Goal: Task Accomplishment & Management: Manage account settings

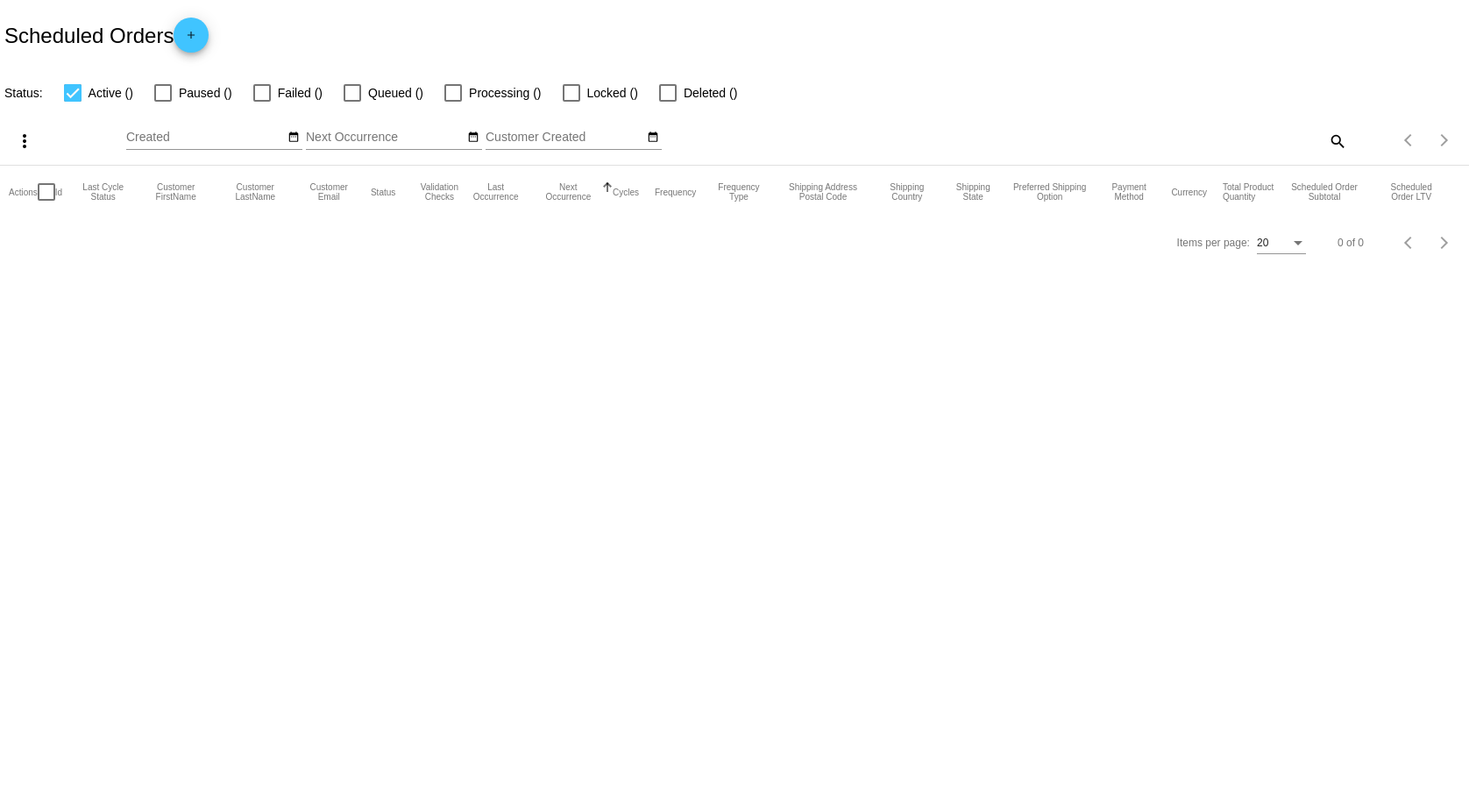
click at [1334, 140] on mat-icon "search" at bounding box center [1336, 140] width 21 height 27
click at [1206, 139] on input "Search" at bounding box center [1164, 138] width 366 height 14
paste input "[EMAIL_ADDRESS][DOMAIN_NAME]"
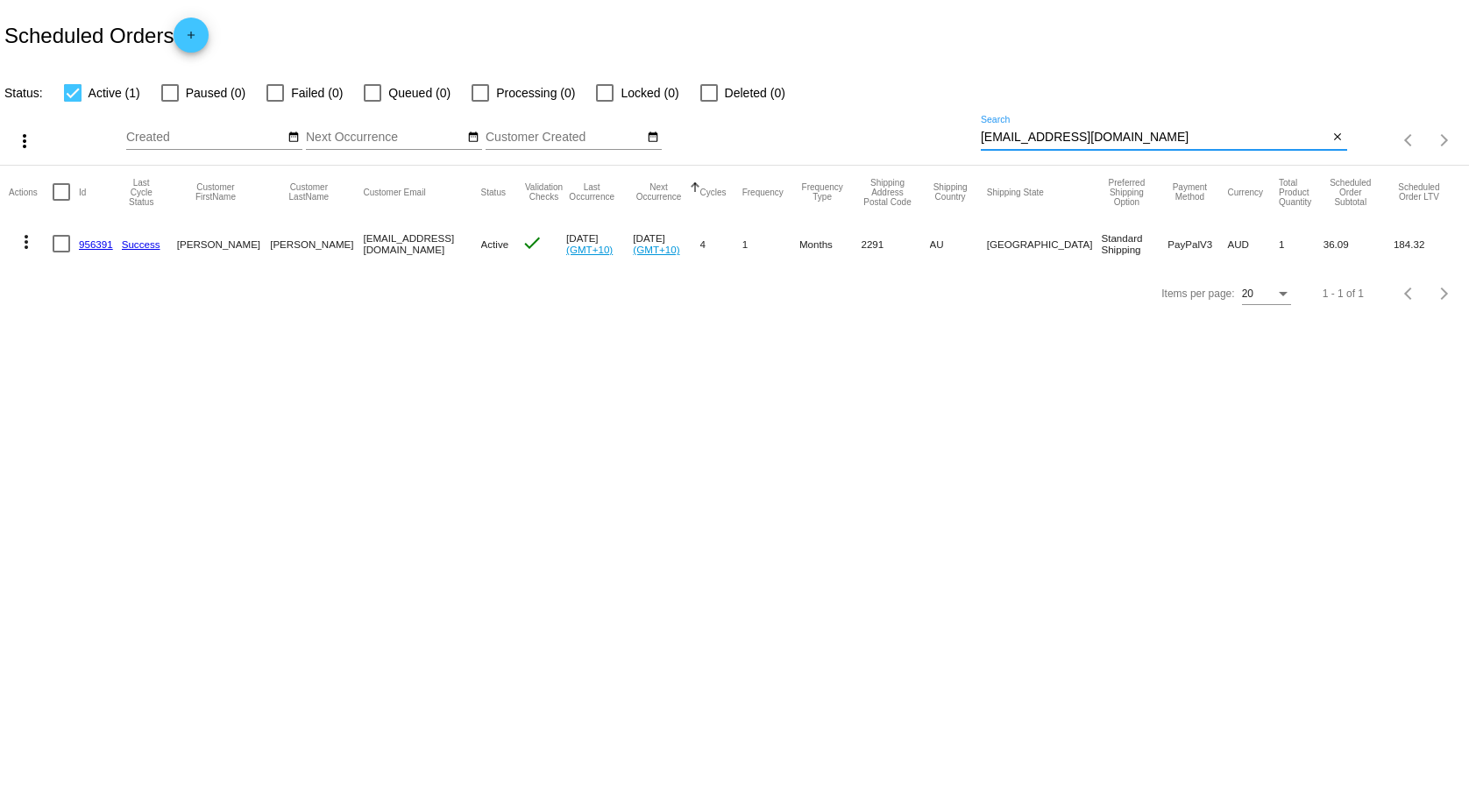
type input "[EMAIL_ADDRESS][DOMAIN_NAME]"
click at [91, 242] on link "956391" at bounding box center [96, 243] width 34 height 11
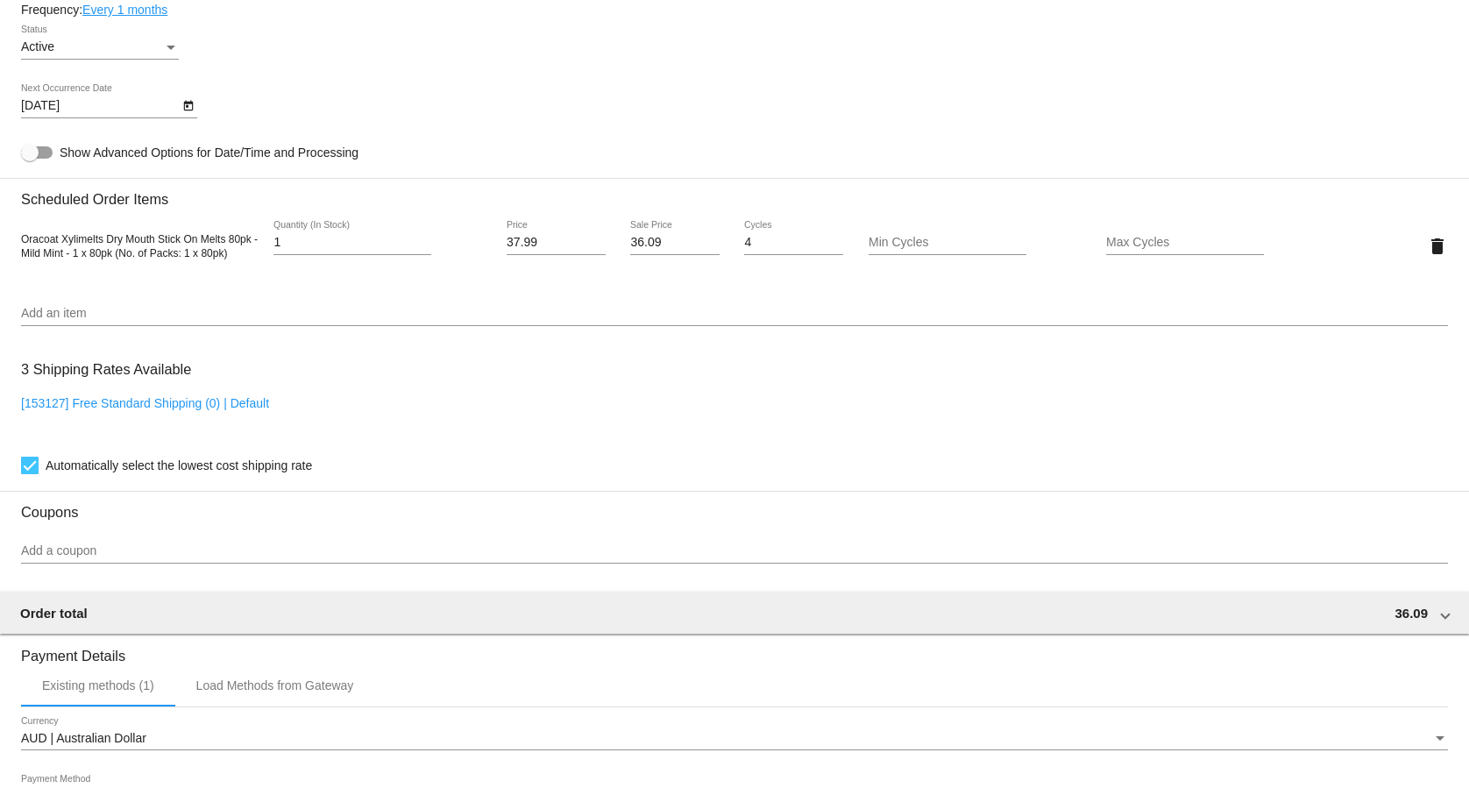
scroll to position [1162, 0]
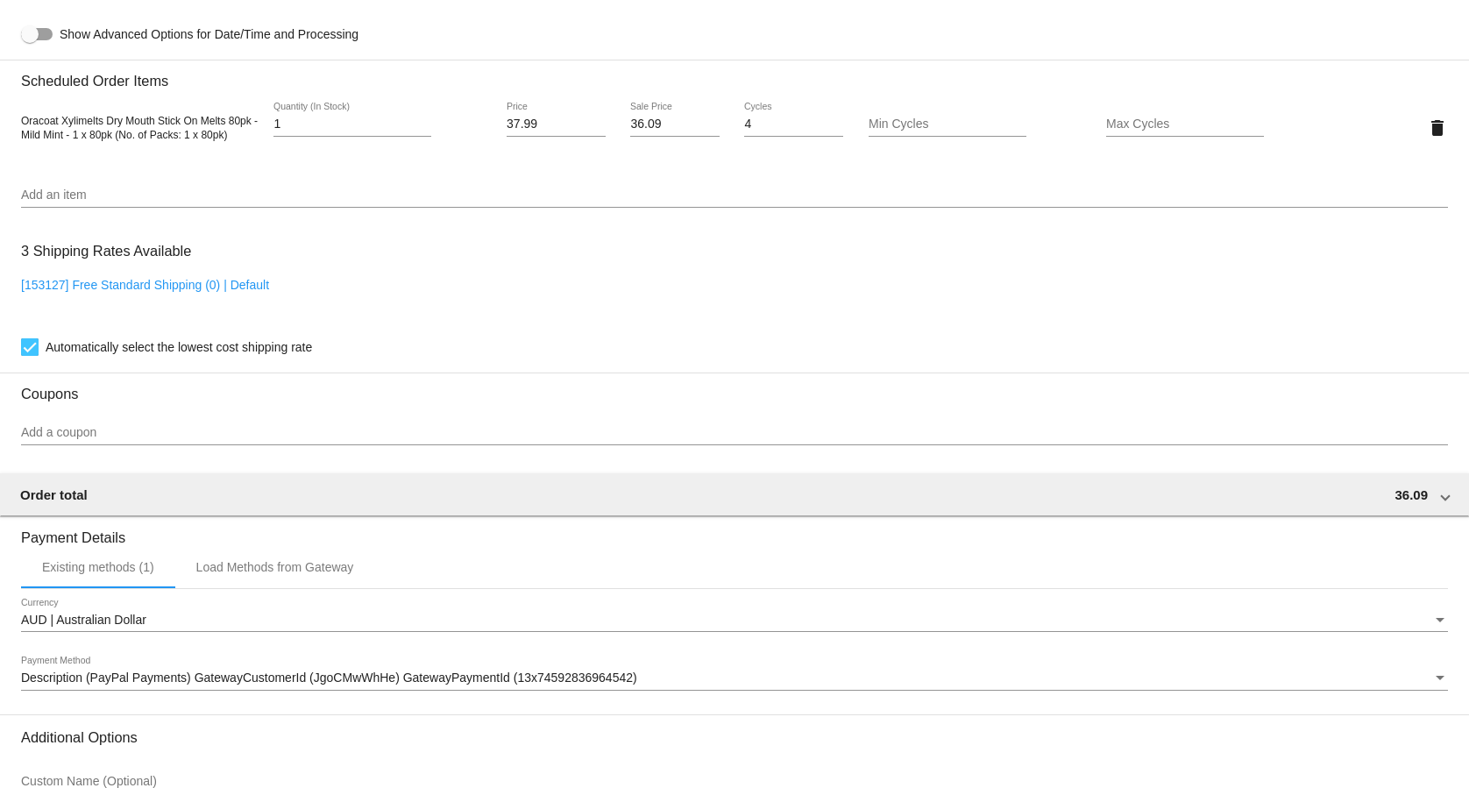
click at [159, 284] on div "3 Shipping Rates Available [153127] Free Standard Shipping (0) | Default Automa…" at bounding box center [734, 295] width 1427 height 126
click at [154, 292] on link "[153127] Free Standard Shipping (0) | Default" at bounding box center [145, 285] width 248 height 14
checkbox input "false"
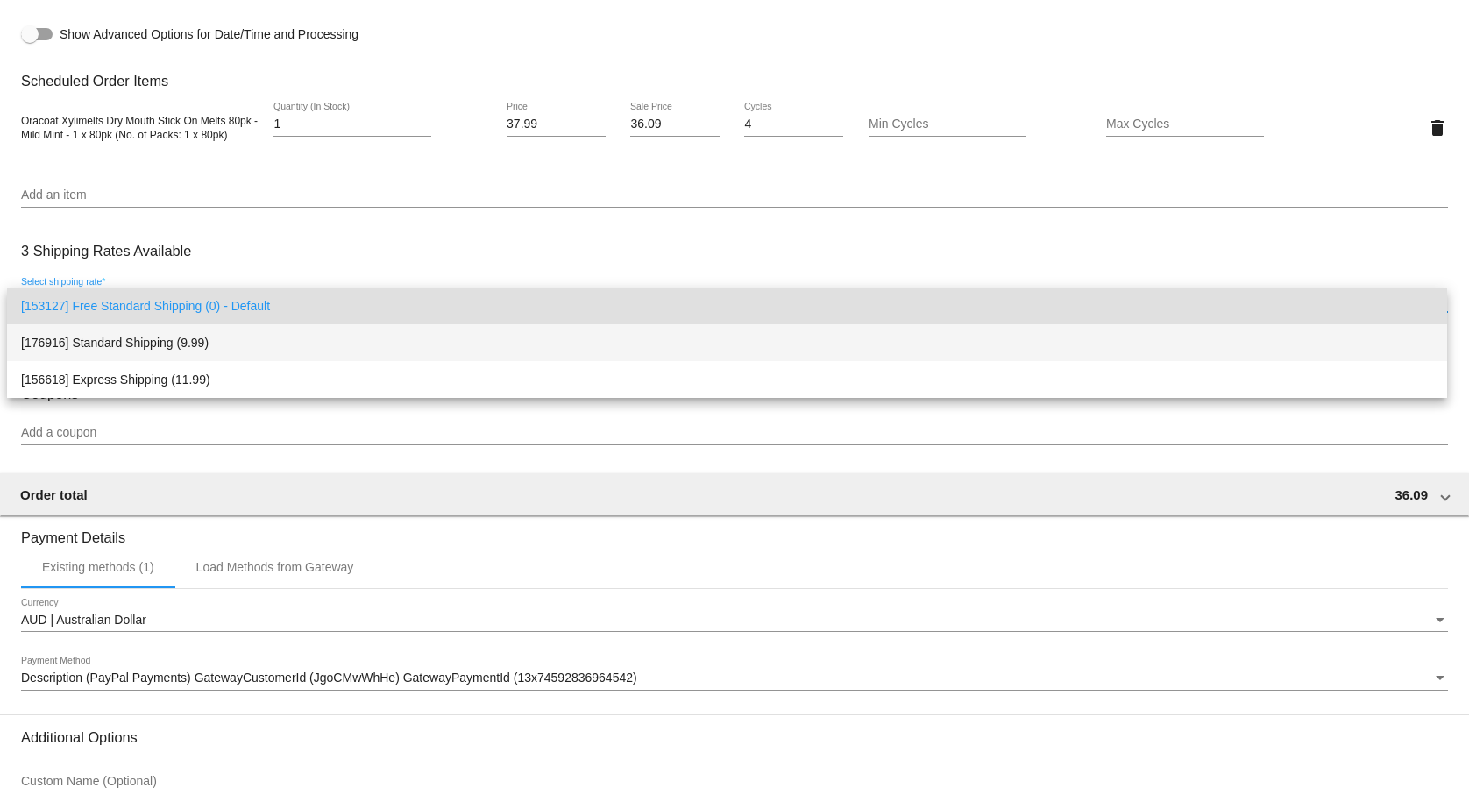
click at [161, 342] on span "[176916] Standard Shipping (9.99)" at bounding box center [727, 342] width 1412 height 37
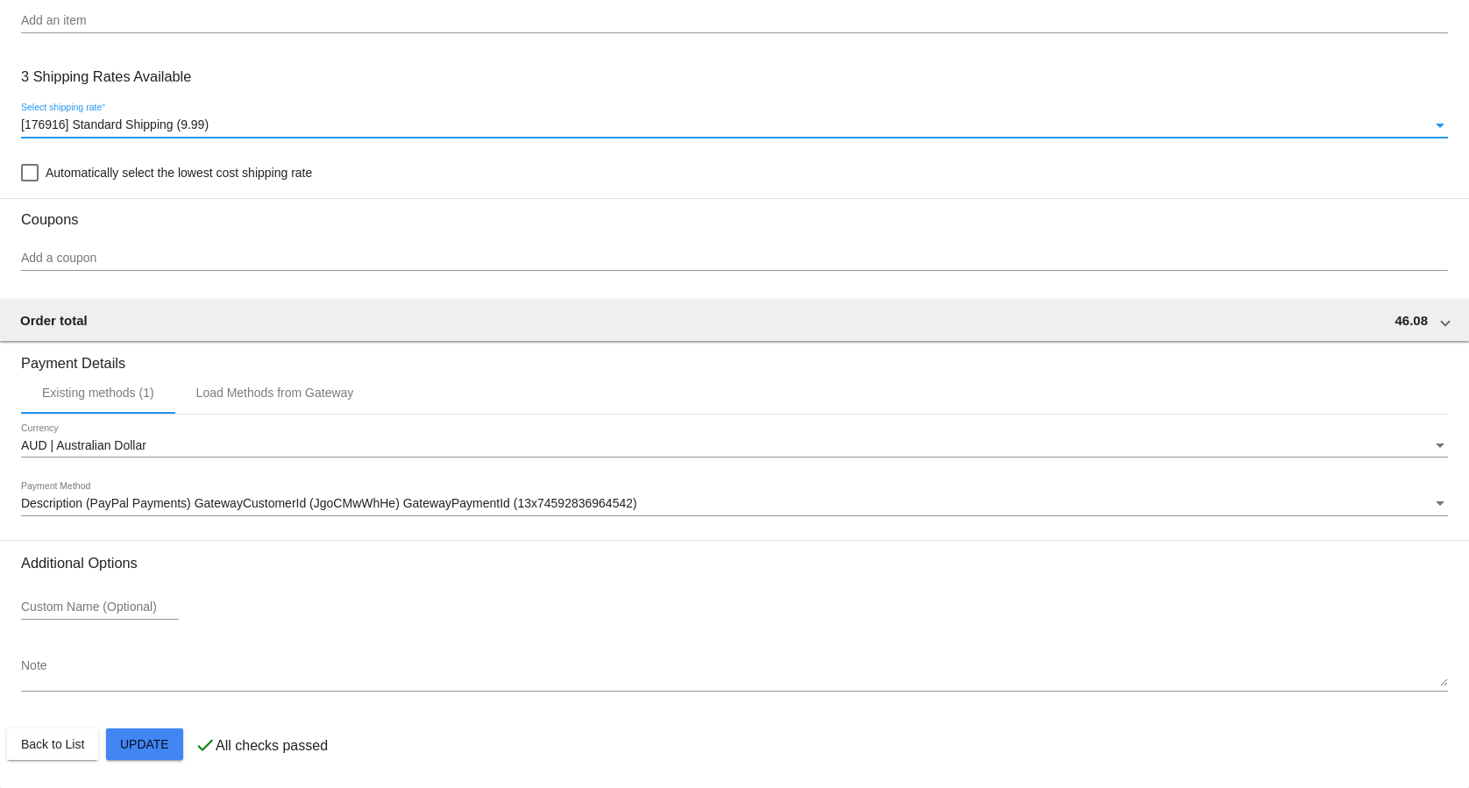
scroll to position [1344, 0]
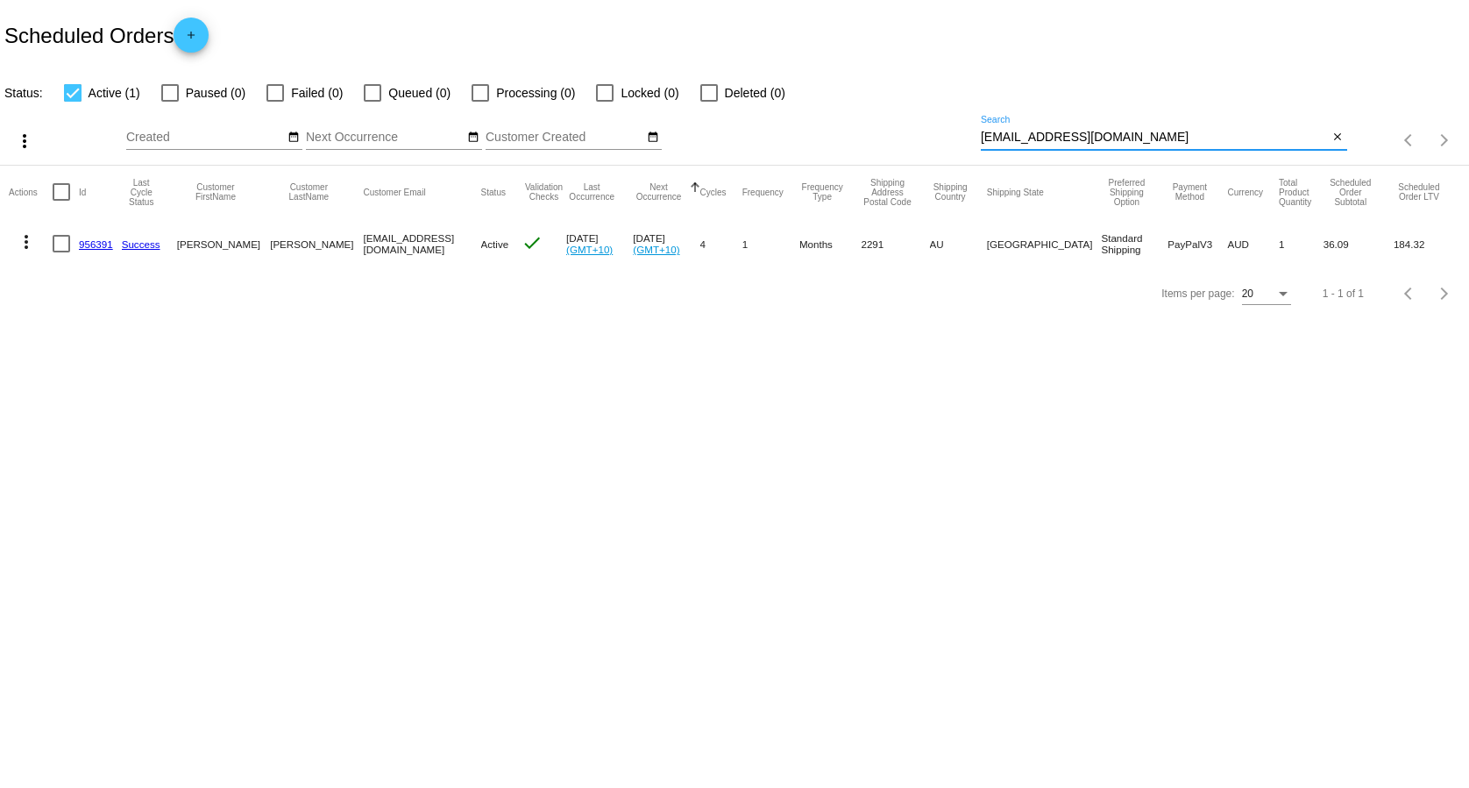
drag, startPoint x: 1149, startPoint y: 138, endPoint x: 956, endPoint y: 142, distance: 193.8
click at [981, 142] on input "[EMAIL_ADDRESS][DOMAIN_NAME]" at bounding box center [1155, 138] width 348 height 14
paste input "[DATE][EMAIL_ADDRESS]"
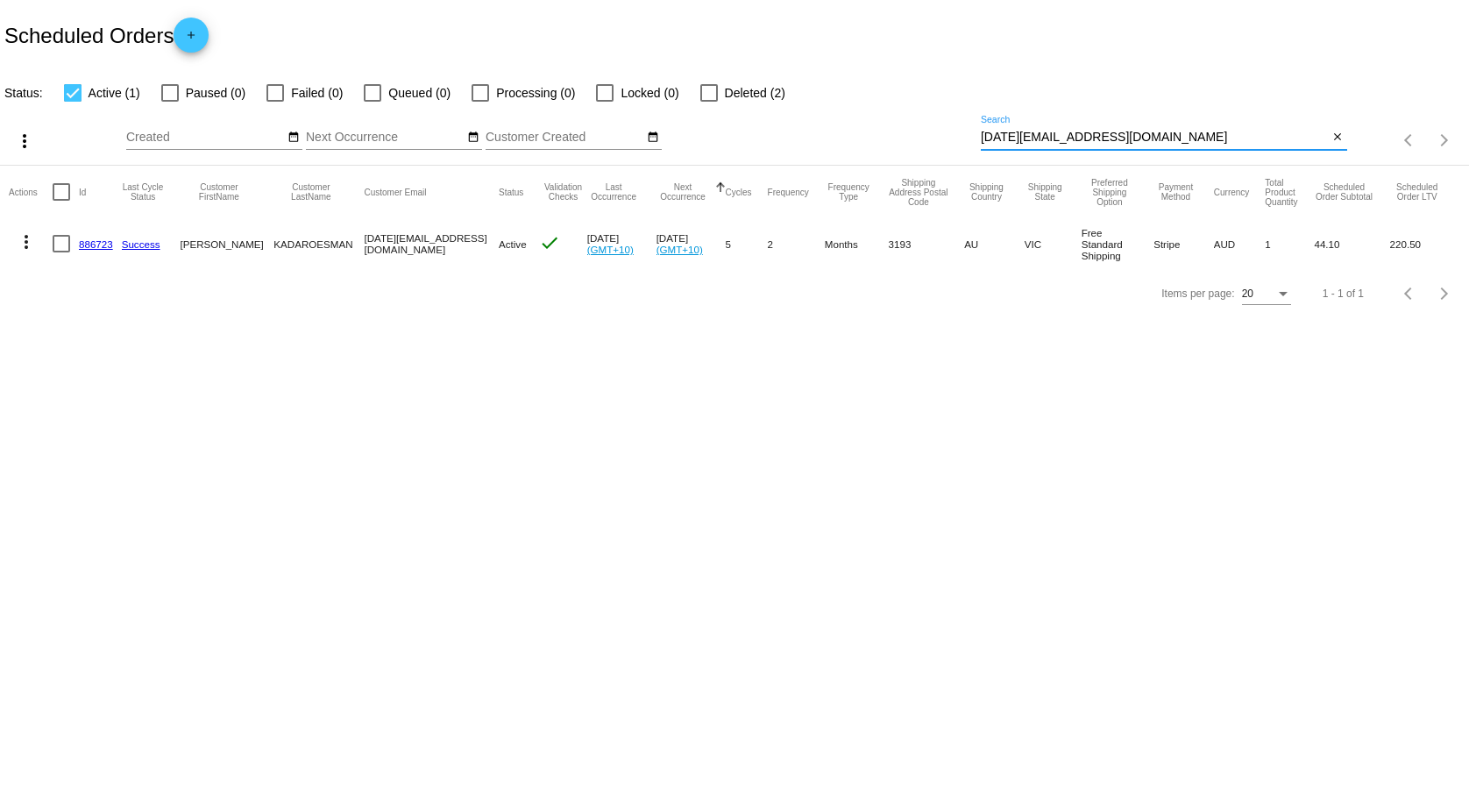
type input "[DATE][EMAIL_ADDRESS][DOMAIN_NAME]"
click at [92, 242] on link "886723" at bounding box center [96, 243] width 34 height 11
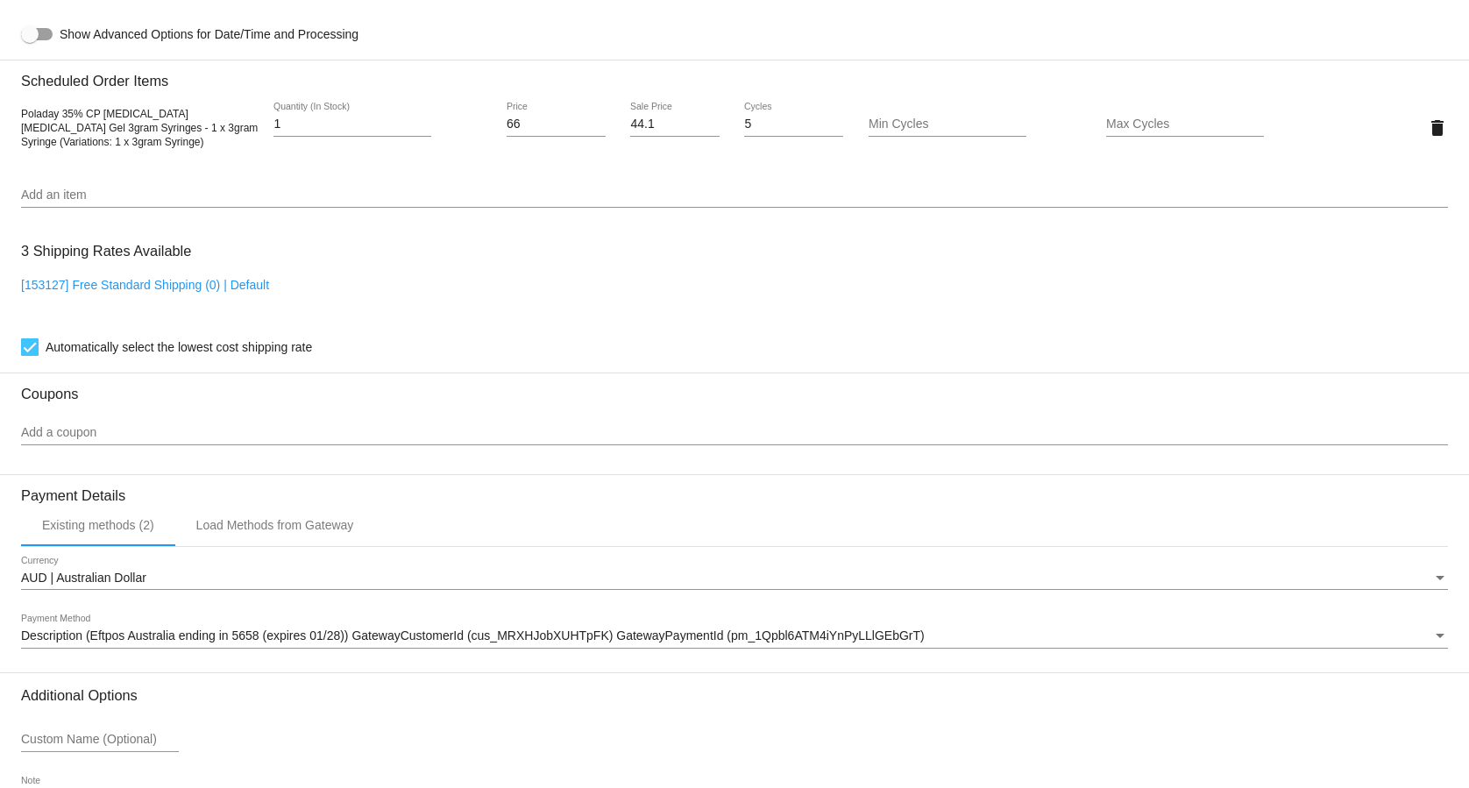
scroll to position [1162, 0]
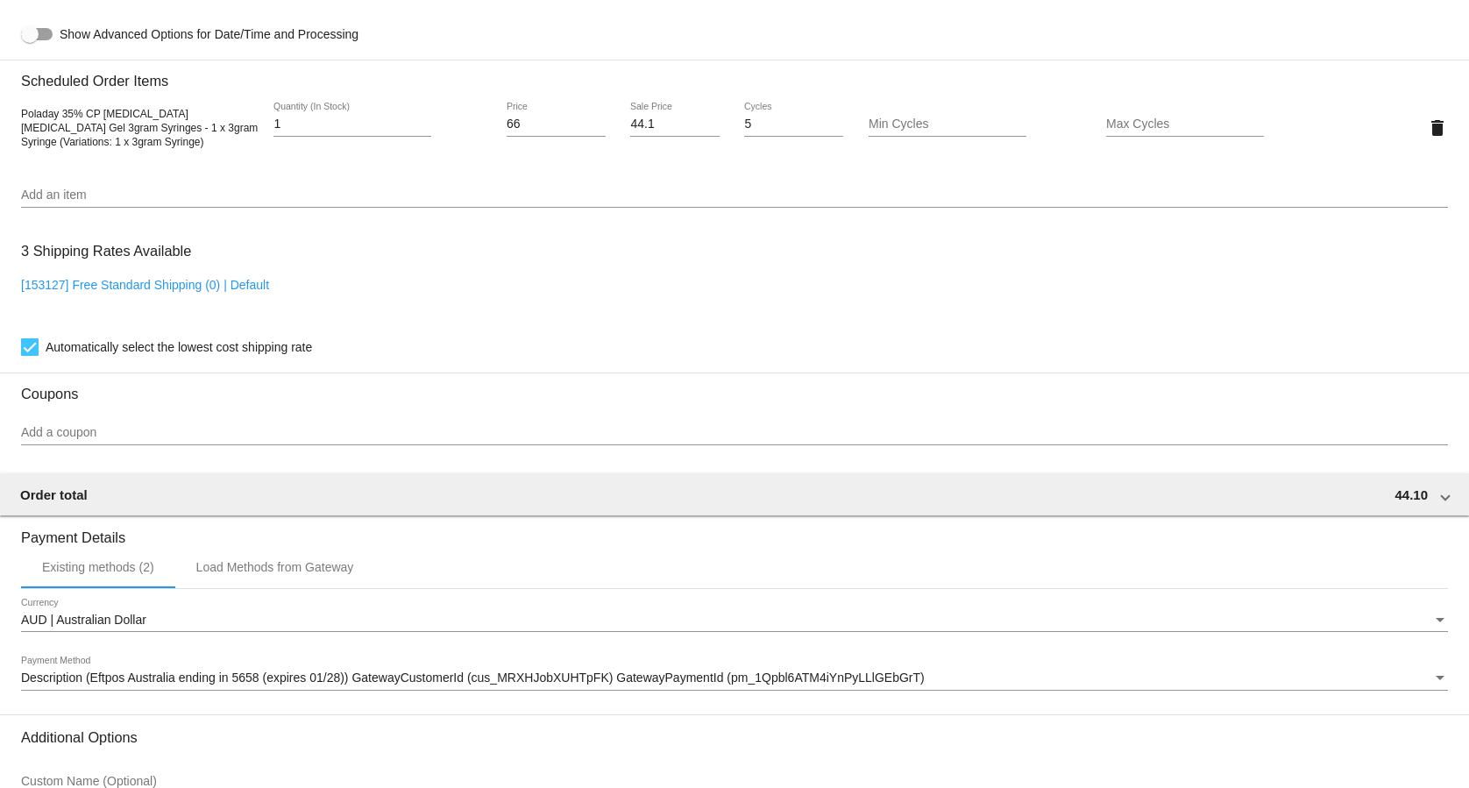
click at [237, 292] on link "[153127] Free Standard Shipping (0) | Default" at bounding box center [145, 285] width 248 height 14
checkbox input "false"
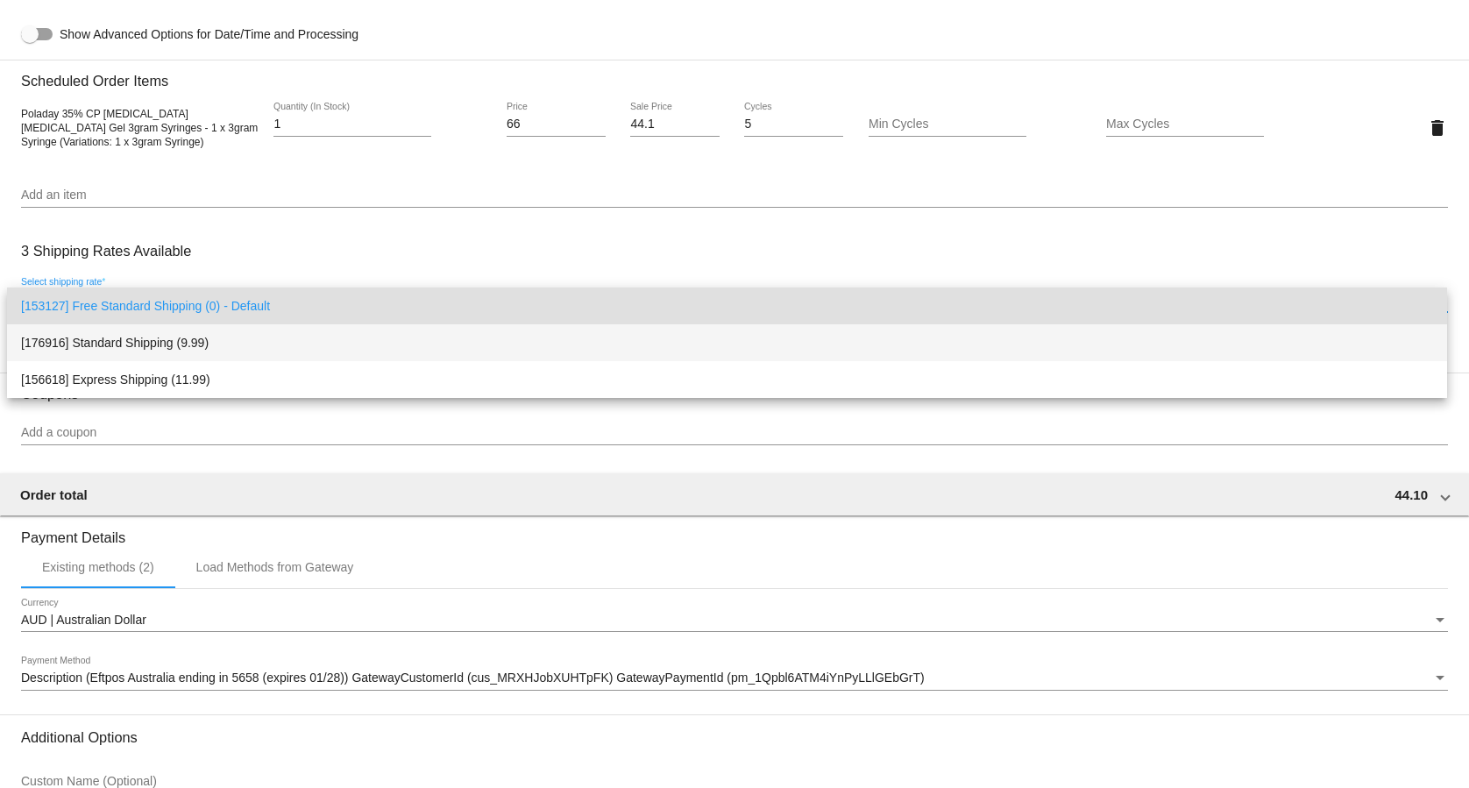
click at [207, 338] on span "[176916] Standard Shipping (9.99)" at bounding box center [727, 342] width 1412 height 37
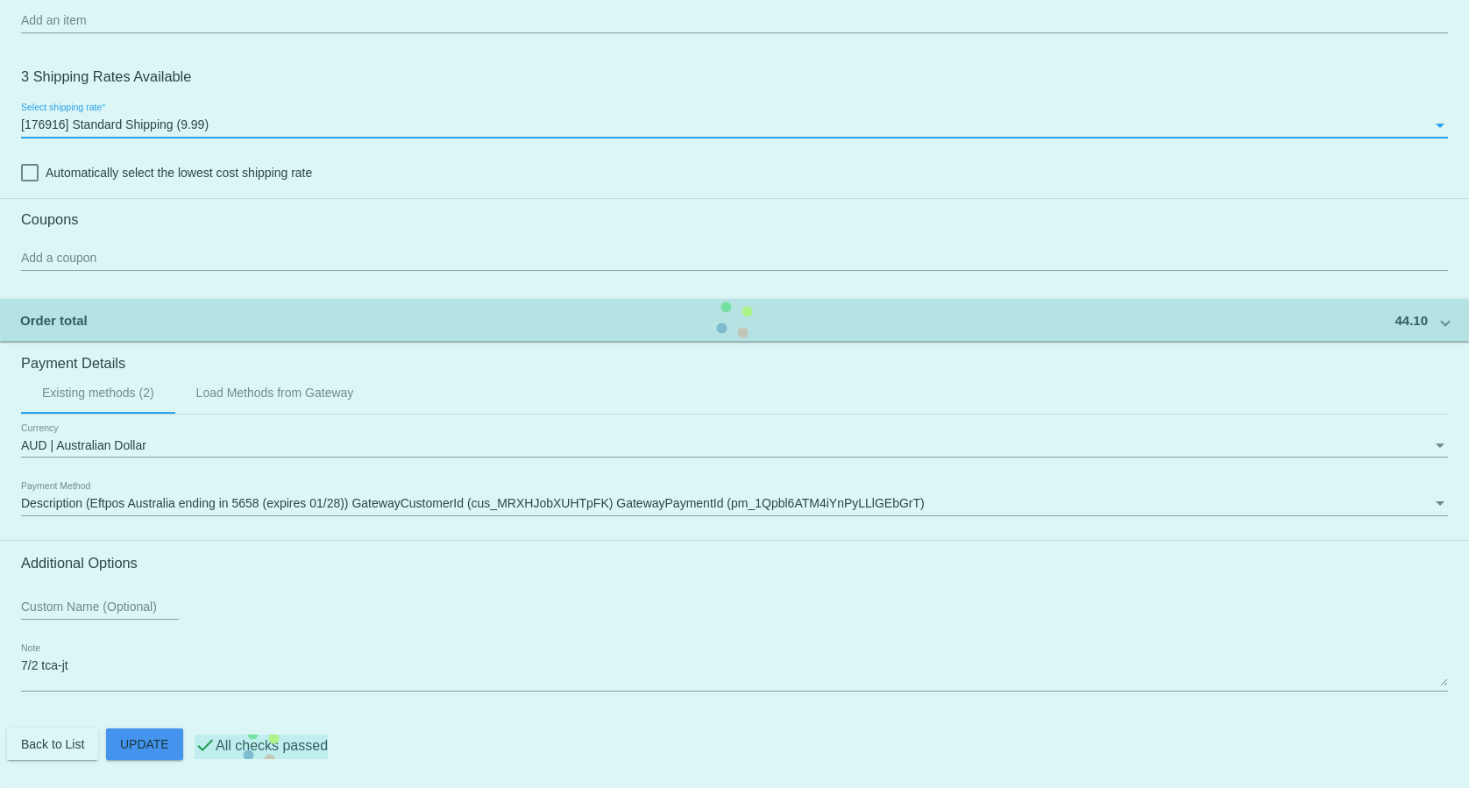
scroll to position [1344, 0]
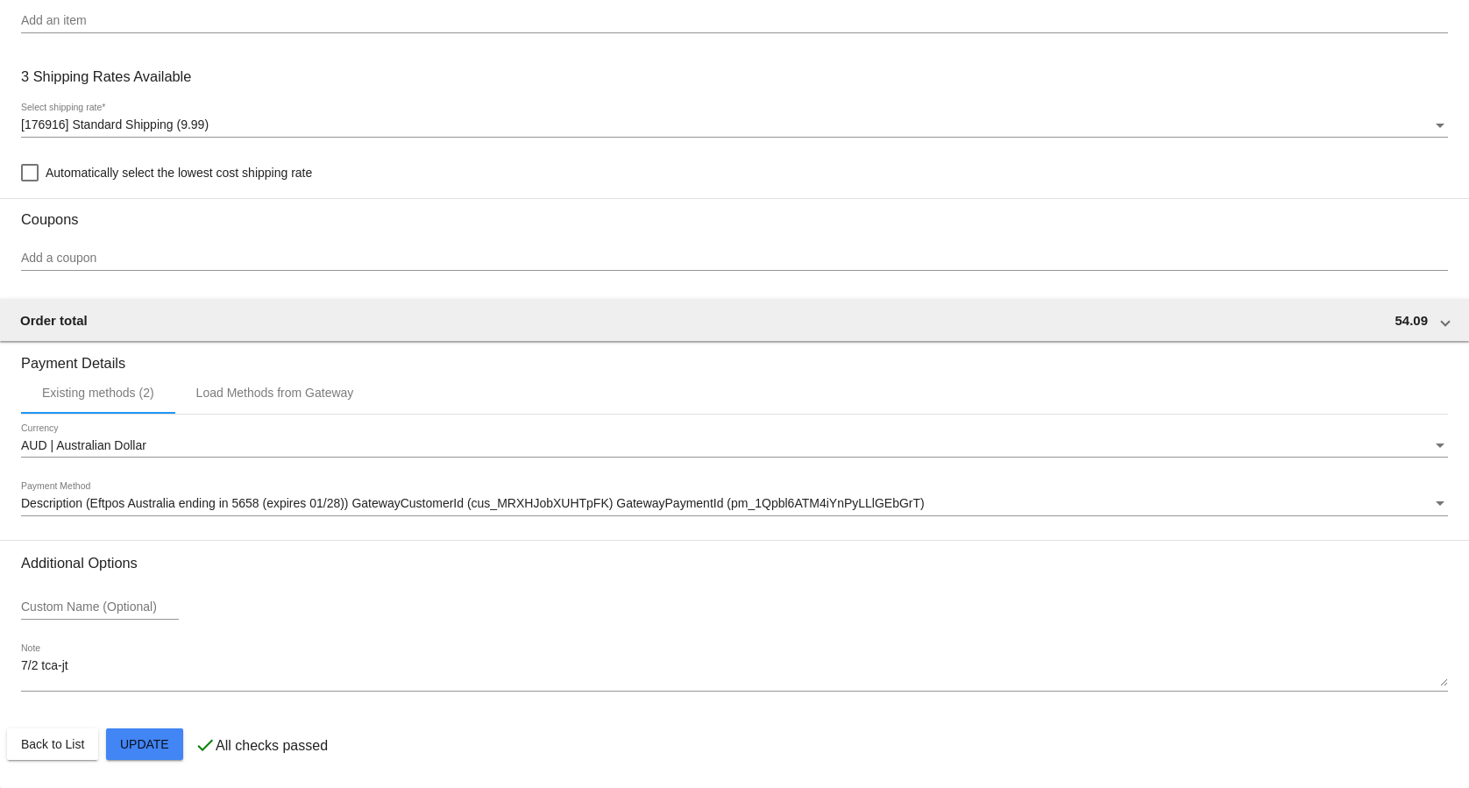
click at [217, 116] on div "[176916] Standard Shipping (9.99) Select shipping rate *" at bounding box center [734, 120] width 1427 height 34
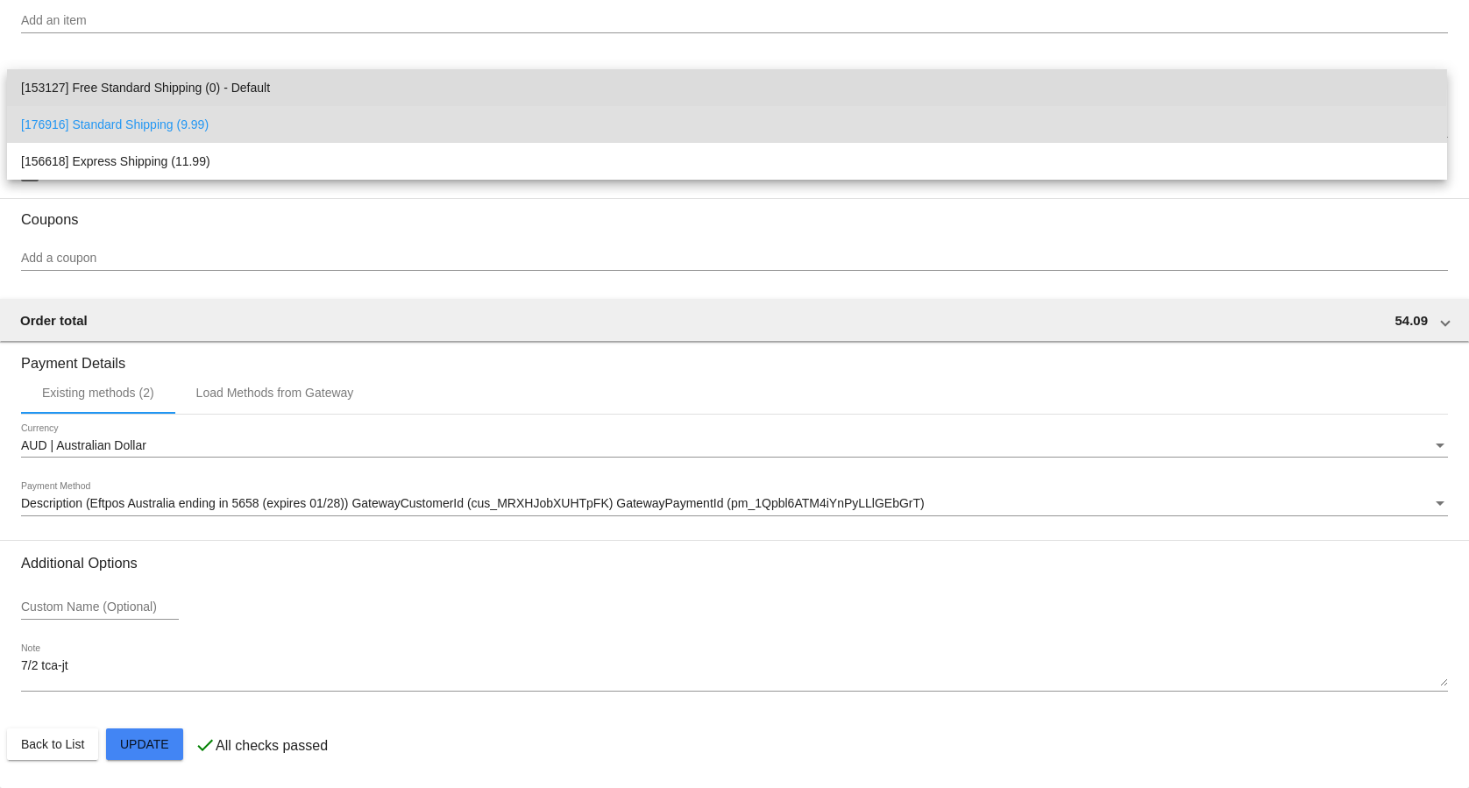
click at [198, 84] on span "[153127] Free Standard Shipping (0) - Default" at bounding box center [727, 87] width 1412 height 37
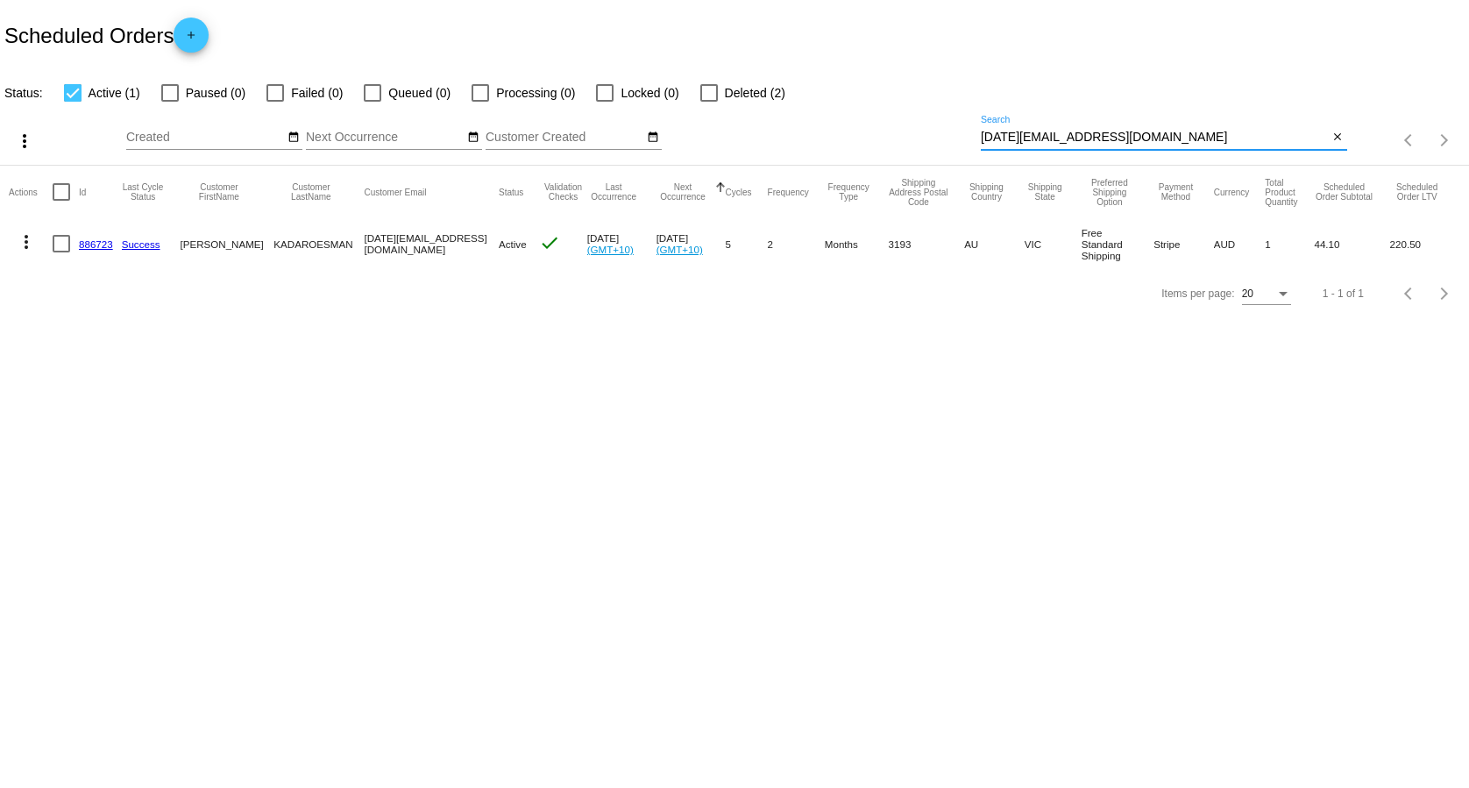
drag, startPoint x: 1155, startPoint y: 133, endPoint x: 951, endPoint y: 138, distance: 204.3
click at [981, 138] on input "[DATE][EMAIL_ADDRESS][DOMAIN_NAME]" at bounding box center [1155, 138] width 348 height 14
paste input "the_naya_1"
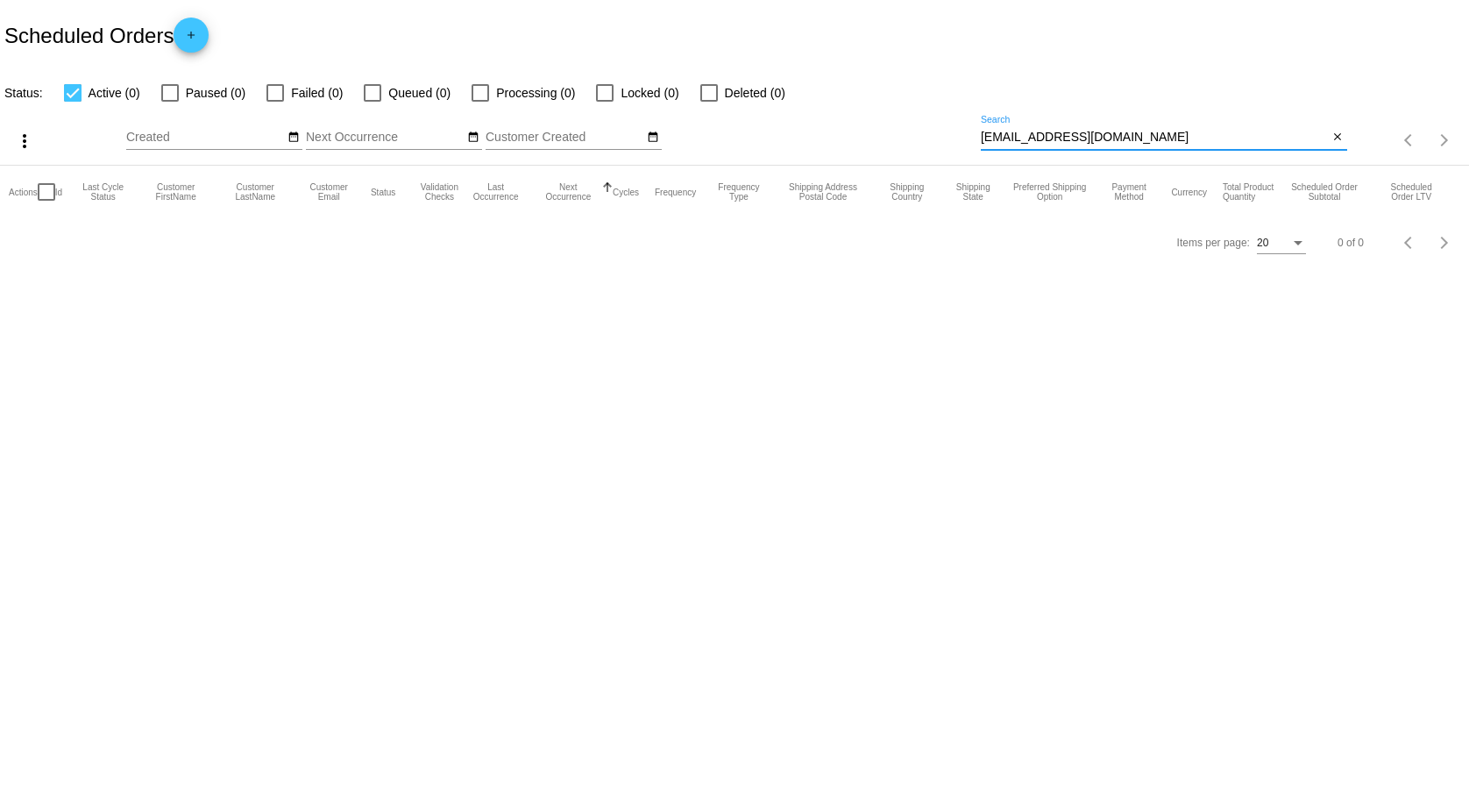
click at [988, 141] on input "[EMAIL_ADDRESS][DOMAIN_NAME]" at bounding box center [1155, 138] width 348 height 14
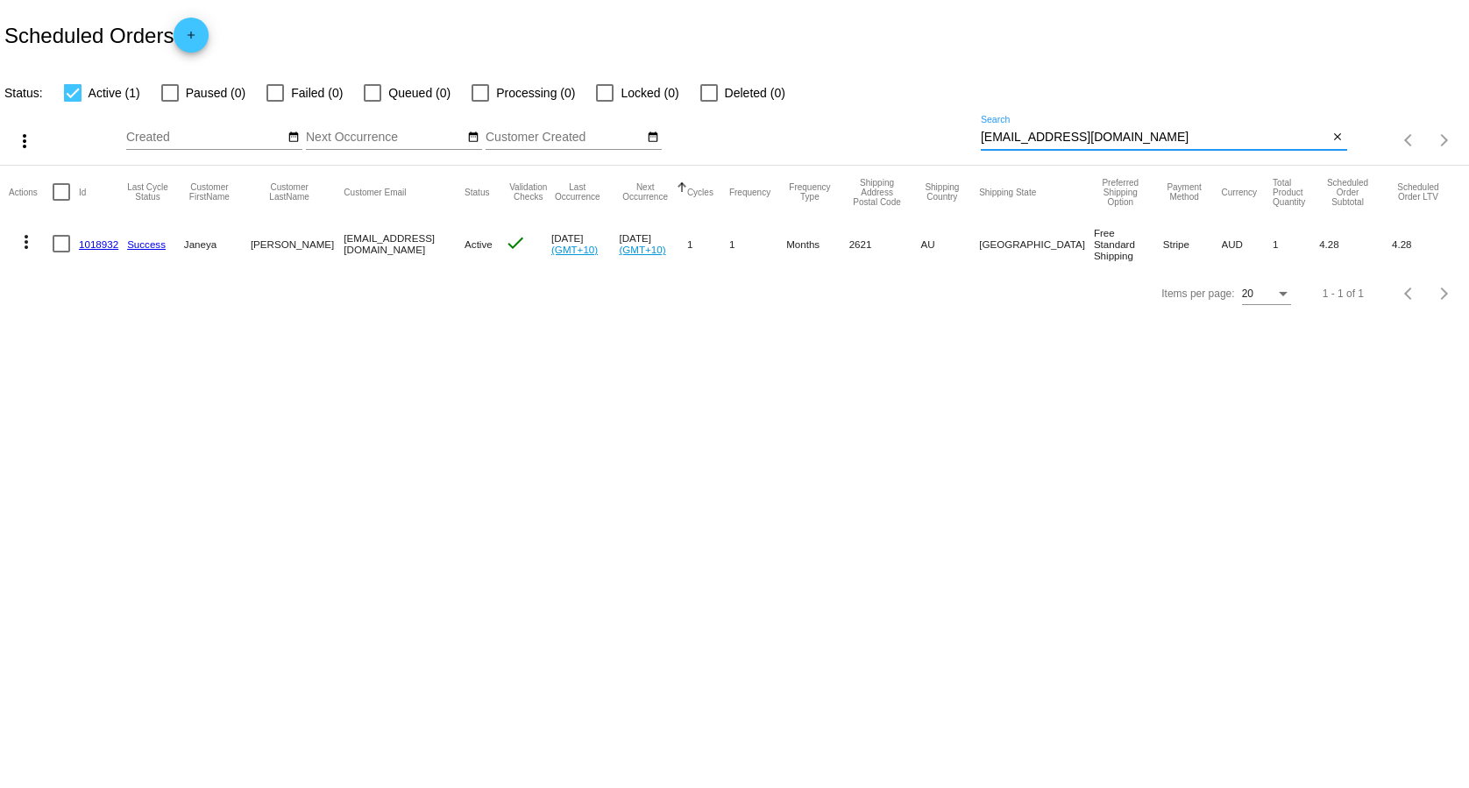
type input "[EMAIL_ADDRESS][DOMAIN_NAME]"
click at [93, 238] on link "1018932" at bounding box center [98, 243] width 39 height 11
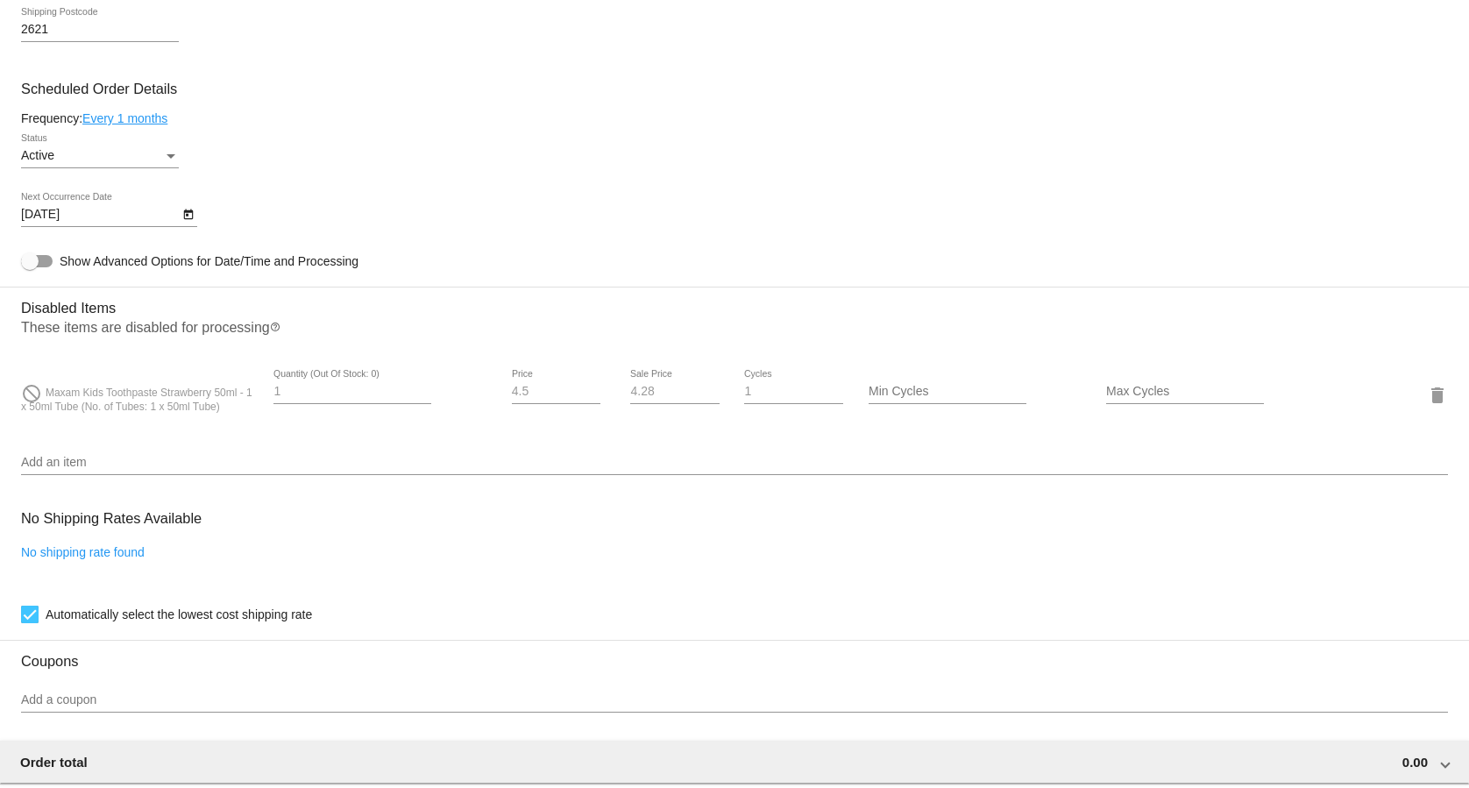
scroll to position [984, 0]
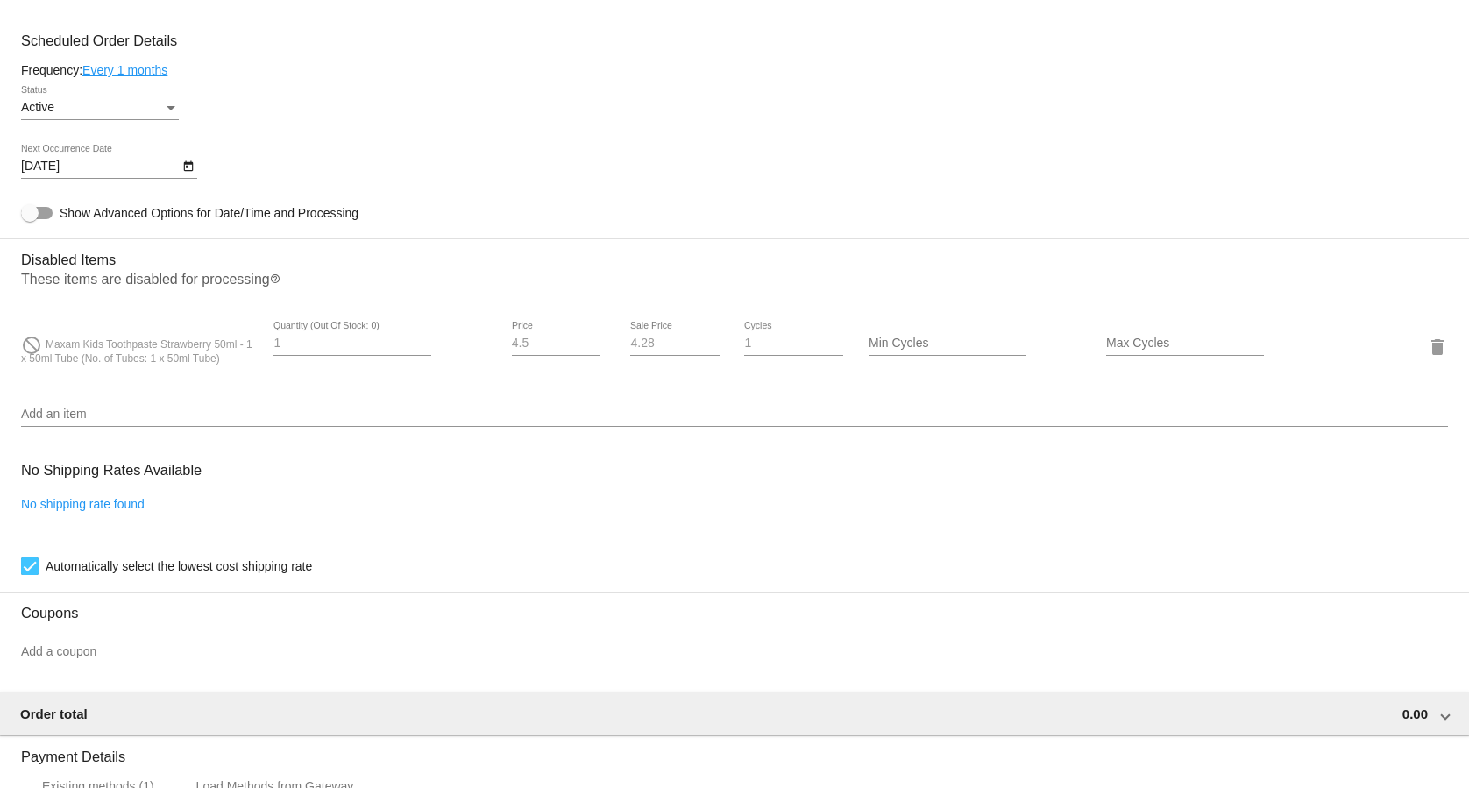
drag, startPoint x: 45, startPoint y: 345, endPoint x: 132, endPoint y: 360, distance: 88.9
click at [132, 360] on div "do_not_disturb Maxam Kids Toothpaste Strawberry 50ml - 1 x 50ml Tube (No. of Tu…" at bounding box center [140, 346] width 238 height 38
click at [132, 360] on span "Maxam Kids Toothpaste Strawberry 50ml - 1 x 50ml Tube (No. of Tubes: 1 x 50ml T…" at bounding box center [136, 351] width 231 height 26
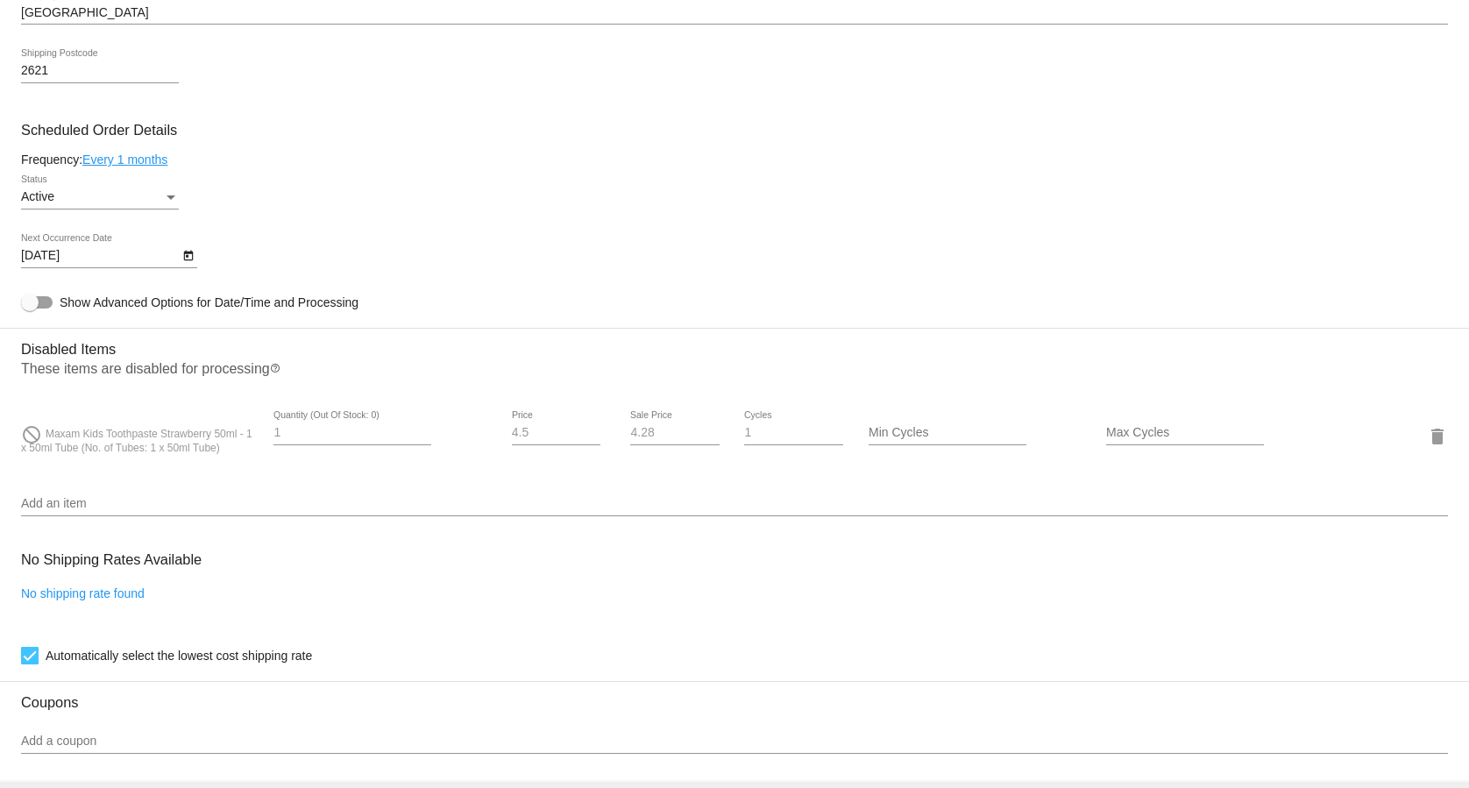
scroll to position [1384, 0]
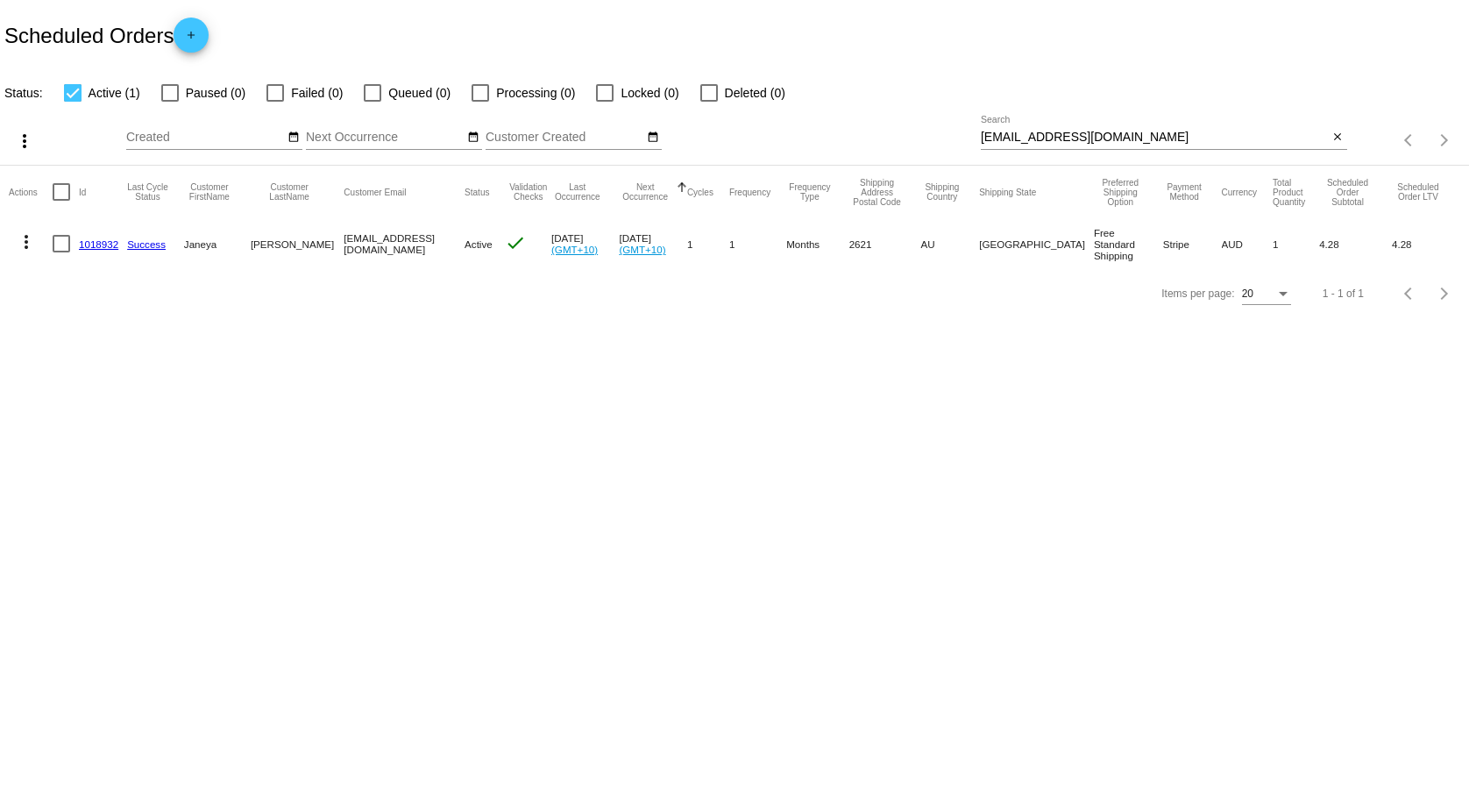
click at [32, 241] on mat-icon "more_vert" at bounding box center [26, 241] width 21 height 21
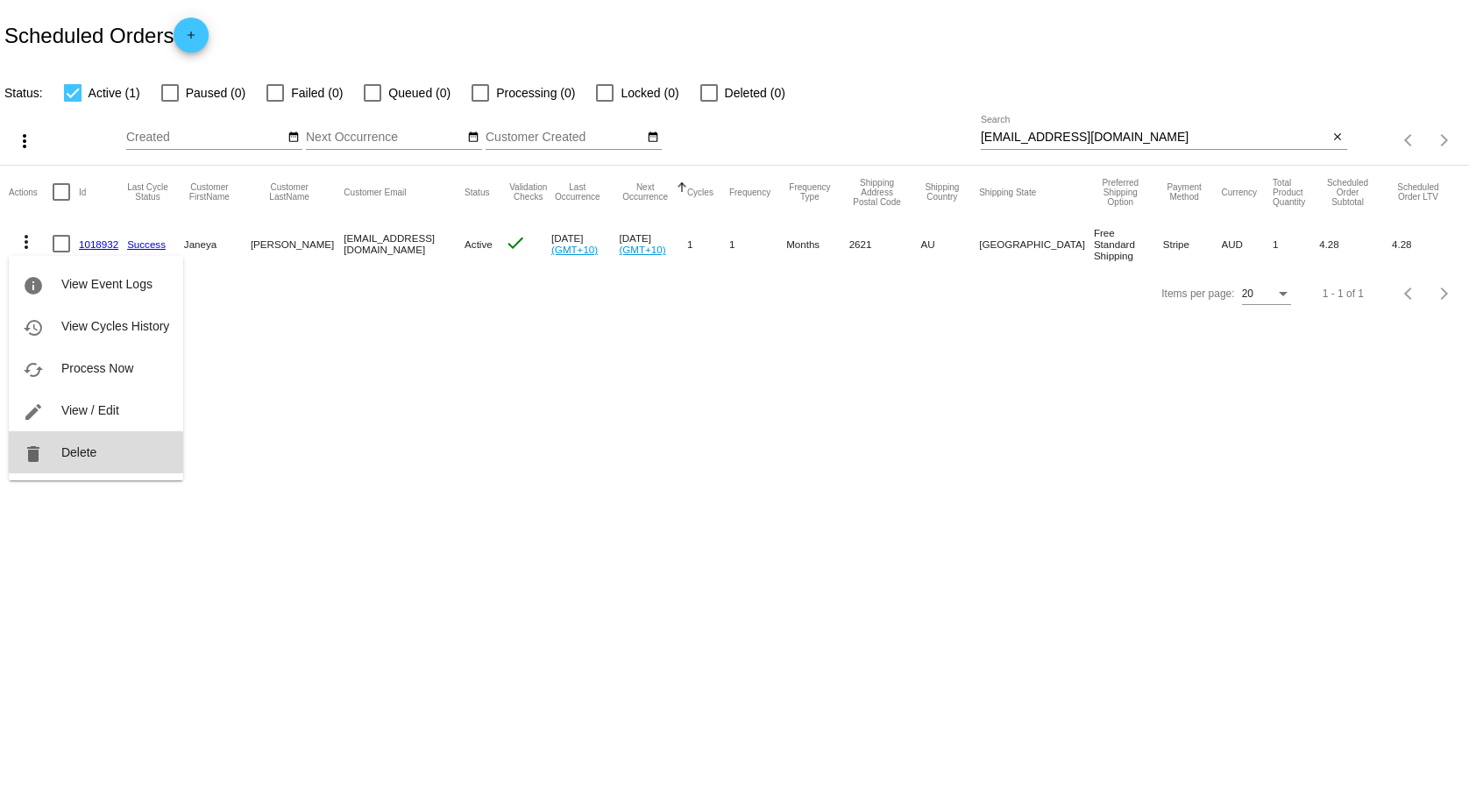
click at [63, 464] on button "delete Delete" at bounding box center [96, 452] width 174 height 42
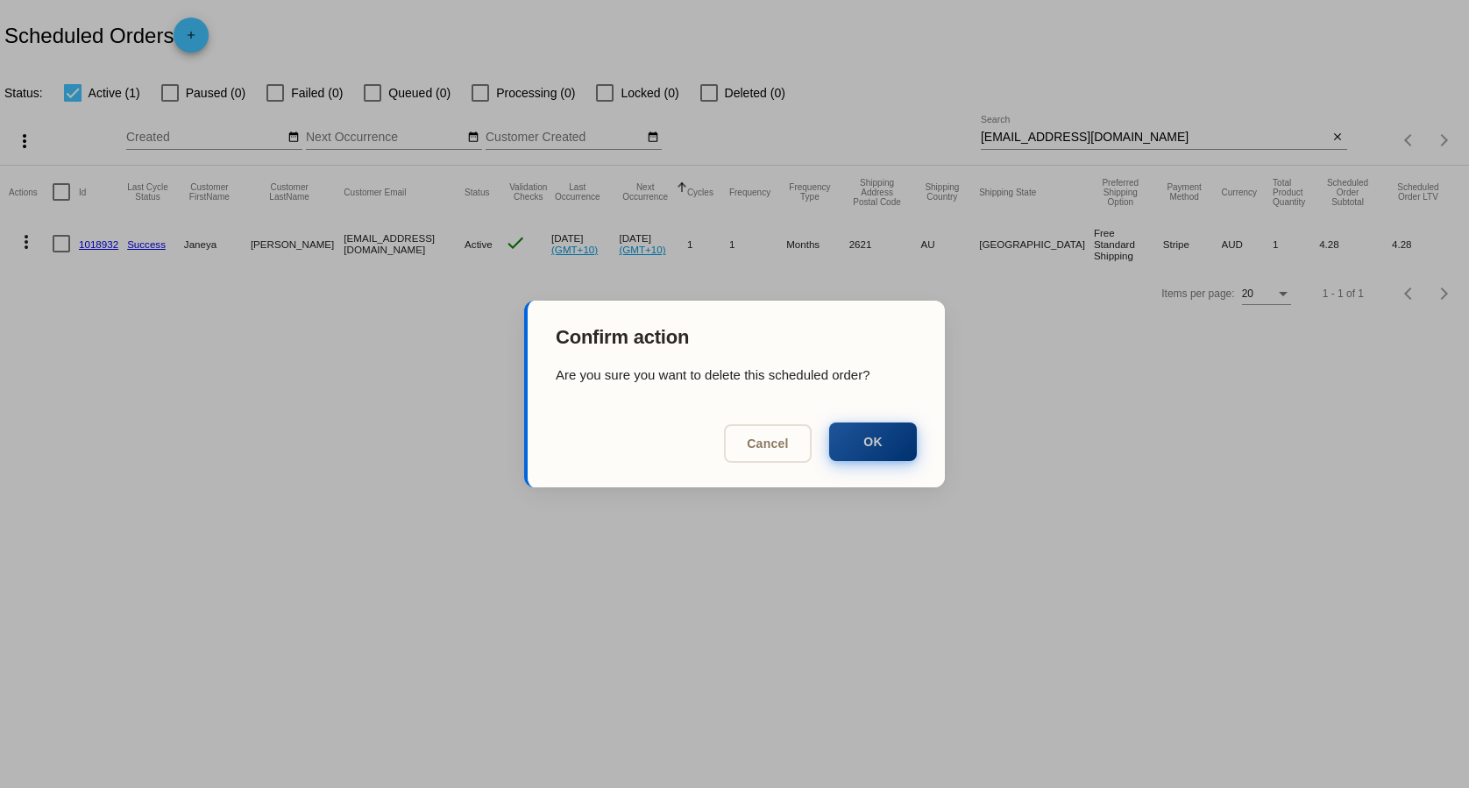
click at [885, 444] on button "OK" at bounding box center [873, 442] width 88 height 39
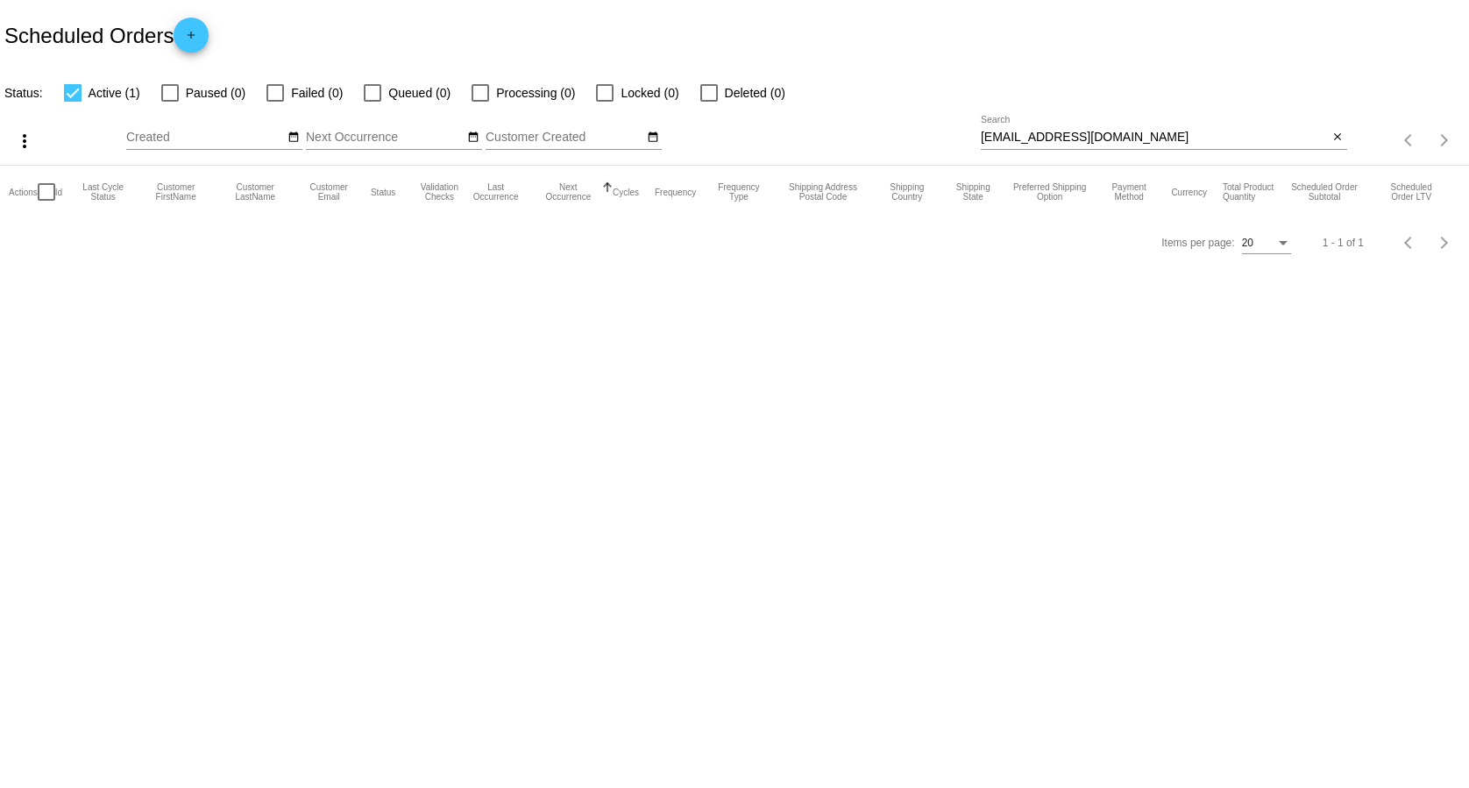
click at [1151, 129] on div "[EMAIL_ADDRESS][DOMAIN_NAME] Search" at bounding box center [1155, 133] width 348 height 34
click at [1139, 138] on input "[EMAIL_ADDRESS][DOMAIN_NAME]" at bounding box center [1155, 138] width 348 height 14
paste input "[EMAIL_ADDRESS][DOMAIN_NAME]"
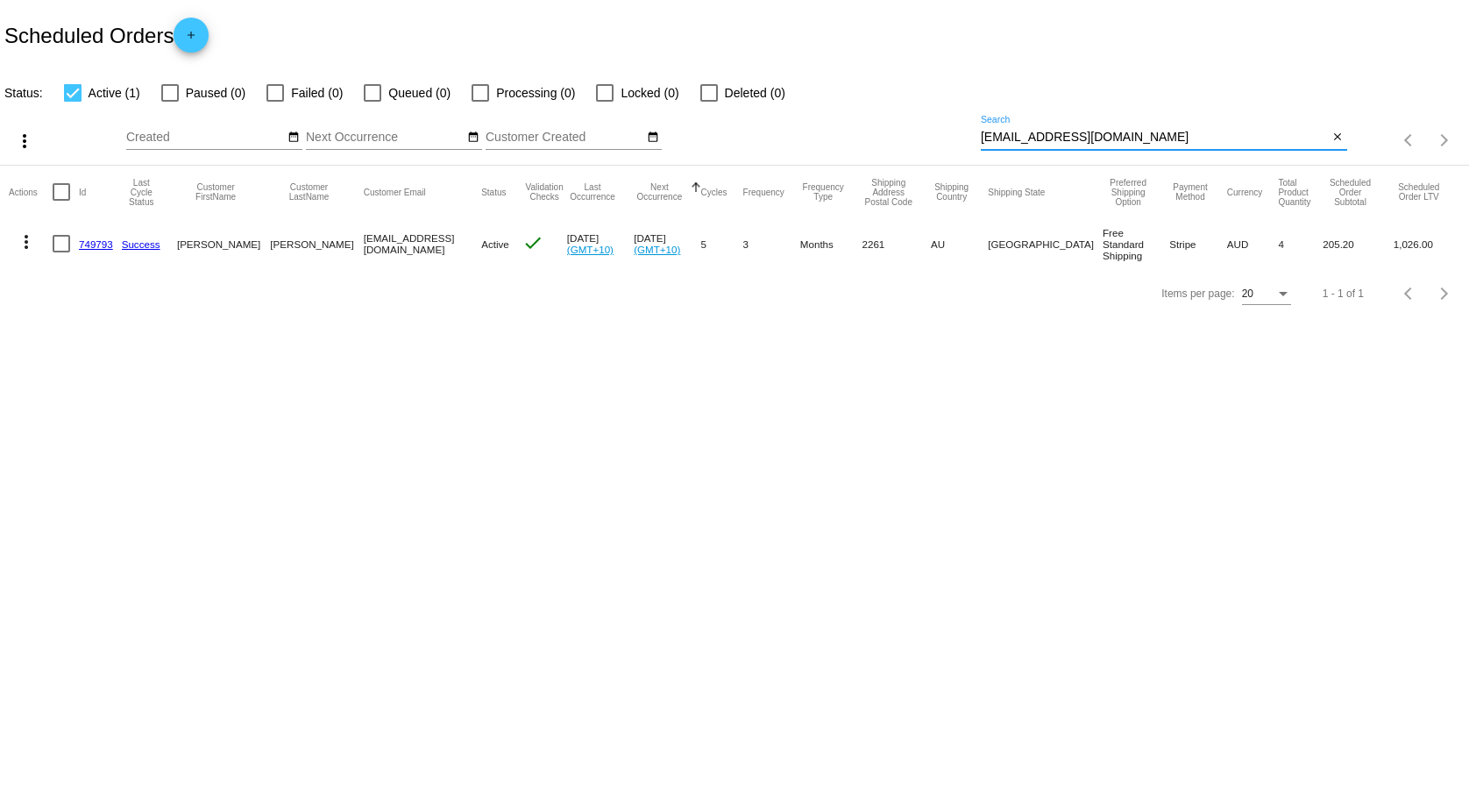
type input "[EMAIL_ADDRESS][DOMAIN_NAME]"
click at [89, 243] on link "749793" at bounding box center [96, 243] width 34 height 11
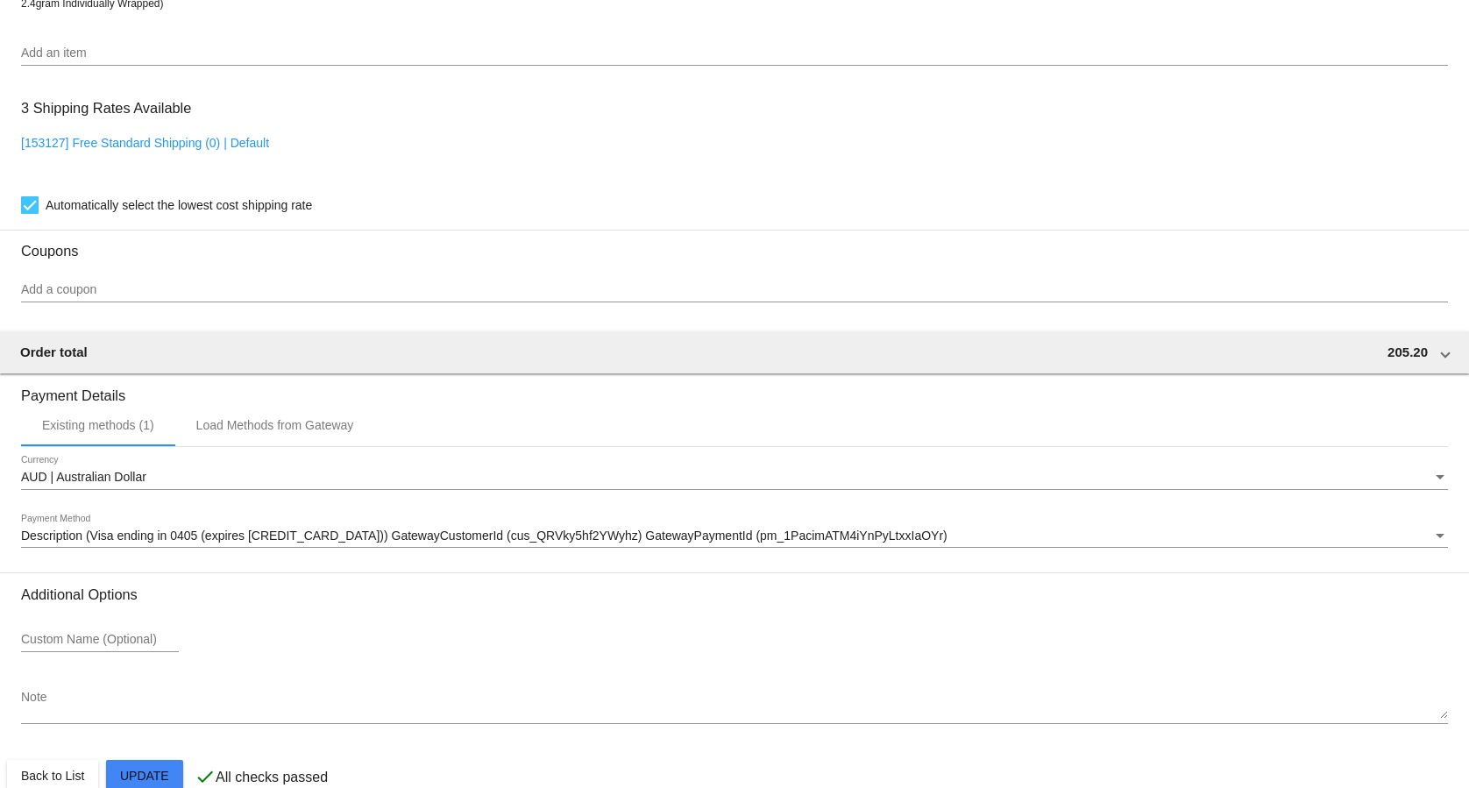
scroll to position [1354, 0]
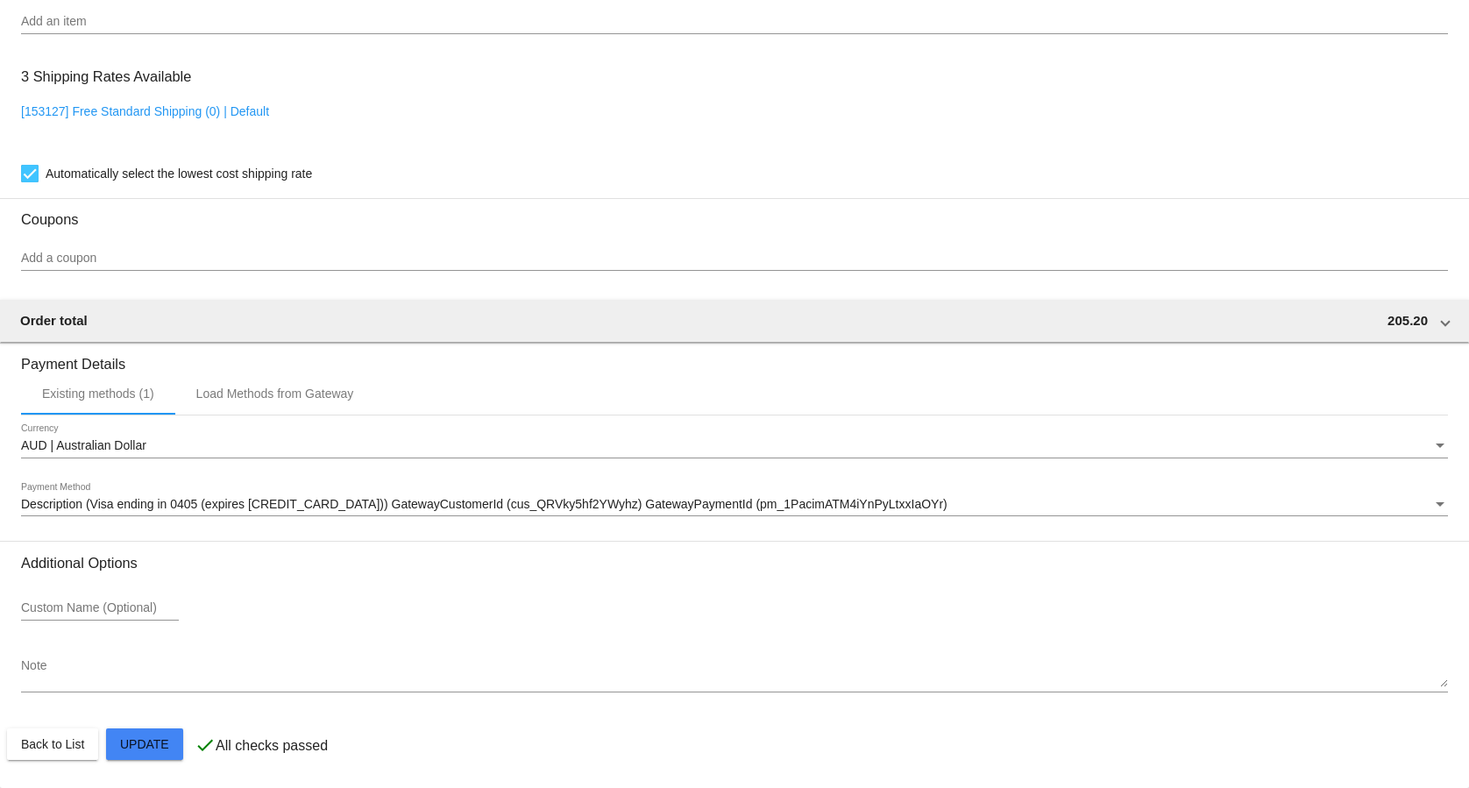
click at [64, 766] on mat-card-actions "Back to List Update" at bounding box center [734, 744] width 1455 height 46
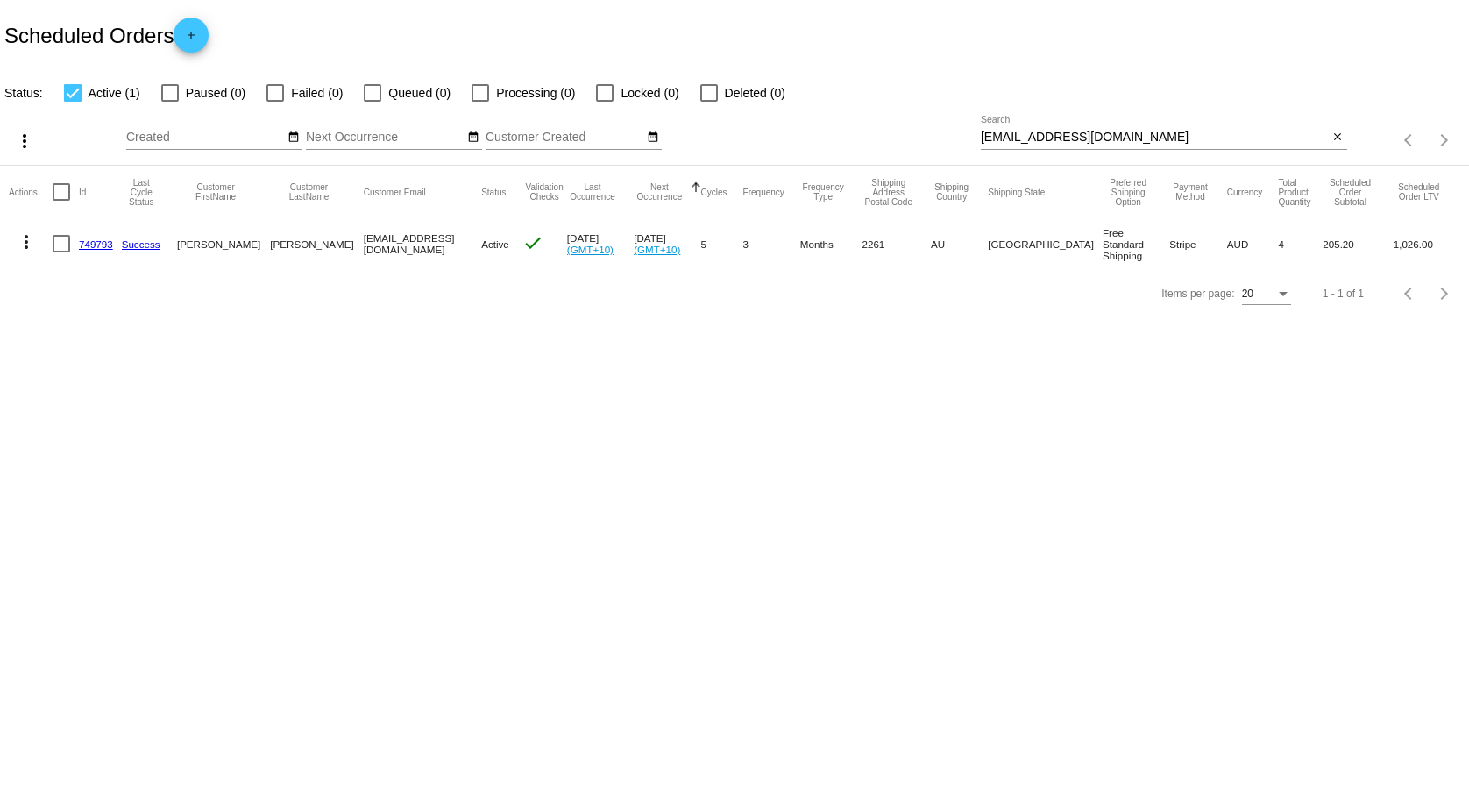
click at [1079, 139] on input "[EMAIL_ADDRESS][DOMAIN_NAME]" at bounding box center [1155, 138] width 348 height 14
paste input "[EMAIL_ADDRESS][DOMAIN_NAME]"
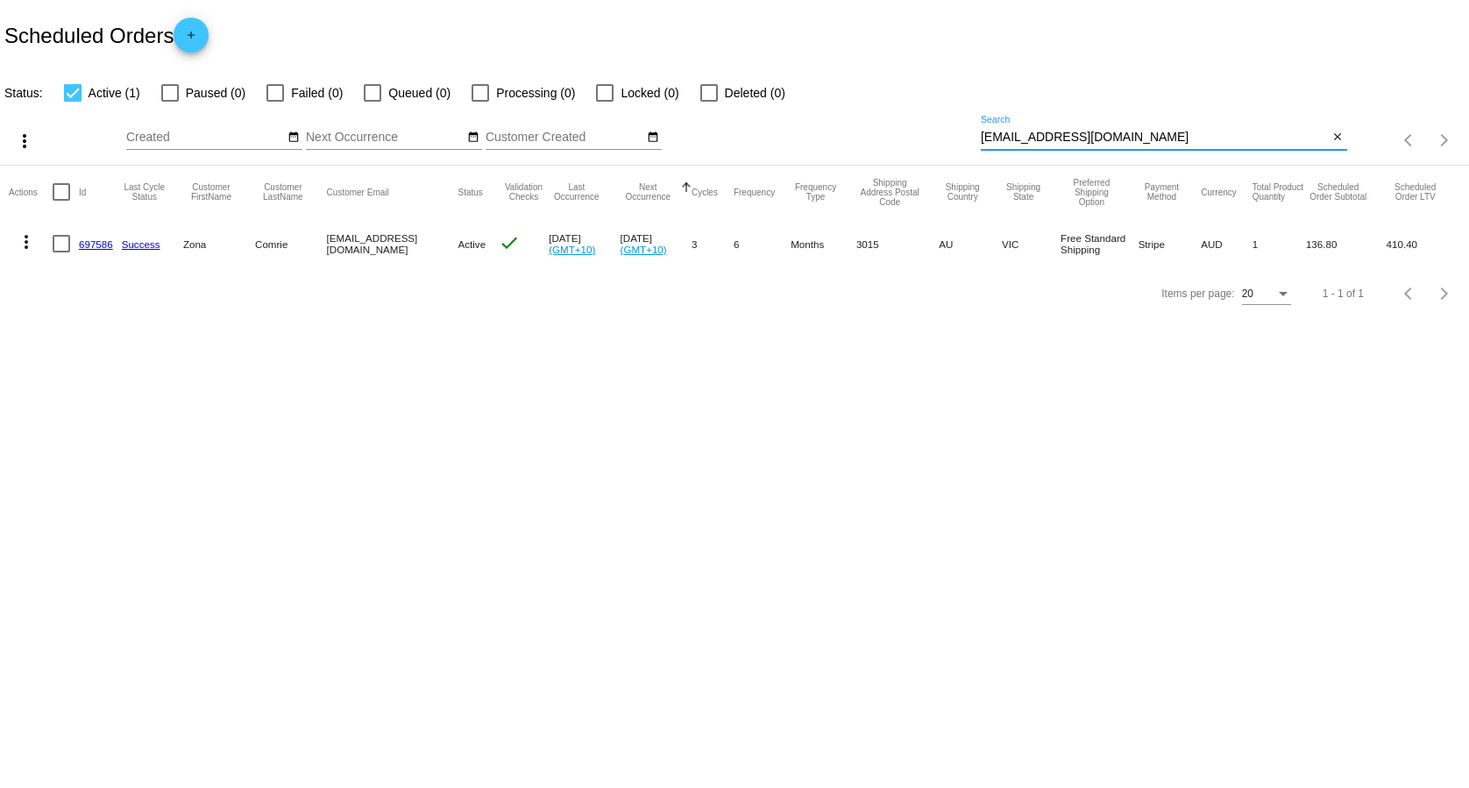
type input "[EMAIL_ADDRESS][DOMAIN_NAME]"
click at [98, 241] on link "697586" at bounding box center [96, 243] width 34 height 11
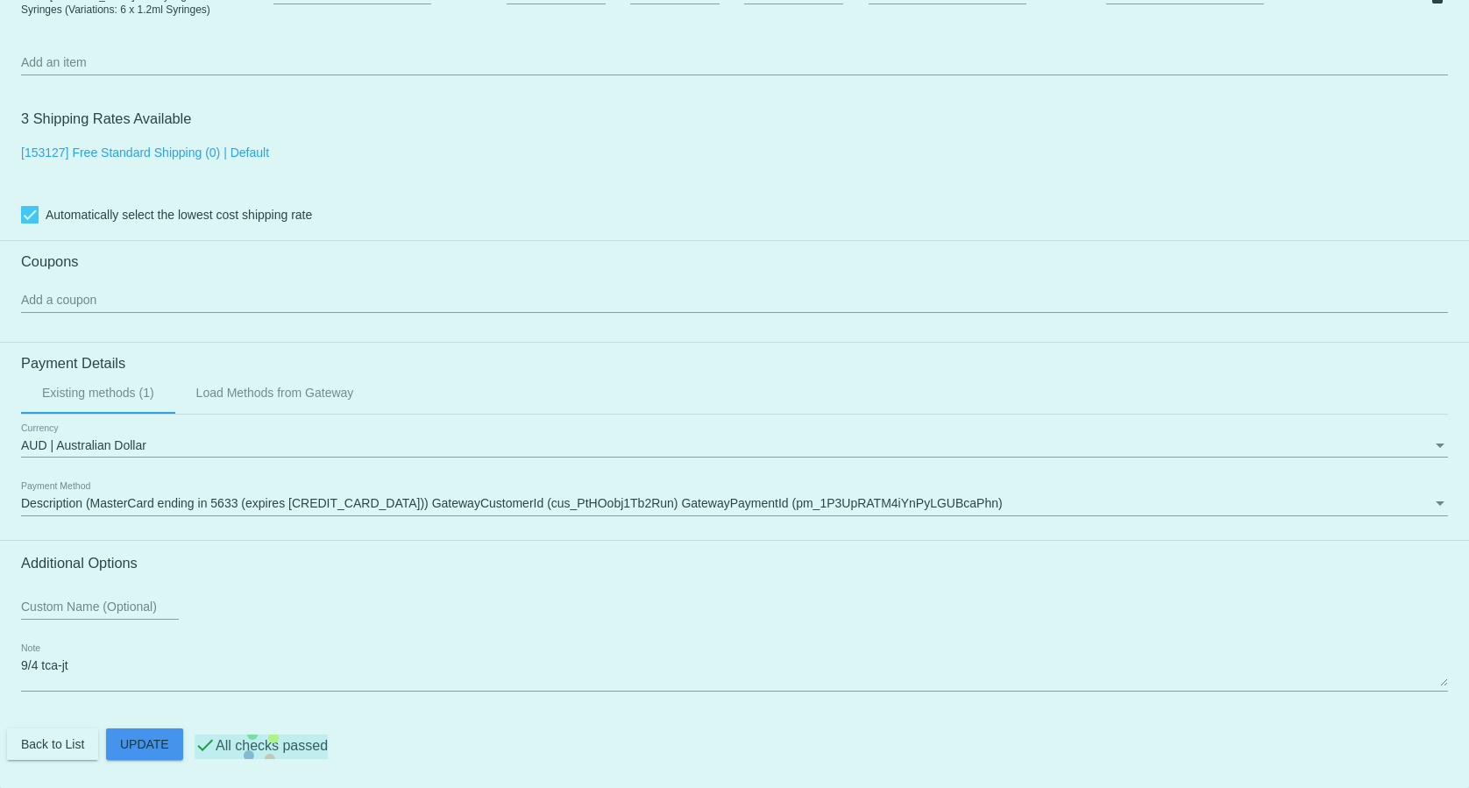
scroll to position [1302, 0]
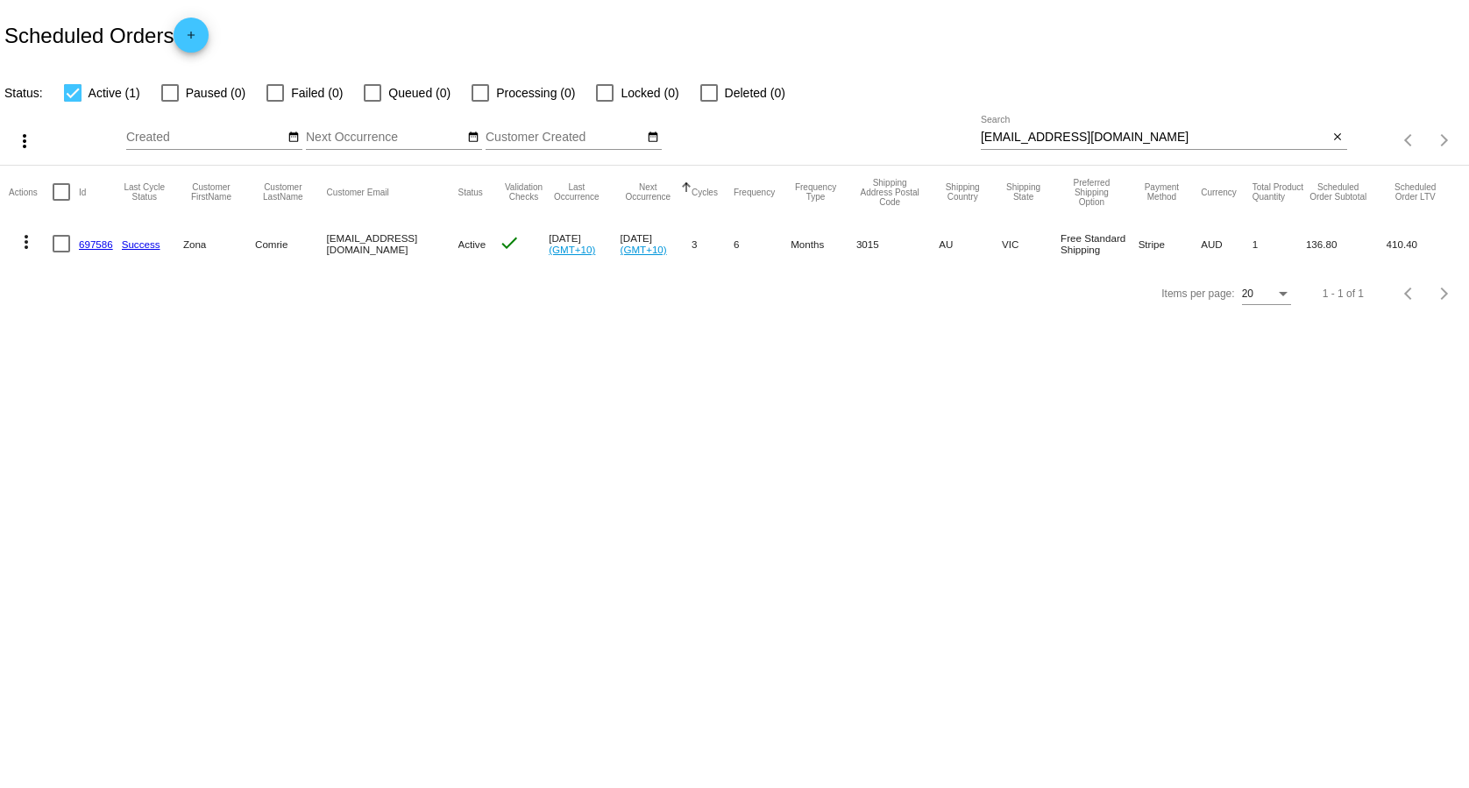
click at [1139, 132] on input "[EMAIL_ADDRESS][DOMAIN_NAME]" at bounding box center [1155, 138] width 348 height 14
paste input "[EMAIL_ADDRESS]"
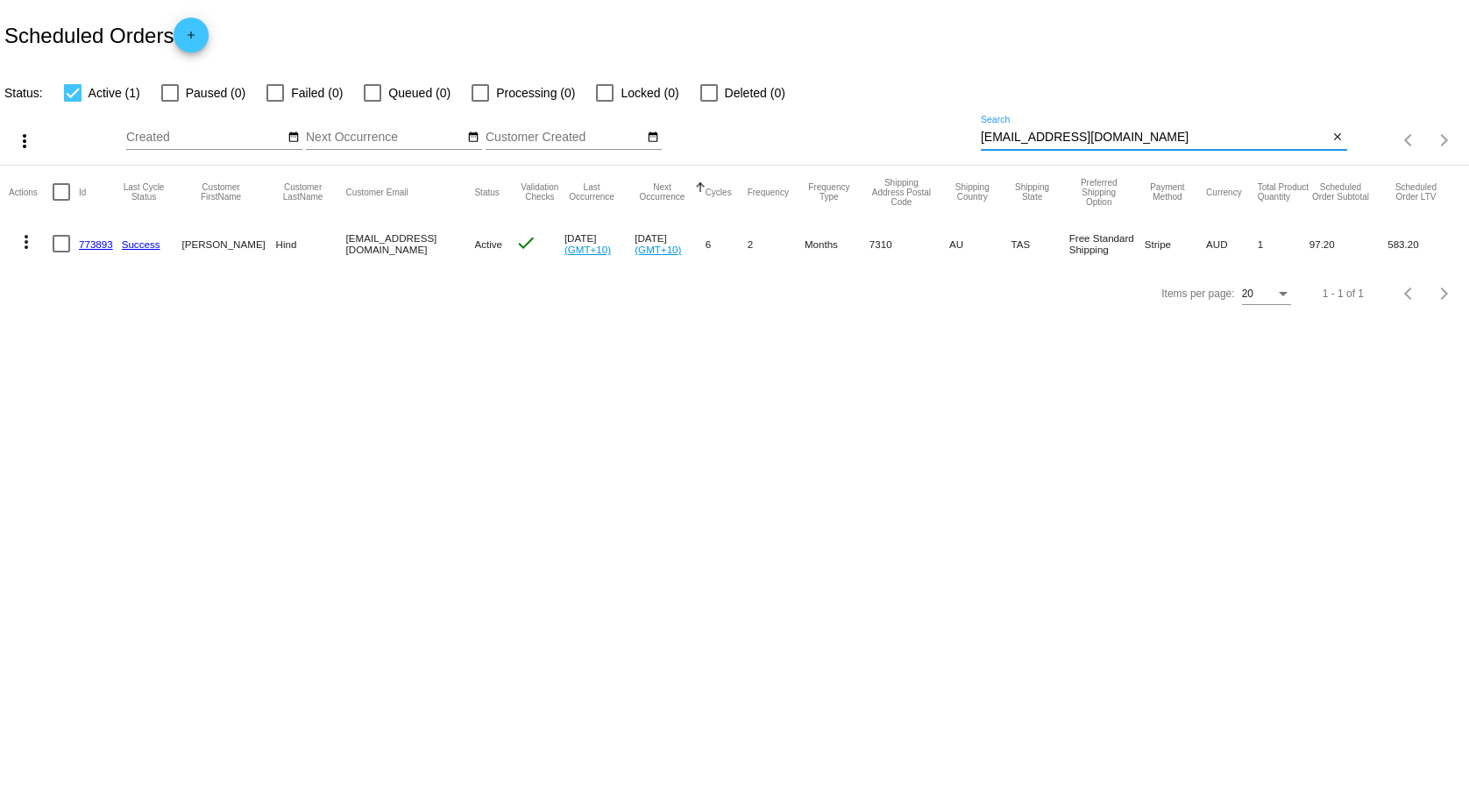
type input "[EMAIL_ADDRESS][DOMAIN_NAME]"
click at [94, 241] on link "773893" at bounding box center [96, 243] width 34 height 11
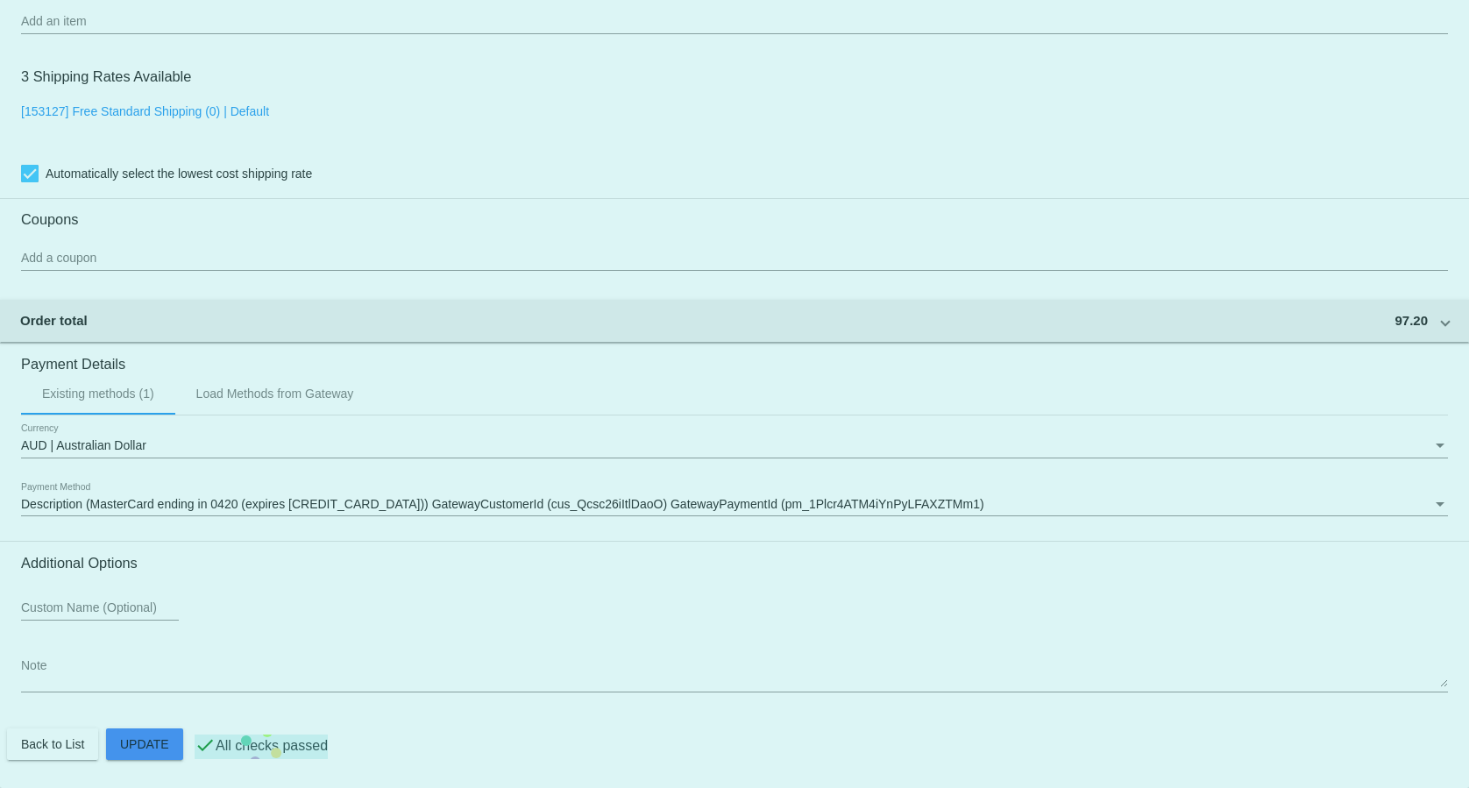
scroll to position [1344, 0]
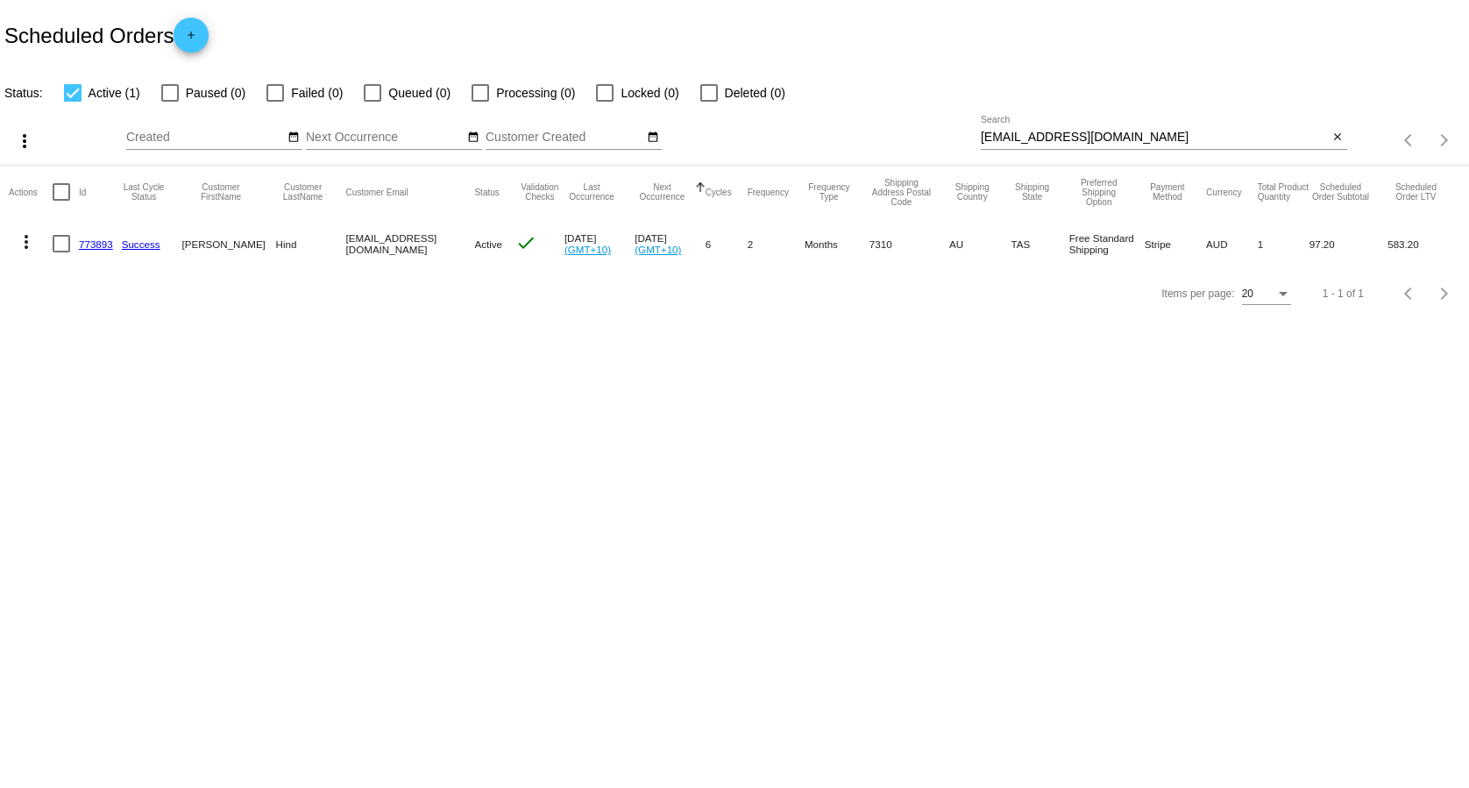
click at [1042, 124] on div "[EMAIL_ADDRESS][DOMAIN_NAME] Search" at bounding box center [1155, 133] width 348 height 34
click at [1042, 132] on input "[EMAIL_ADDRESS][DOMAIN_NAME]" at bounding box center [1155, 138] width 348 height 14
paste input "[EMAIL_ADDRESS]"
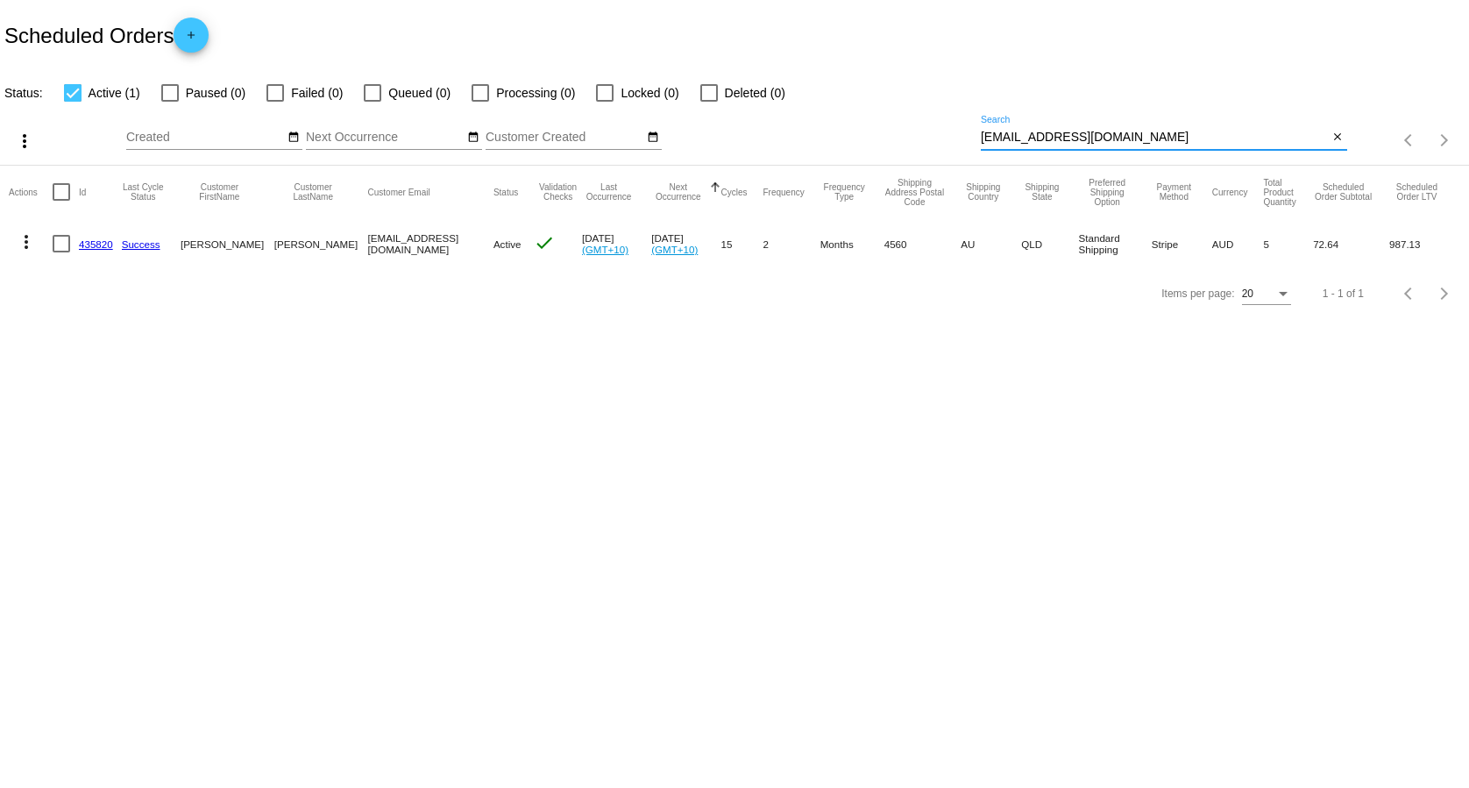
type input "[EMAIL_ADDRESS][DOMAIN_NAME]"
click at [96, 242] on link "435820" at bounding box center [96, 243] width 34 height 11
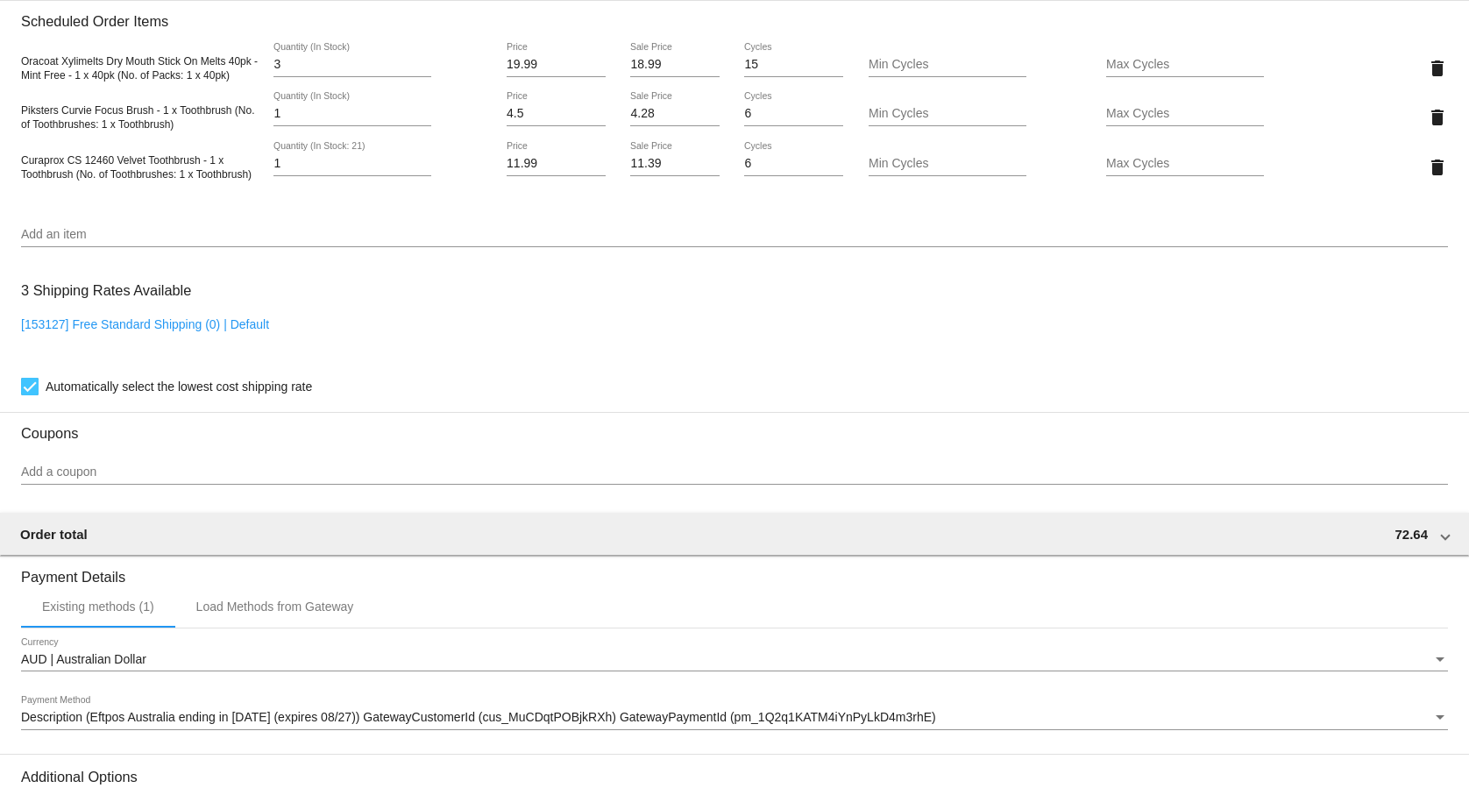
scroll to position [1222, 0]
click at [111, 309] on h3 "3 Shipping Rates Available" at bounding box center [106, 291] width 170 height 38
click at [111, 329] on link "[153127] Free Standard Shipping (0) | Default" at bounding box center [145, 324] width 248 height 14
checkbox input "false"
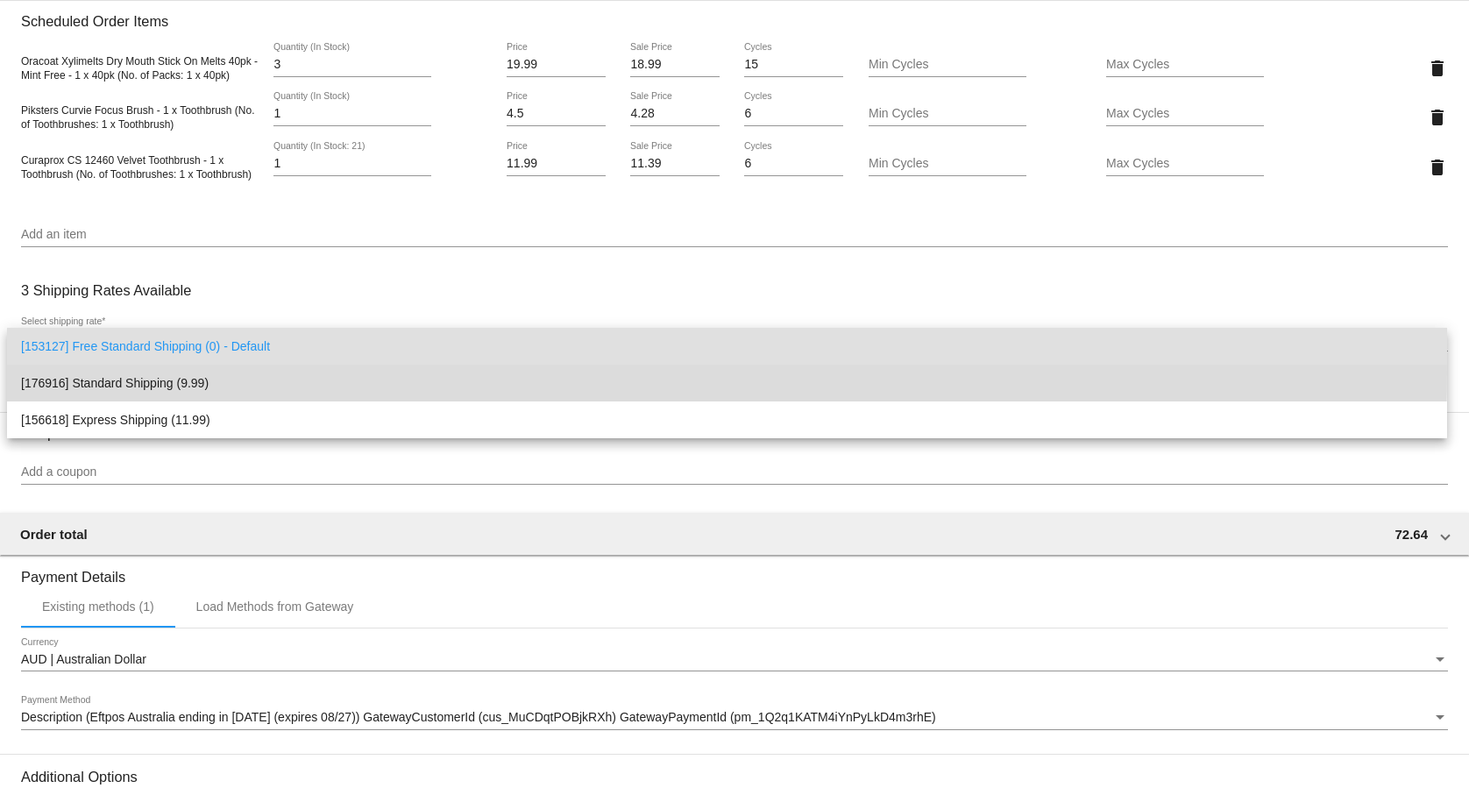
click at [150, 371] on span "[176916] Standard Shipping (9.99)" at bounding box center [727, 383] width 1412 height 37
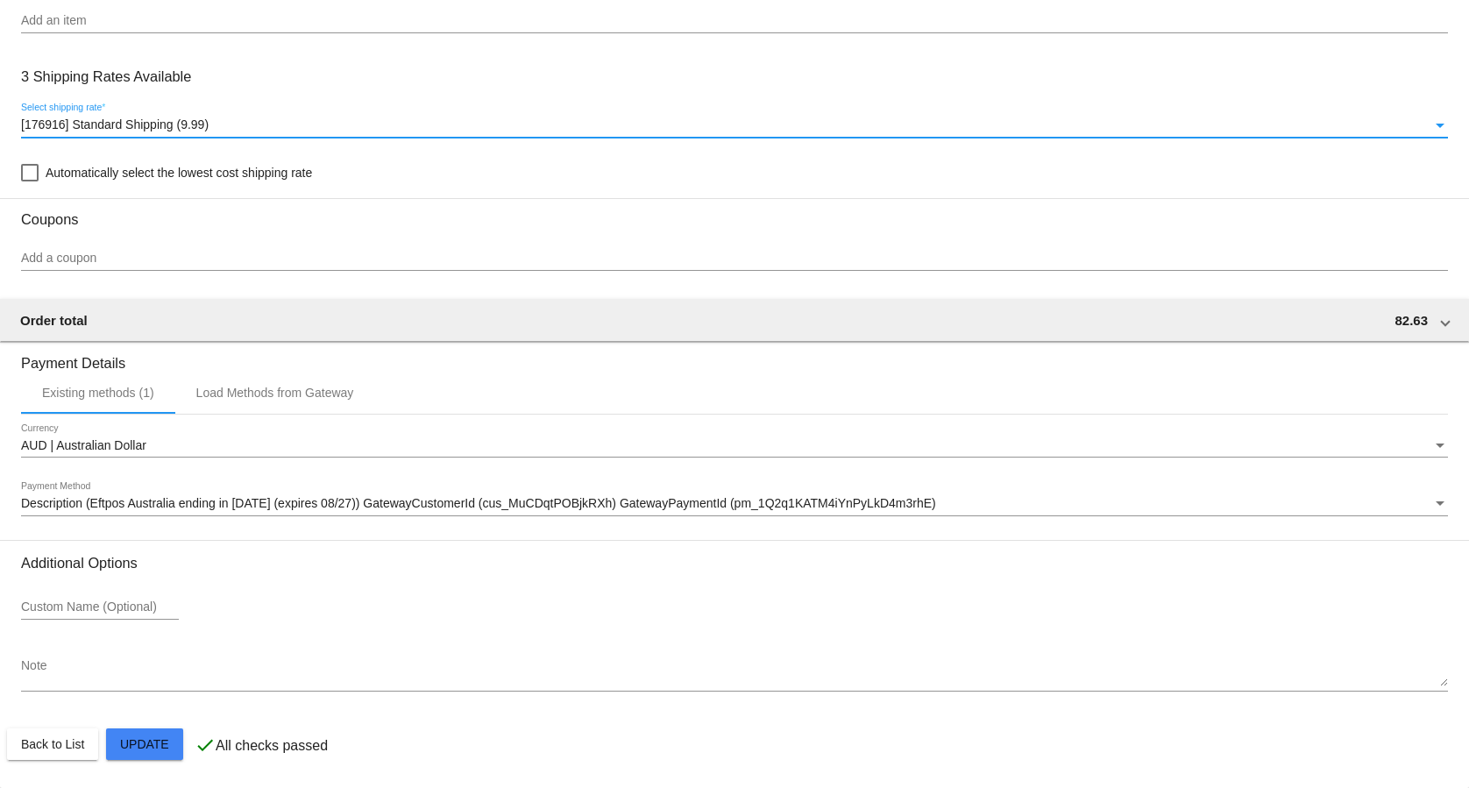
scroll to position [1443, 0]
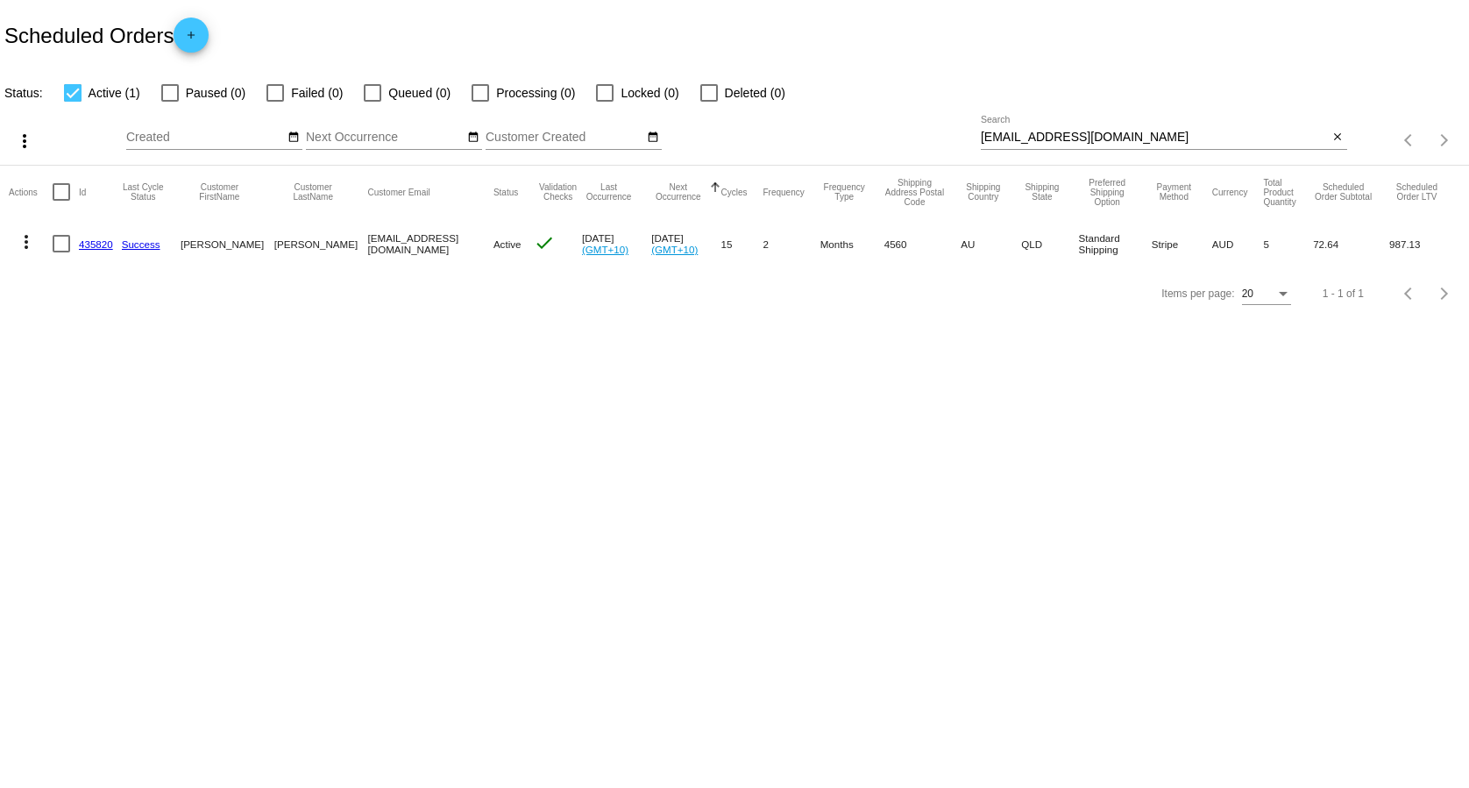
click at [1077, 141] on input "[EMAIL_ADDRESS][DOMAIN_NAME]" at bounding box center [1155, 138] width 348 height 14
click at [1077, 142] on input "[EMAIL_ADDRESS][DOMAIN_NAME]" at bounding box center [1155, 138] width 348 height 14
paste input "[PERSON_NAME]"
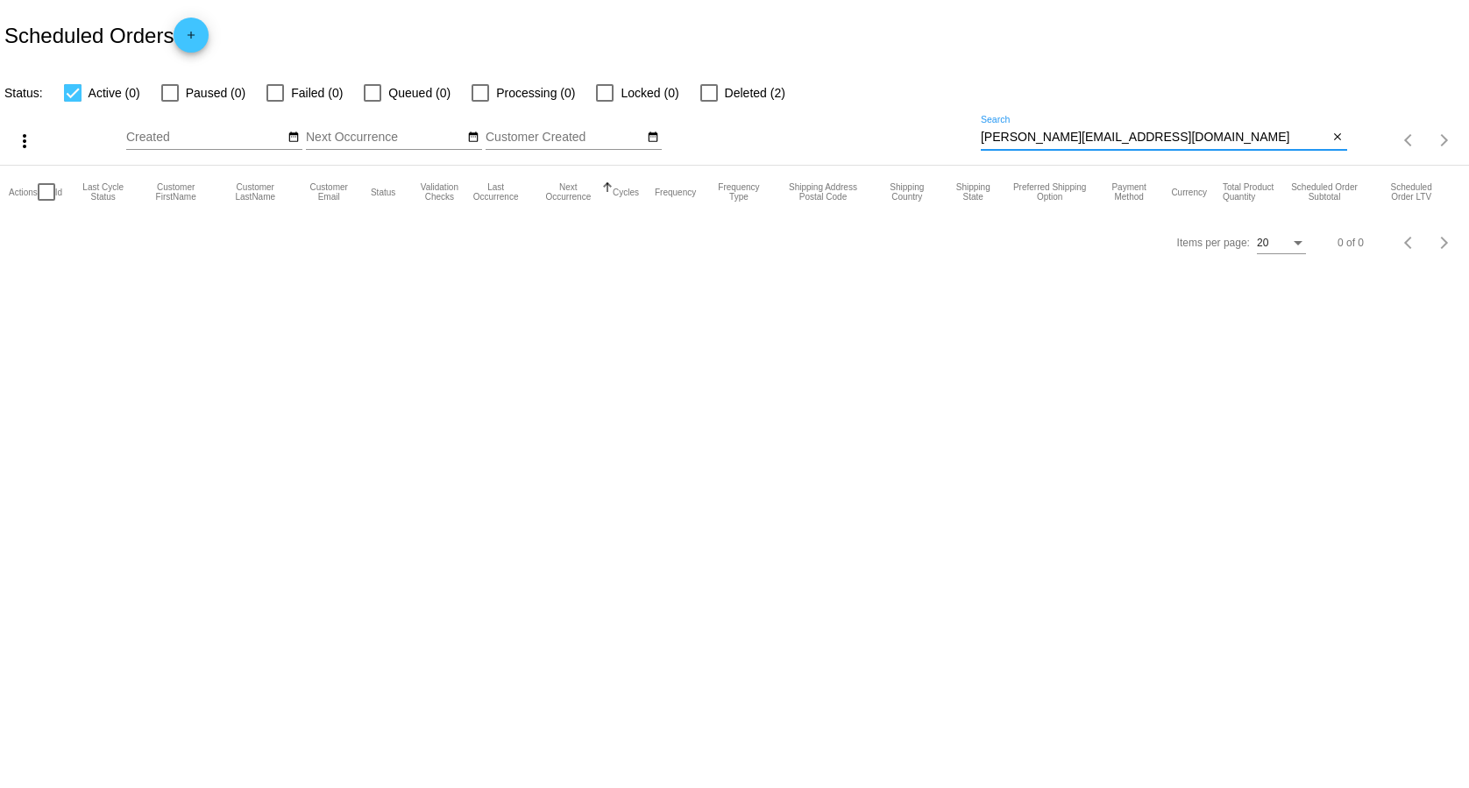
drag, startPoint x: 1127, startPoint y: 134, endPoint x: 942, endPoint y: 131, distance: 185.9
click at [981, 131] on input "[PERSON_NAME][EMAIL_ADDRESS][DOMAIN_NAME]" at bounding box center [1155, 138] width 348 height 14
paste input "mccarronbob@g"
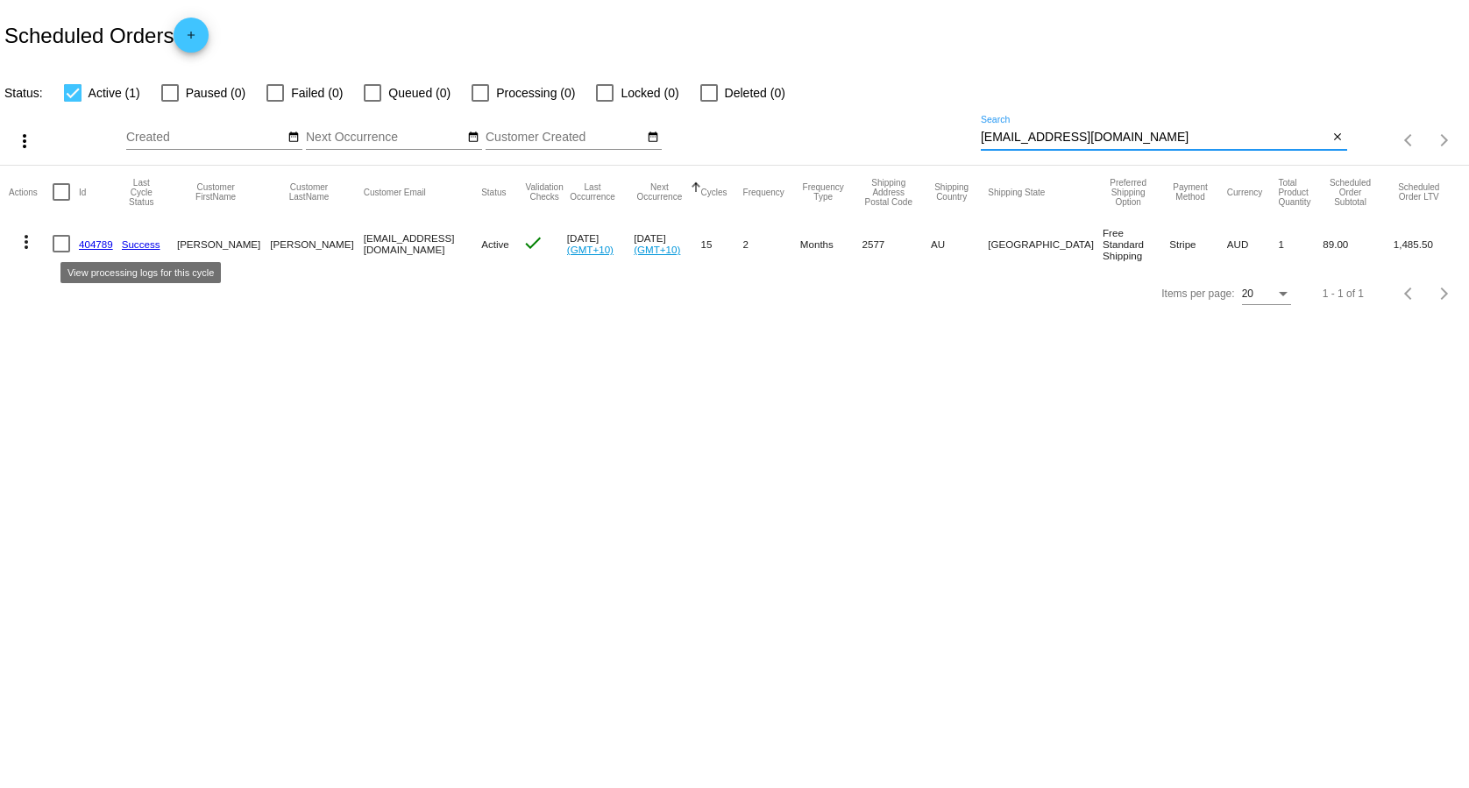
type input "[EMAIL_ADDRESS][DOMAIN_NAME]"
click at [99, 246] on link "404789" at bounding box center [96, 243] width 34 height 11
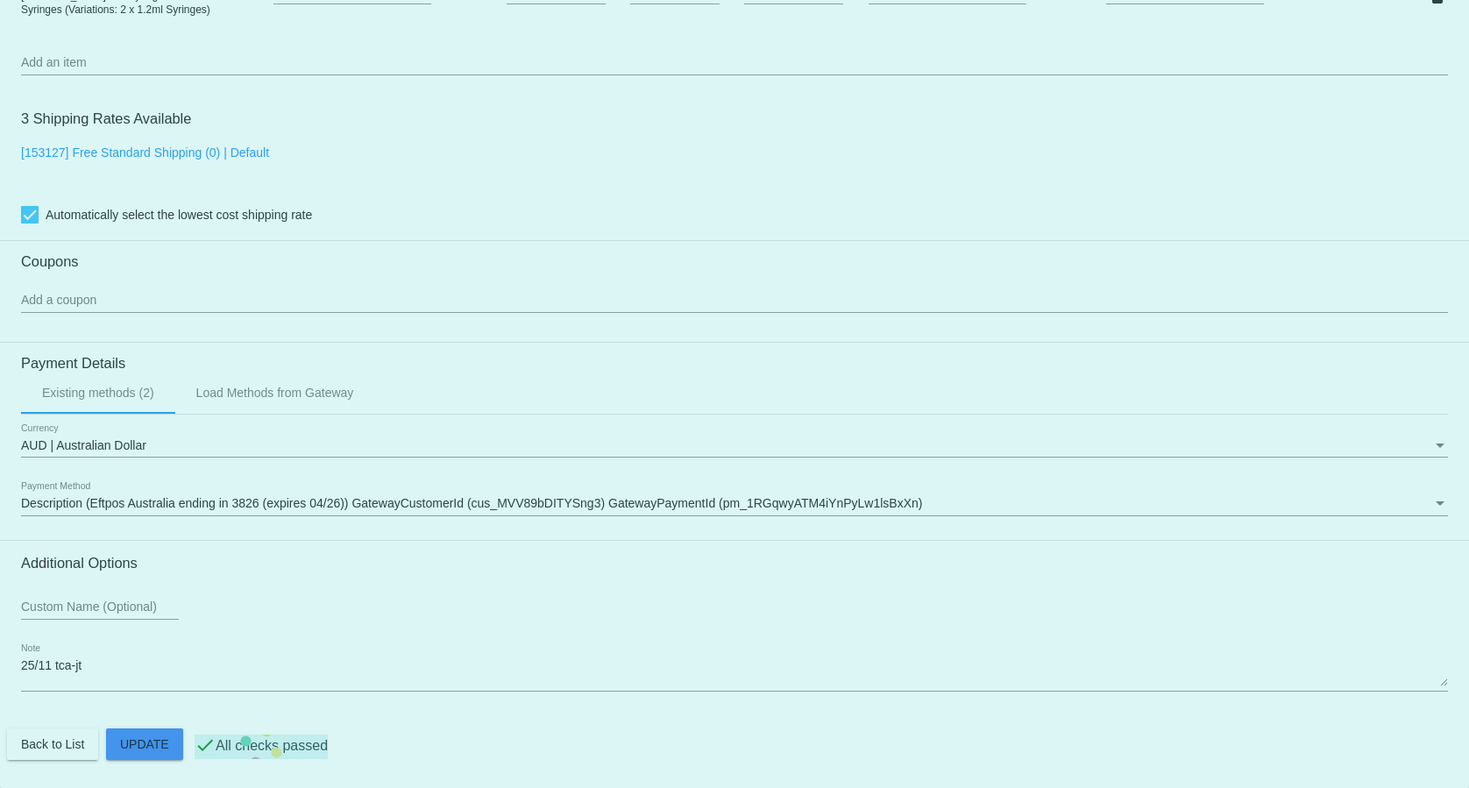
scroll to position [1302, 0]
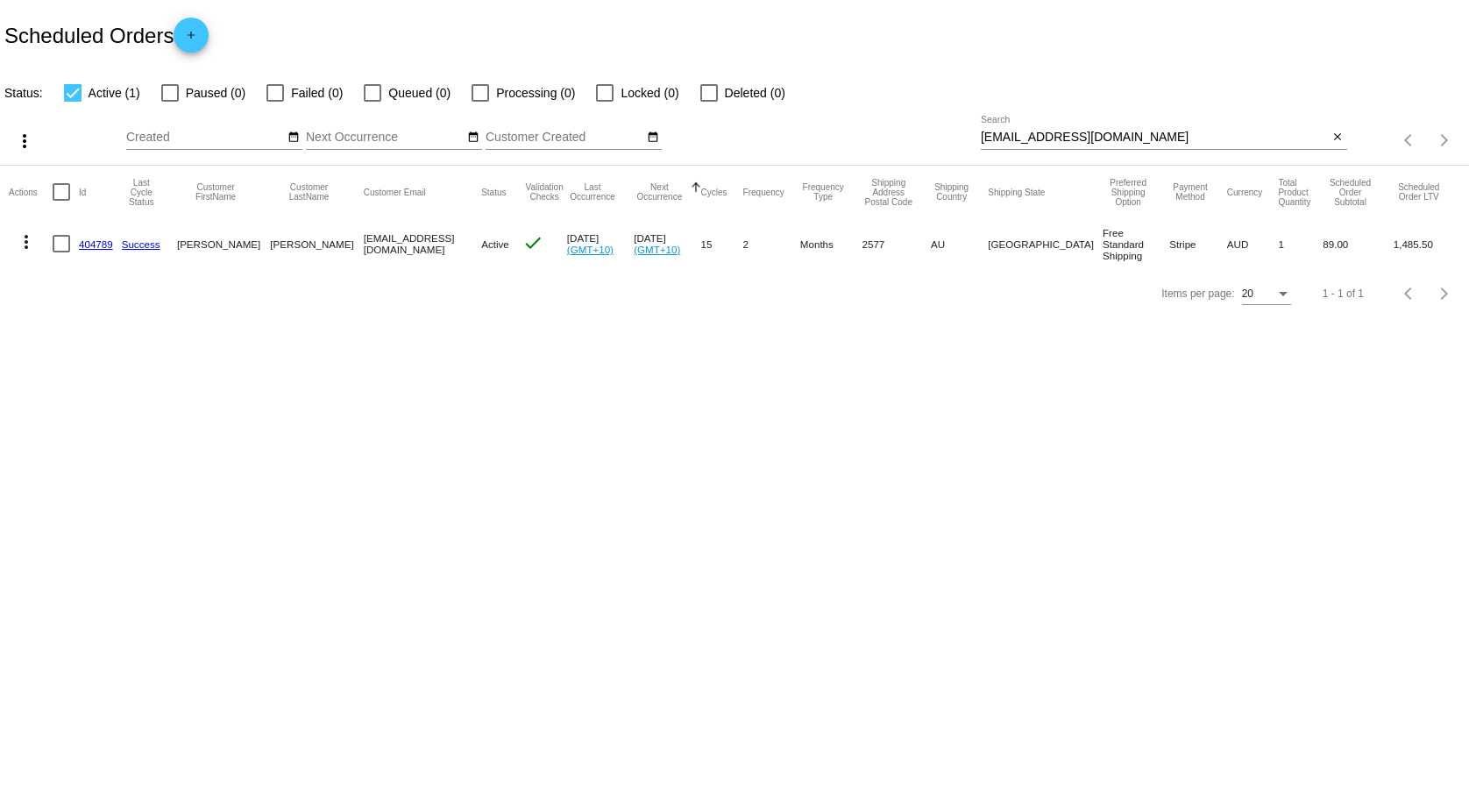
click at [1142, 137] on input "[EMAIL_ADDRESS][DOMAIN_NAME]" at bounding box center [1155, 138] width 348 height 14
paste input "egsrcole@hot"
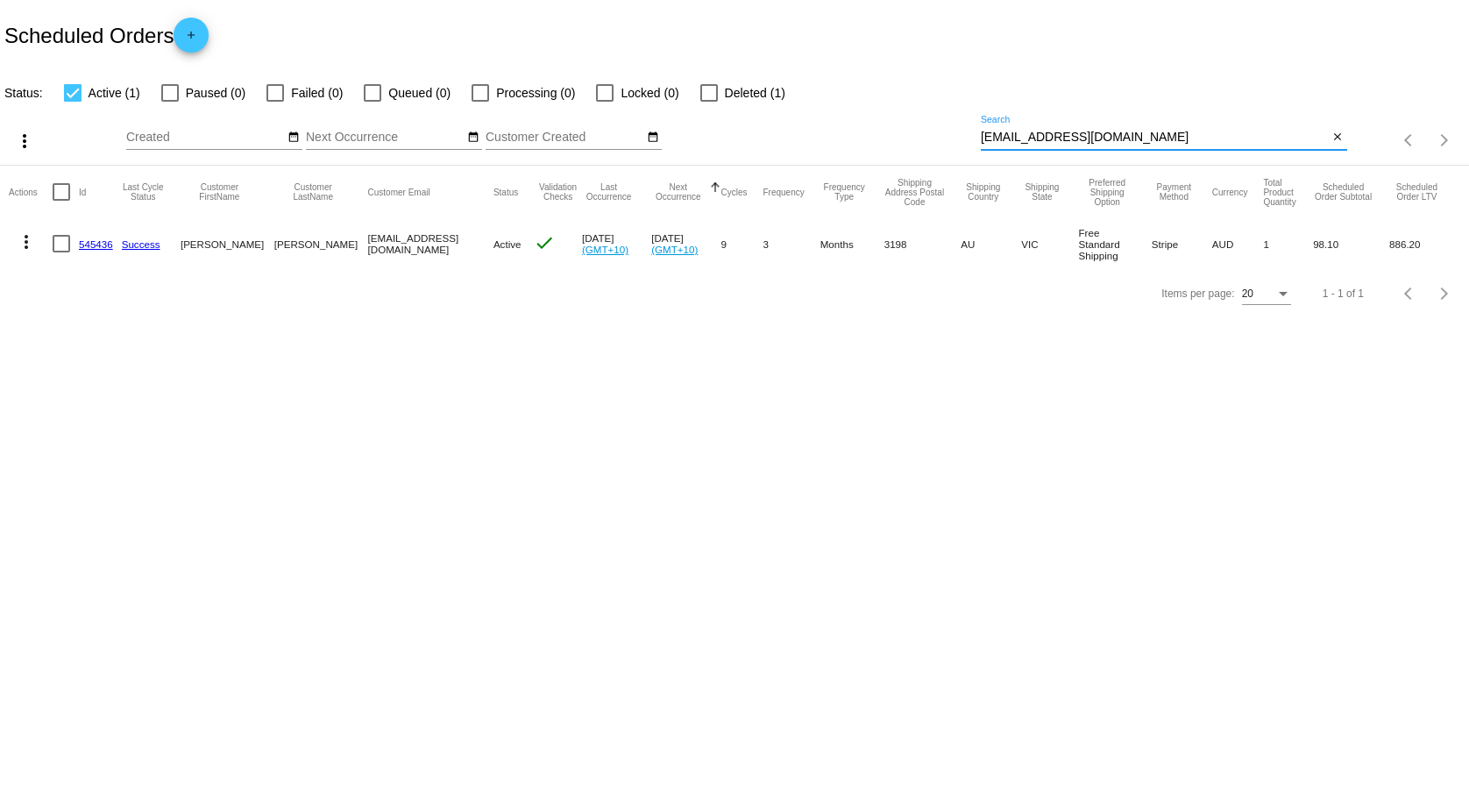
type input "[EMAIL_ADDRESS][DOMAIN_NAME]"
click at [89, 243] on link "545436" at bounding box center [96, 243] width 34 height 11
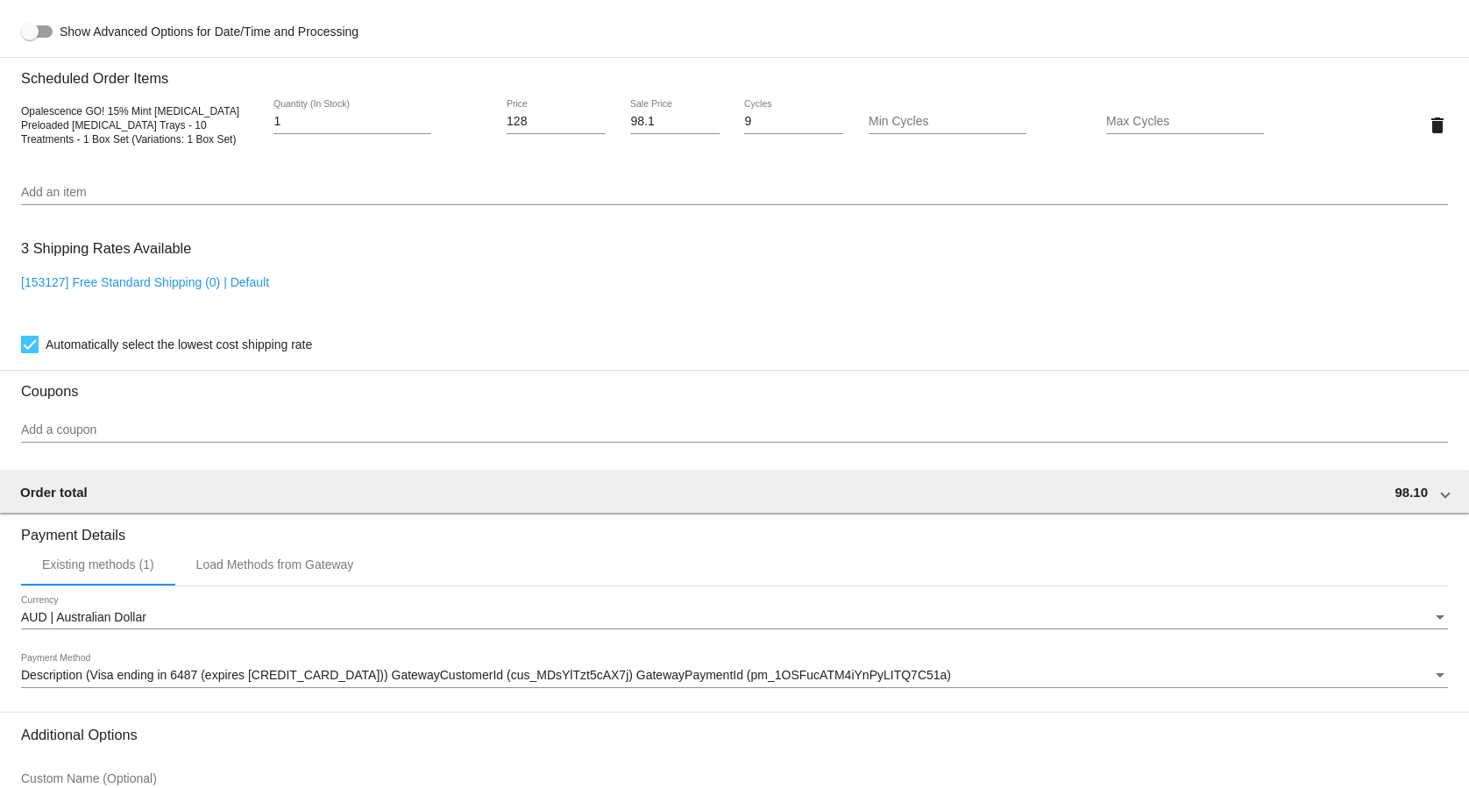
scroll to position [1344, 0]
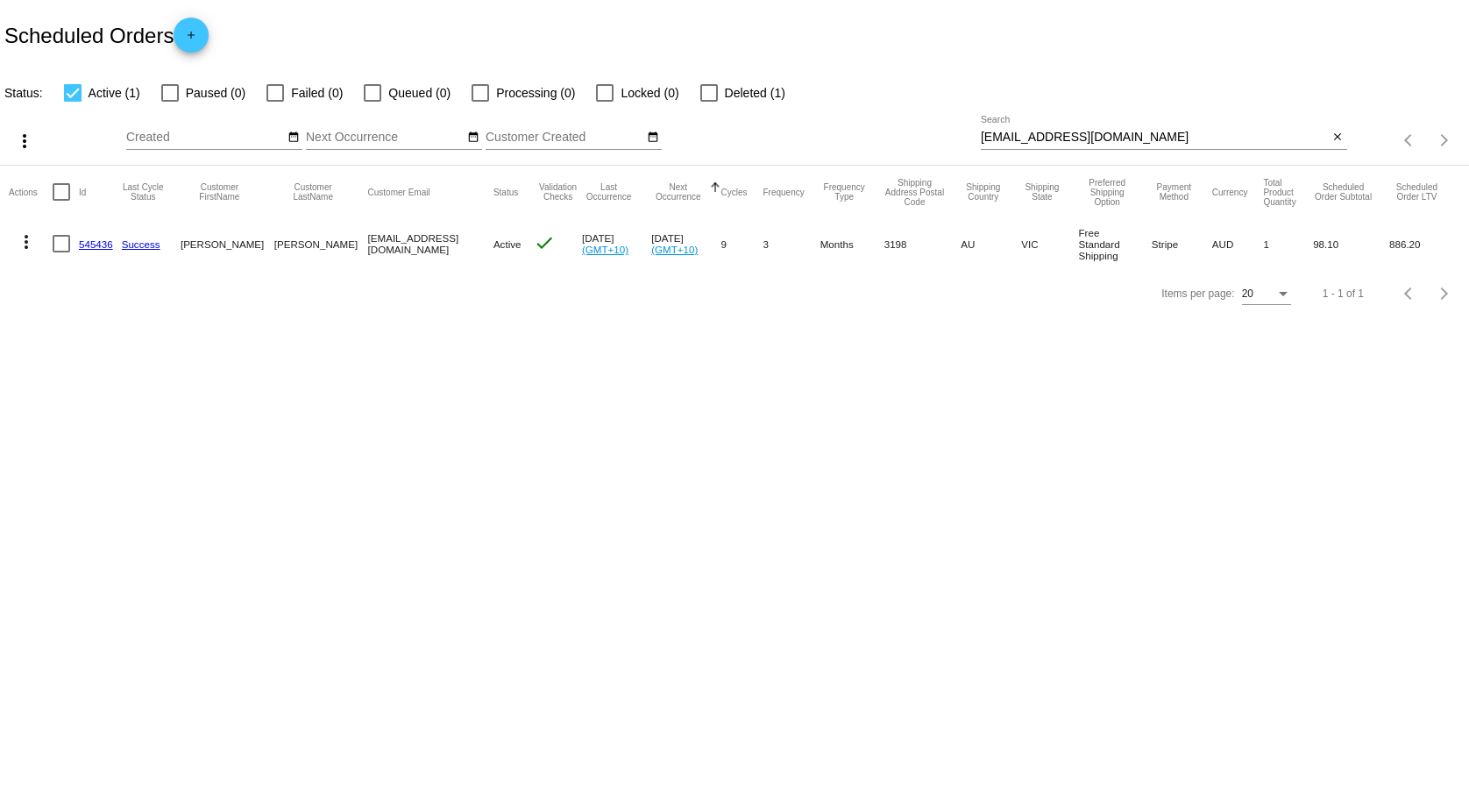
click at [1038, 130] on div "[EMAIL_ADDRESS][DOMAIN_NAME] Search" at bounding box center [1155, 133] width 348 height 34
click at [1029, 134] on input "[EMAIL_ADDRESS][DOMAIN_NAME]" at bounding box center [1155, 138] width 348 height 14
paste input "[EMAIL_ADDRESS][DOMAIN_NAME]"
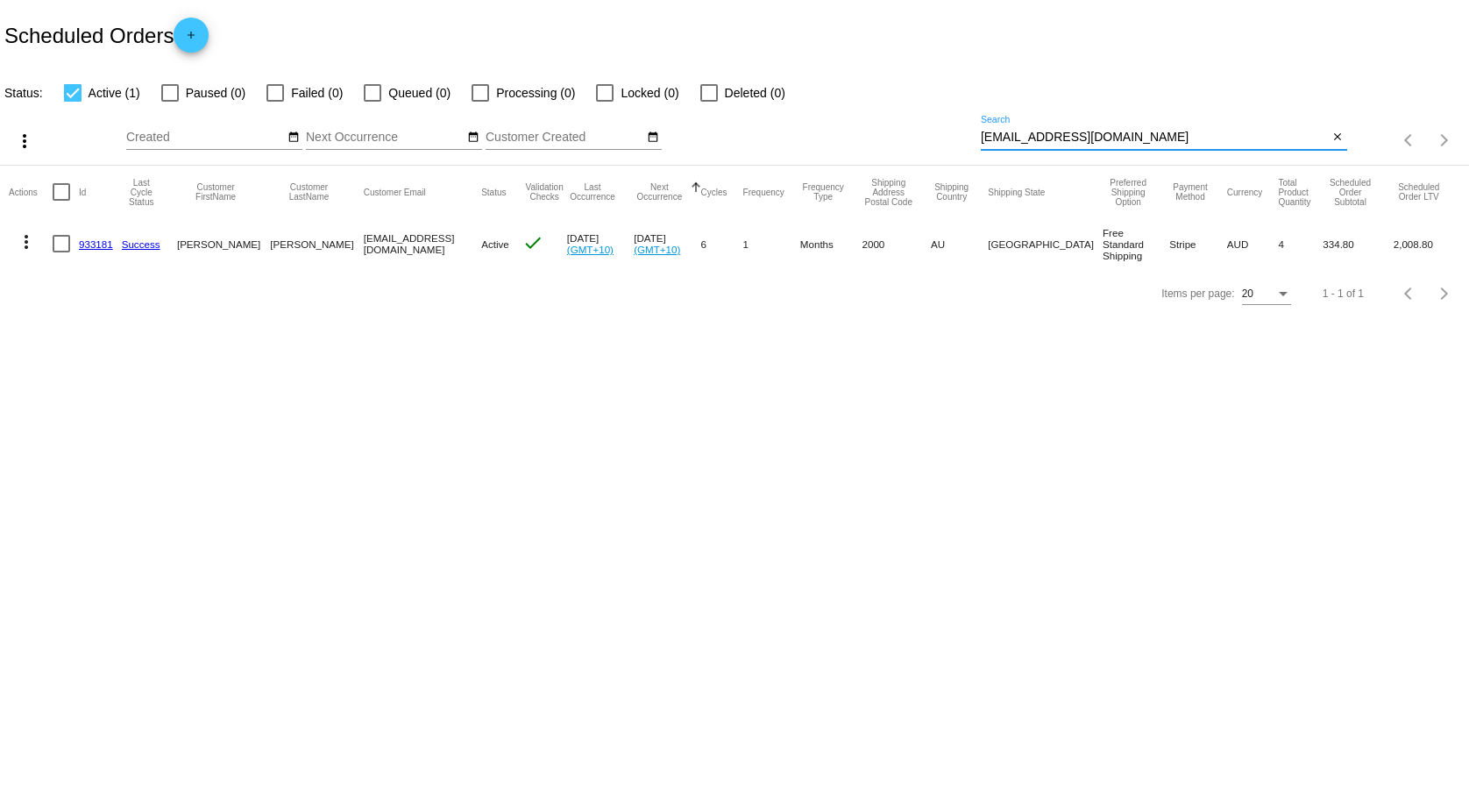
type input "[EMAIL_ADDRESS][DOMAIN_NAME]"
click at [92, 251] on mat-cell "933181" at bounding box center [100, 243] width 43 height 51
click at [94, 244] on link "933181" at bounding box center [96, 243] width 34 height 11
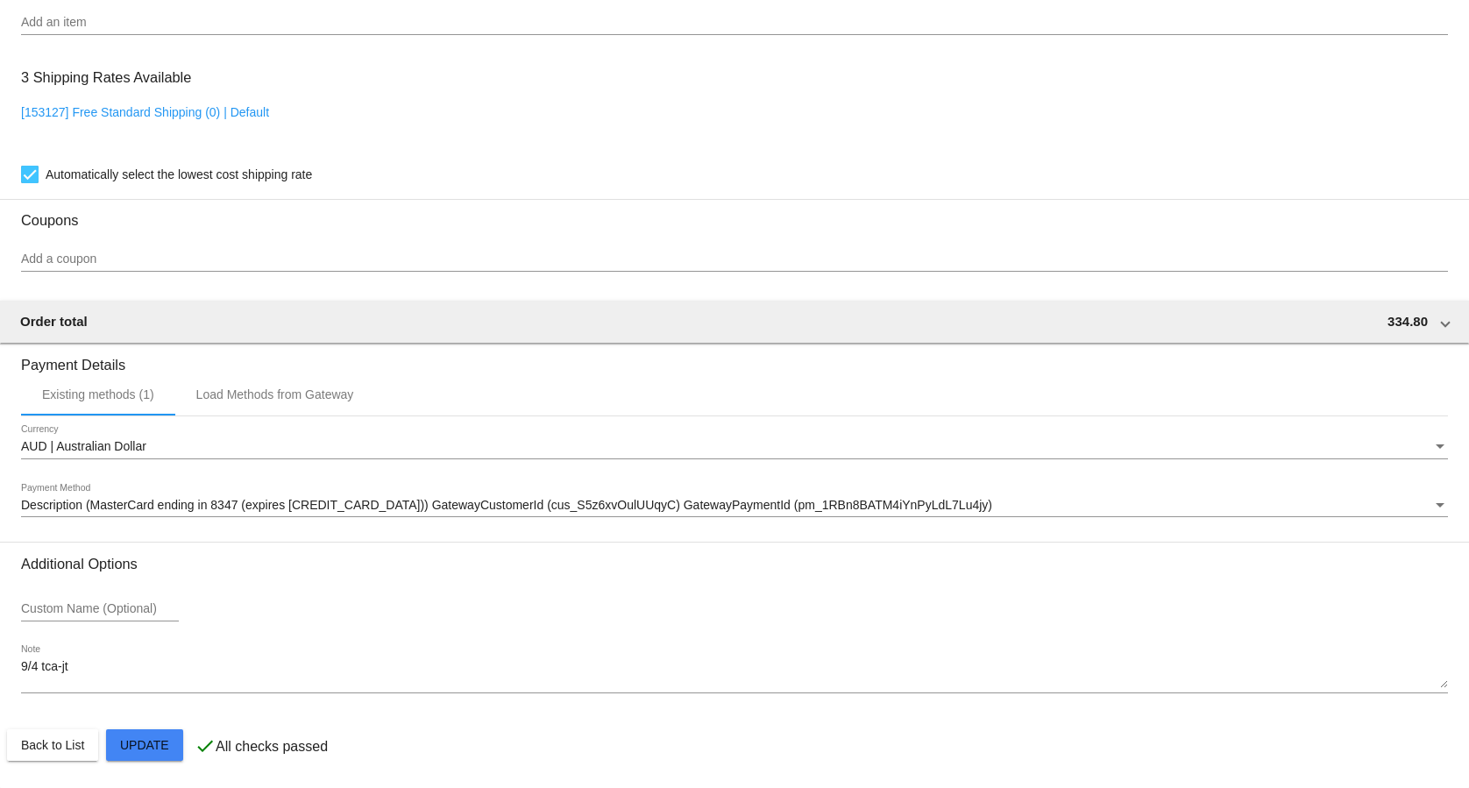
scroll to position [1354, 0]
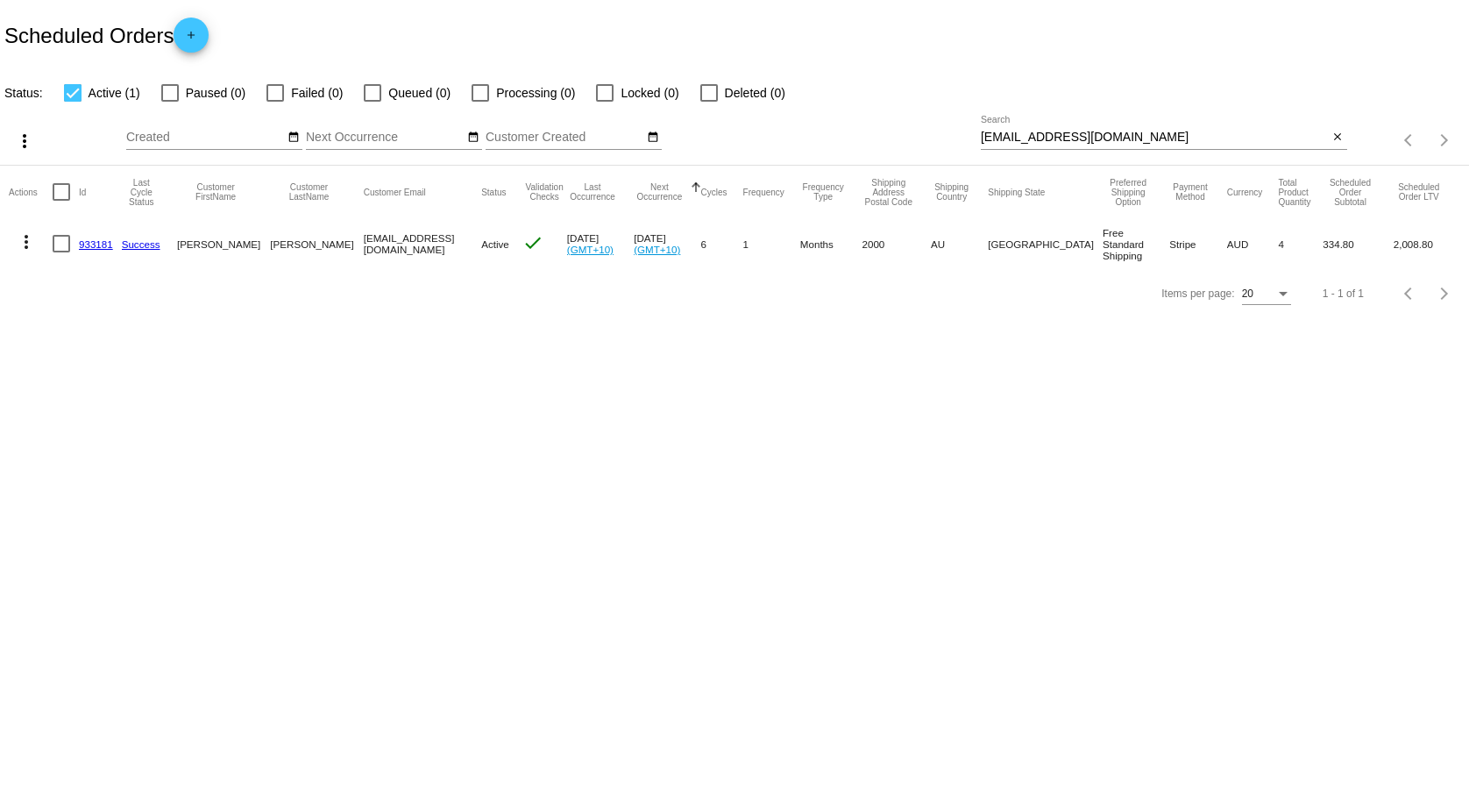
click at [1033, 131] on input "[EMAIL_ADDRESS][DOMAIN_NAME]" at bounding box center [1155, 138] width 348 height 14
paste input "[EMAIL_ADDRESS][DOMAIN_NAME]"
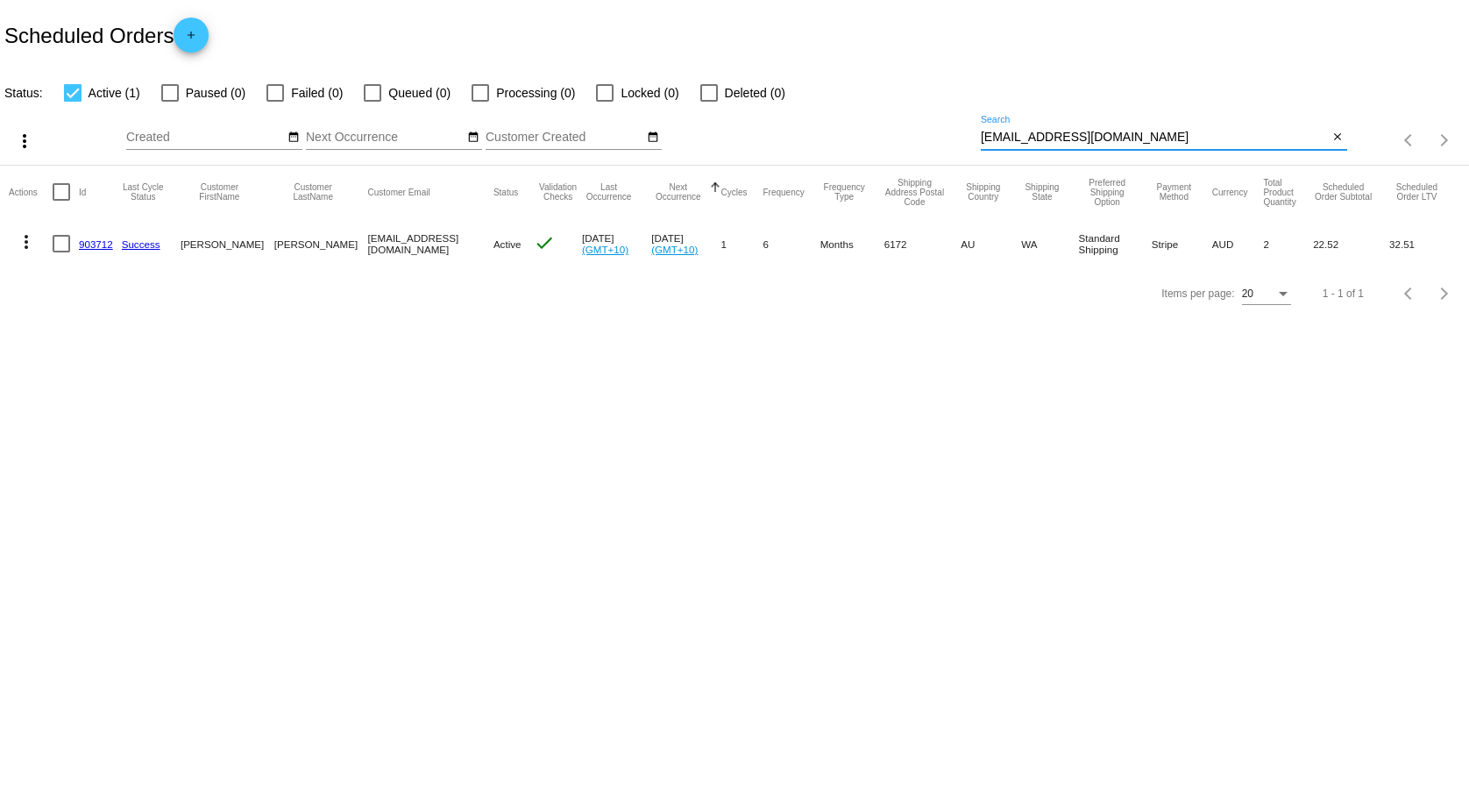
type input "[EMAIL_ADDRESS][DOMAIN_NAME]"
click at [91, 247] on link "903712" at bounding box center [96, 243] width 34 height 11
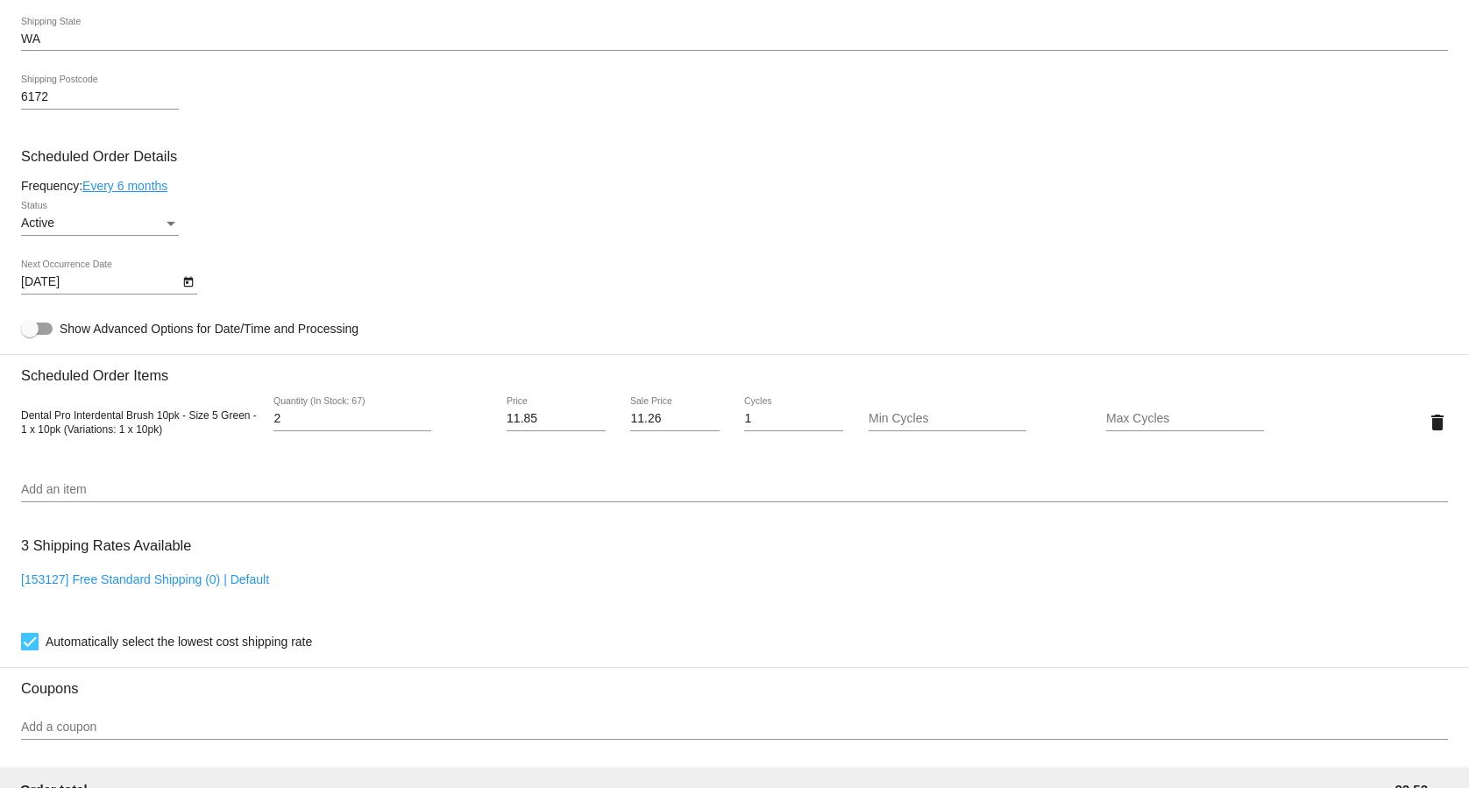
scroll to position [894, 0]
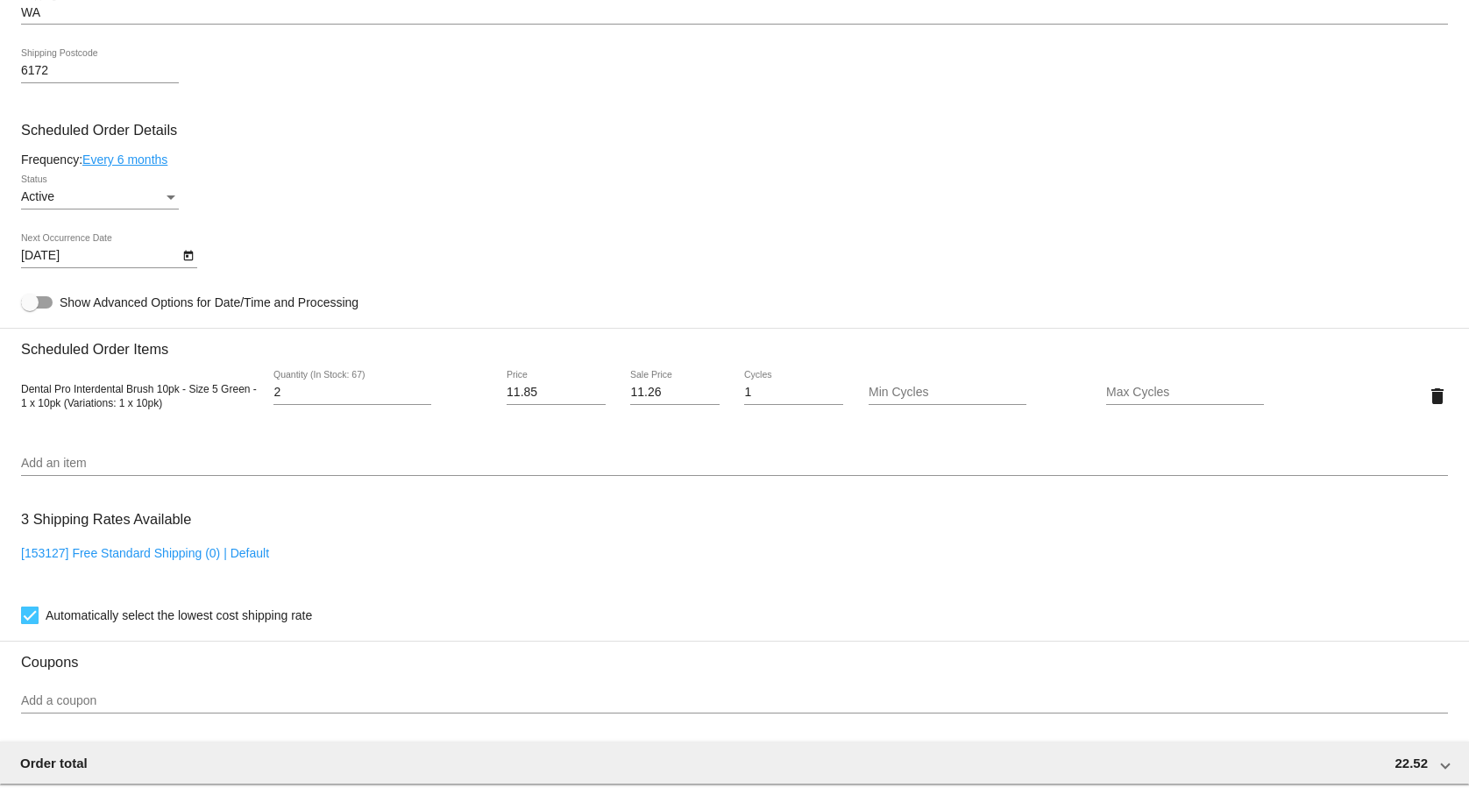
click at [154, 551] on div "3 Shipping Rates Available [153127] Free Standard Shipping (0) | Default Automa…" at bounding box center [734, 564] width 1427 height 126
click at [154, 557] on link "[153127] Free Standard Shipping (0) | Default" at bounding box center [145, 553] width 248 height 14
checkbox input "false"
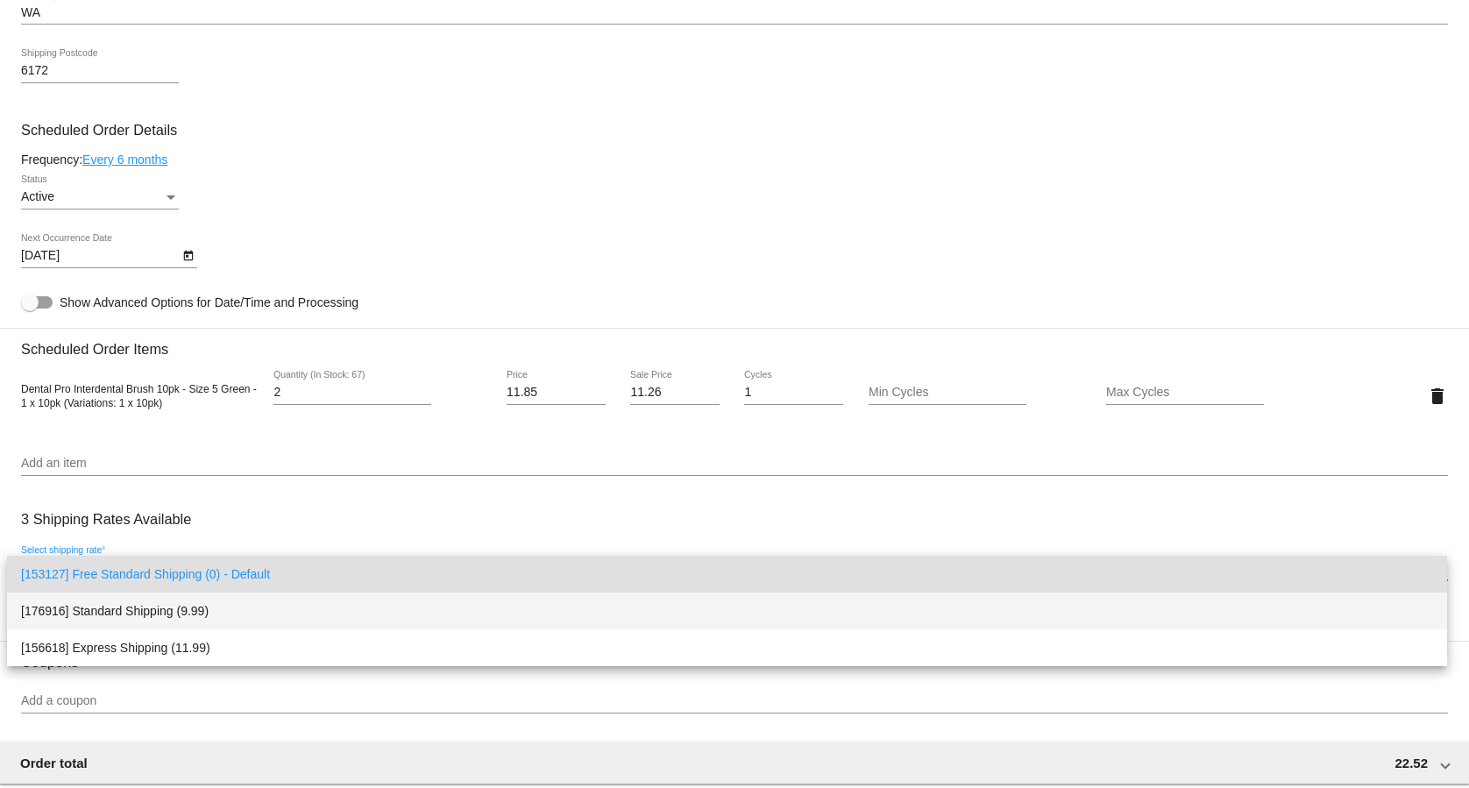
click at [220, 616] on span "[176916] Standard Shipping (9.99)" at bounding box center [727, 611] width 1412 height 37
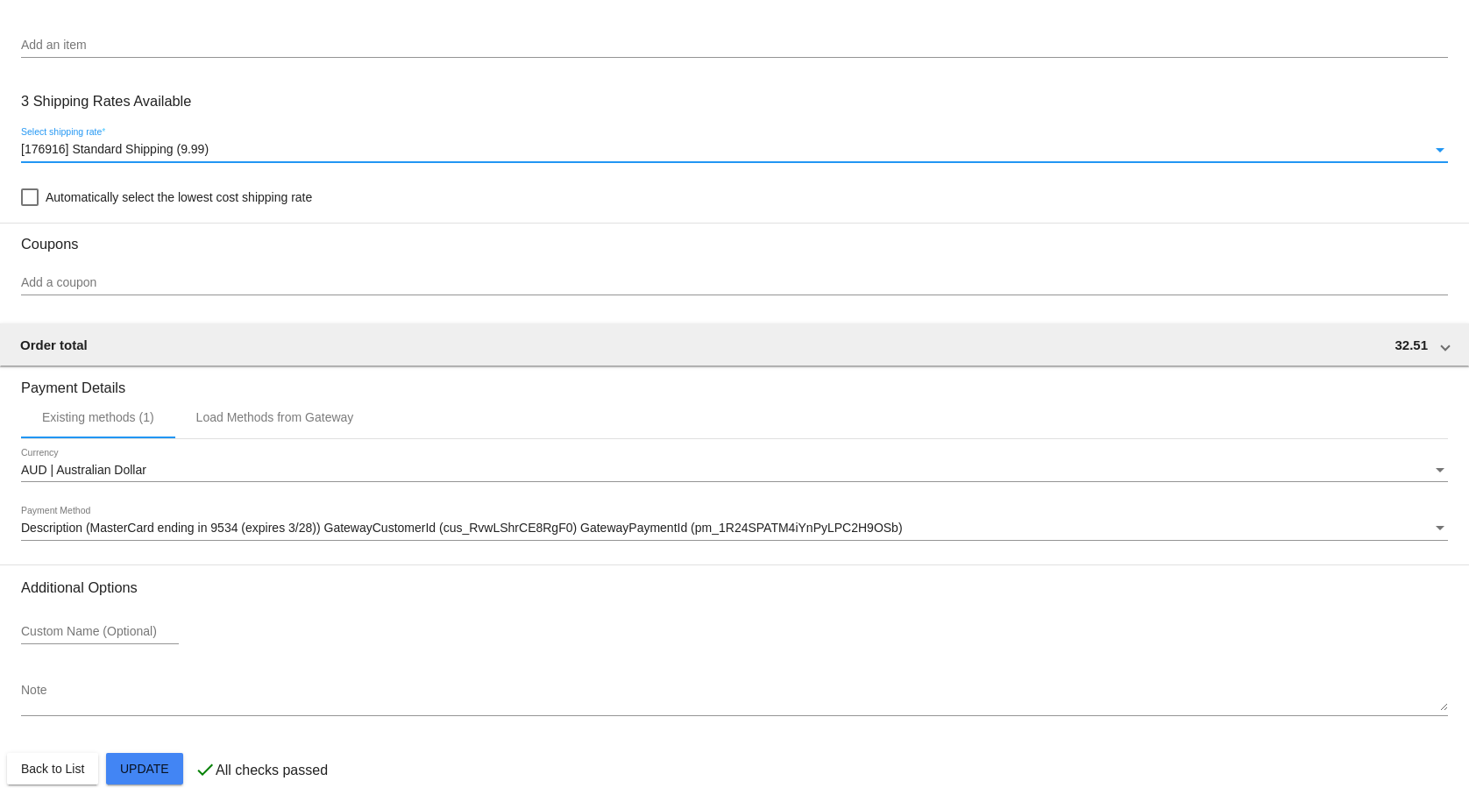
scroll to position [1341, 0]
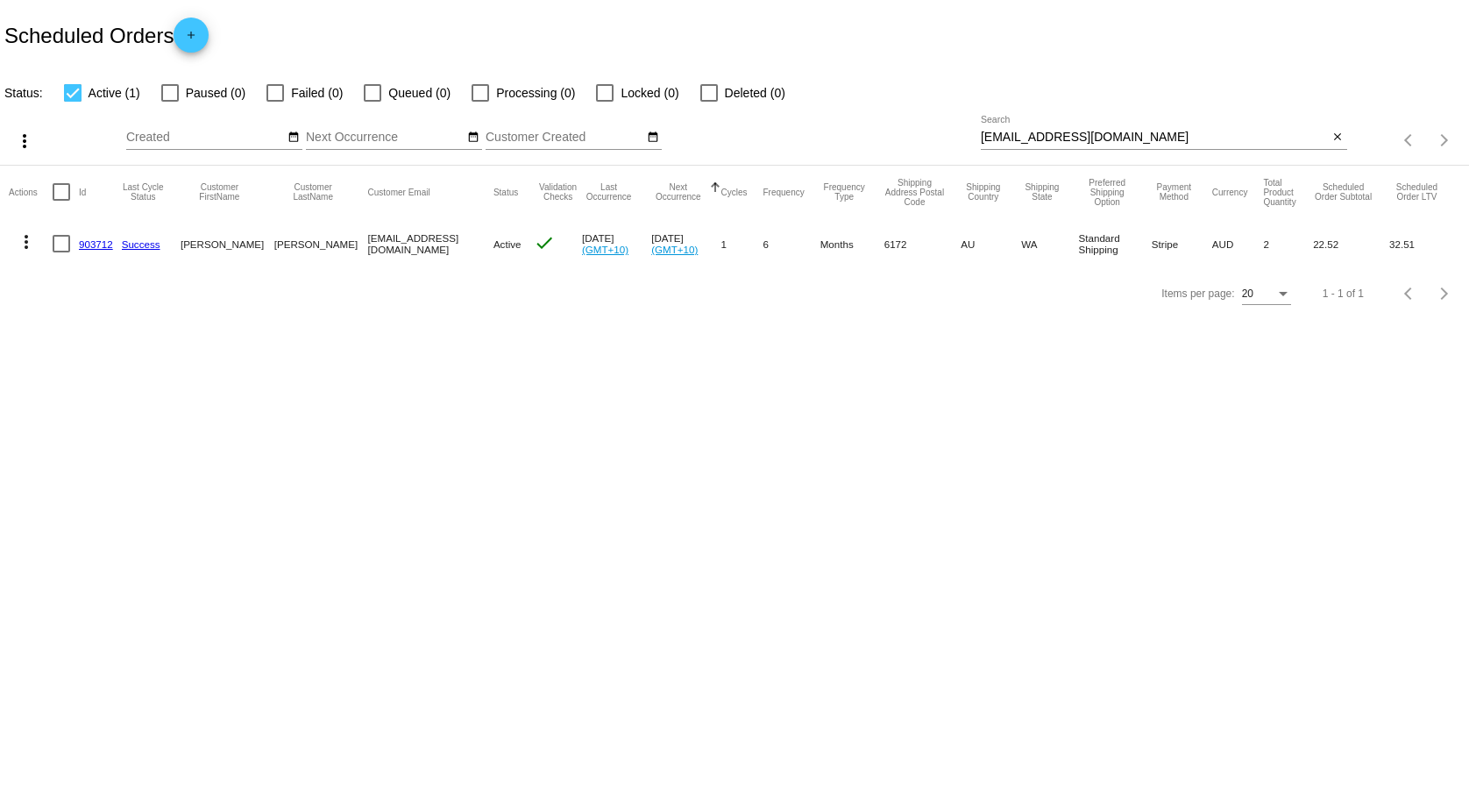
click at [1109, 135] on input "[EMAIL_ADDRESS][DOMAIN_NAME]" at bounding box center [1155, 138] width 348 height 14
paste input "[EMAIL_ADDRESS][DOMAIN_NAME]"
type input "[EMAIL_ADDRESS][DOMAIN_NAME]"
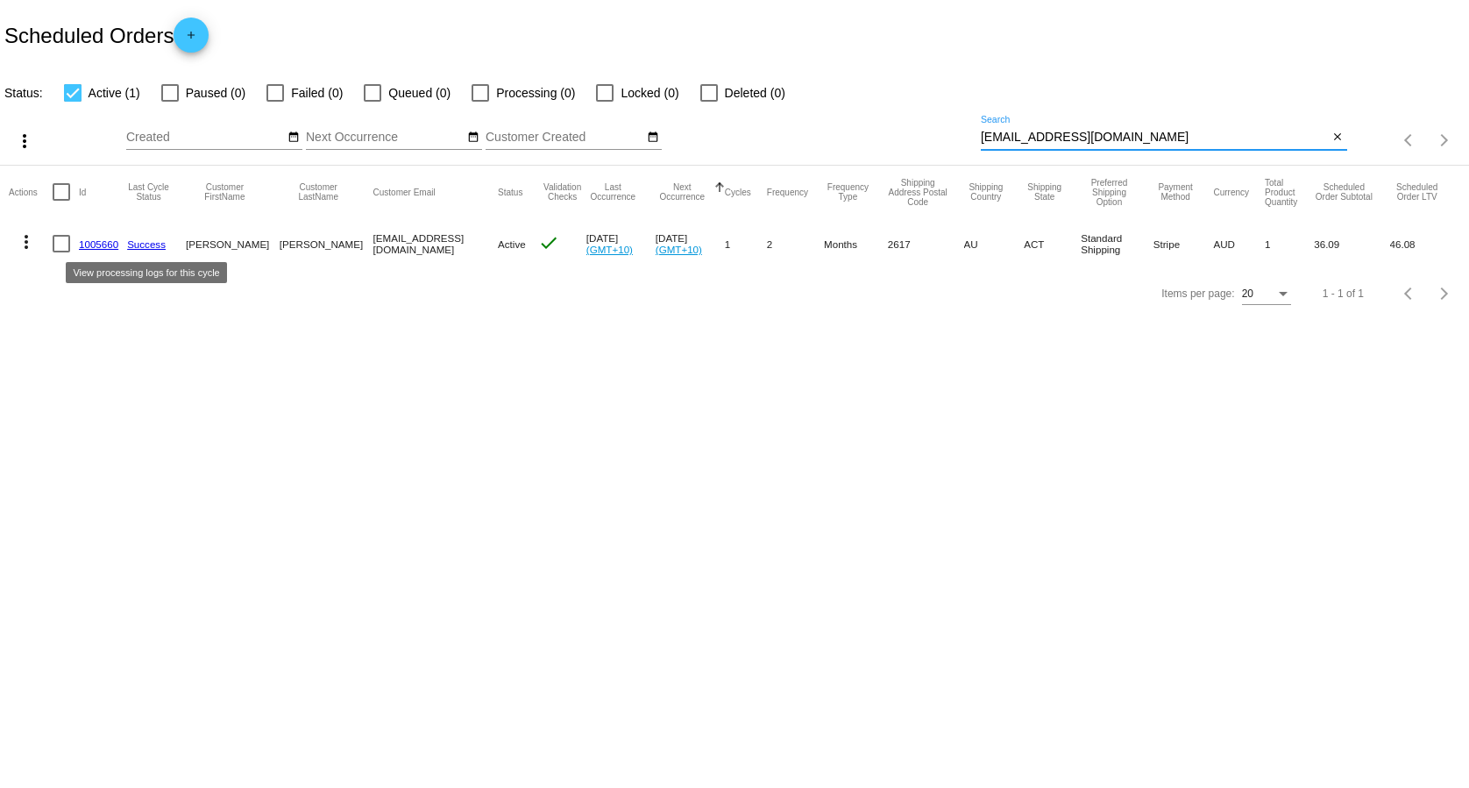
click at [98, 245] on link "1005660" at bounding box center [98, 243] width 39 height 11
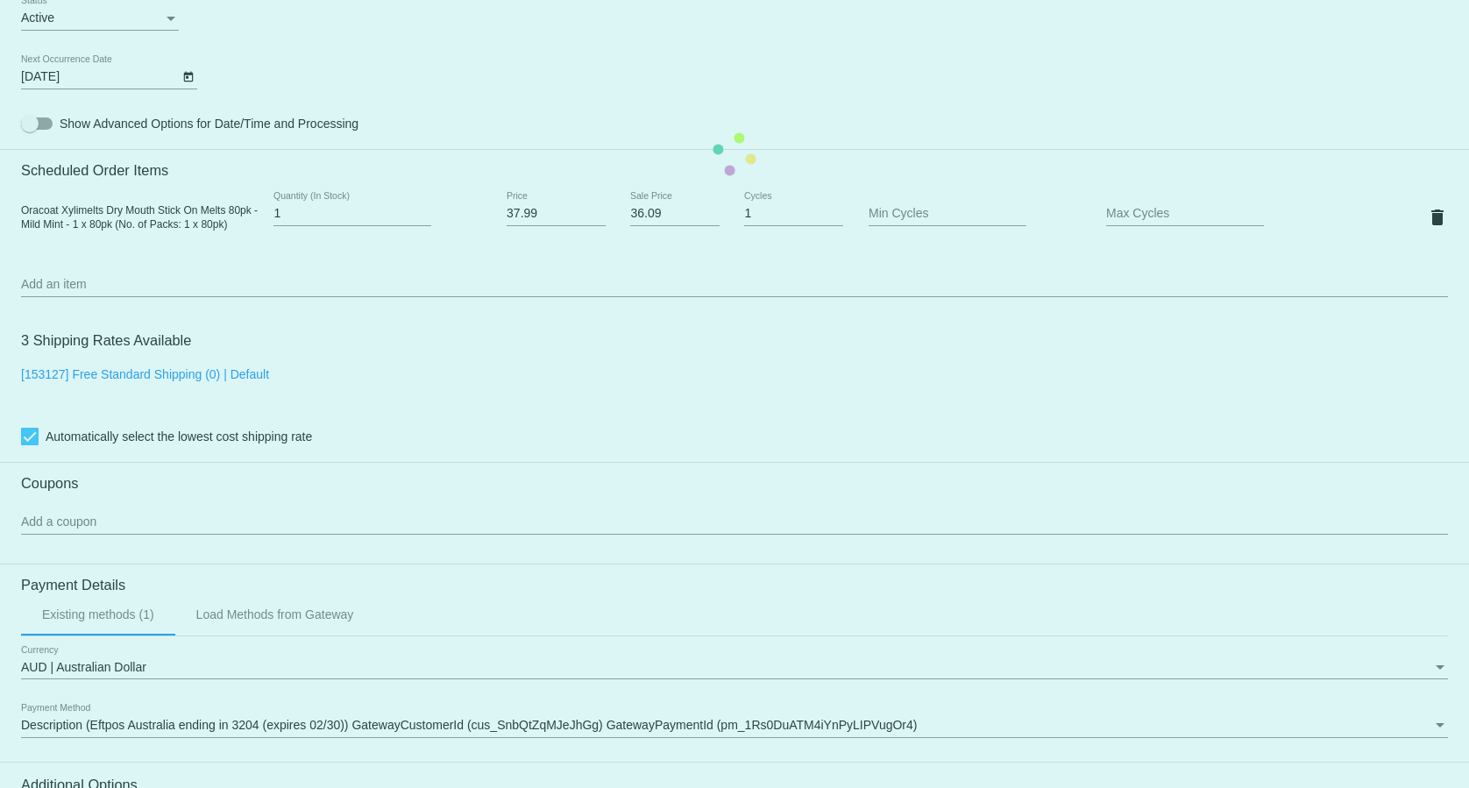
scroll to position [1073, 0]
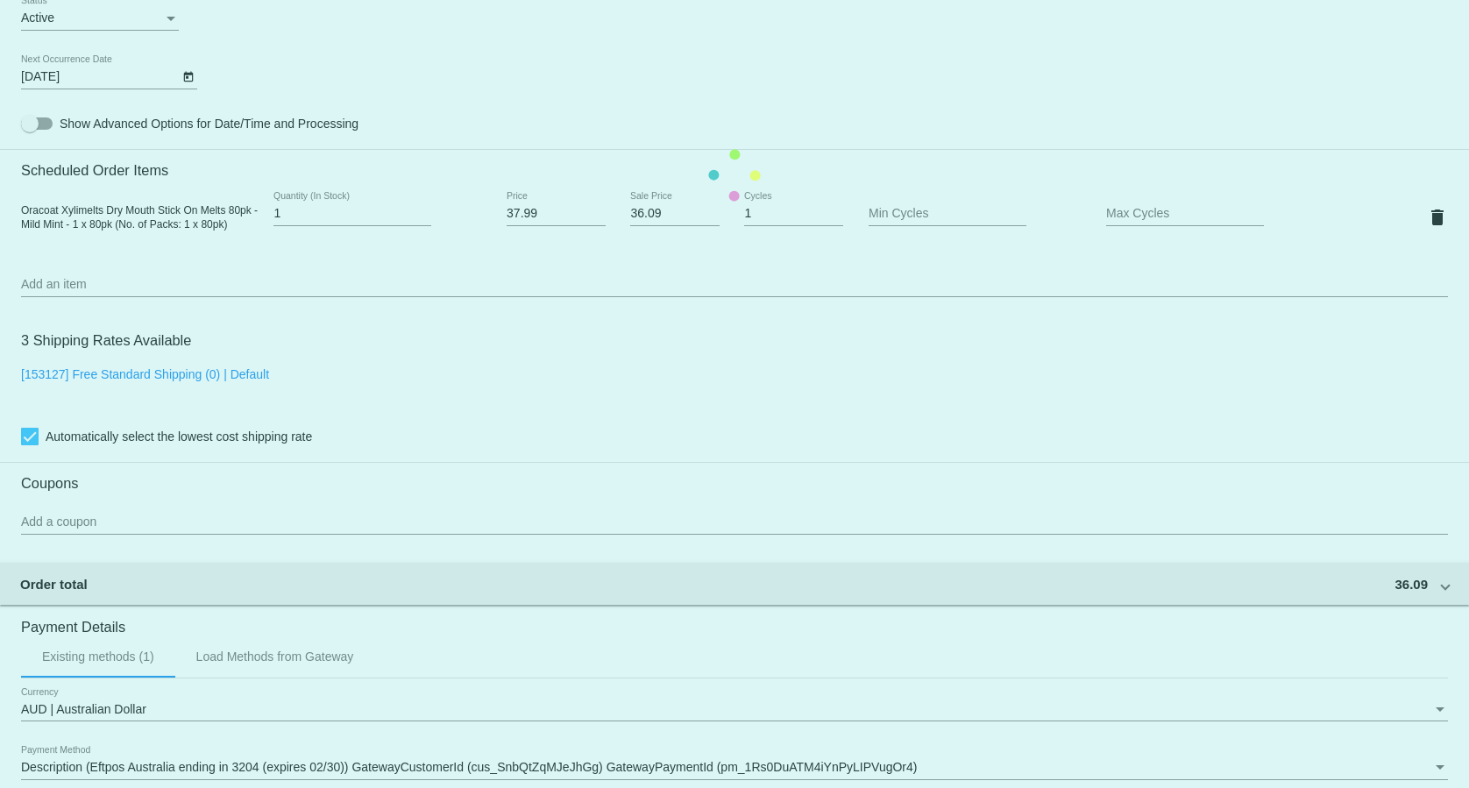
click at [177, 382] on mat-card "Customer 6987100: [PERSON_NAME] [EMAIL_ADDRESS][DOMAIN_NAME] Customer Shipping …" at bounding box center [734, 175] width 1469 height 1753
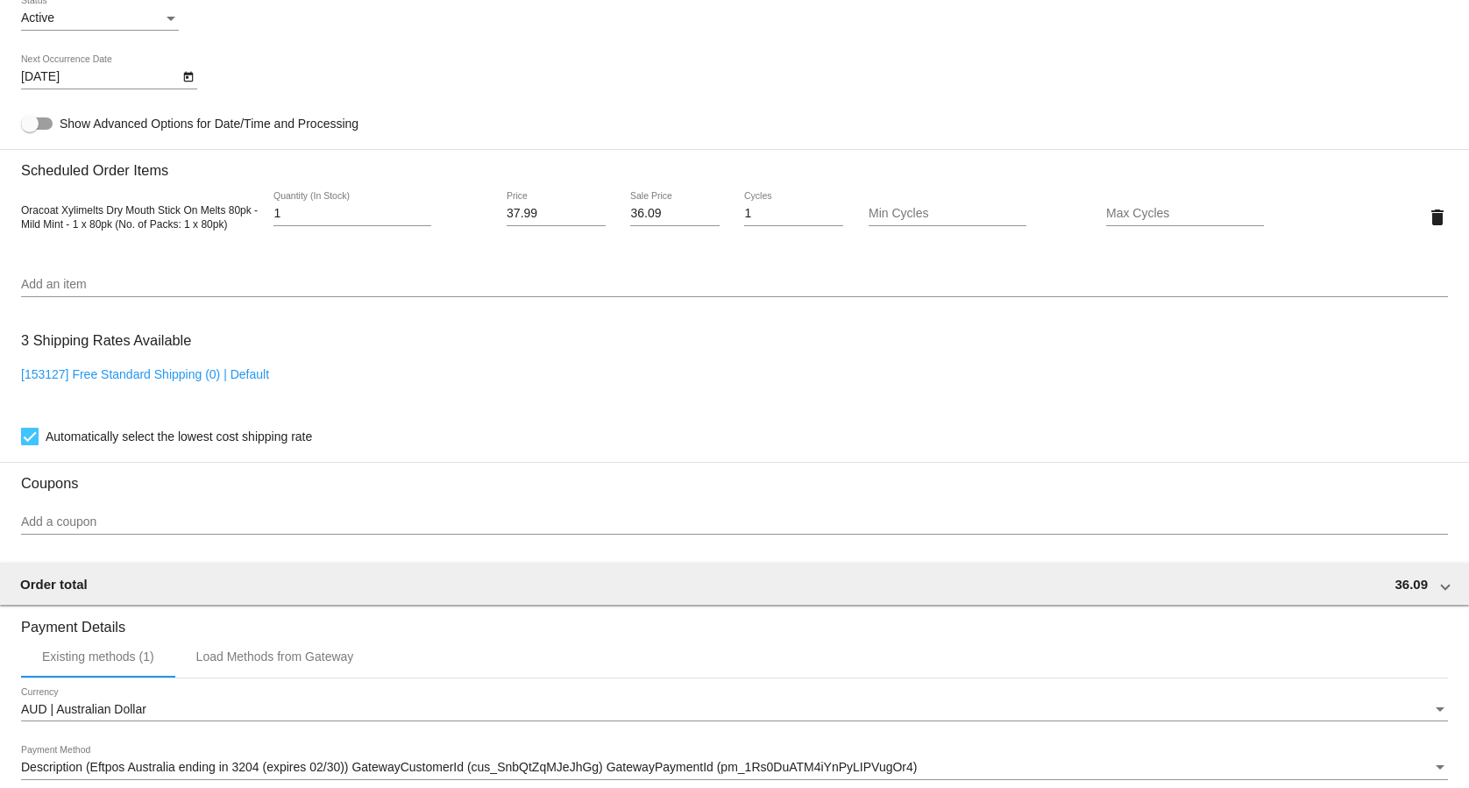
click at [181, 379] on link "[153127] Free Standard Shipping (0) | Default" at bounding box center [145, 374] width 248 height 14
checkbox input "false"
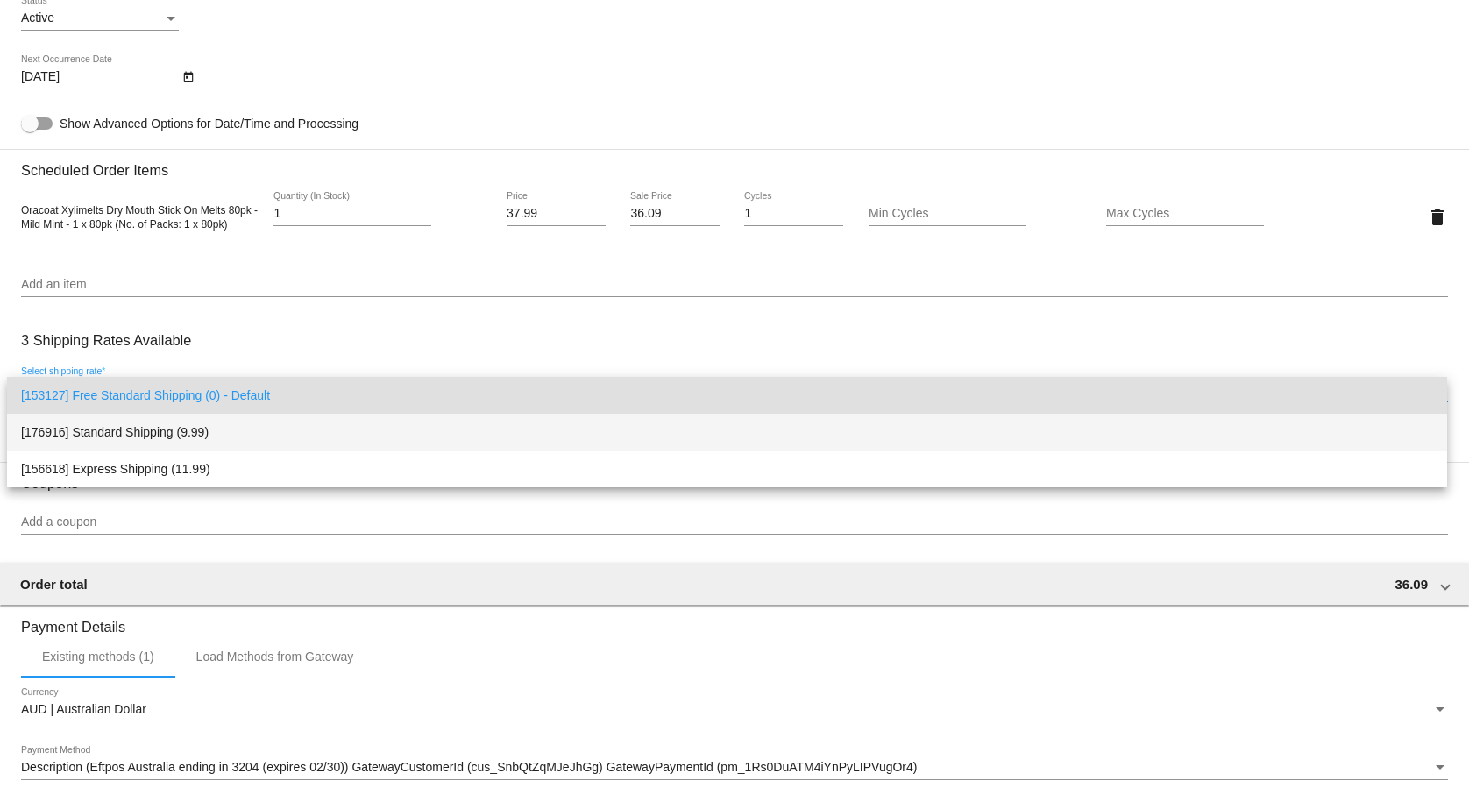
click at [176, 419] on span "[176916] Standard Shipping (9.99)" at bounding box center [727, 432] width 1412 height 37
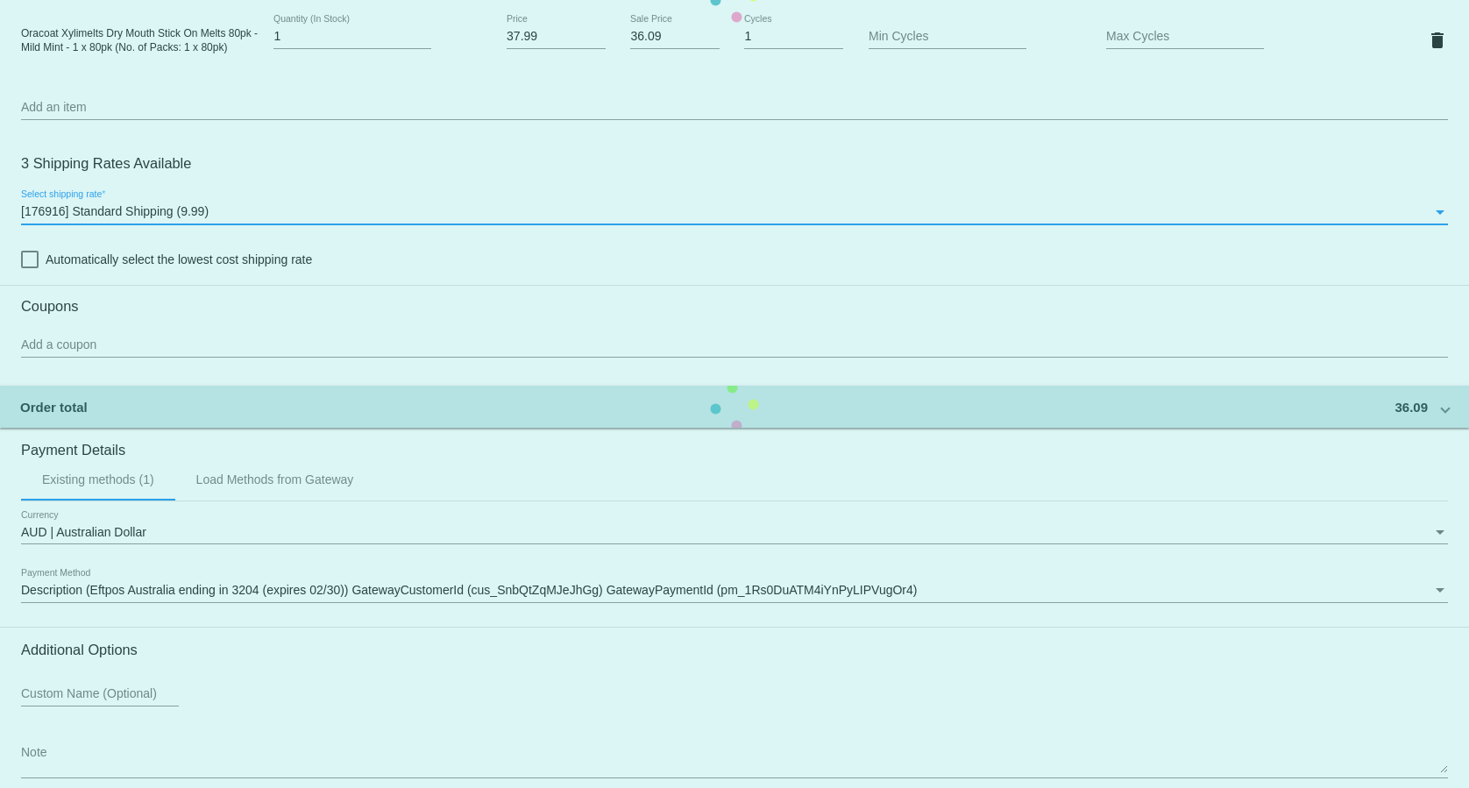
scroll to position [1344, 0]
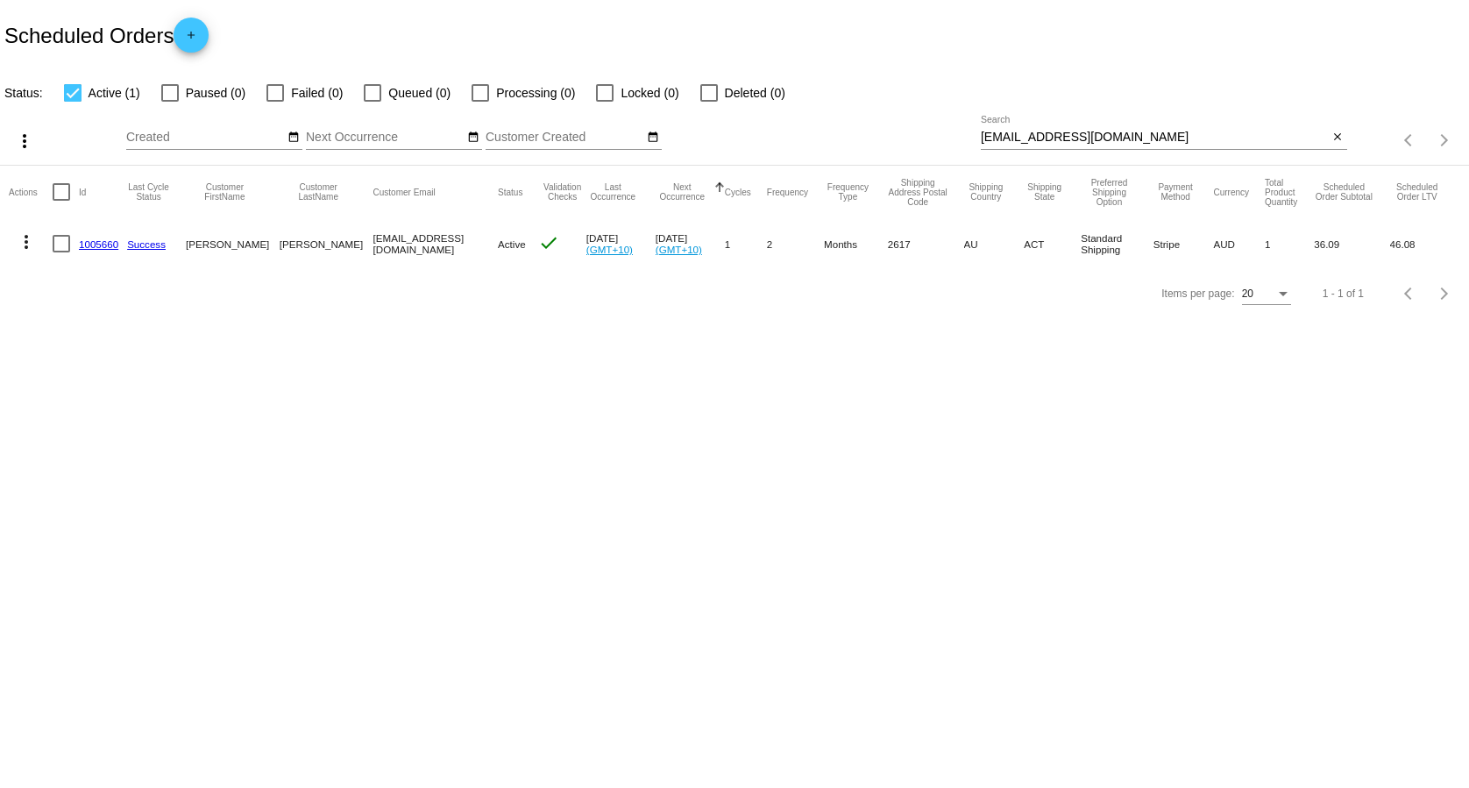
click at [1040, 125] on div "[EMAIL_ADDRESS][DOMAIN_NAME] Search" at bounding box center [1155, 133] width 348 height 34
click at [1032, 130] on div "[EMAIL_ADDRESS][DOMAIN_NAME] Search" at bounding box center [1155, 133] width 348 height 34
click at [1025, 143] on input "[EMAIL_ADDRESS][DOMAIN_NAME]" at bounding box center [1155, 138] width 348 height 14
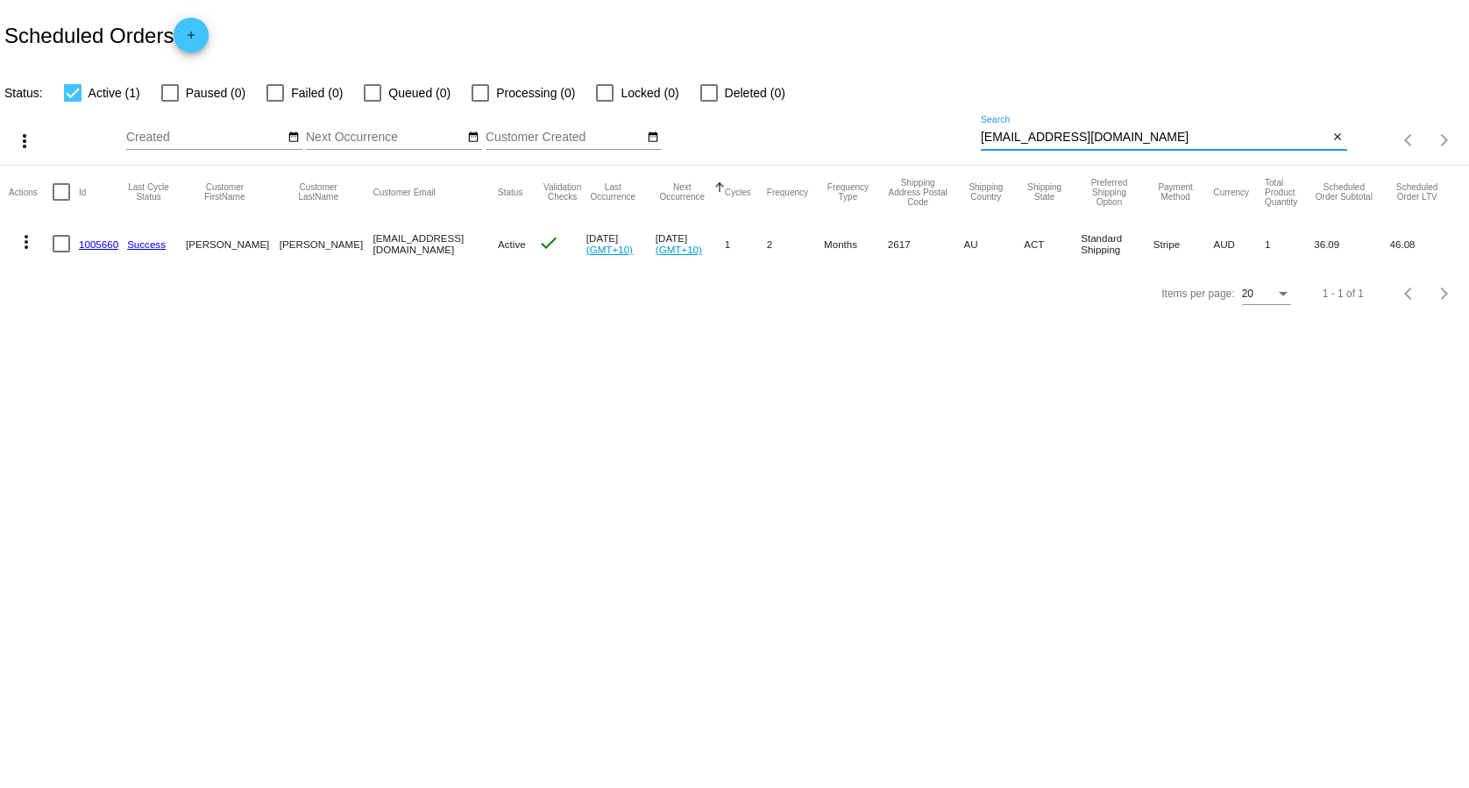
click at [1025, 143] on input "[EMAIL_ADDRESS][DOMAIN_NAME]" at bounding box center [1155, 138] width 348 height 14
paste input "[EMAIL_ADDRESS]"
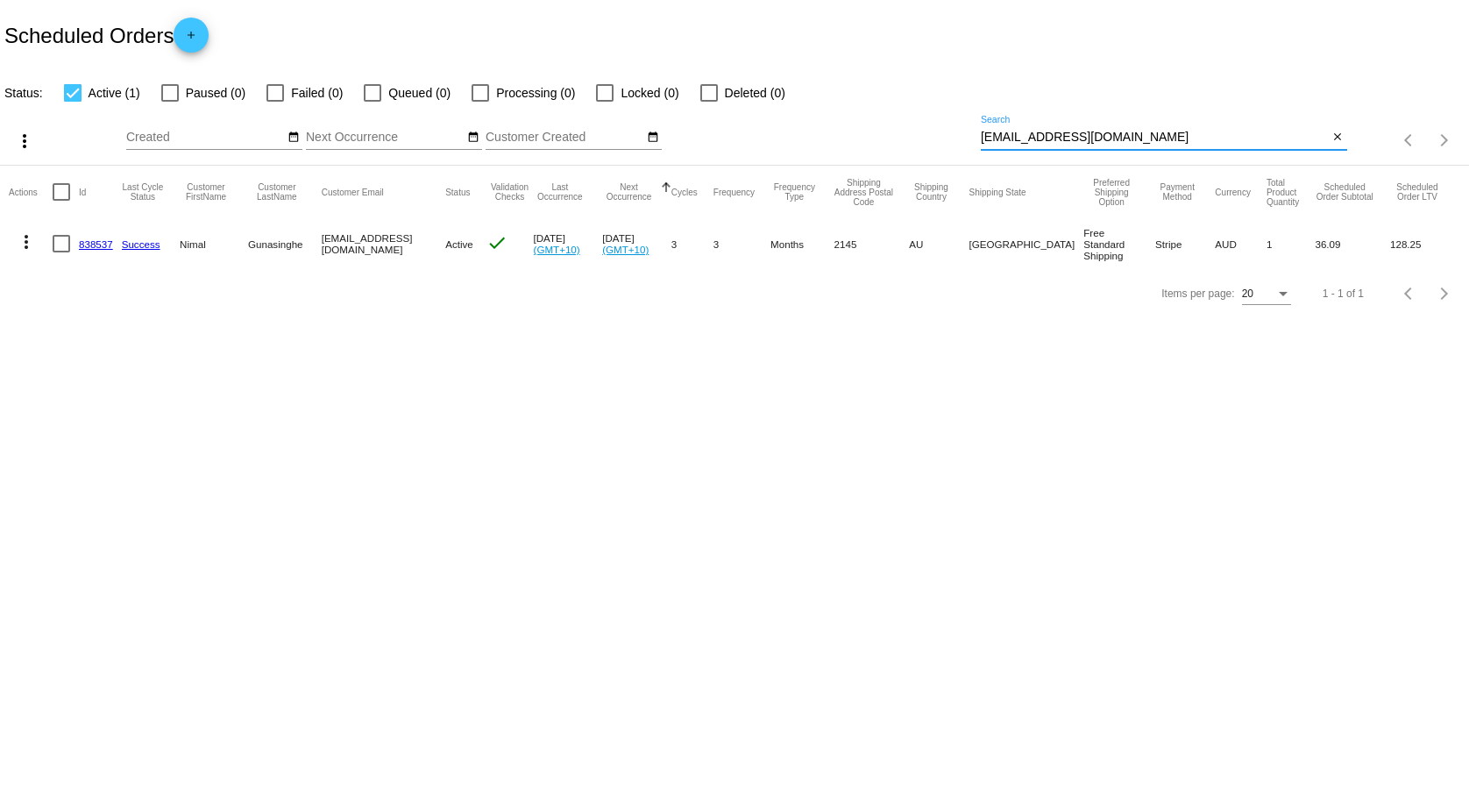
type input "[EMAIL_ADDRESS][DOMAIN_NAME]"
click at [98, 247] on link "838537" at bounding box center [96, 243] width 34 height 11
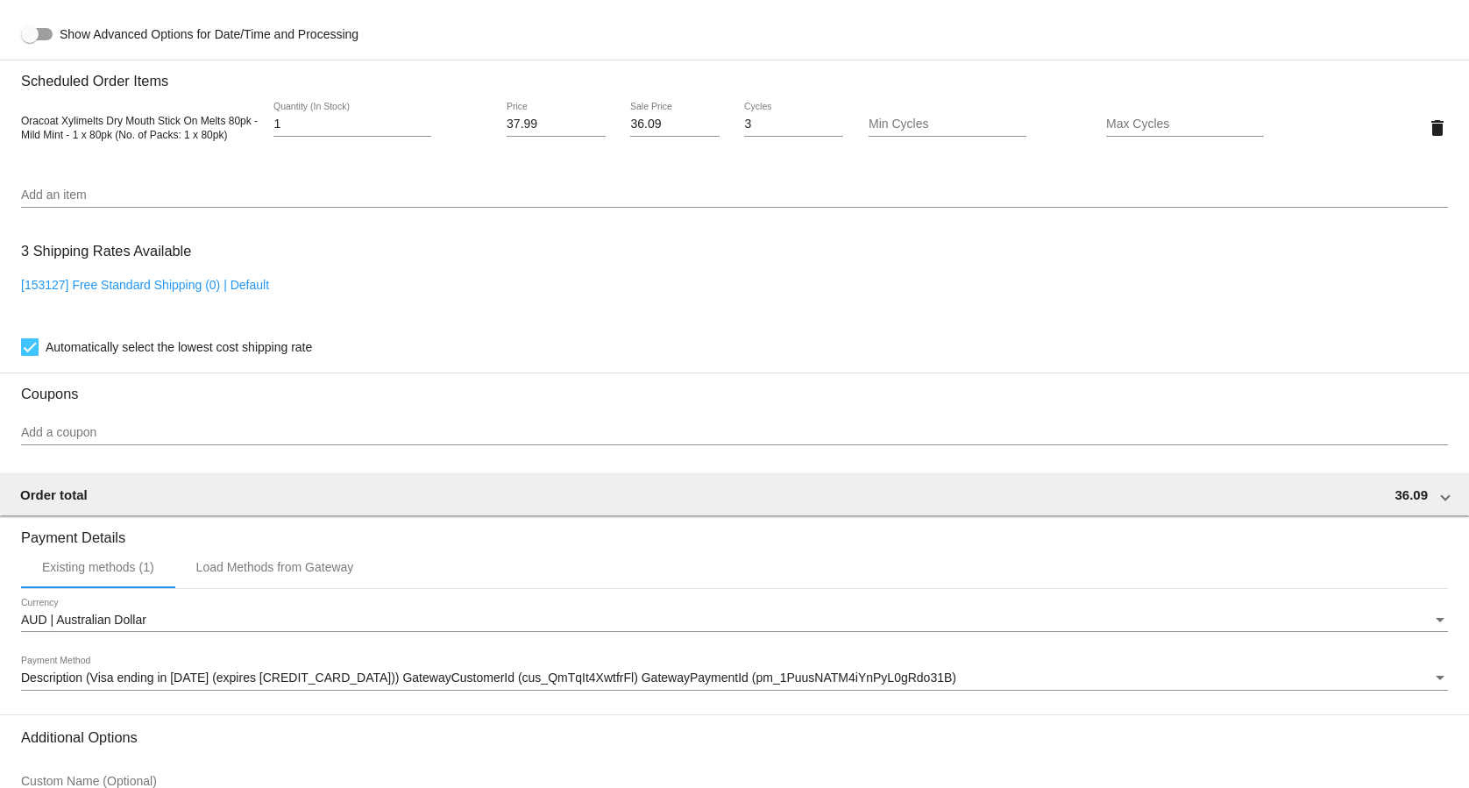
scroll to position [1162, 0]
click at [148, 300] on div "[153127] Free Standard Shipping (0) | Default" at bounding box center [734, 303] width 1427 height 50
click at [153, 291] on link "[153127] Free Standard Shipping (0) | Default" at bounding box center [145, 285] width 248 height 14
checkbox input "false"
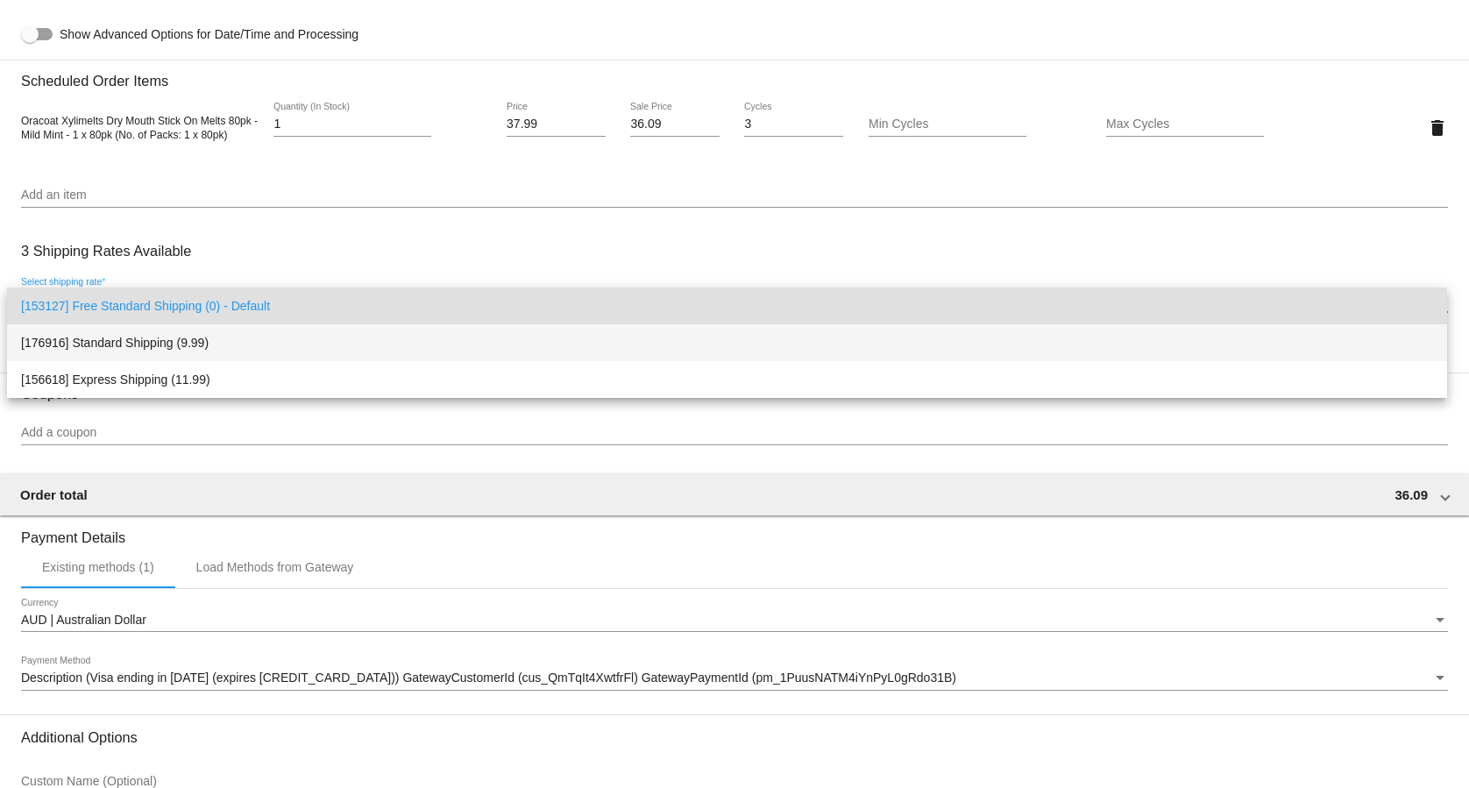
click at [138, 343] on span "[176916] Standard Shipping (9.99)" at bounding box center [727, 342] width 1412 height 37
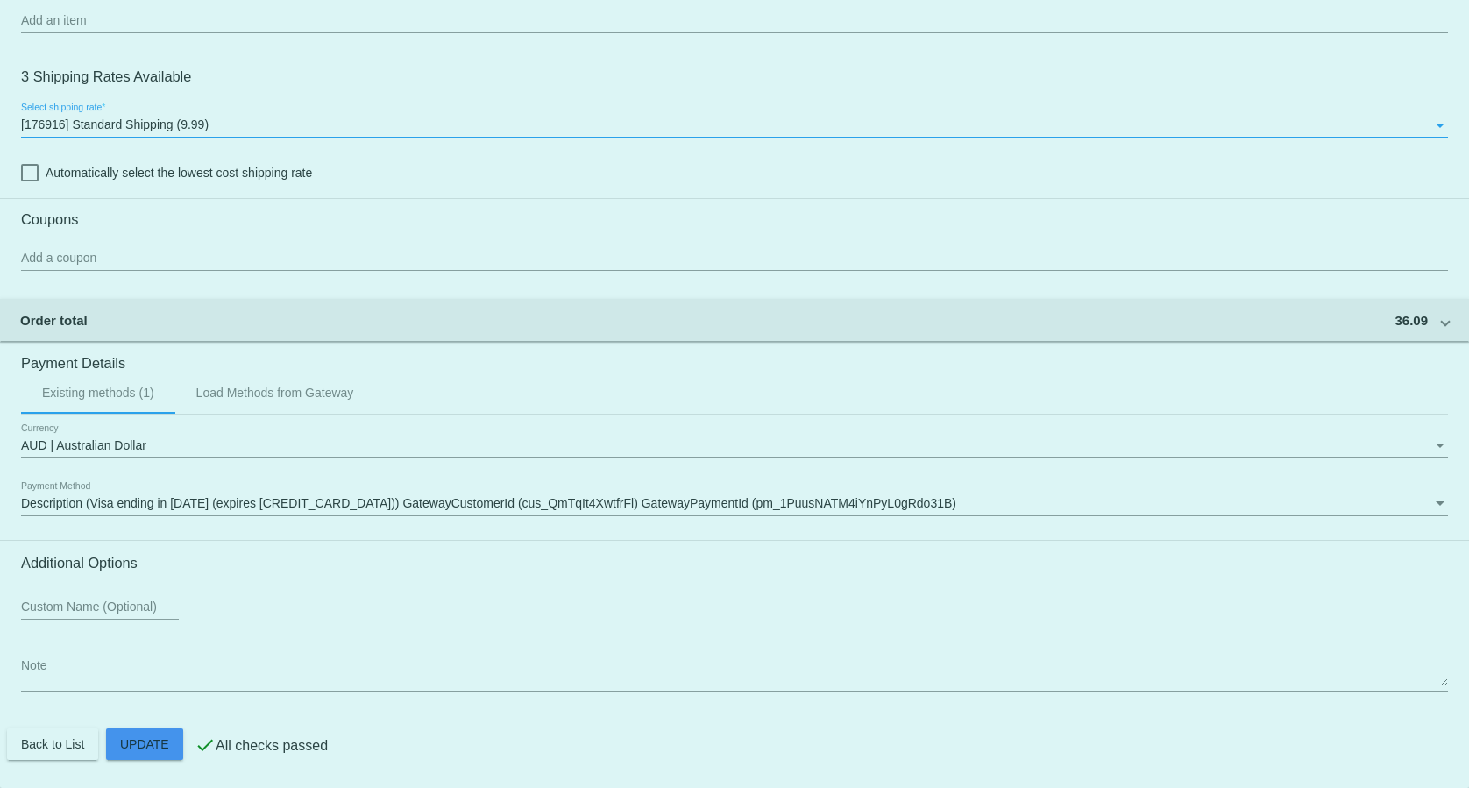
scroll to position [1344, 0]
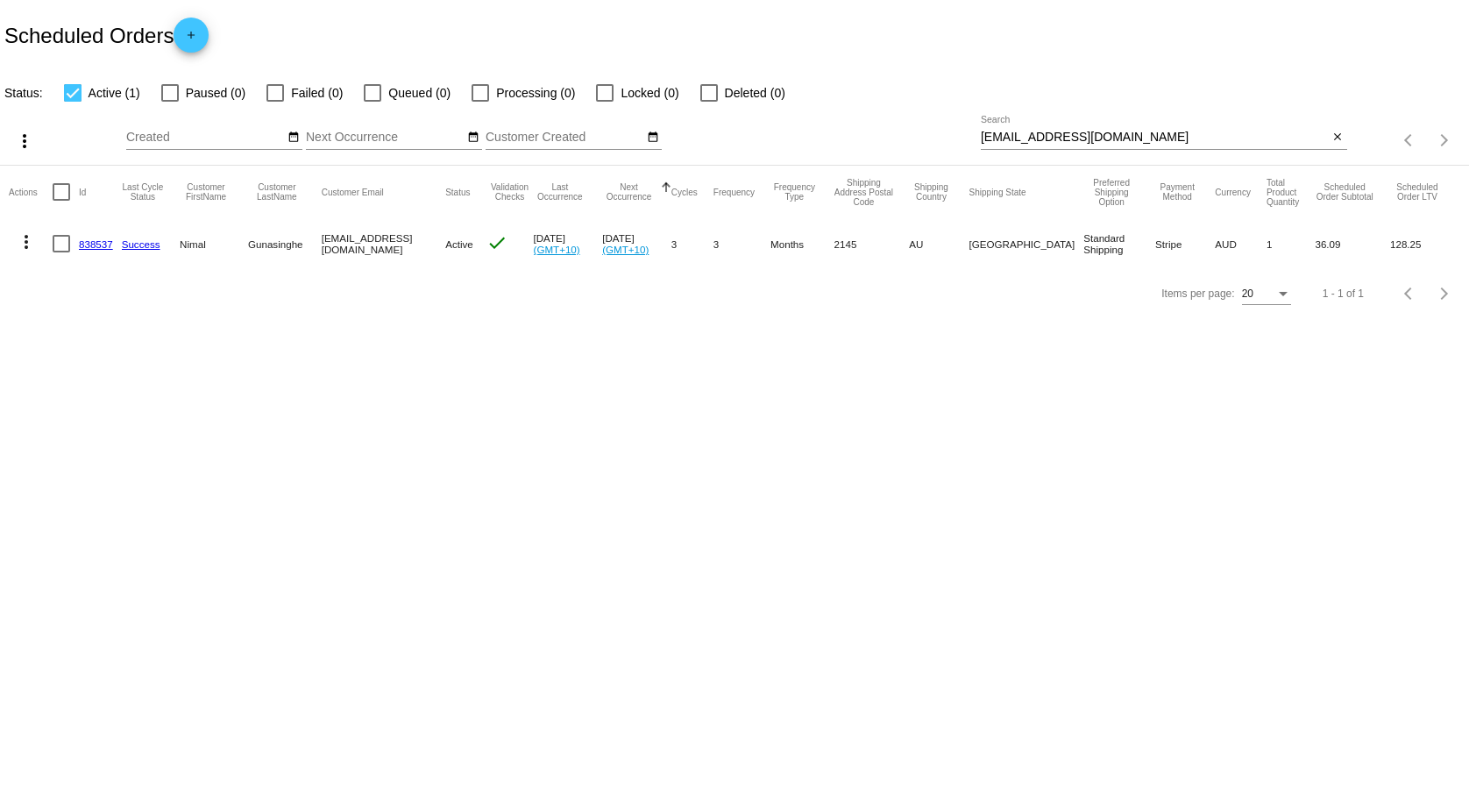
click at [1066, 126] on div "[EMAIL_ADDRESS][DOMAIN_NAME] Search" at bounding box center [1155, 133] width 348 height 34
click at [1067, 141] on input "[EMAIL_ADDRESS][DOMAIN_NAME]" at bounding box center [1155, 138] width 348 height 14
paste input "[EMAIL_ADDRESS][DOMAIN_NAME]"
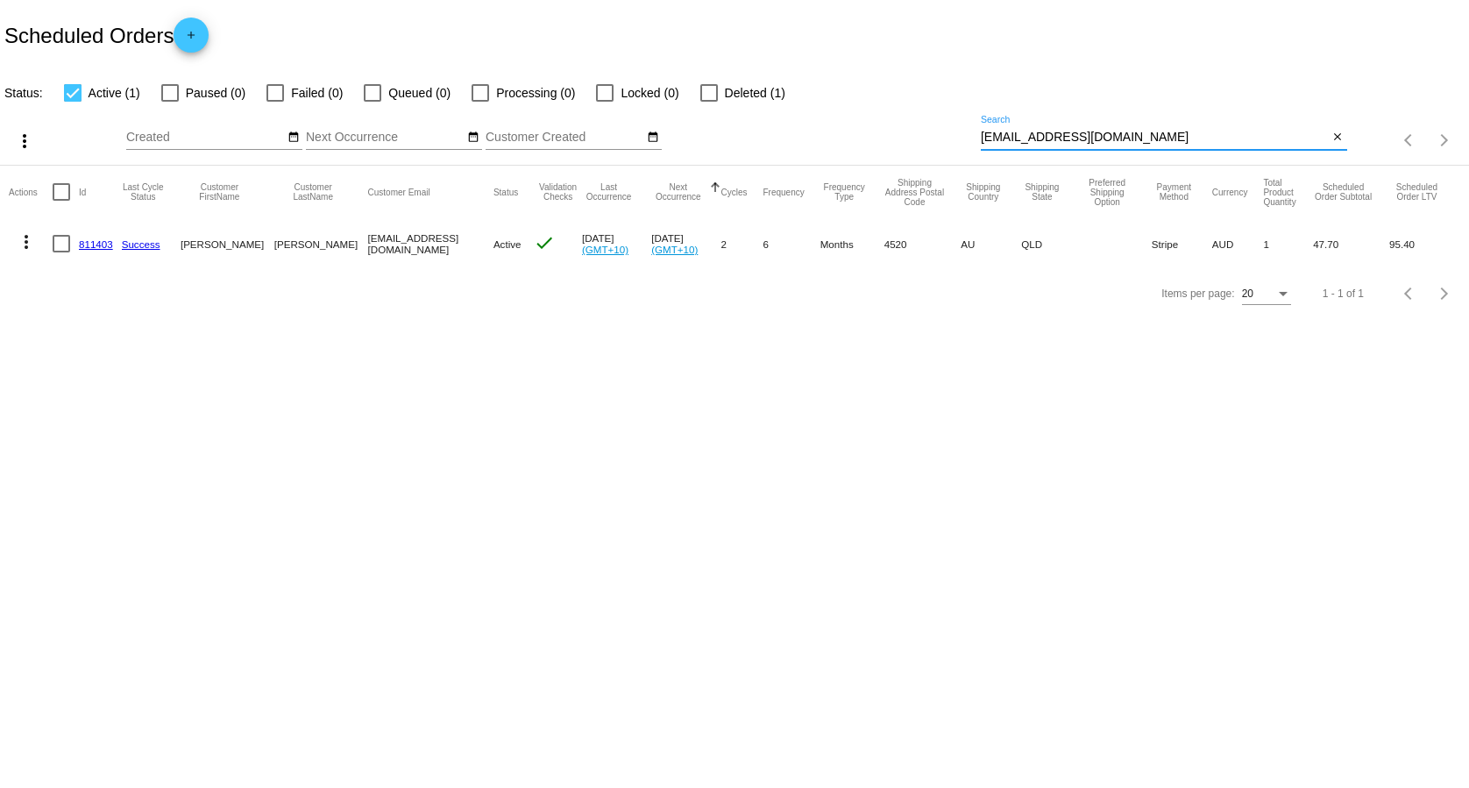
type input "[EMAIL_ADDRESS][DOMAIN_NAME]"
click at [91, 241] on link "811403" at bounding box center [96, 243] width 34 height 11
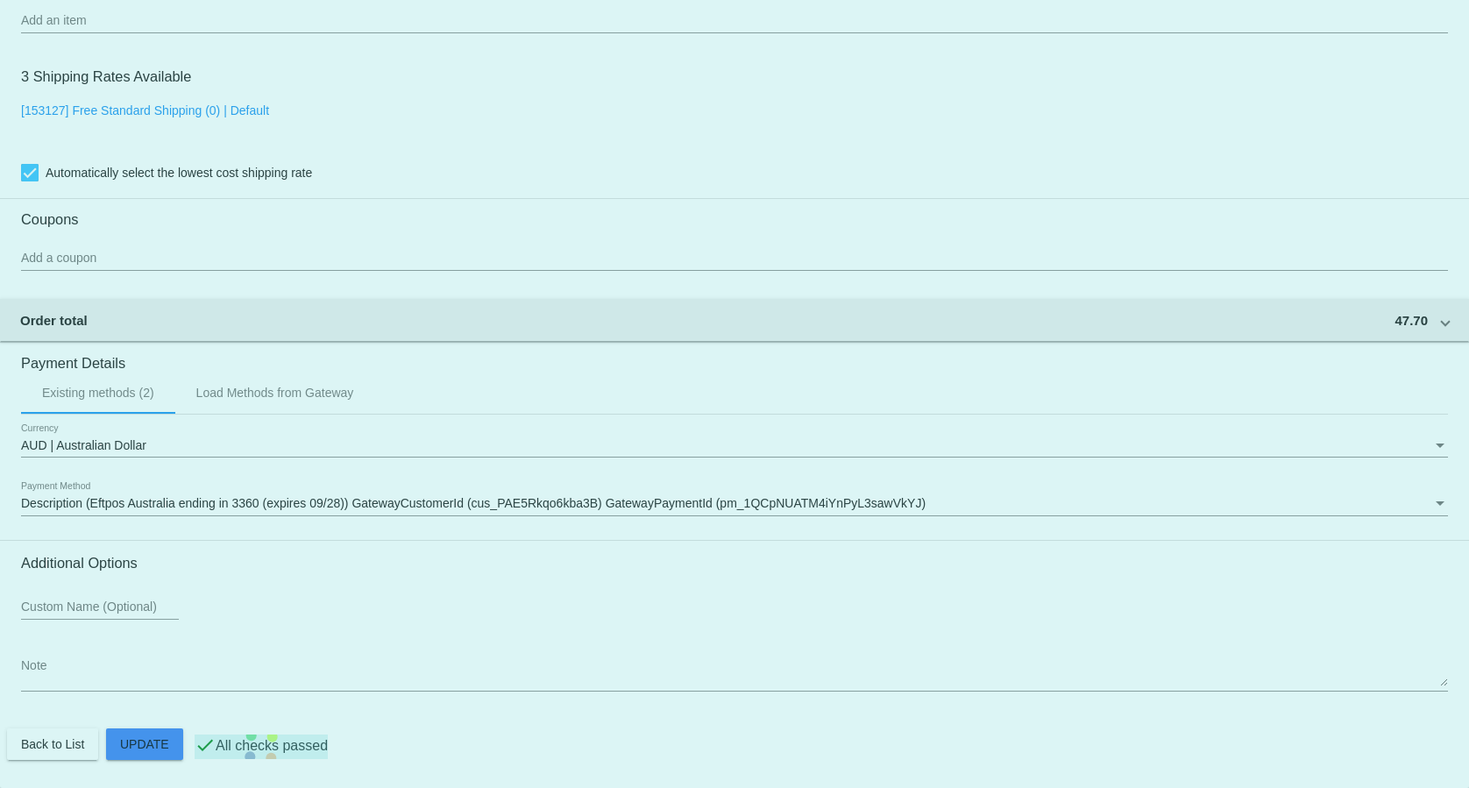
scroll to position [1344, 0]
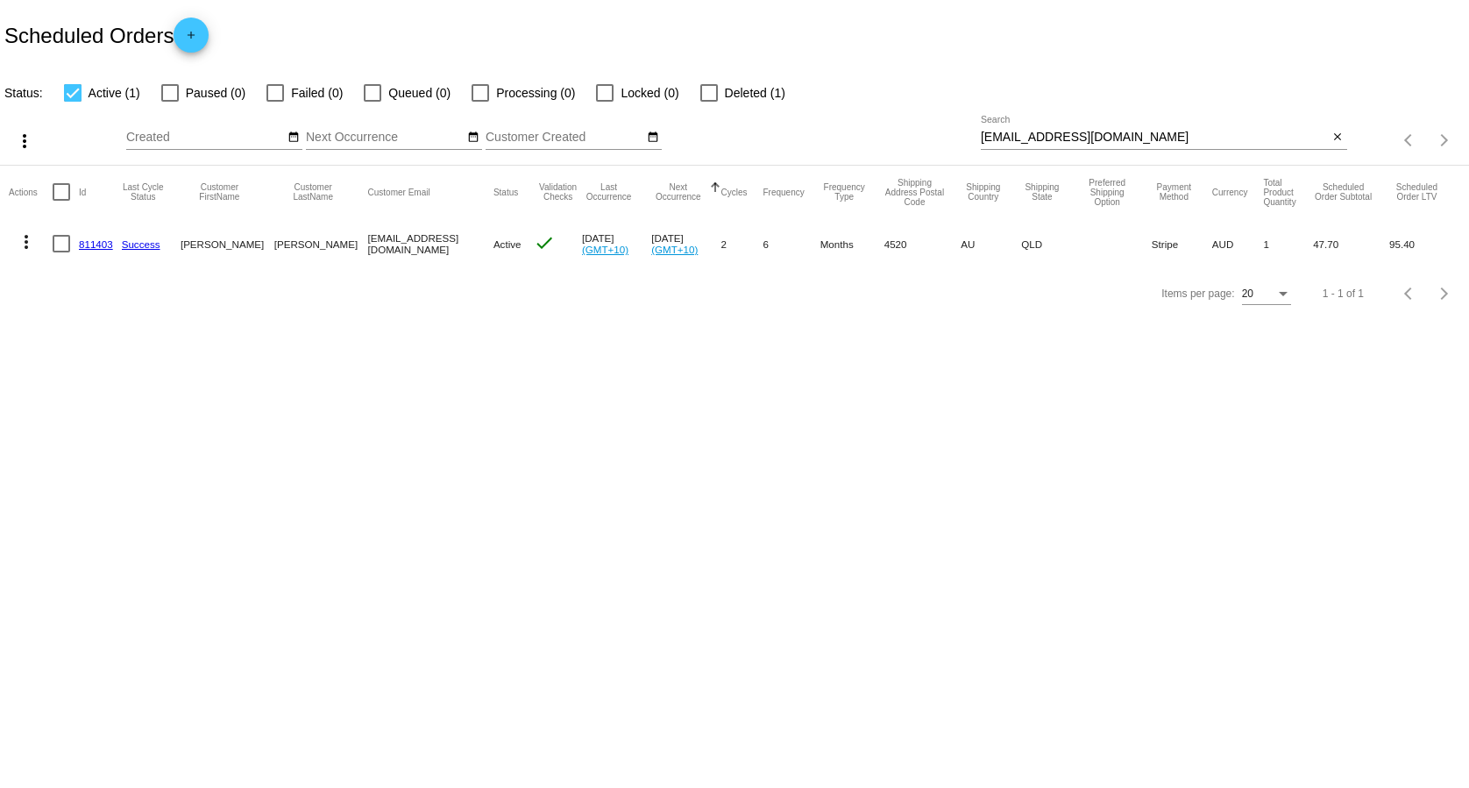
click at [1075, 125] on div "[EMAIL_ADDRESS][DOMAIN_NAME] Search" at bounding box center [1155, 133] width 348 height 34
click at [1062, 136] on input "[EMAIL_ADDRESS][DOMAIN_NAME]" at bounding box center [1155, 138] width 348 height 14
paste input "[EMAIL_ADDRESS][DOMAIN_NAME]"
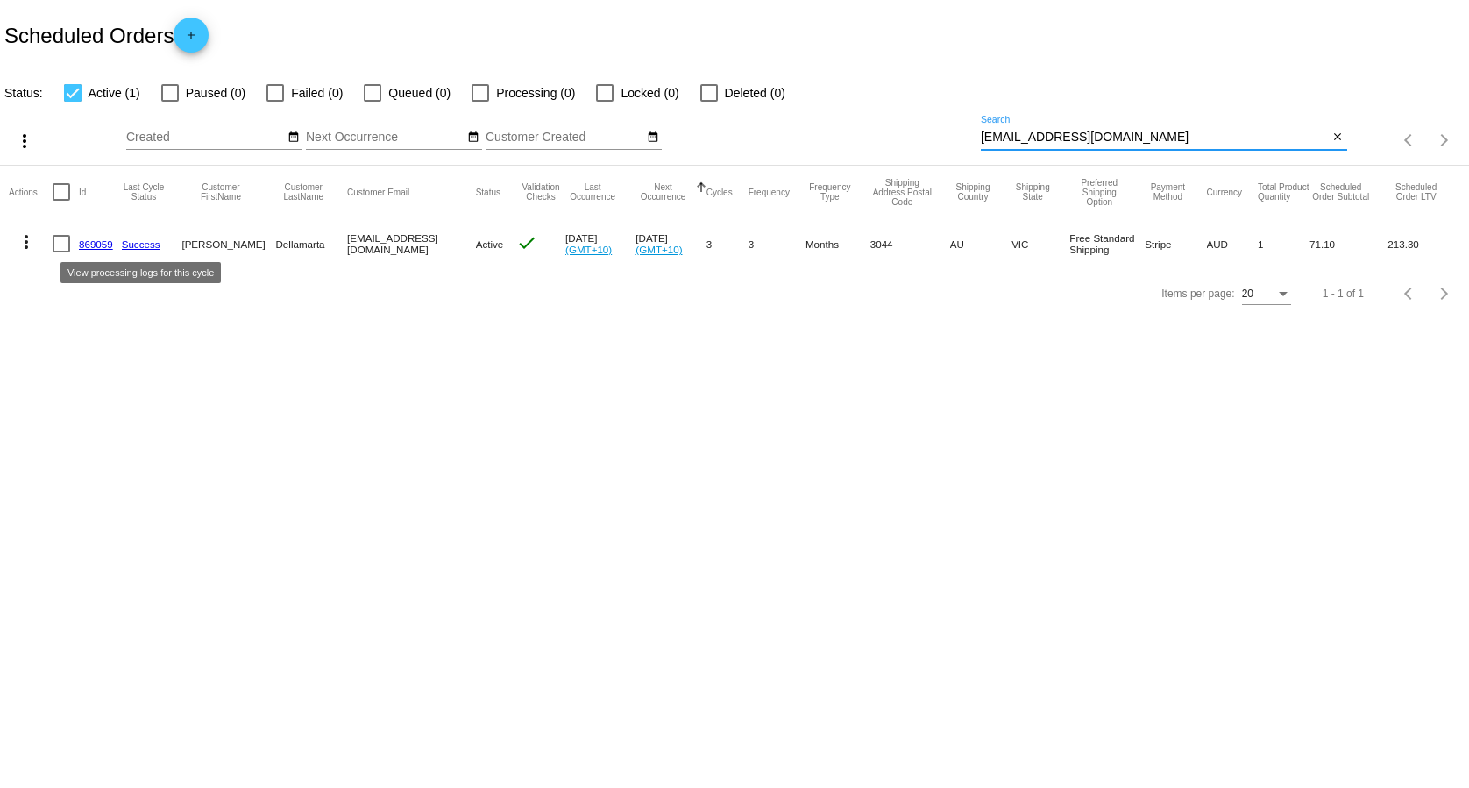
type input "[EMAIL_ADDRESS][DOMAIN_NAME]"
click at [103, 241] on link "869059" at bounding box center [96, 243] width 34 height 11
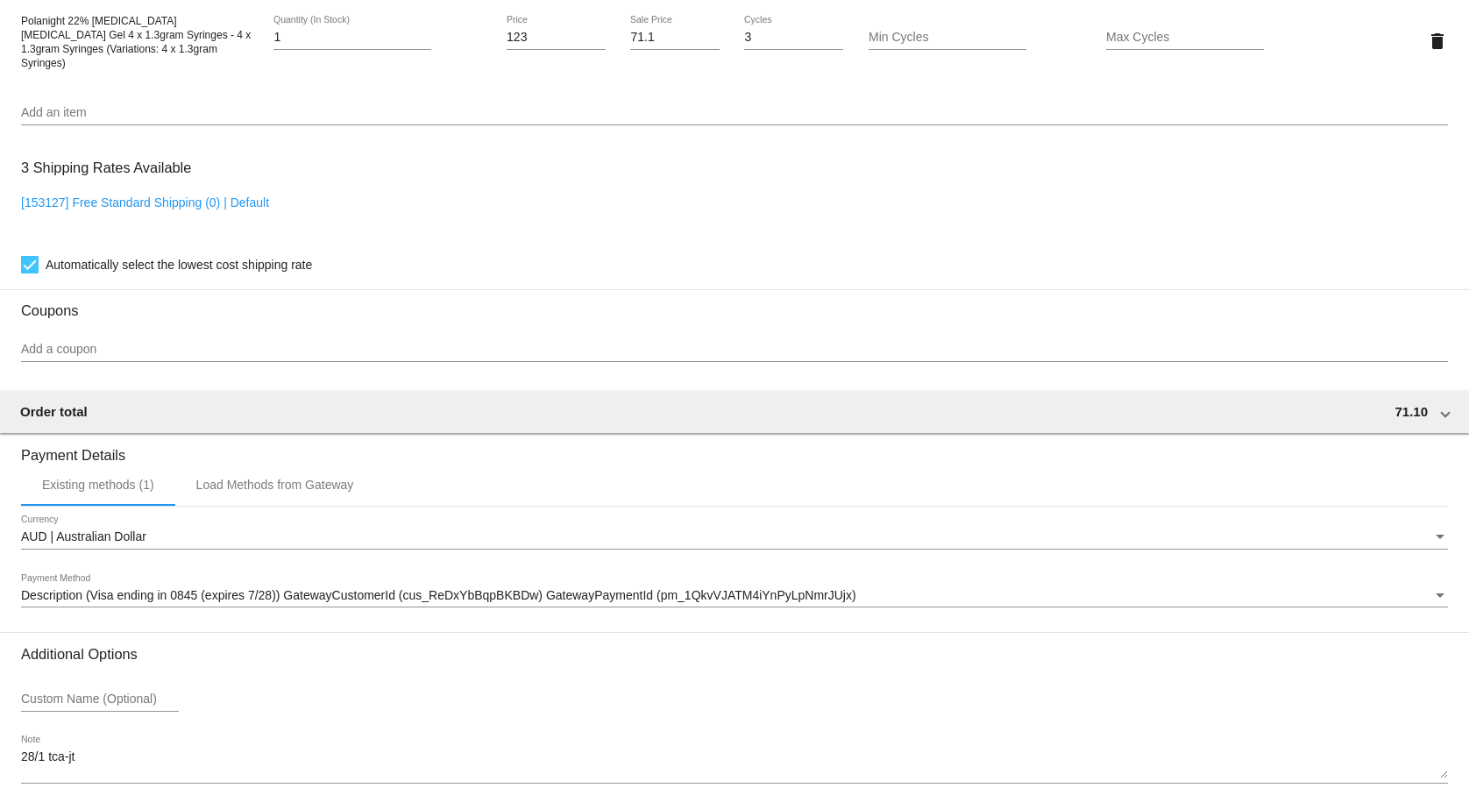
scroll to position [1344, 0]
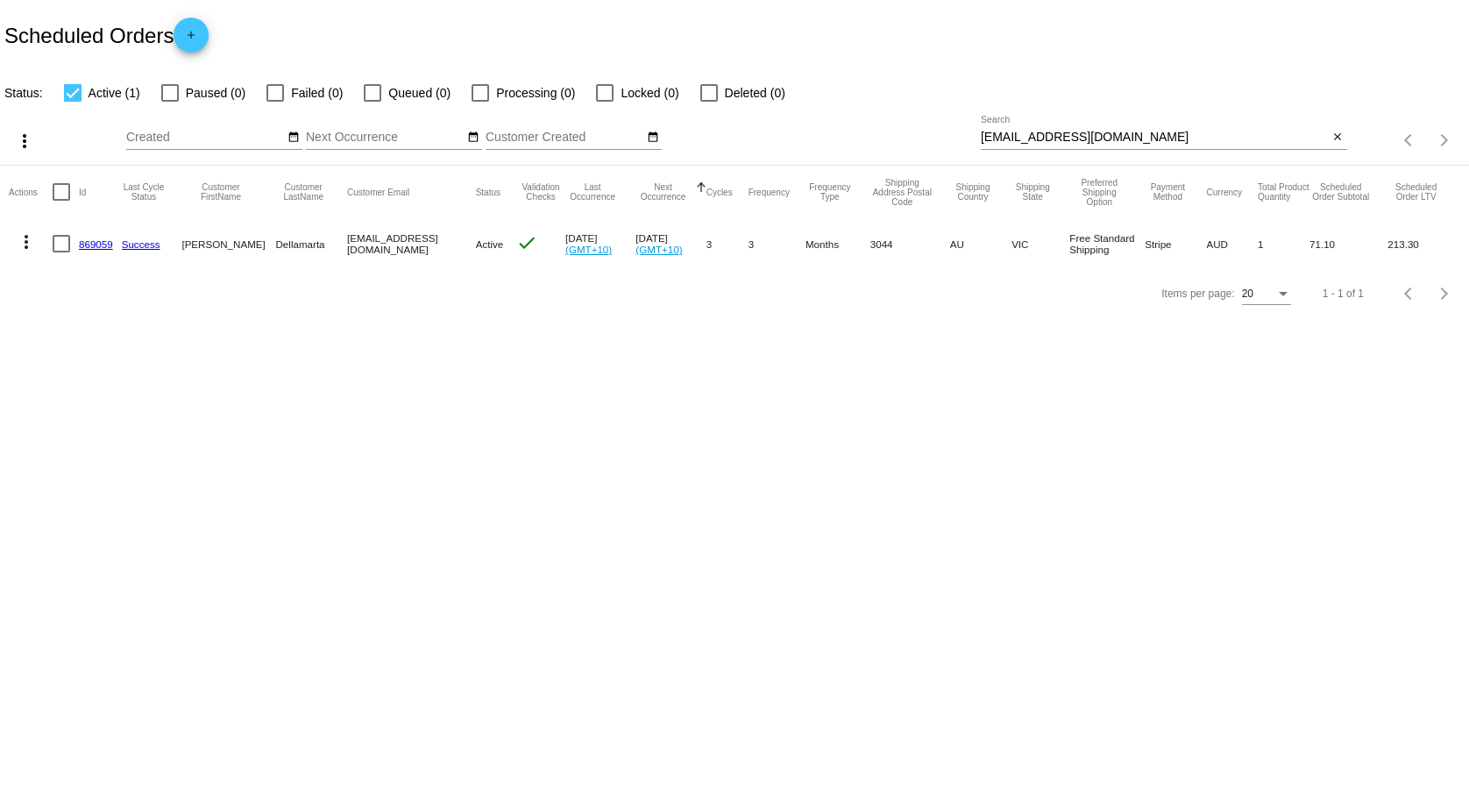
click at [1100, 131] on input "[EMAIL_ADDRESS][DOMAIN_NAME]" at bounding box center [1155, 138] width 348 height 14
paste input "[EMAIL_ADDRESS][DOMAIN_NAME]"
type input "[EMAIL_ADDRESS][DOMAIN_NAME]"
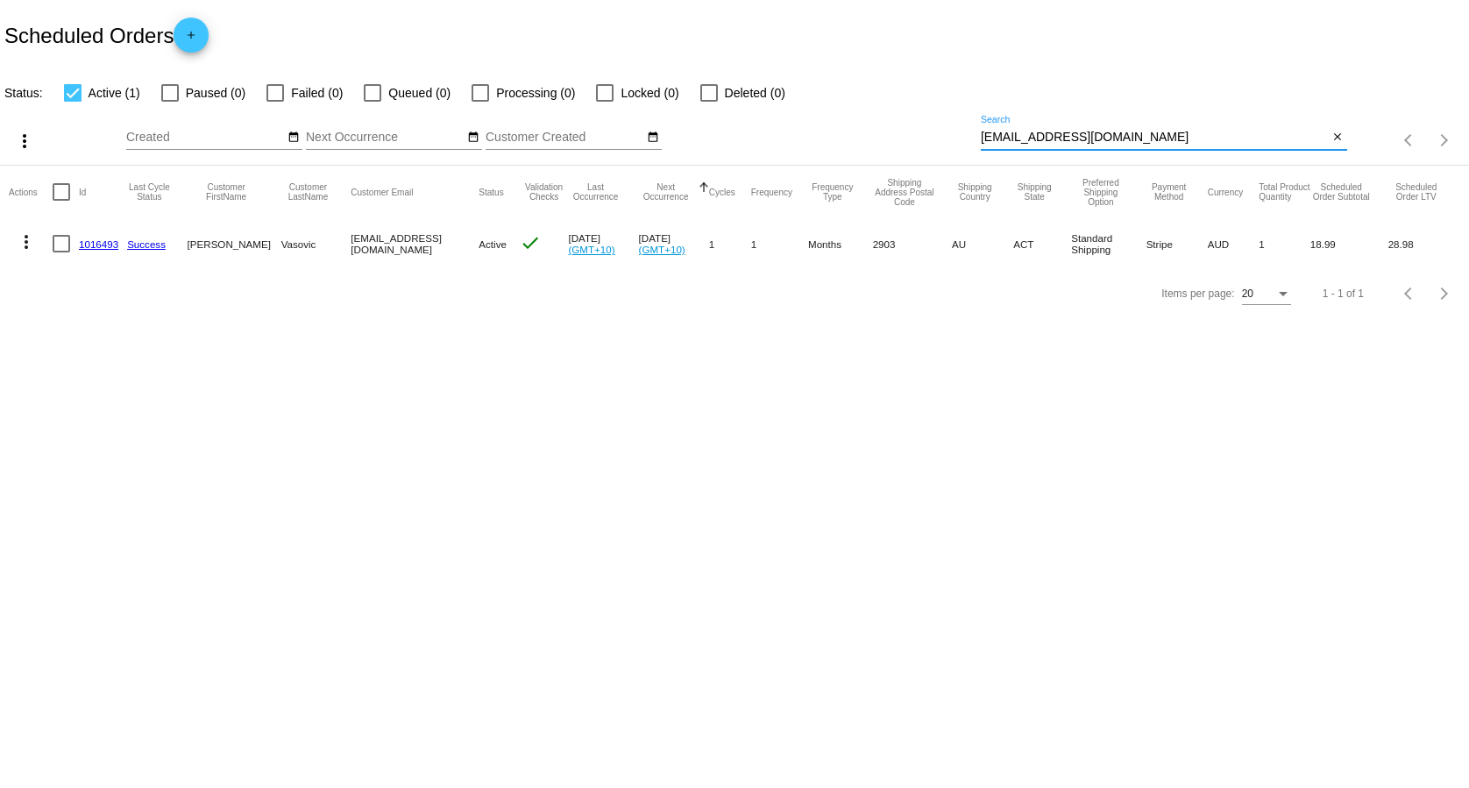
click at [89, 242] on link "1016493" at bounding box center [98, 243] width 39 height 11
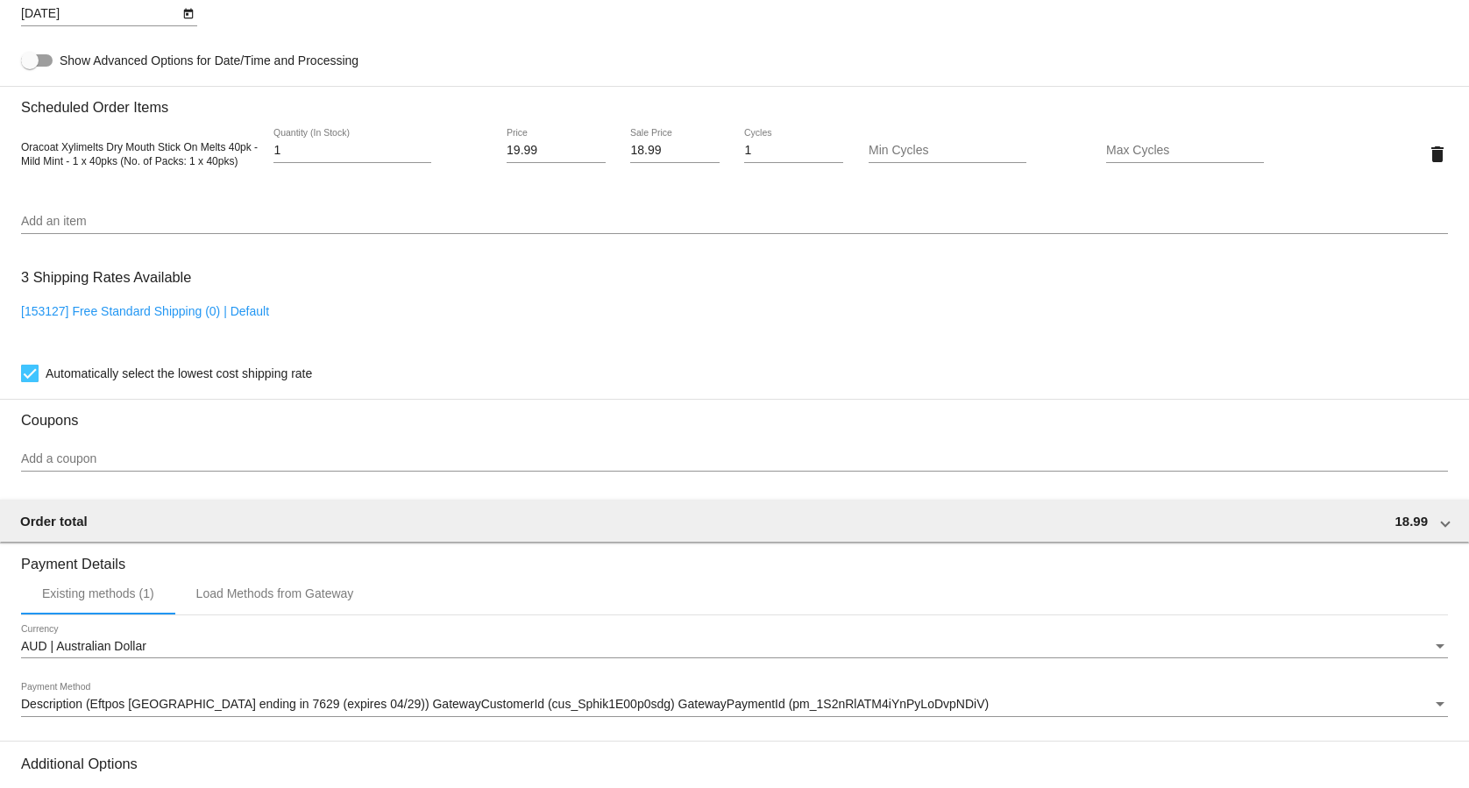
scroll to position [1252, 0]
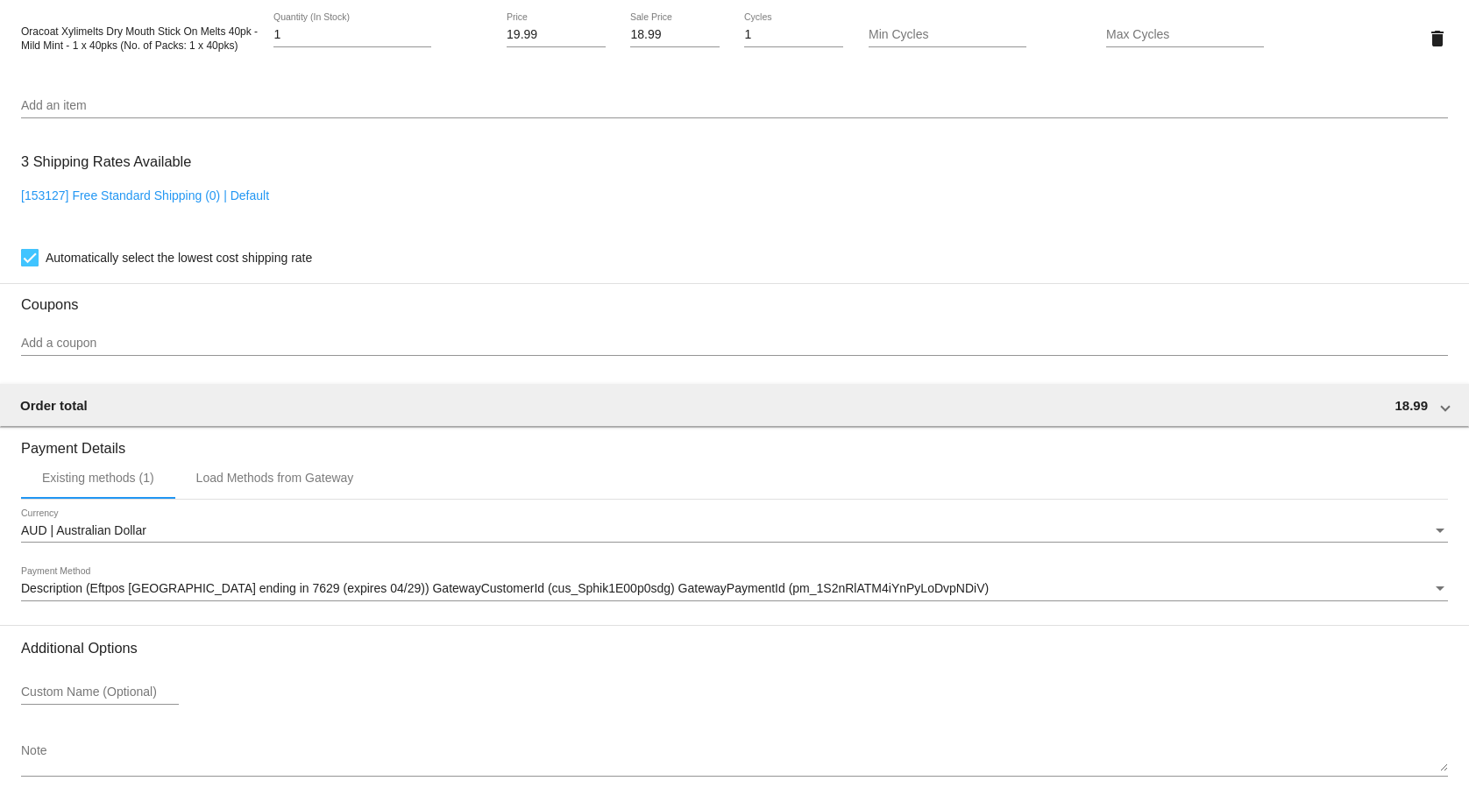
click at [233, 199] on link "[153127] Free Standard Shipping (0) | Default" at bounding box center [145, 195] width 248 height 14
checkbox input "false"
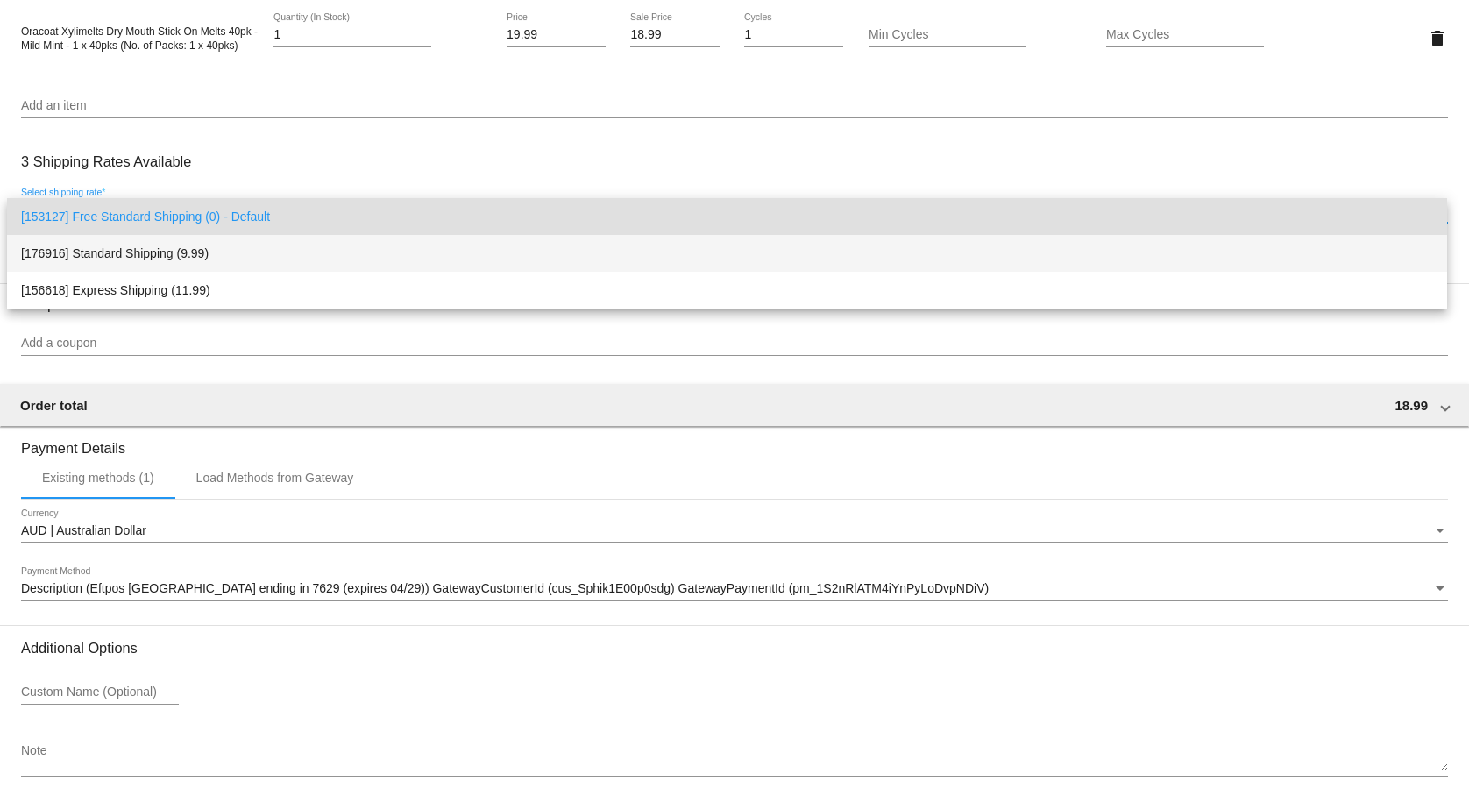
click at [224, 249] on span "[176916] Standard Shipping (9.99)" at bounding box center [727, 253] width 1412 height 37
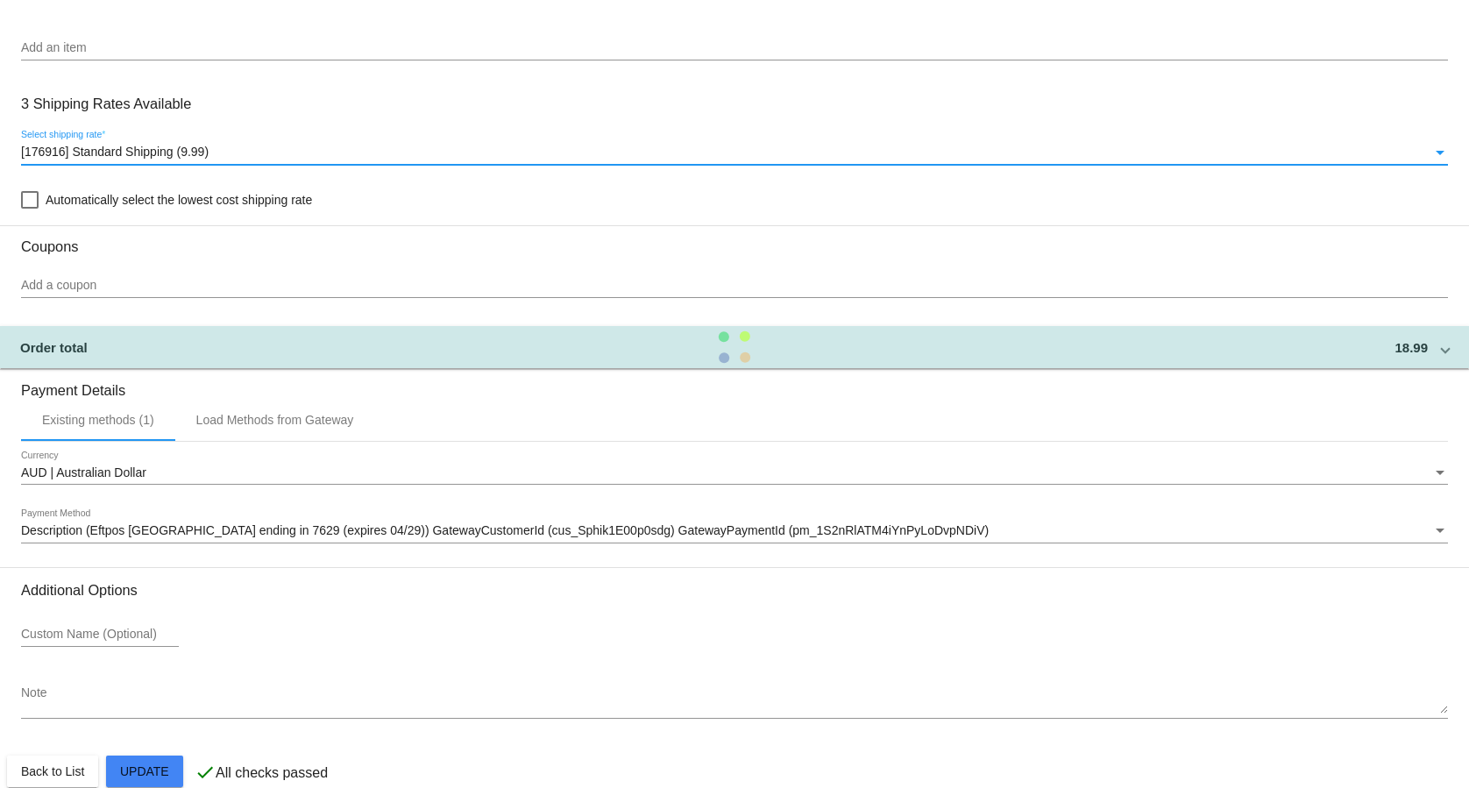
scroll to position [1344, 0]
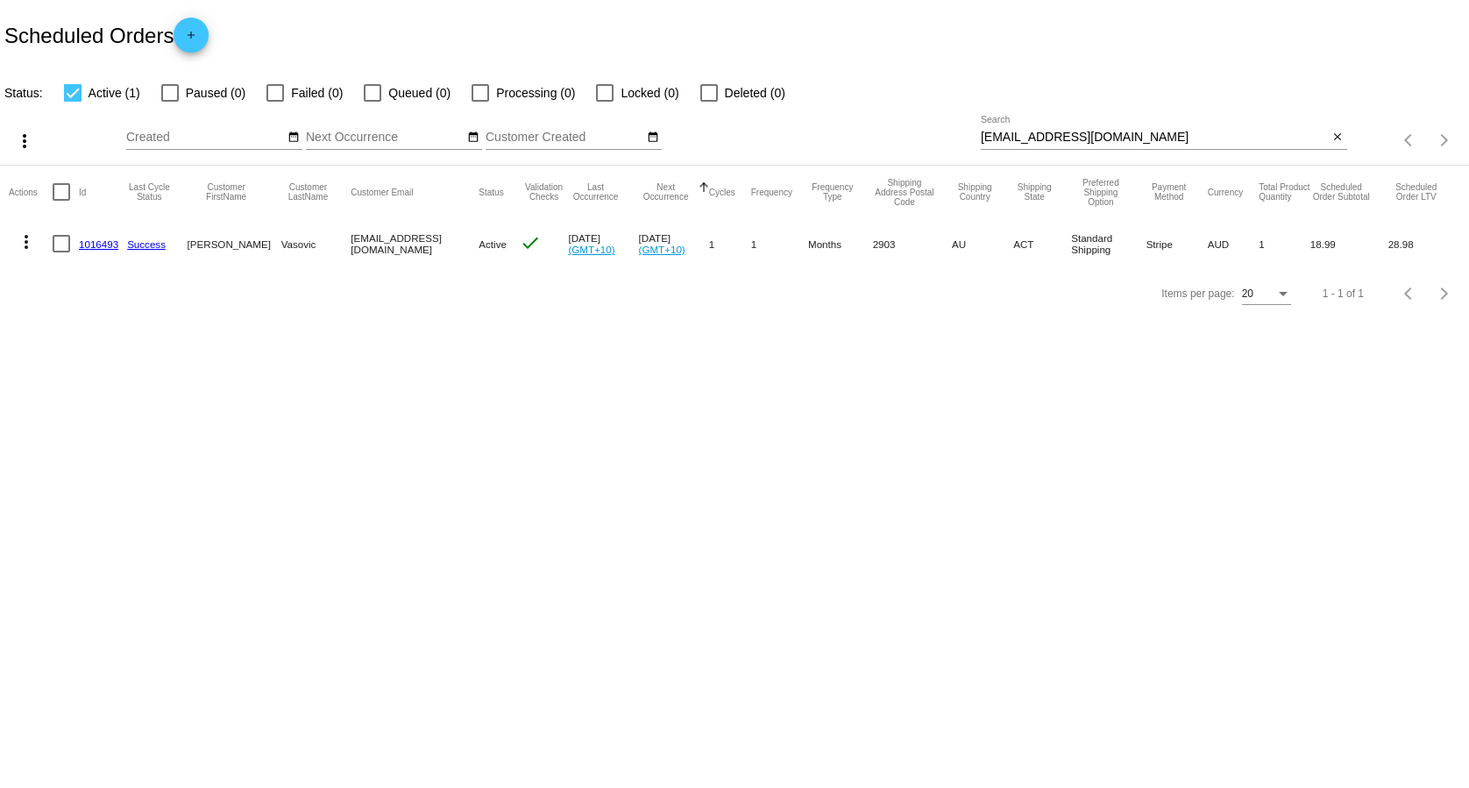
click at [1040, 136] on input "[EMAIL_ADDRESS][DOMAIN_NAME]" at bounding box center [1155, 138] width 348 height 14
paste input "[PERSON_NAME]"
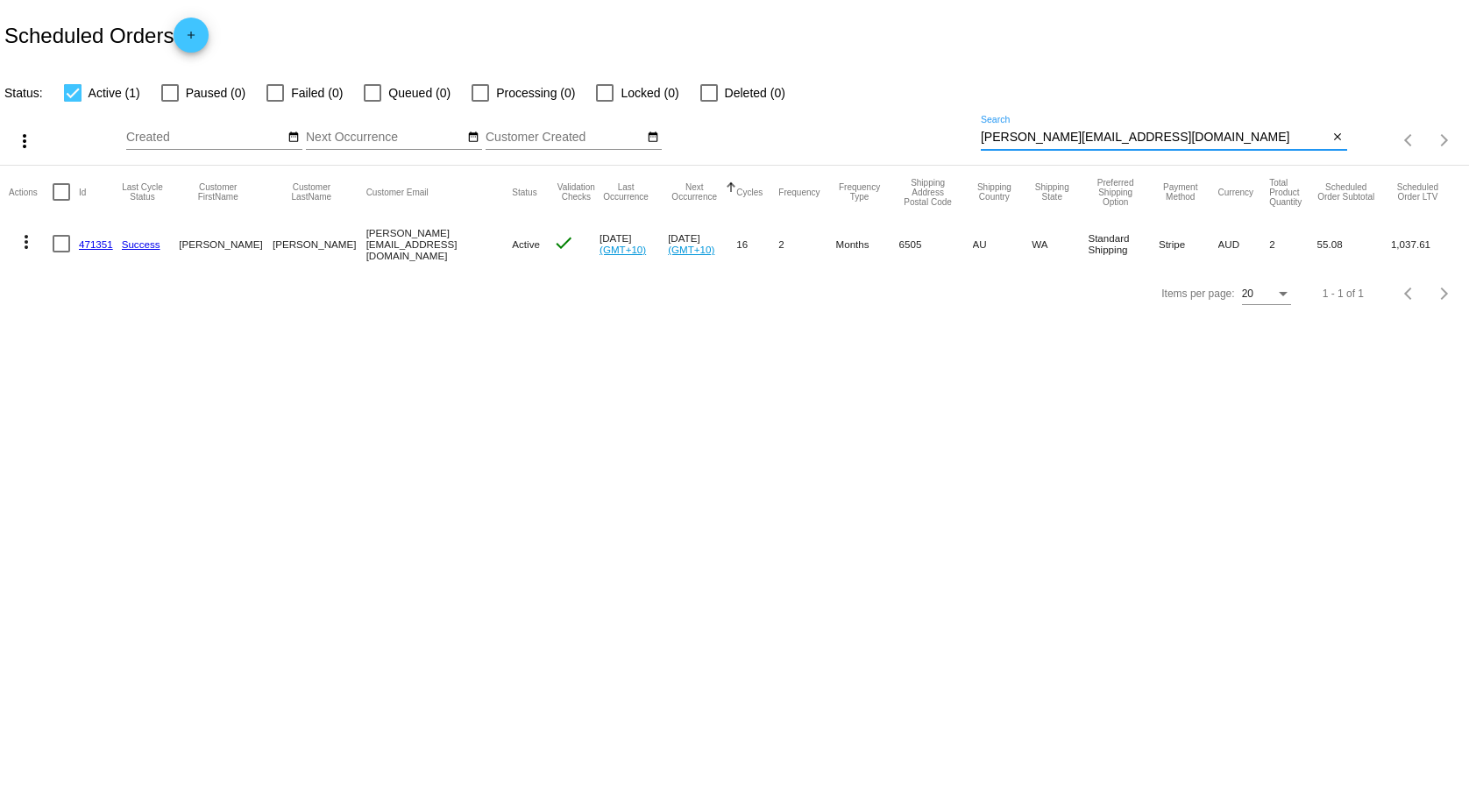
type input "[PERSON_NAME][EMAIL_ADDRESS][DOMAIN_NAME]"
click at [90, 240] on link "471351" at bounding box center [96, 243] width 34 height 11
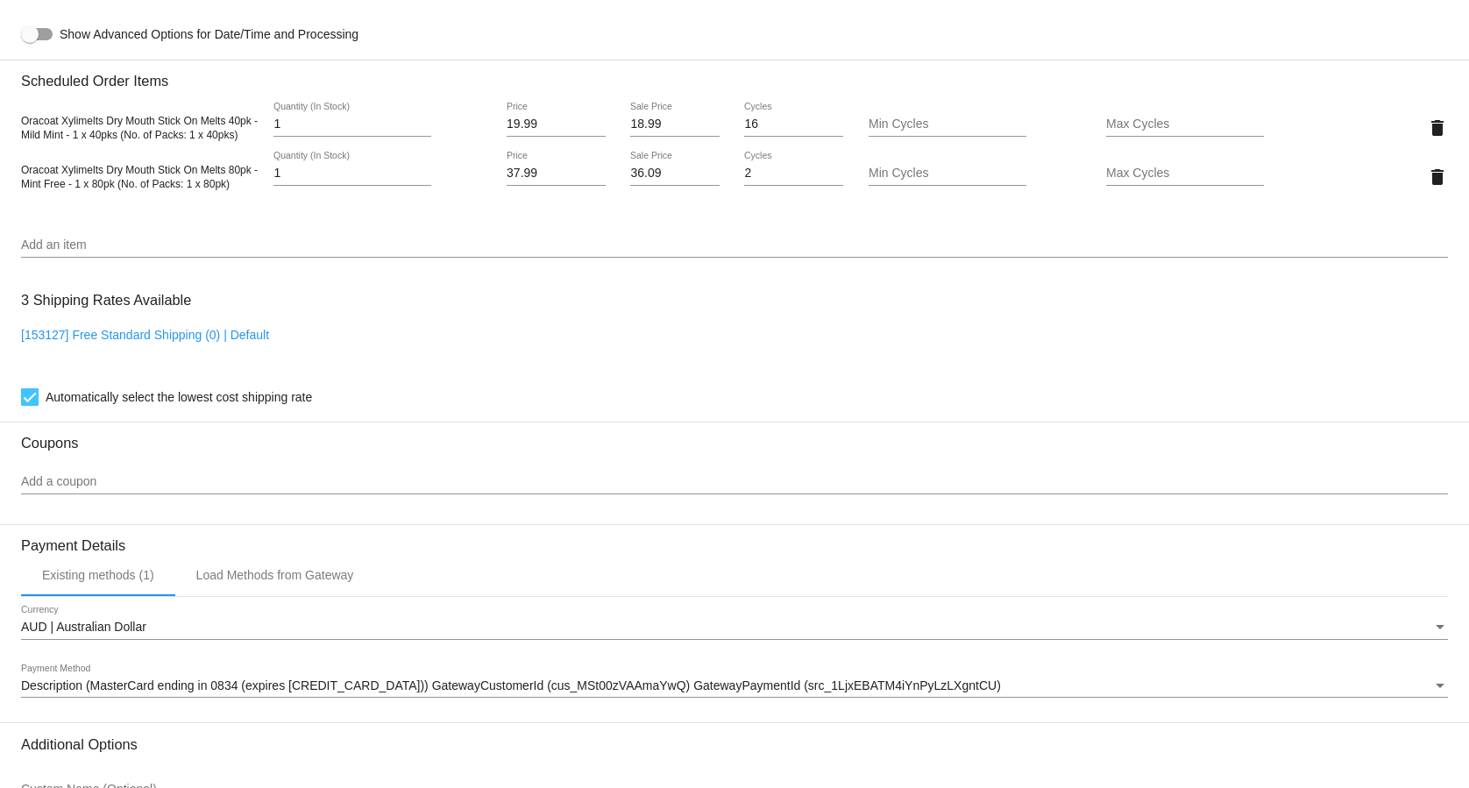
scroll to position [1162, 0]
click at [226, 335] on link "[153127] Free Standard Shipping (0) | Default" at bounding box center [145, 335] width 248 height 14
checkbox input "false"
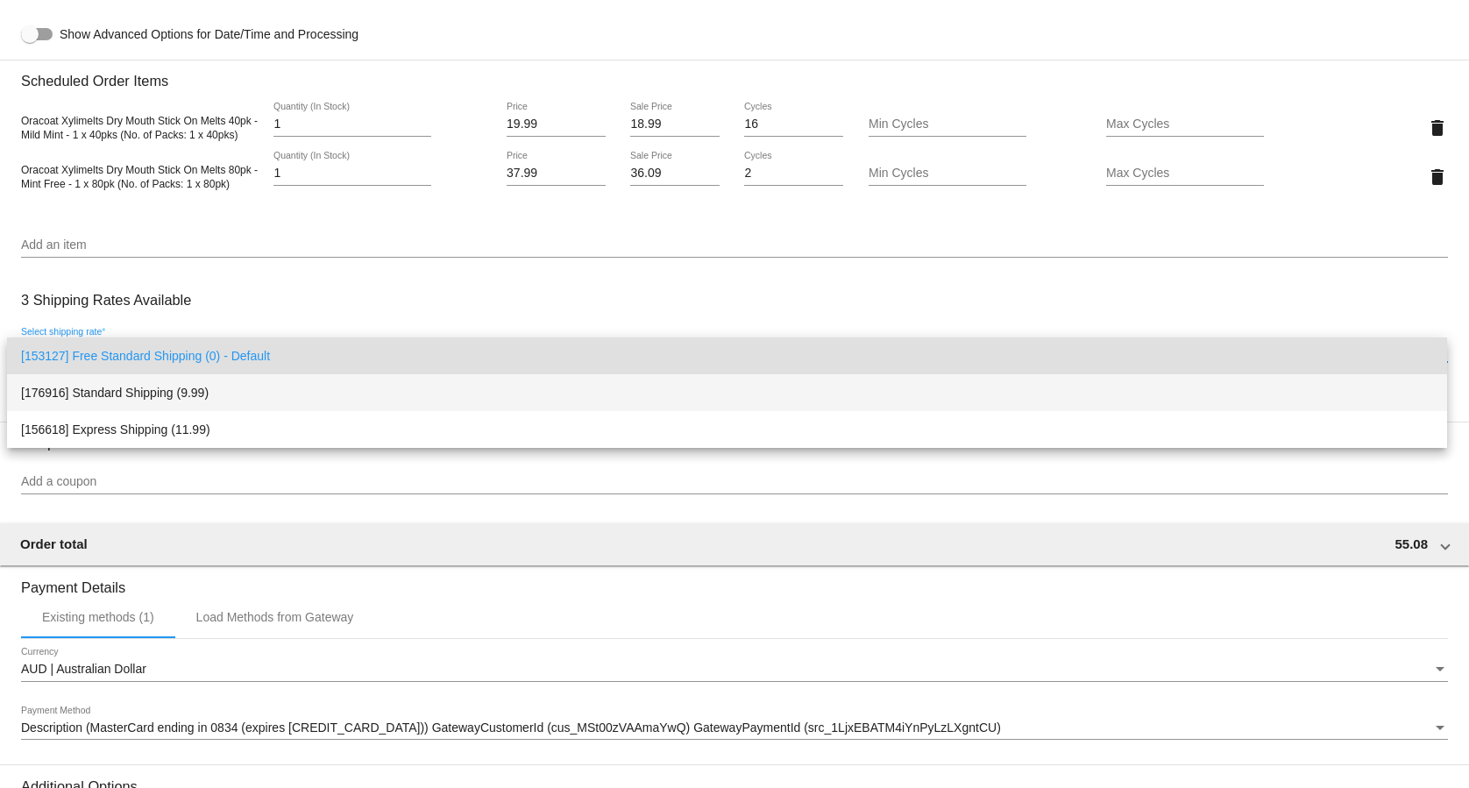
click at [218, 383] on span "[176916] Standard Shipping (9.99)" at bounding box center [727, 392] width 1412 height 37
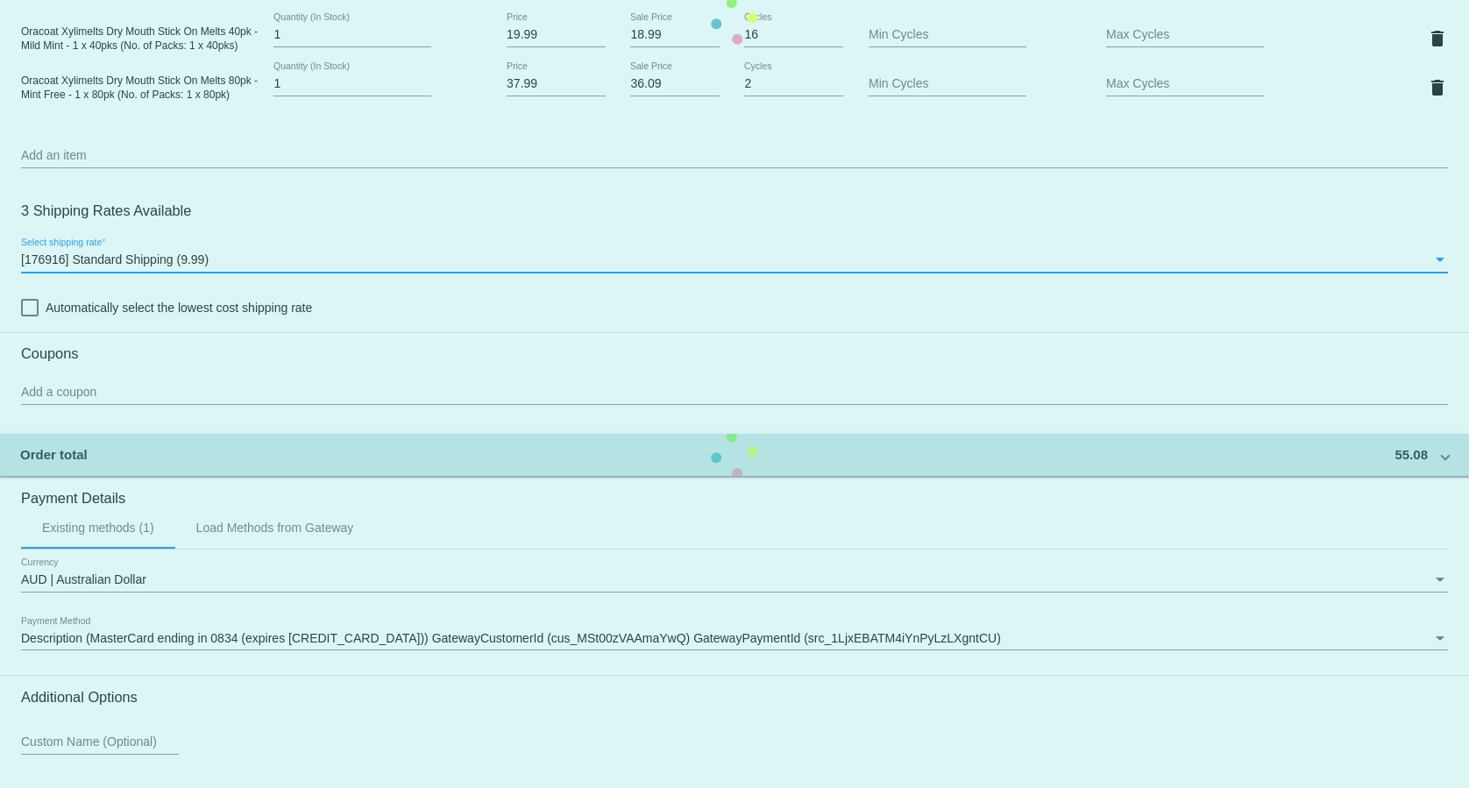
scroll to position [1394, 0]
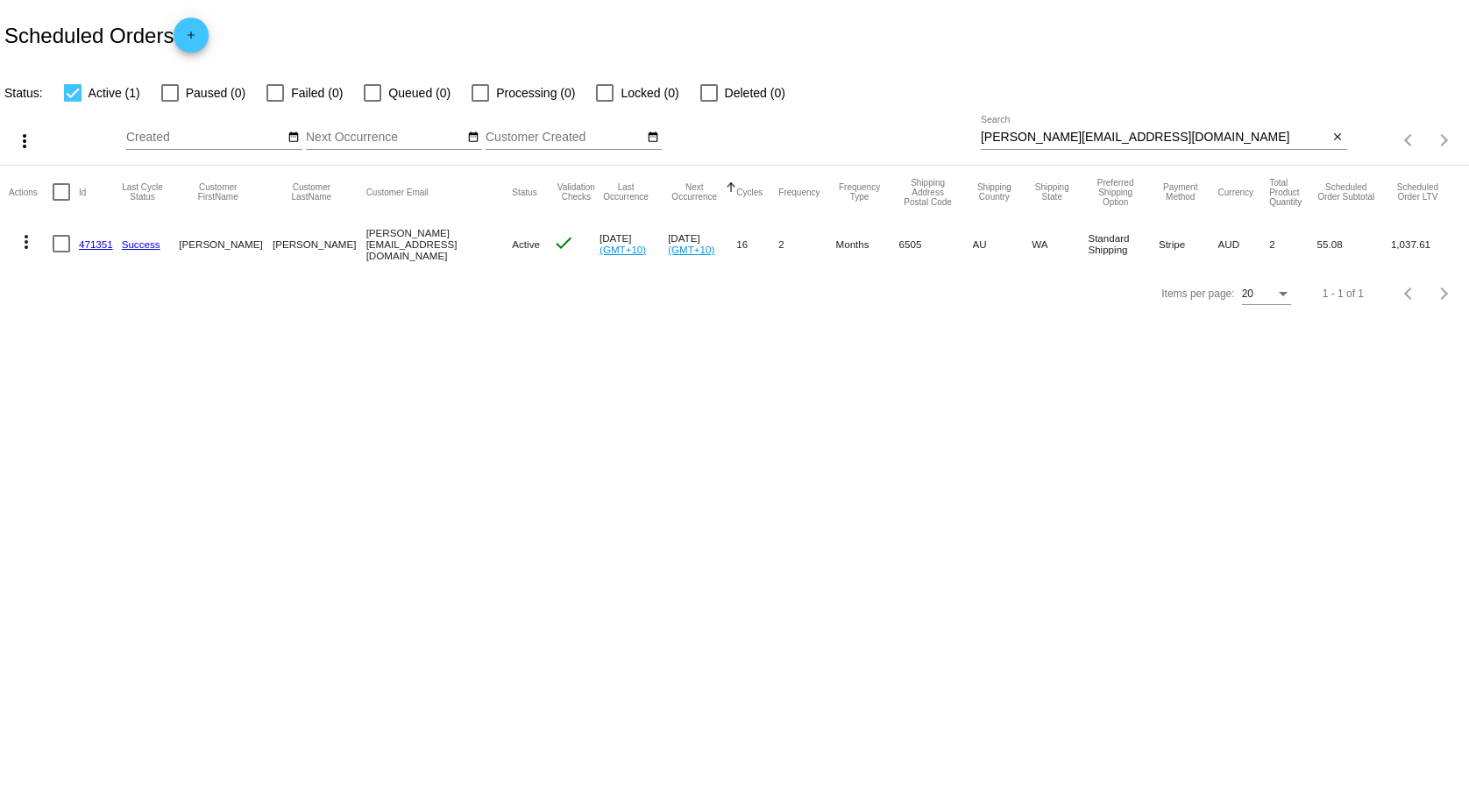
click at [1065, 124] on div "[PERSON_NAME][EMAIL_ADDRESS][DOMAIN_NAME] Search" at bounding box center [1155, 133] width 348 height 34
click at [1054, 144] on input "[PERSON_NAME][EMAIL_ADDRESS][DOMAIN_NAME]" at bounding box center [1155, 138] width 348 height 14
paste input "[EMAIL_ADDRESS][DOMAIN_NAME]"
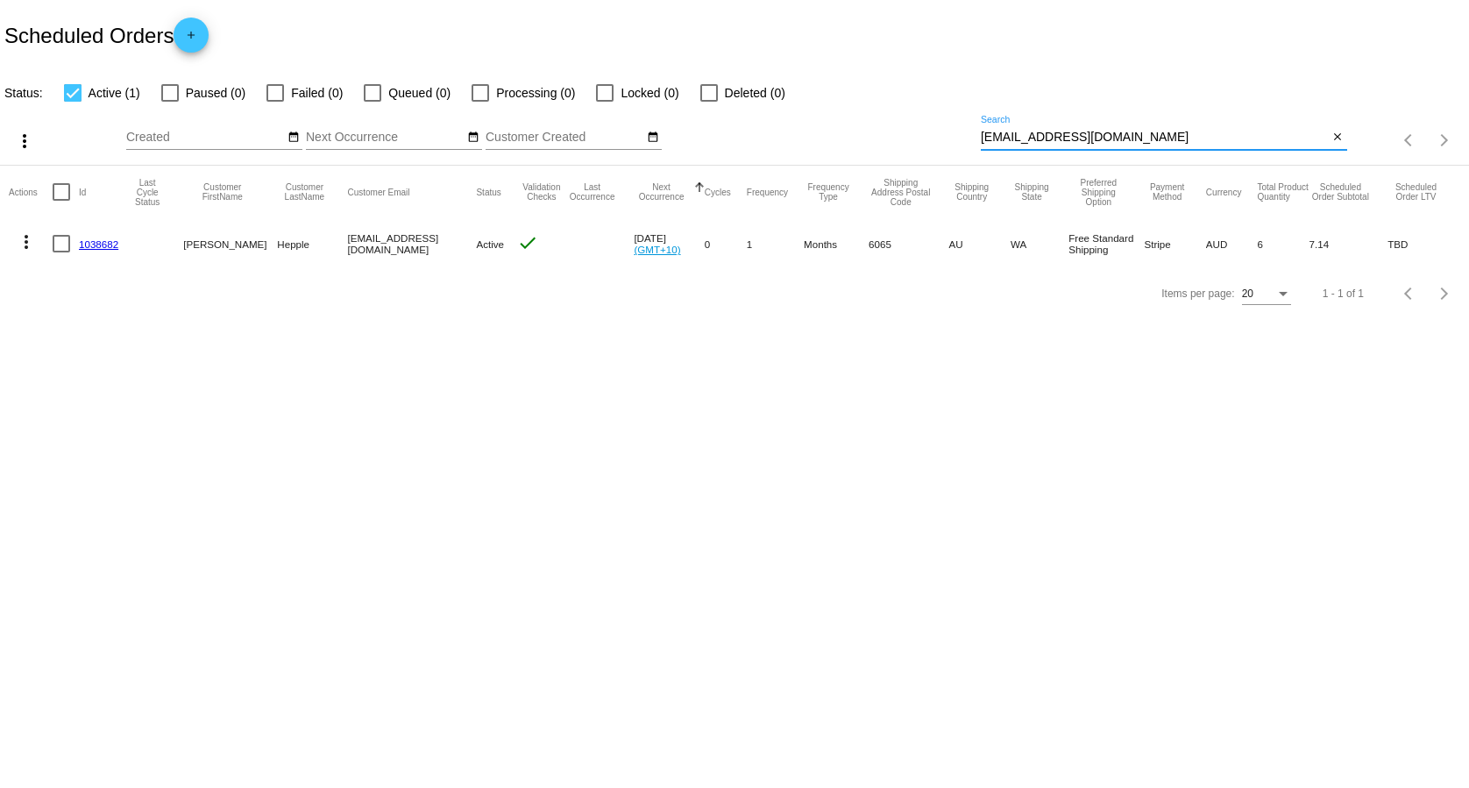
type input "[EMAIL_ADDRESS][DOMAIN_NAME]"
click at [103, 247] on link "1038682" at bounding box center [98, 243] width 39 height 11
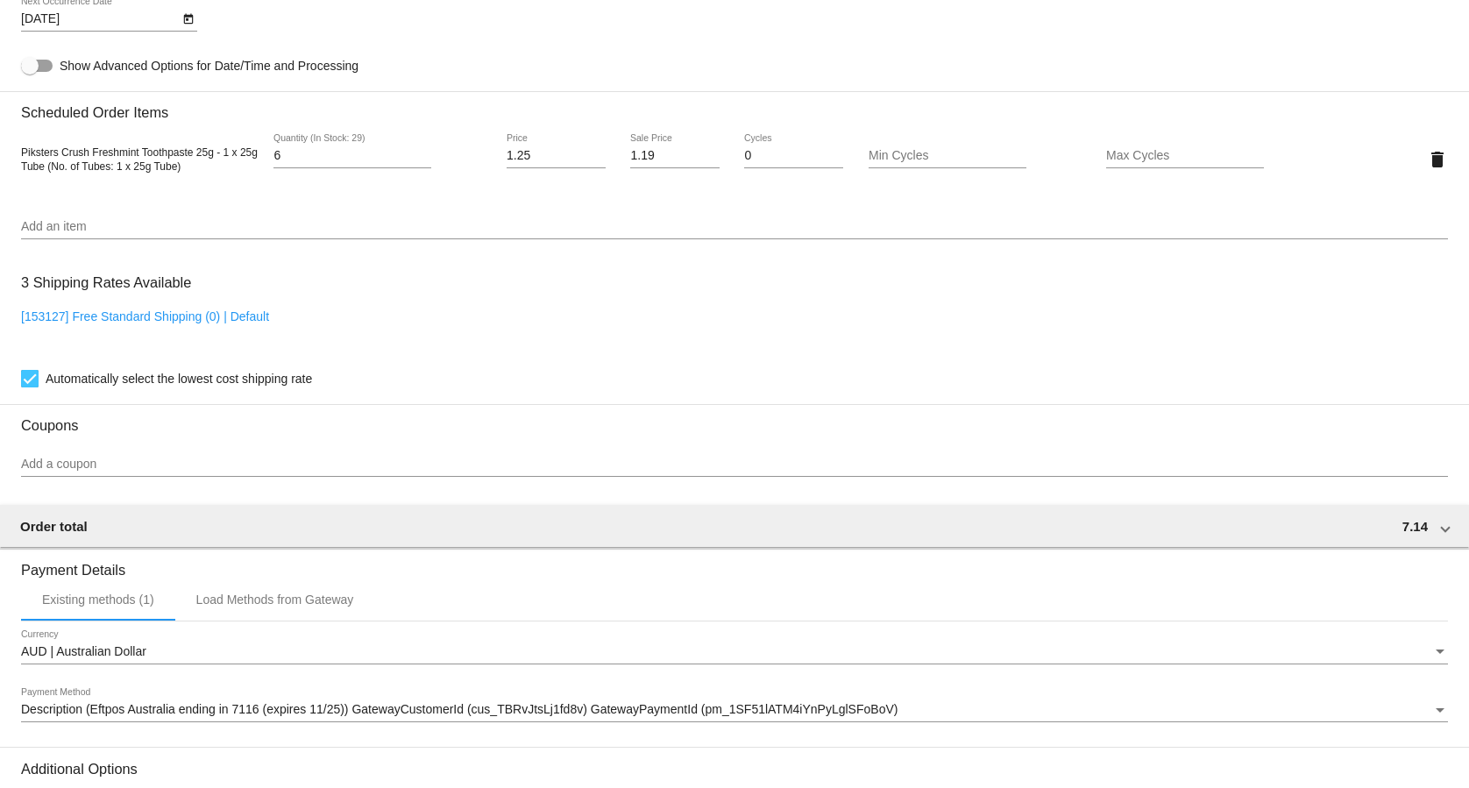
scroll to position [984, 0]
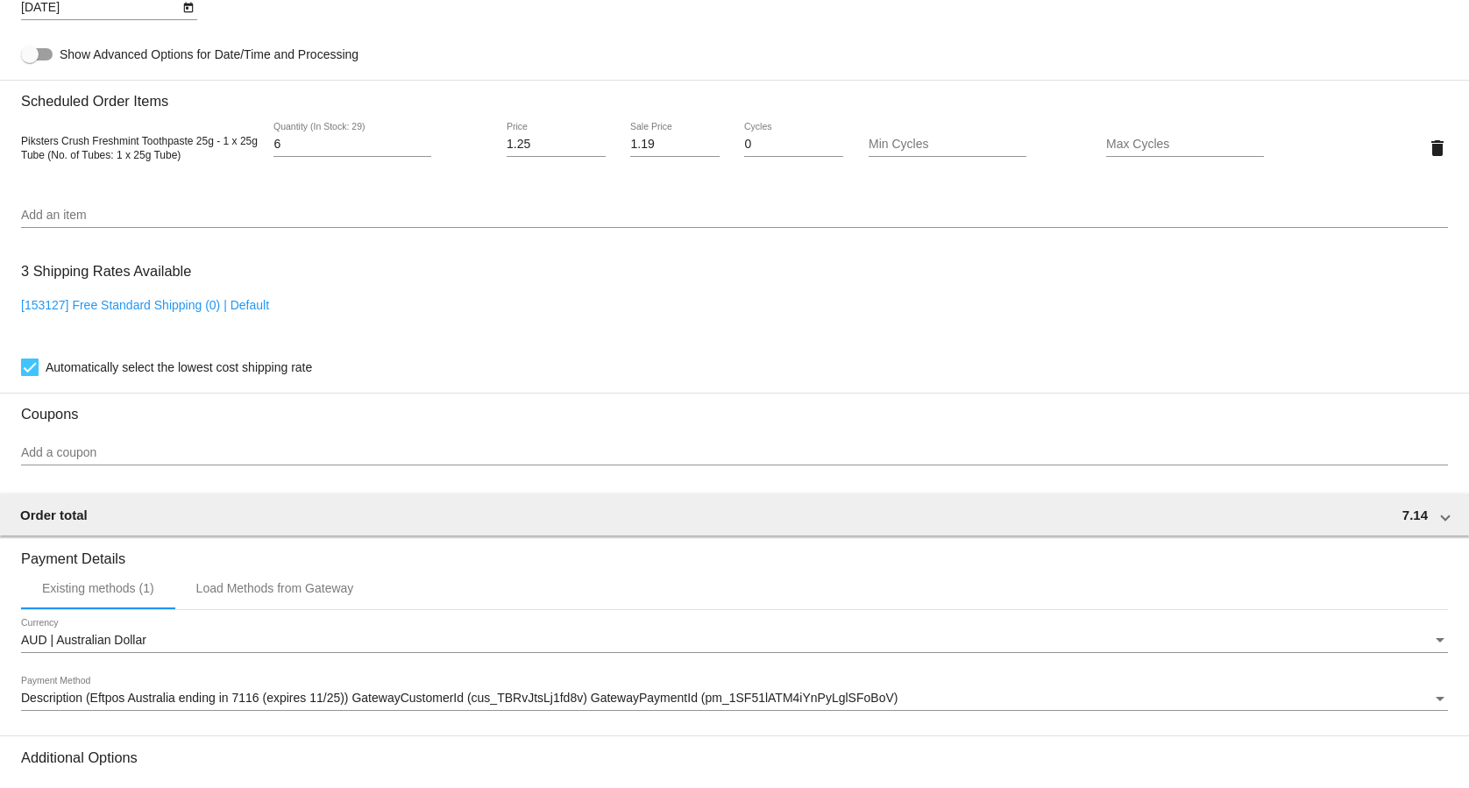
click at [261, 306] on link "[153127] Free Standard Shipping (0) | Default" at bounding box center [145, 305] width 248 height 14
checkbox input "false"
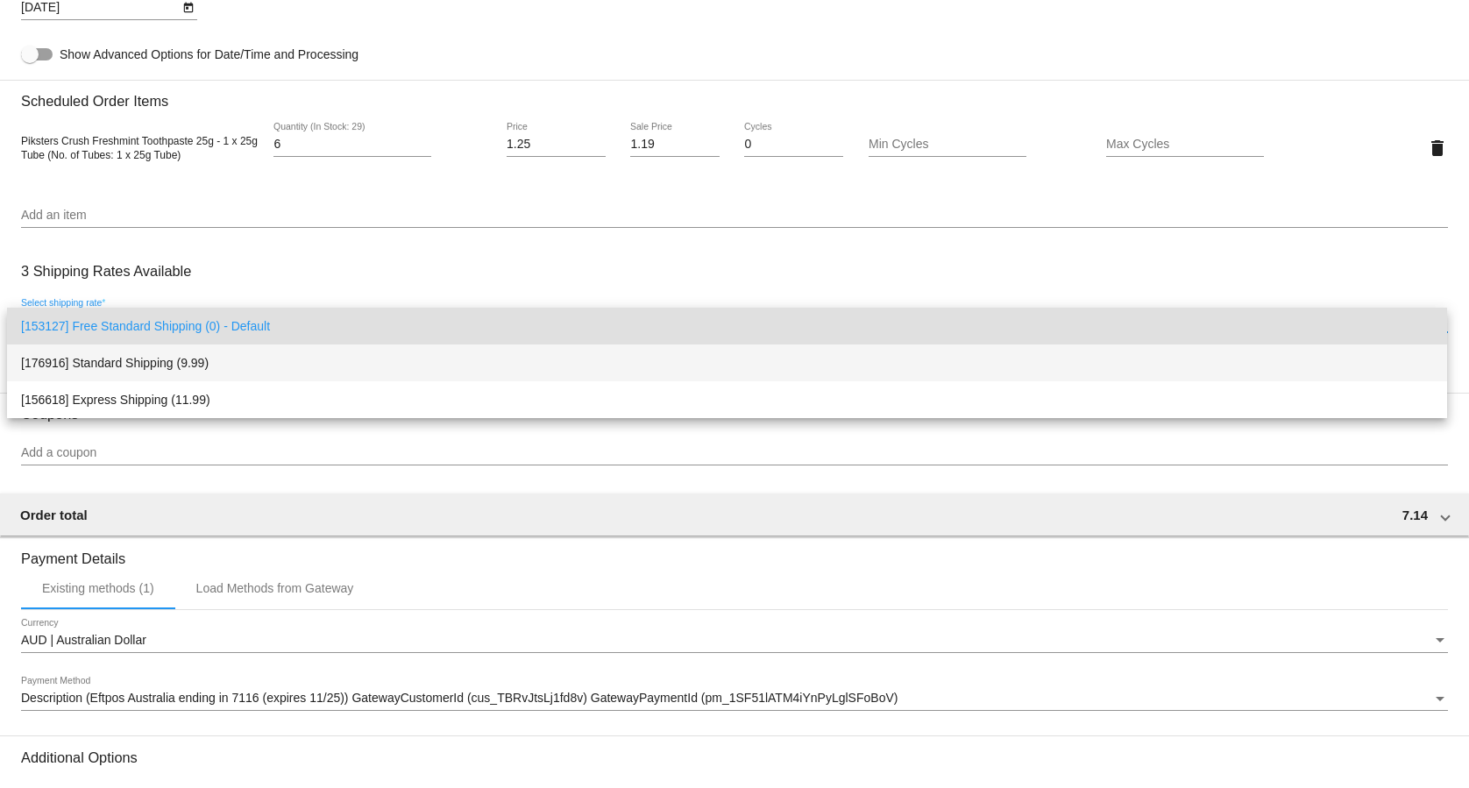
click at [185, 353] on span "[176916] Standard Shipping (9.99)" at bounding box center [727, 363] width 1412 height 37
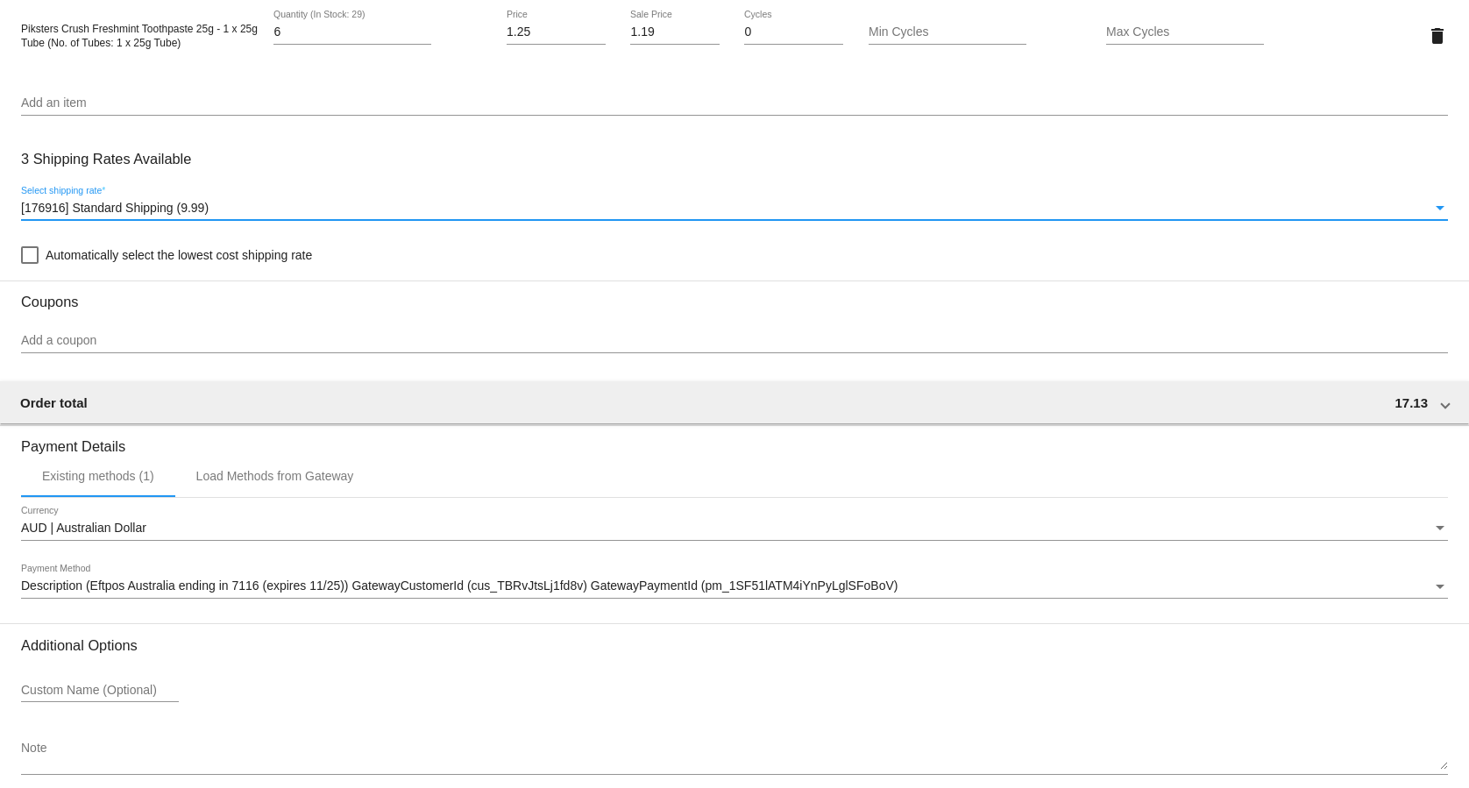
scroll to position [1185, 0]
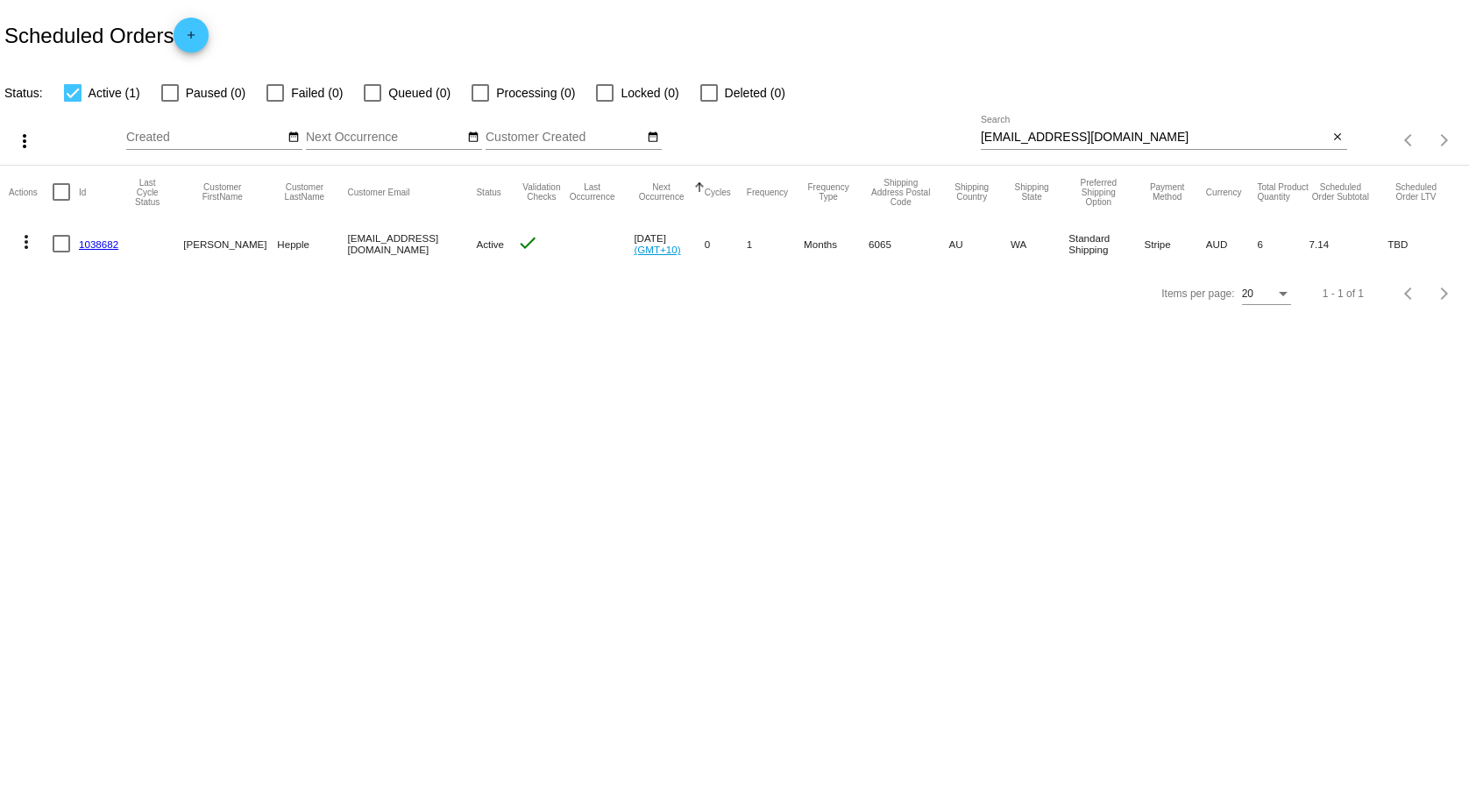
click at [1128, 133] on input "[EMAIL_ADDRESS][DOMAIN_NAME]" at bounding box center [1155, 138] width 348 height 14
paste input "[EMAIL_ADDRESS][DOMAIN_NAME]"
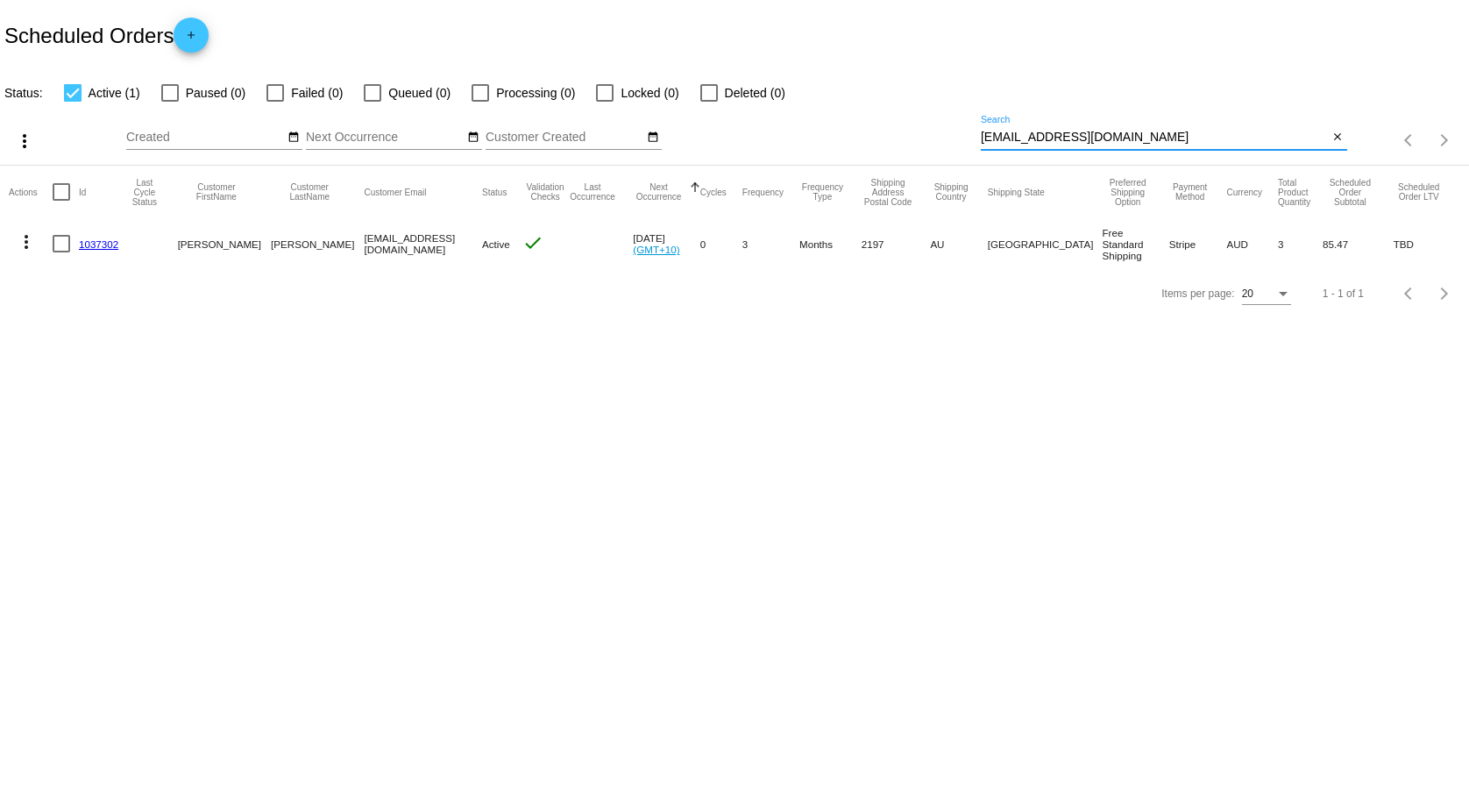
type input "[EMAIL_ADDRESS][DOMAIN_NAME]"
click at [85, 245] on link "1037302" at bounding box center [98, 243] width 39 height 11
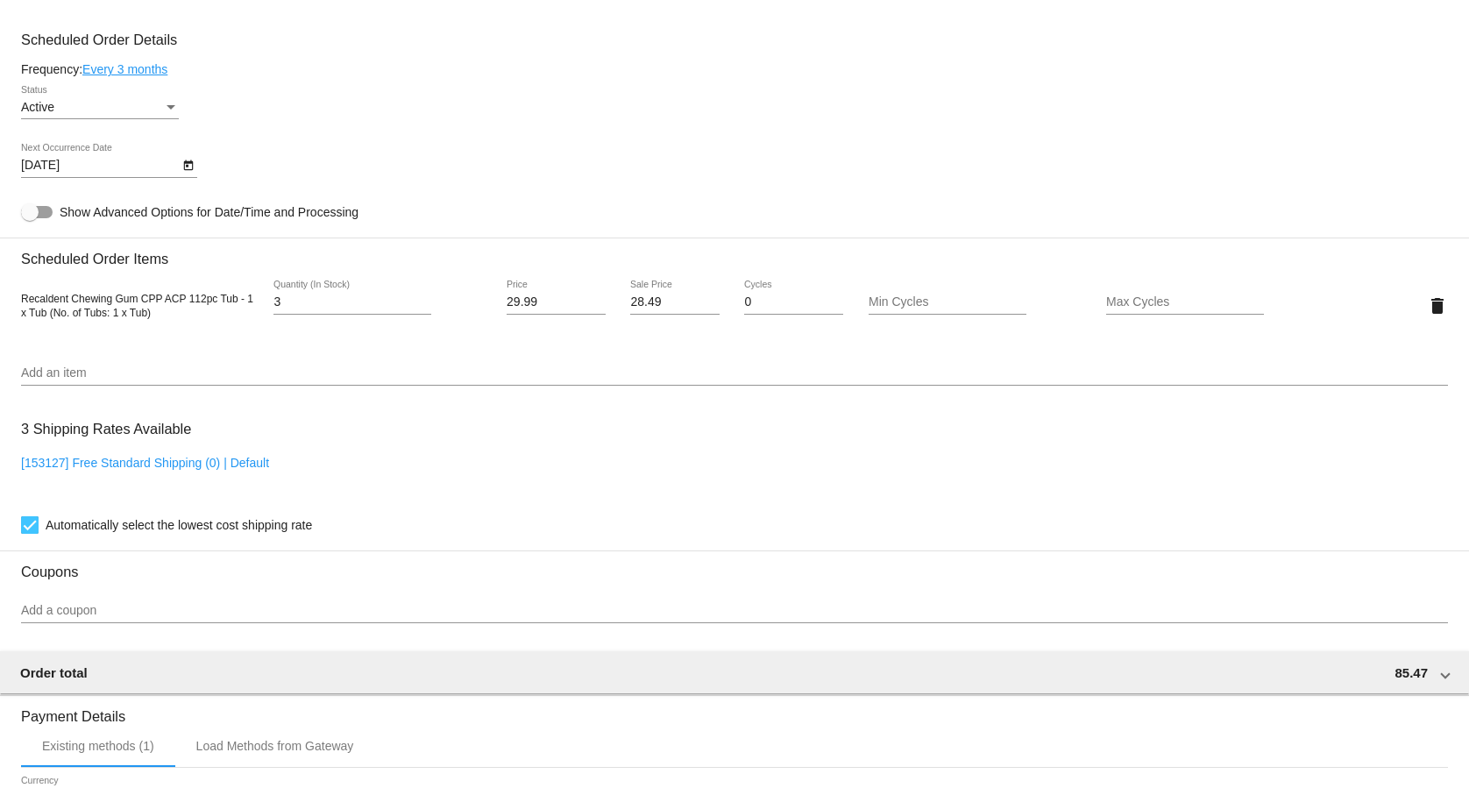
scroll to position [984, 0]
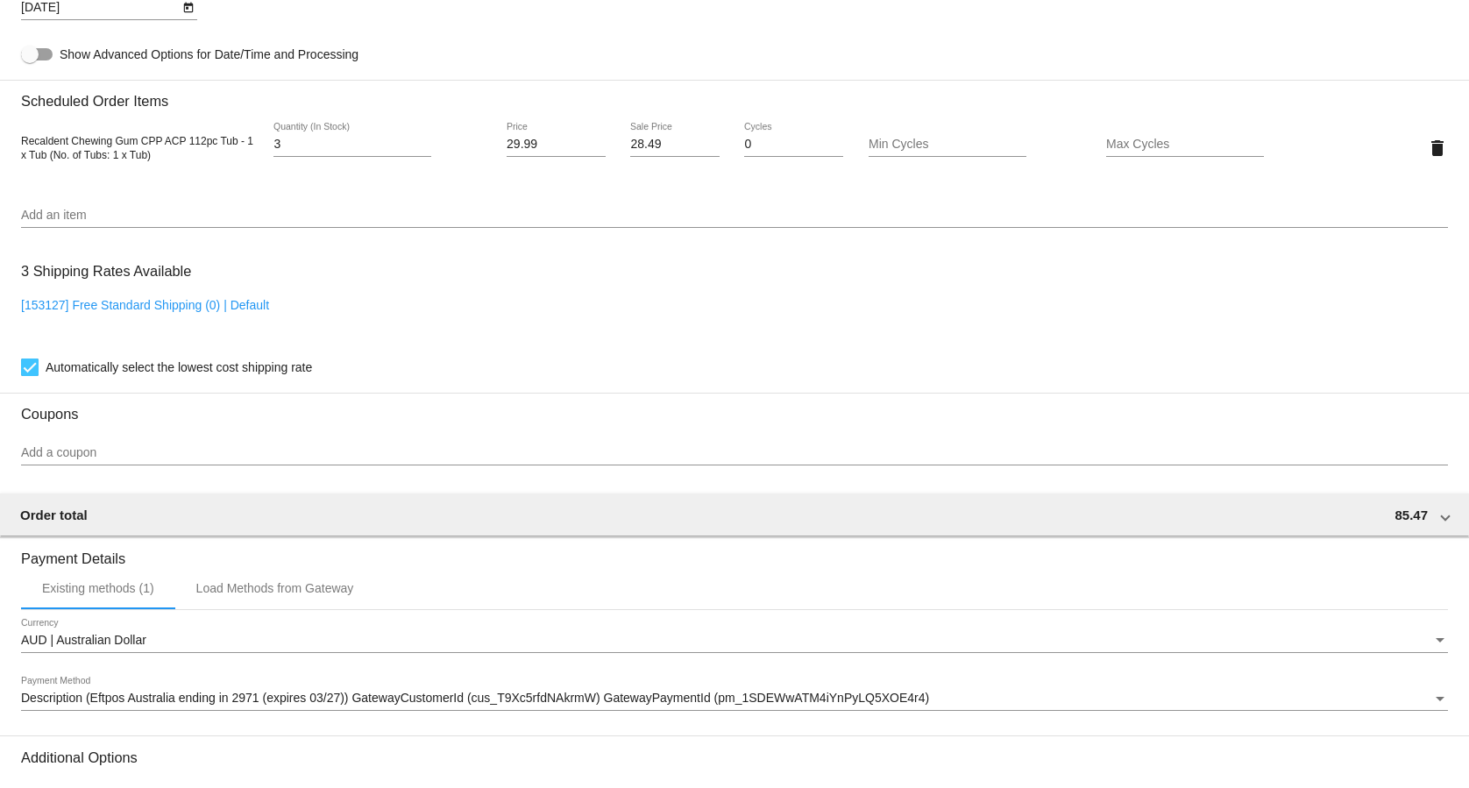
click at [231, 312] on link "[153127] Free Standard Shipping (0) | Default" at bounding box center [145, 305] width 248 height 14
checkbox input "false"
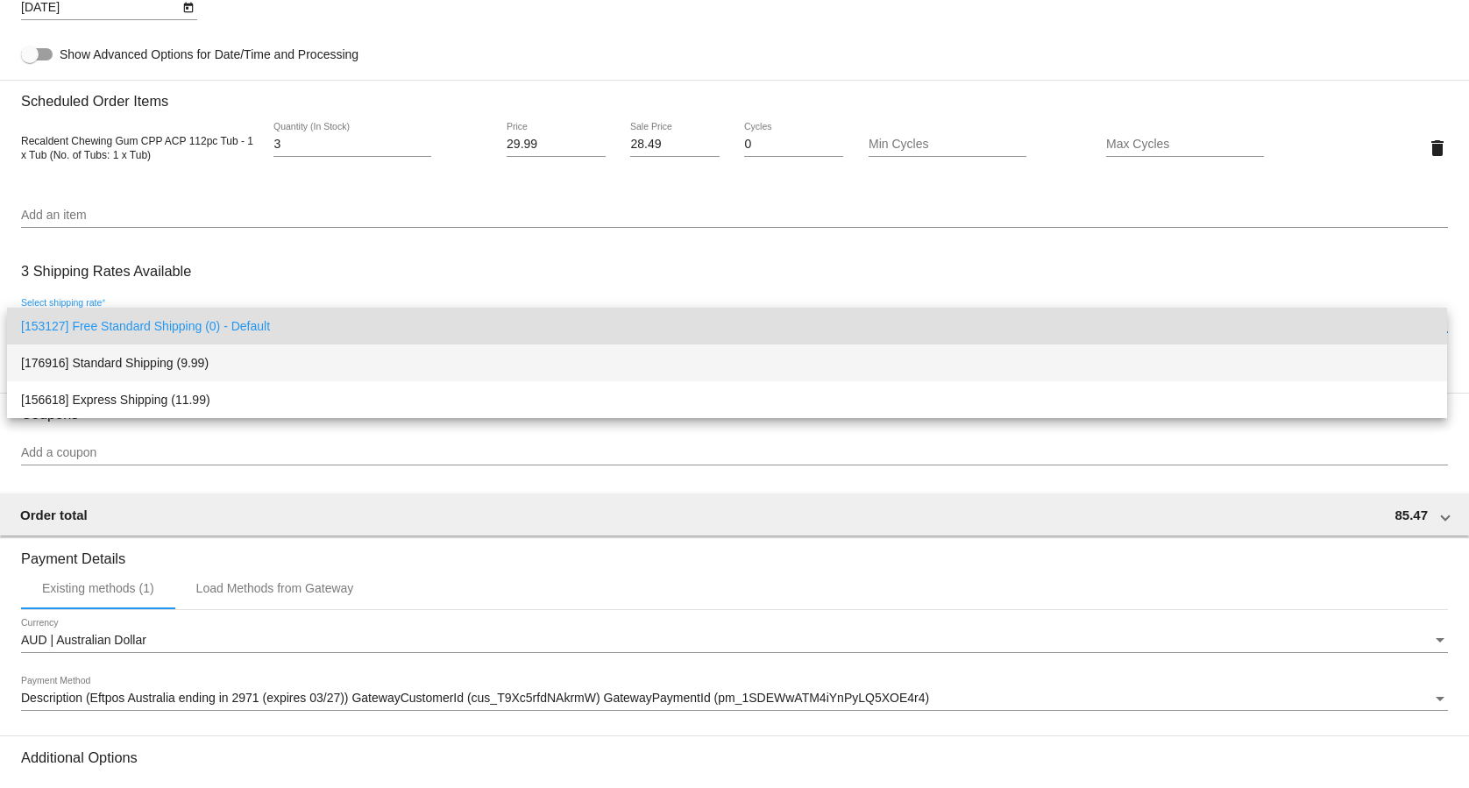
click at [216, 351] on span "[176916] Standard Shipping (9.99)" at bounding box center [727, 363] width 1412 height 37
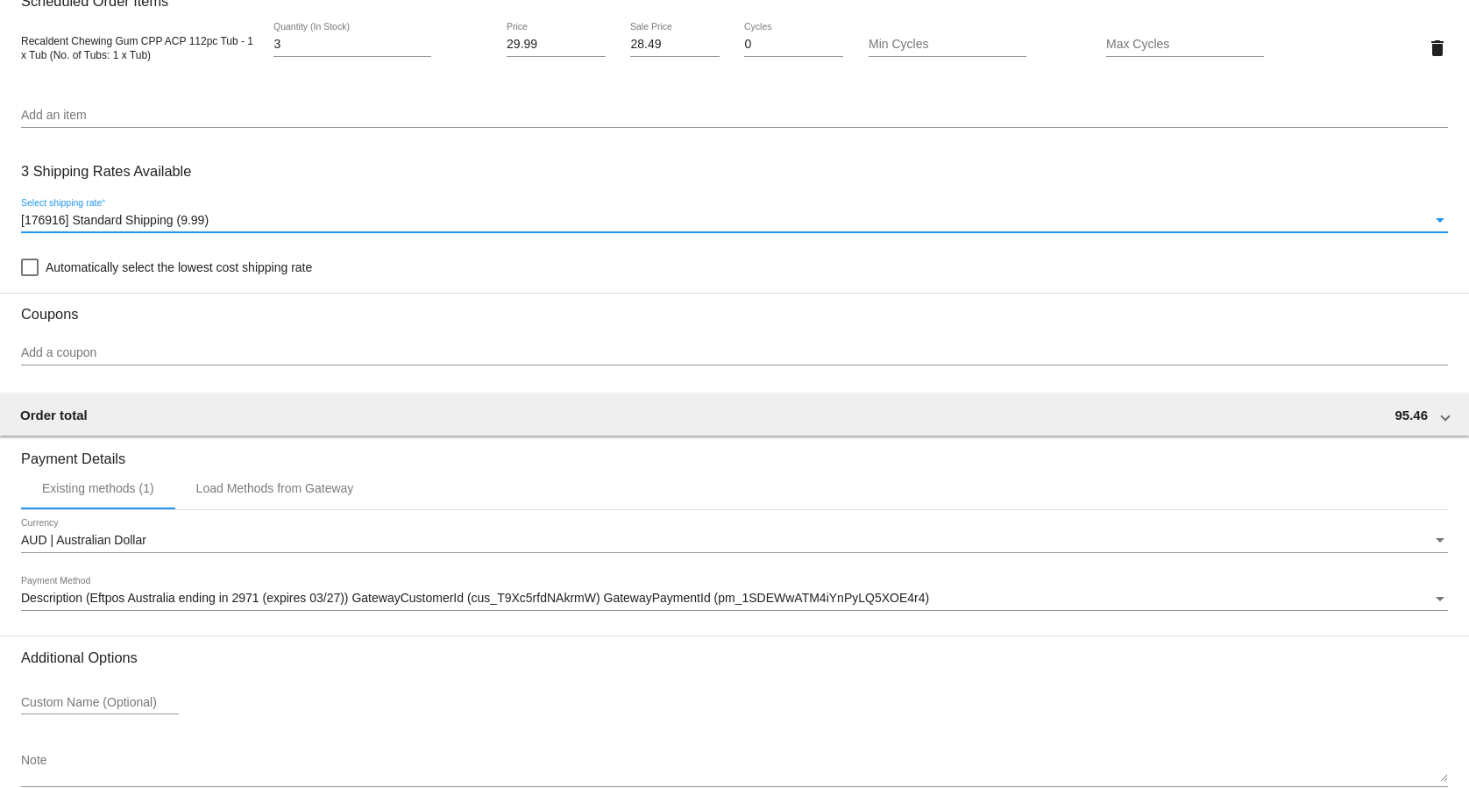
scroll to position [1185, 0]
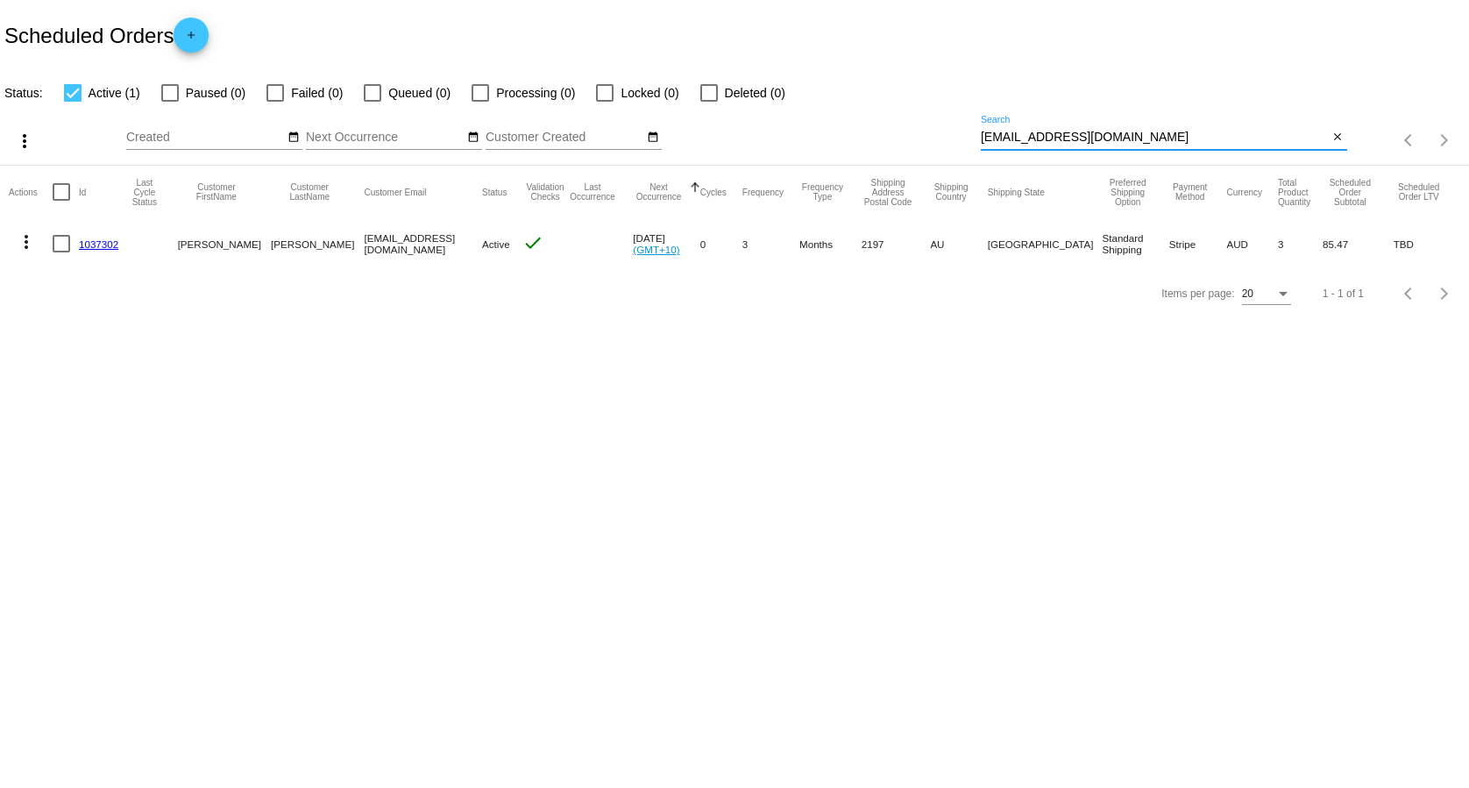
click at [1075, 137] on input "[EMAIL_ADDRESS][DOMAIN_NAME]" at bounding box center [1155, 138] width 348 height 14
paste input "[EMAIL_ADDRESS][DOMAIN_NAME]"
type input "[EMAIL_ADDRESS][DOMAIN_NAME]"
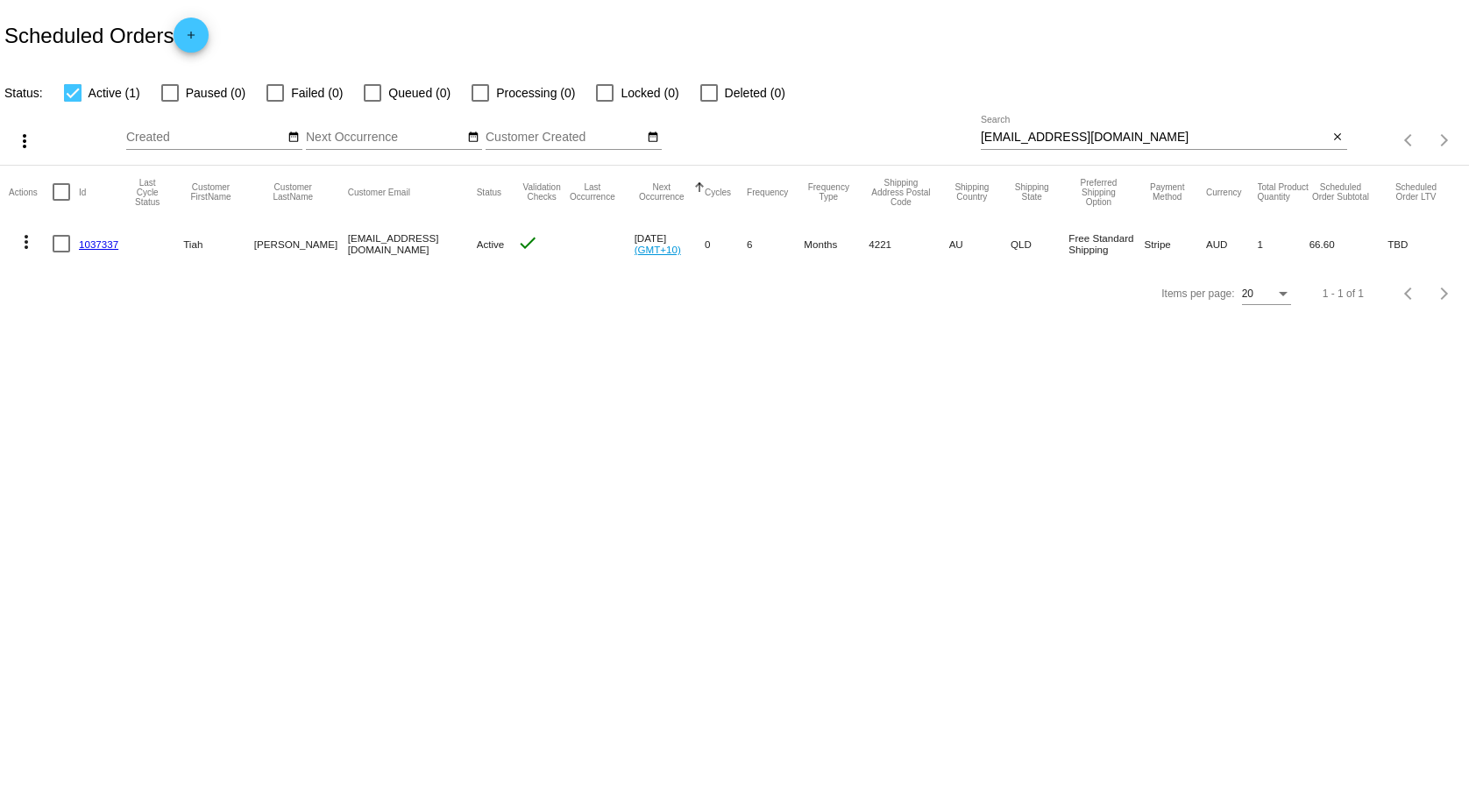
click at [96, 246] on link "1037337" at bounding box center [98, 243] width 39 height 11
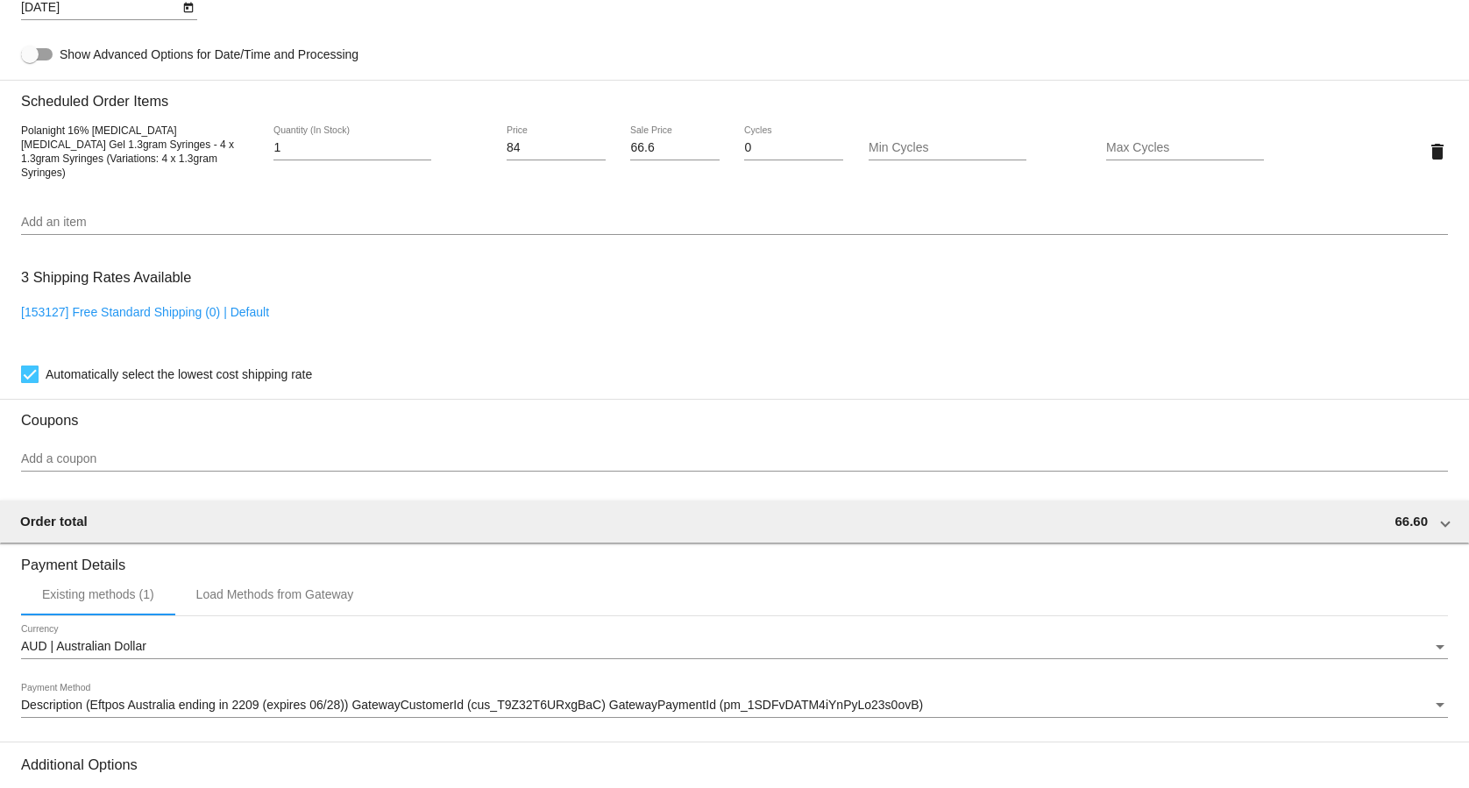
scroll to position [1185, 0]
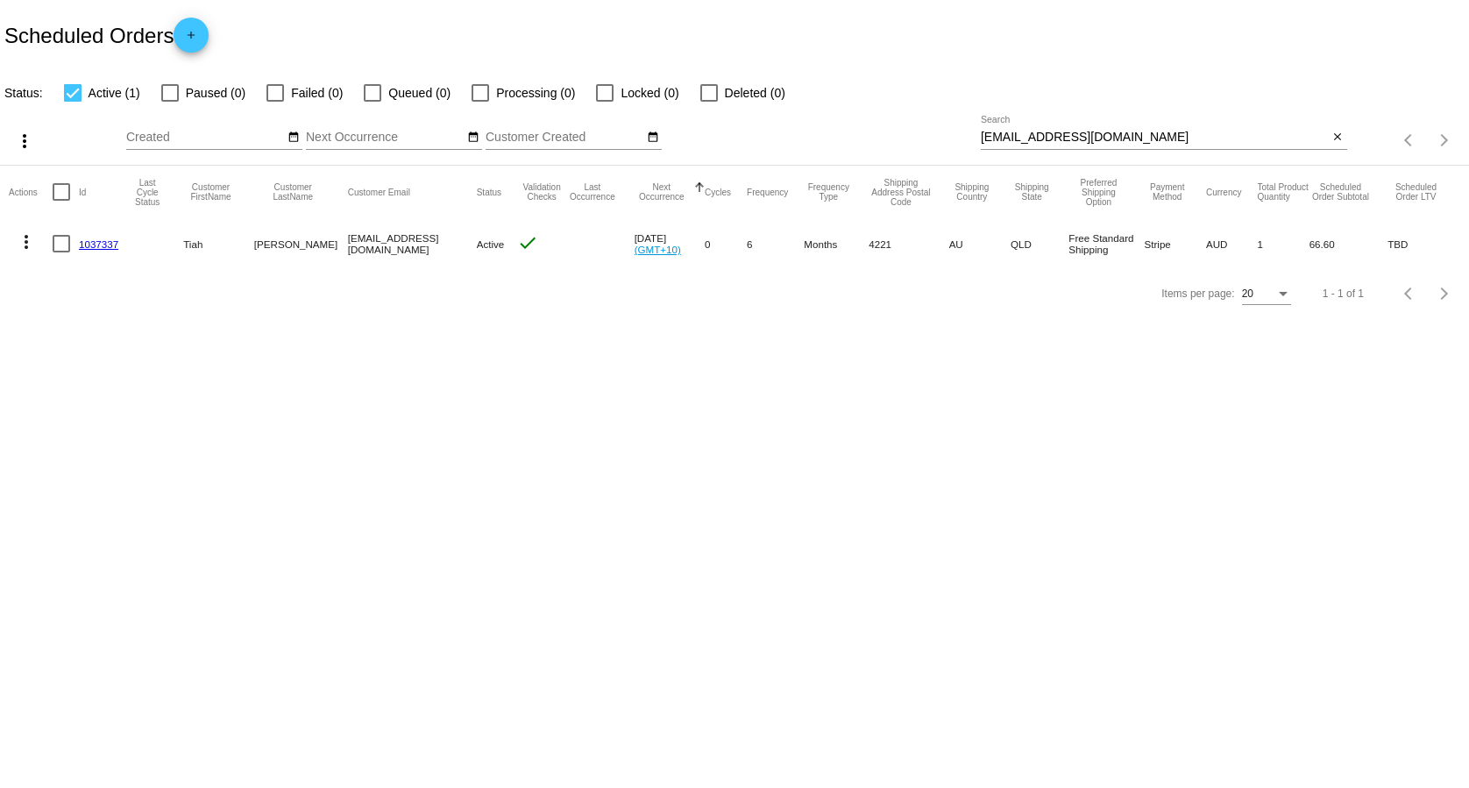
click at [1126, 134] on input "[EMAIL_ADDRESS][DOMAIN_NAME]" at bounding box center [1155, 138] width 348 height 14
paste input "yler_hurrelbrink@hot"
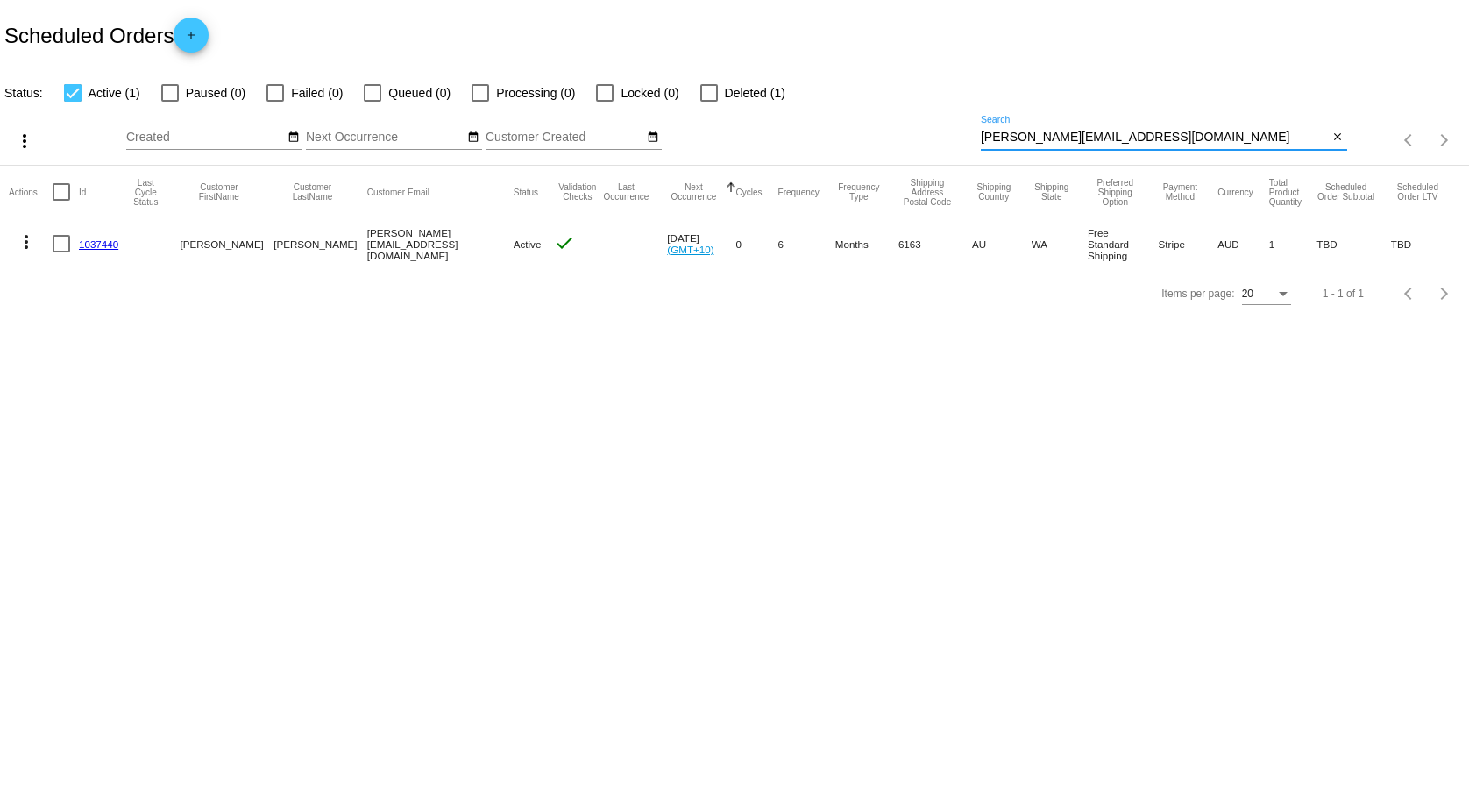
type input "[PERSON_NAME][EMAIL_ADDRESS][DOMAIN_NAME]"
click at [107, 243] on link "1037440" at bounding box center [98, 243] width 39 height 11
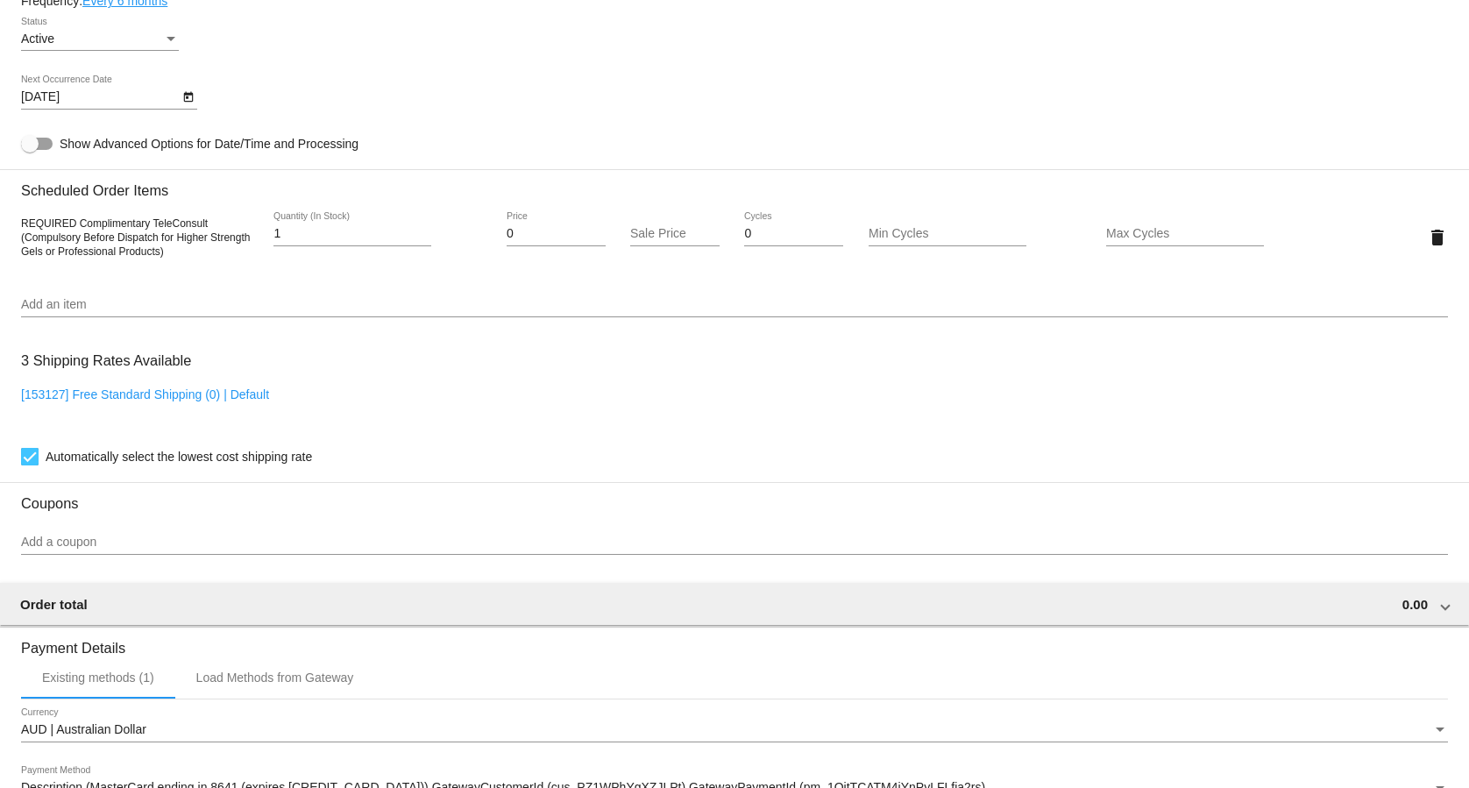
scroll to position [1185, 0]
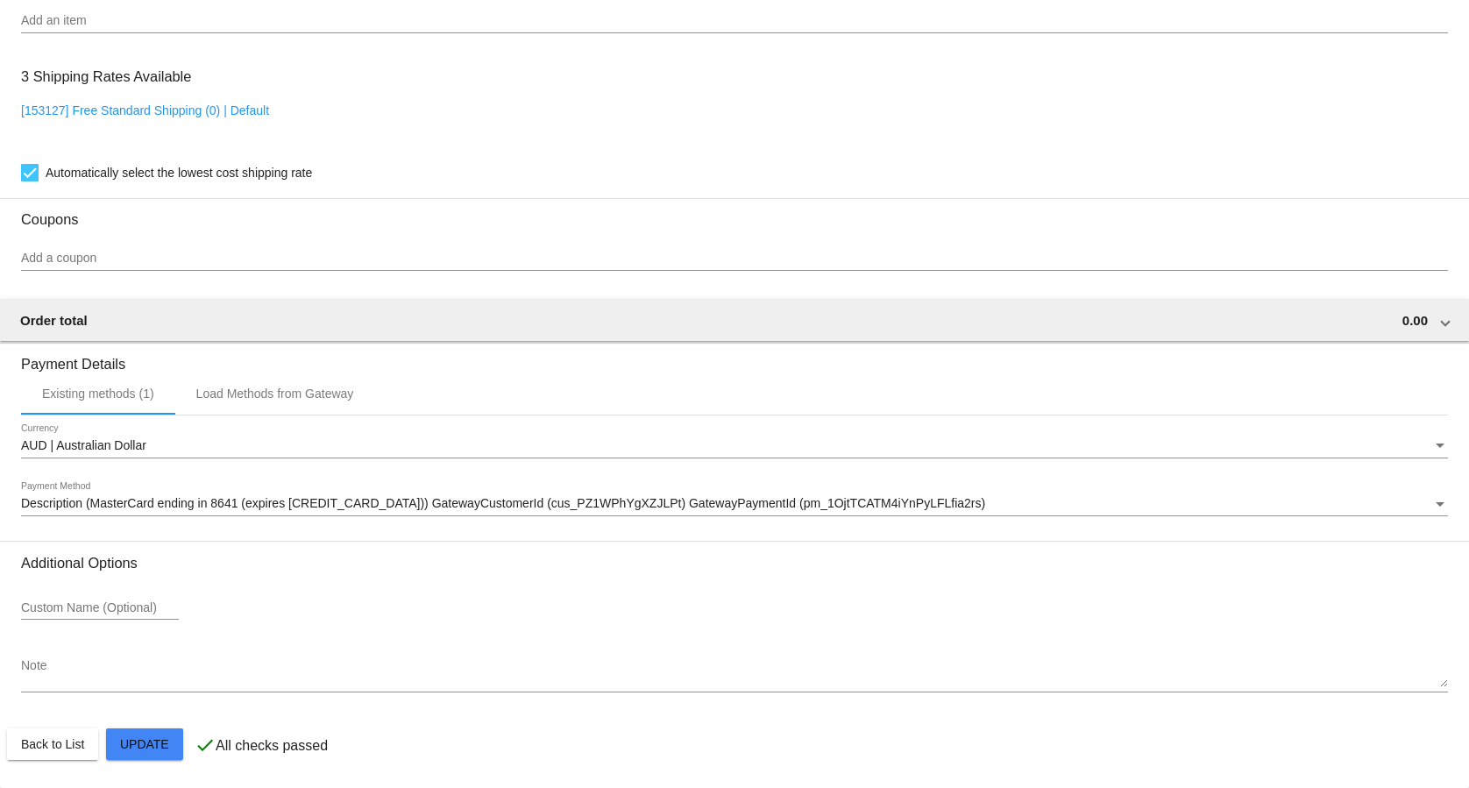
click at [58, 764] on mat-card-actions "Back to List Update" at bounding box center [734, 744] width 1455 height 46
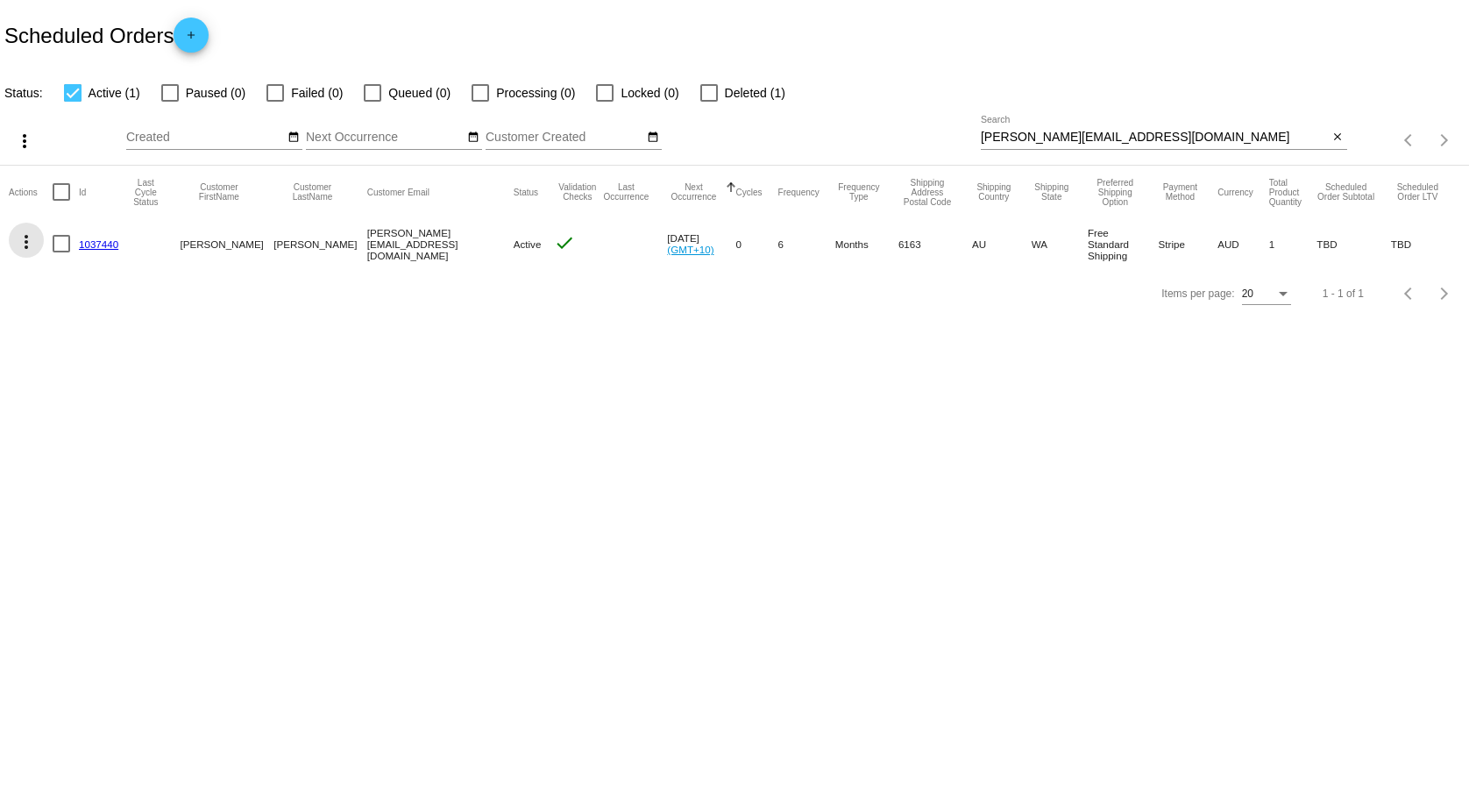
click at [28, 241] on mat-icon "more_vert" at bounding box center [26, 241] width 21 height 21
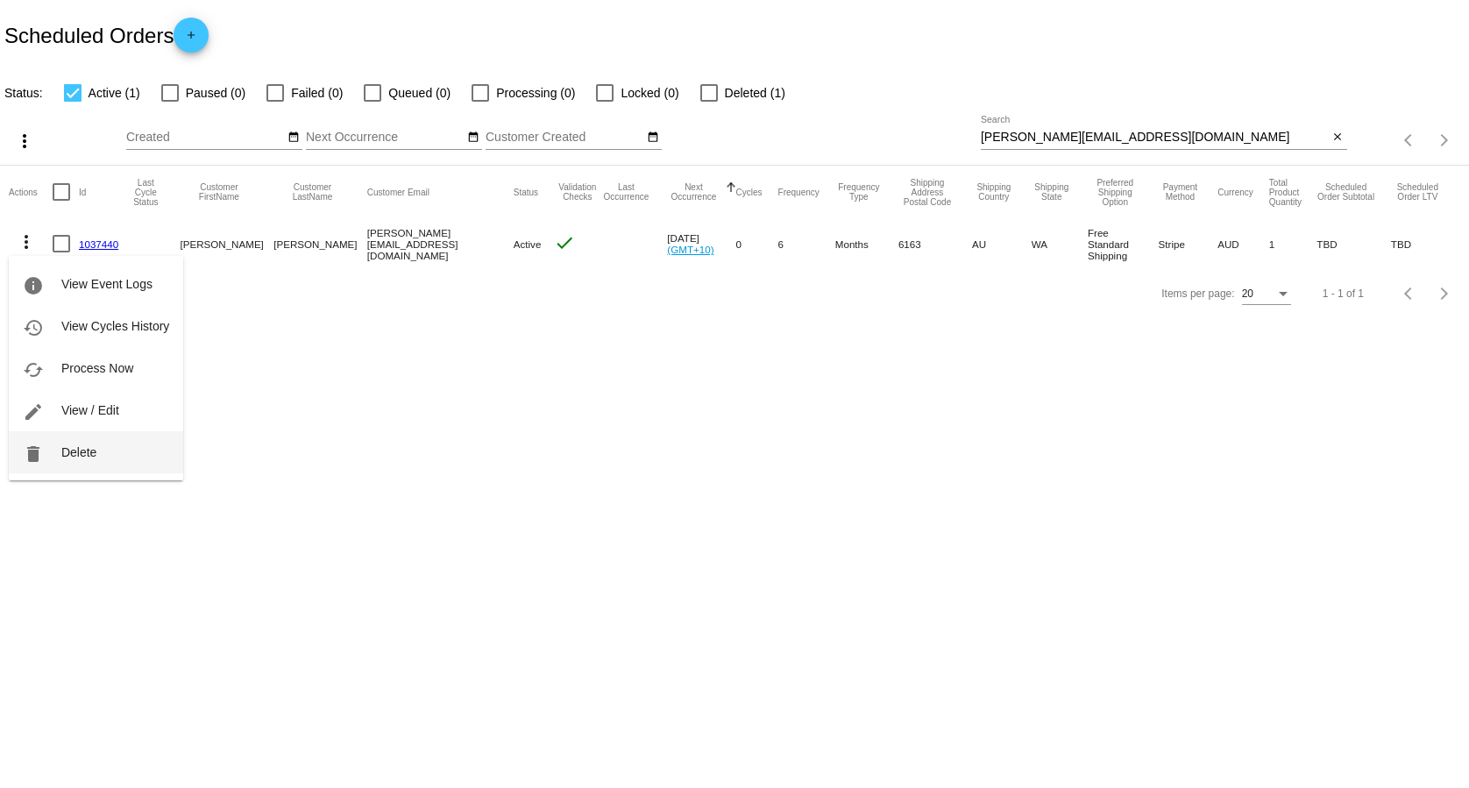
click at [65, 456] on span "Delete" at bounding box center [78, 452] width 35 height 14
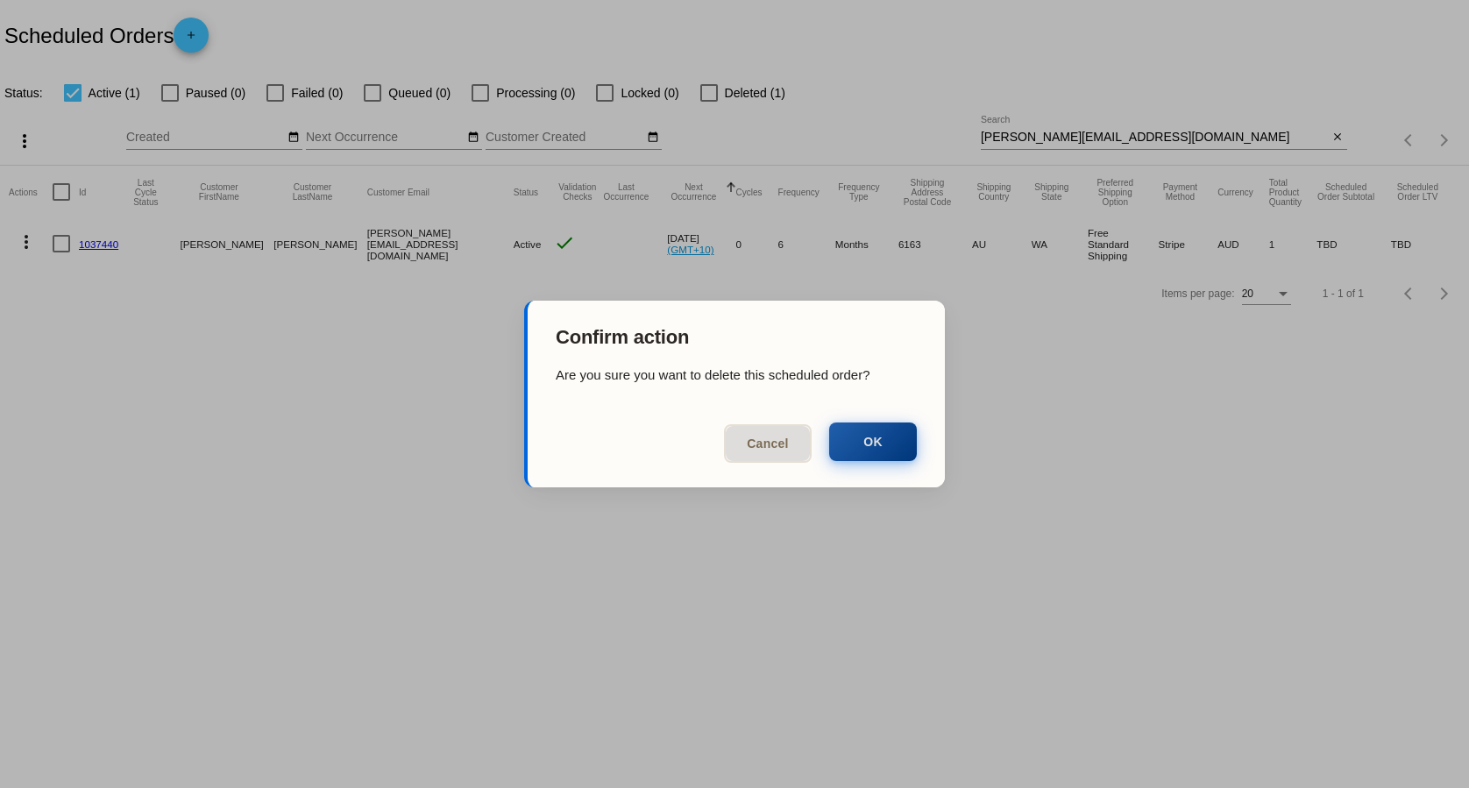
click at [864, 444] on button "OK" at bounding box center [873, 442] width 88 height 39
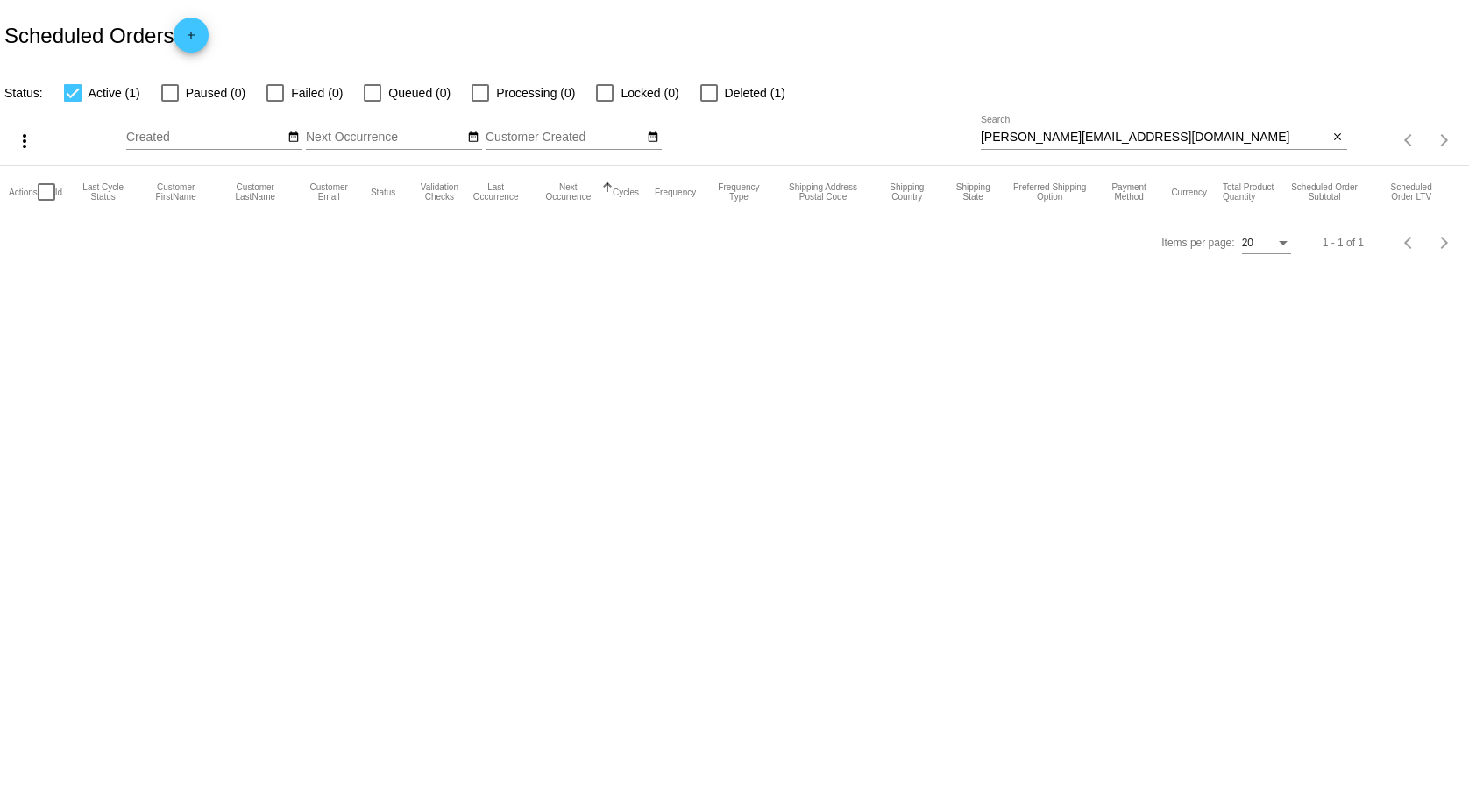
click at [1114, 129] on div "[PERSON_NAME][EMAIL_ADDRESS][DOMAIN_NAME] Search" at bounding box center [1155, 133] width 348 height 34
click at [1106, 136] on input "[PERSON_NAME][EMAIL_ADDRESS][DOMAIN_NAME]" at bounding box center [1155, 138] width 348 height 14
paste input "laurenraftopoulos@g"
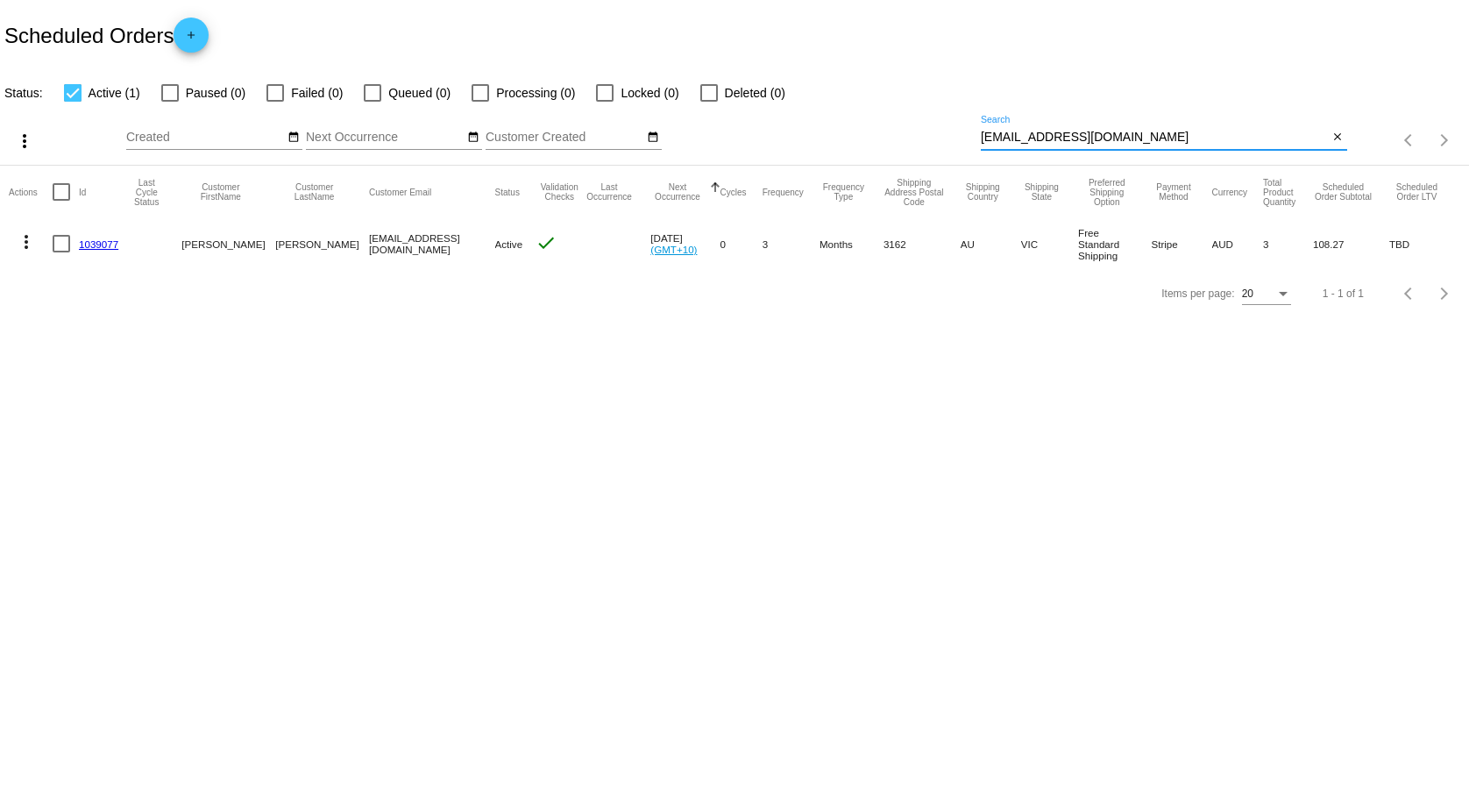
type input "[EMAIL_ADDRESS][DOMAIN_NAME]"
click at [84, 241] on link "1039077" at bounding box center [98, 243] width 39 height 11
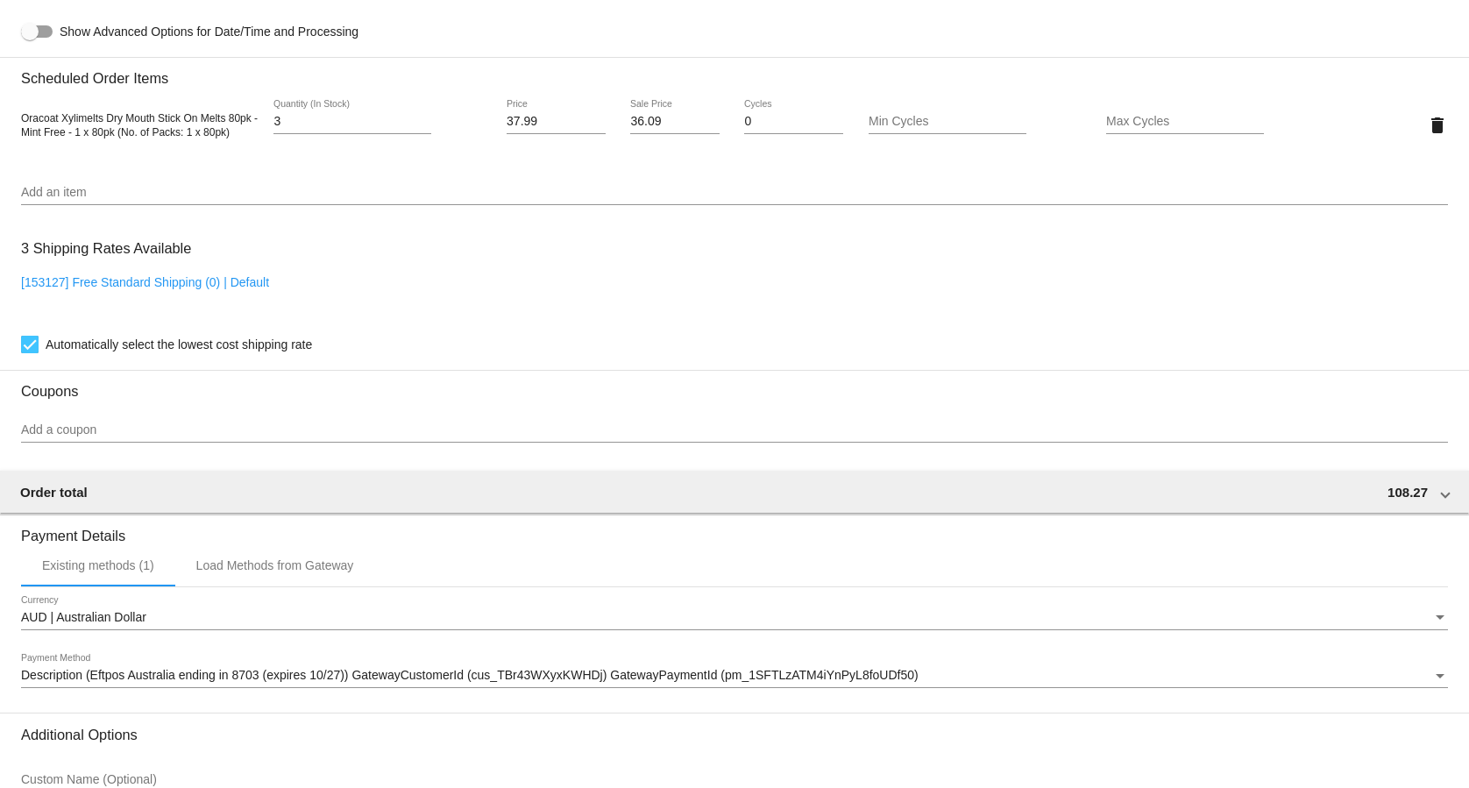
scroll to position [1185, 0]
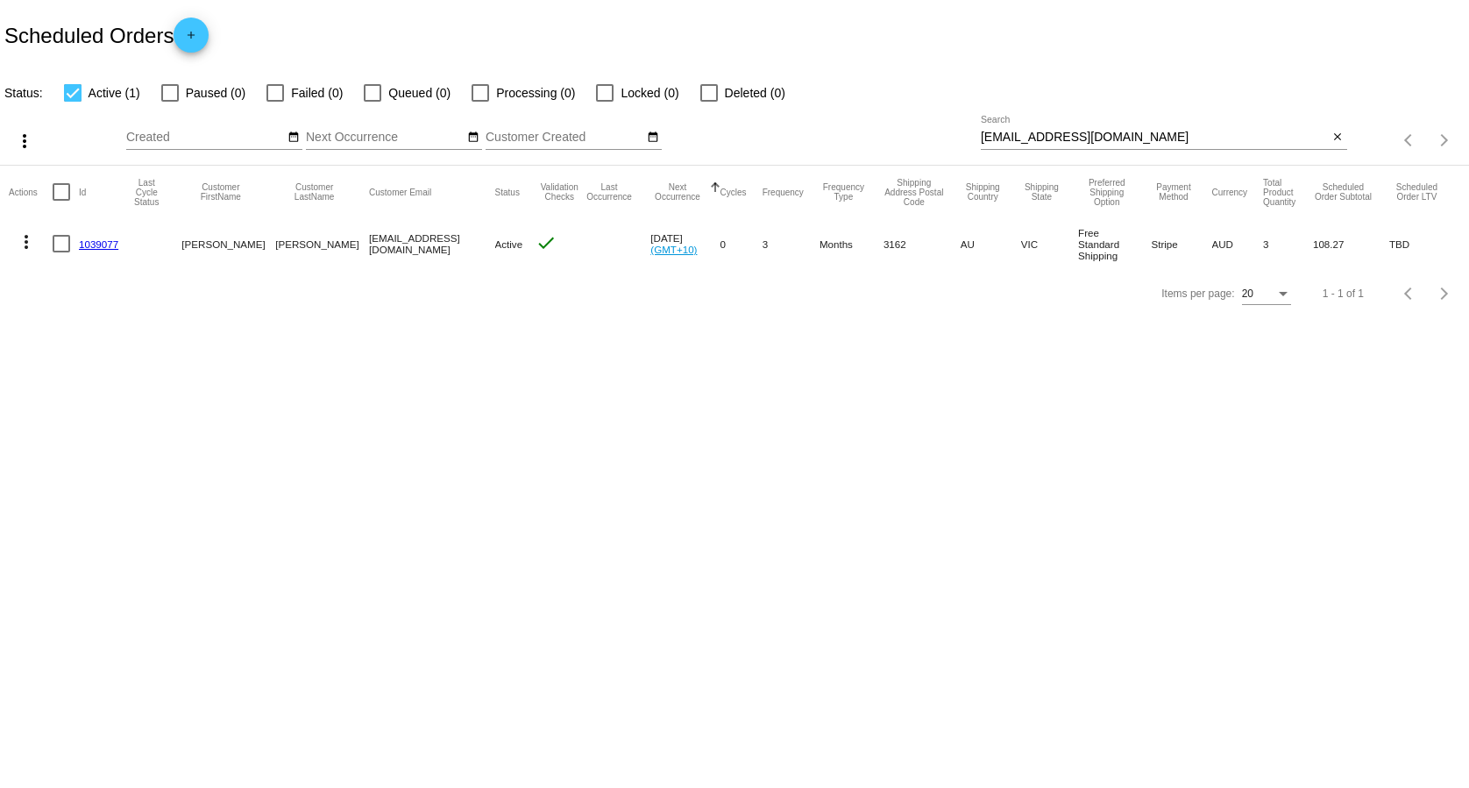
click at [1085, 140] on input "[EMAIL_ADDRESS][DOMAIN_NAME]" at bounding box center [1155, 138] width 348 height 14
paste input "contactmark1975"
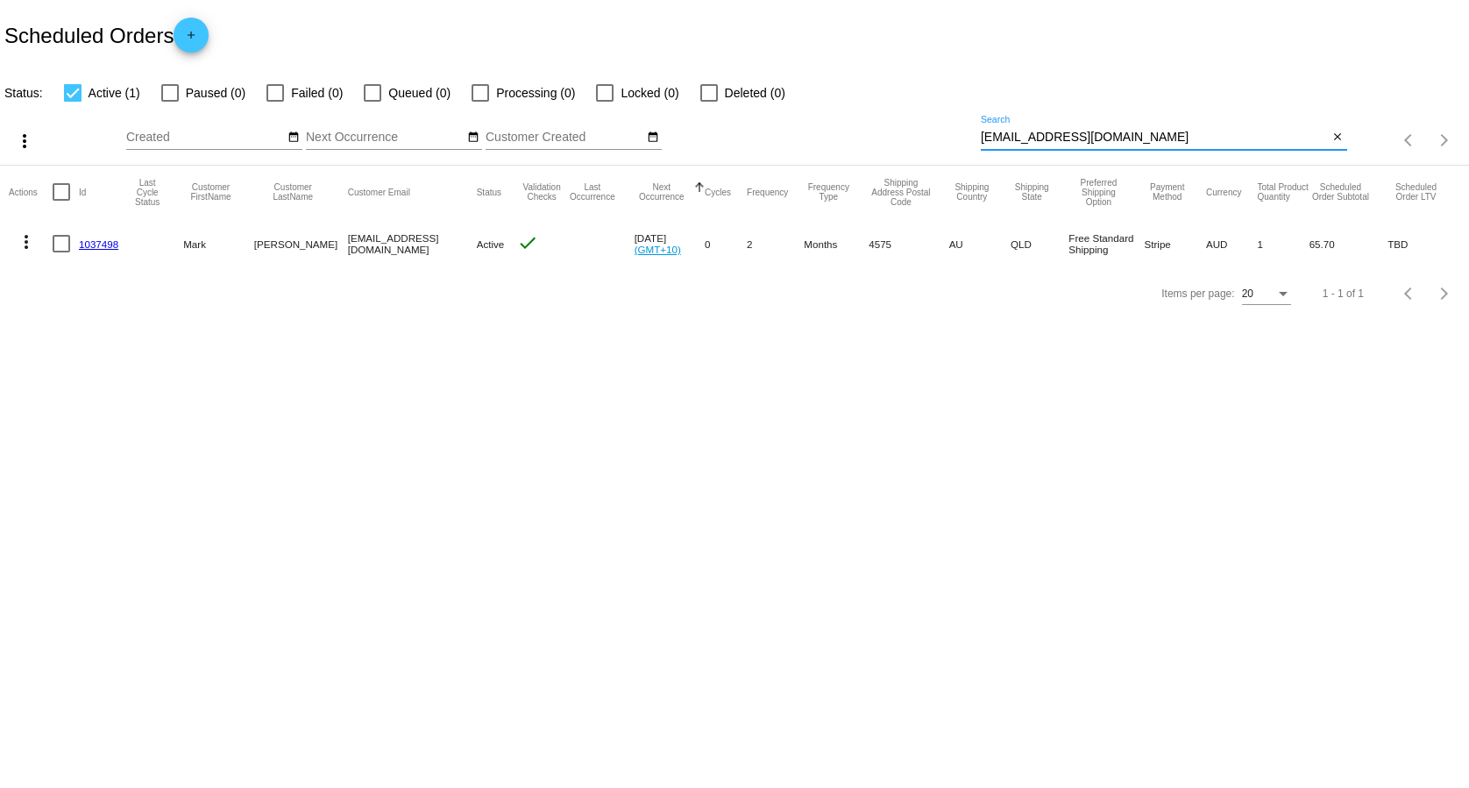
type input "[EMAIL_ADDRESS][DOMAIN_NAME]"
click at [90, 243] on link "1037498" at bounding box center [98, 243] width 39 height 11
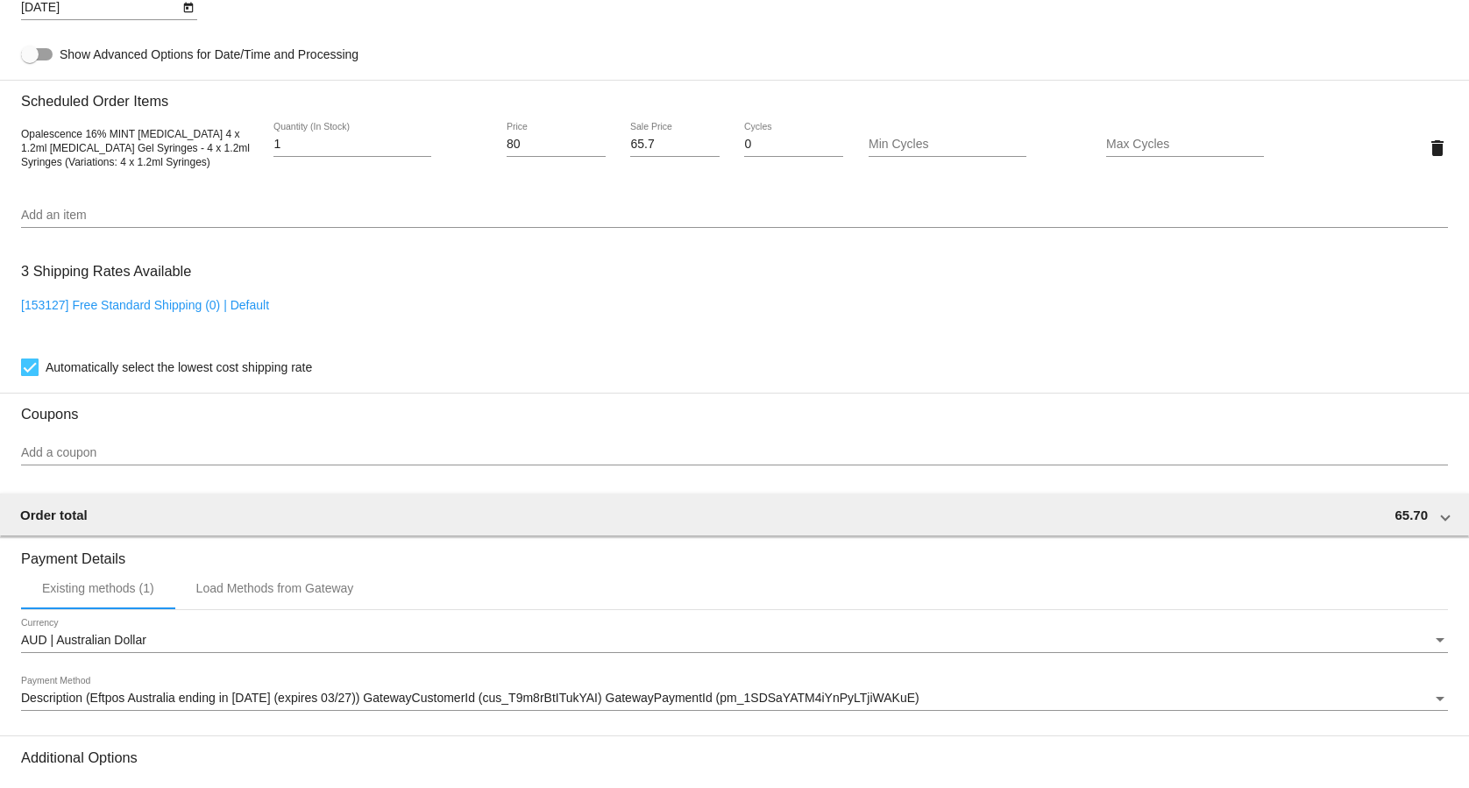
scroll to position [1185, 0]
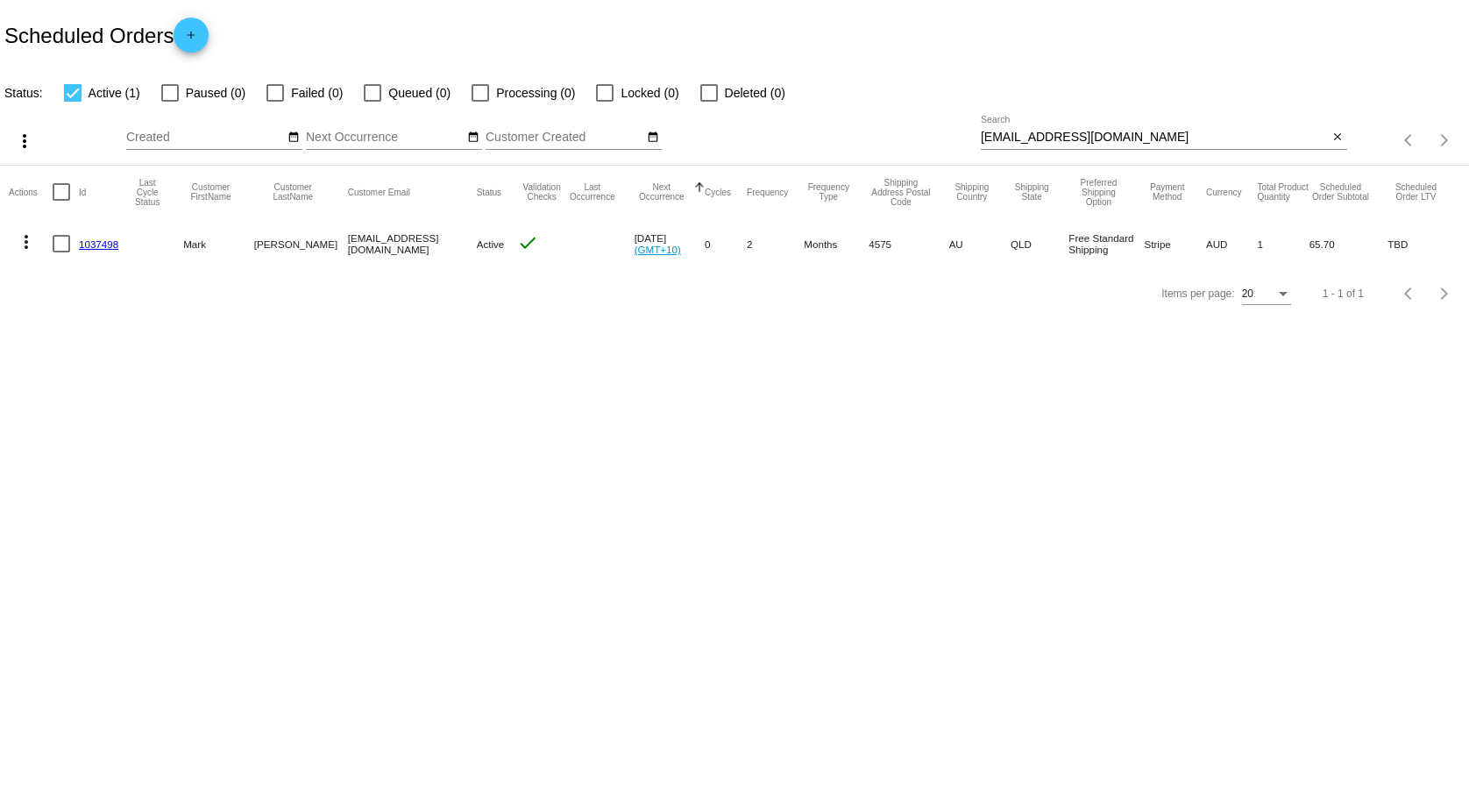
click at [1034, 139] on input "[EMAIL_ADDRESS][DOMAIN_NAME]" at bounding box center [1155, 138] width 348 height 14
paste input "atherine.[PERSON_NAME]"
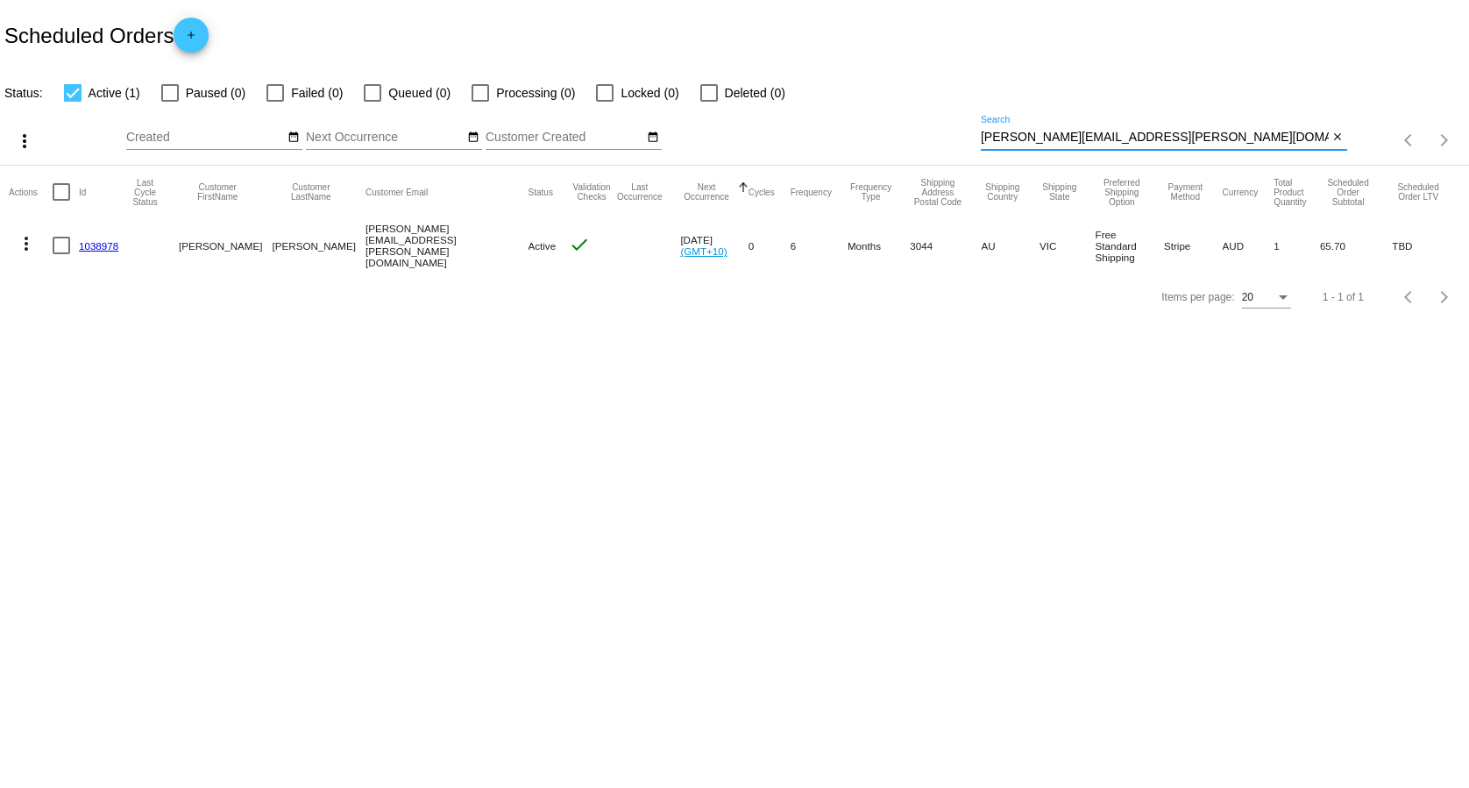
type input "[PERSON_NAME][EMAIL_ADDRESS][PERSON_NAME][DOMAIN_NAME]"
click at [99, 242] on link "1038978" at bounding box center [98, 245] width 39 height 11
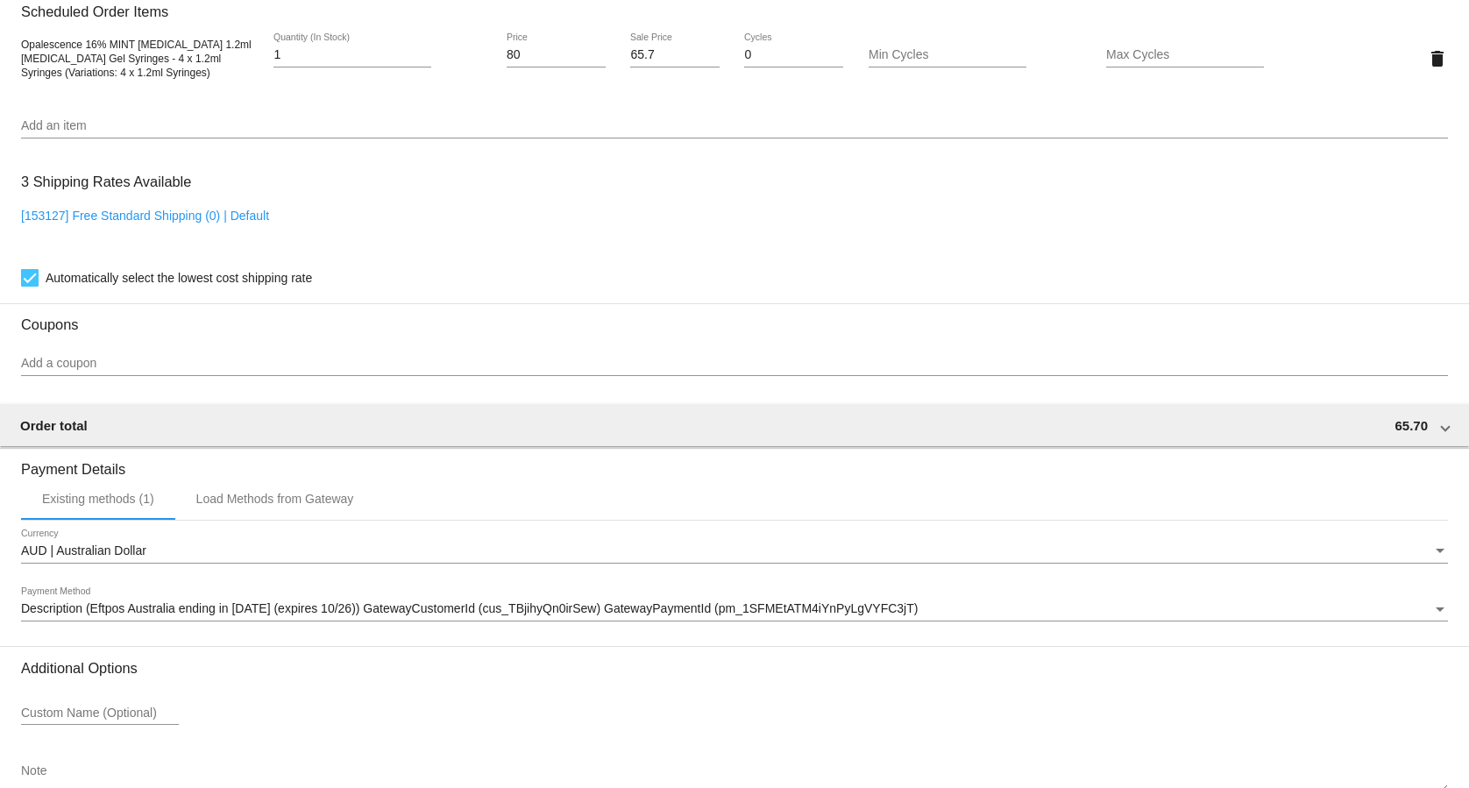
scroll to position [1185, 0]
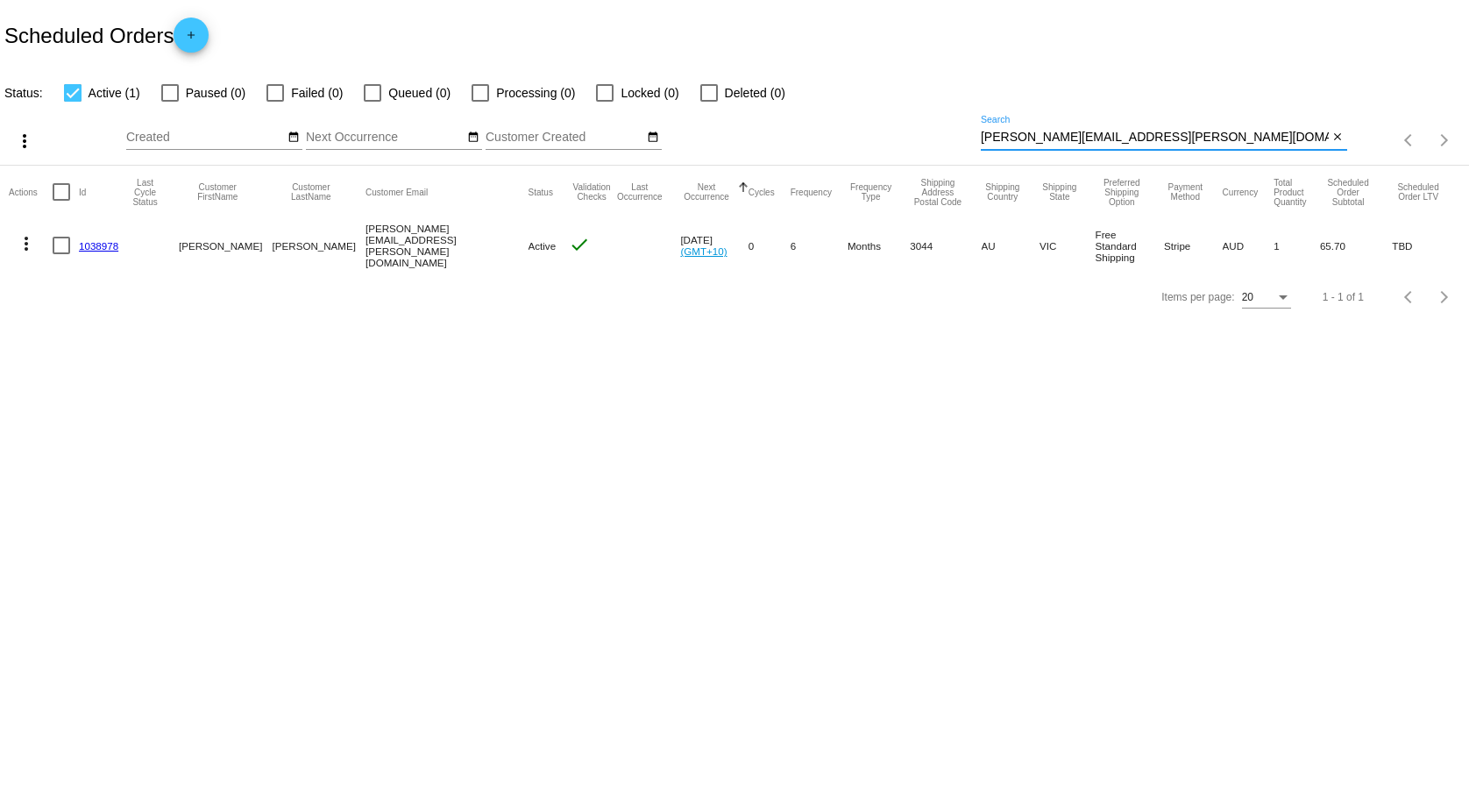
click at [1111, 139] on input "[PERSON_NAME][EMAIL_ADDRESS][PERSON_NAME][DOMAIN_NAME]" at bounding box center [1155, 138] width 348 height 14
paste input "glennstewart23"
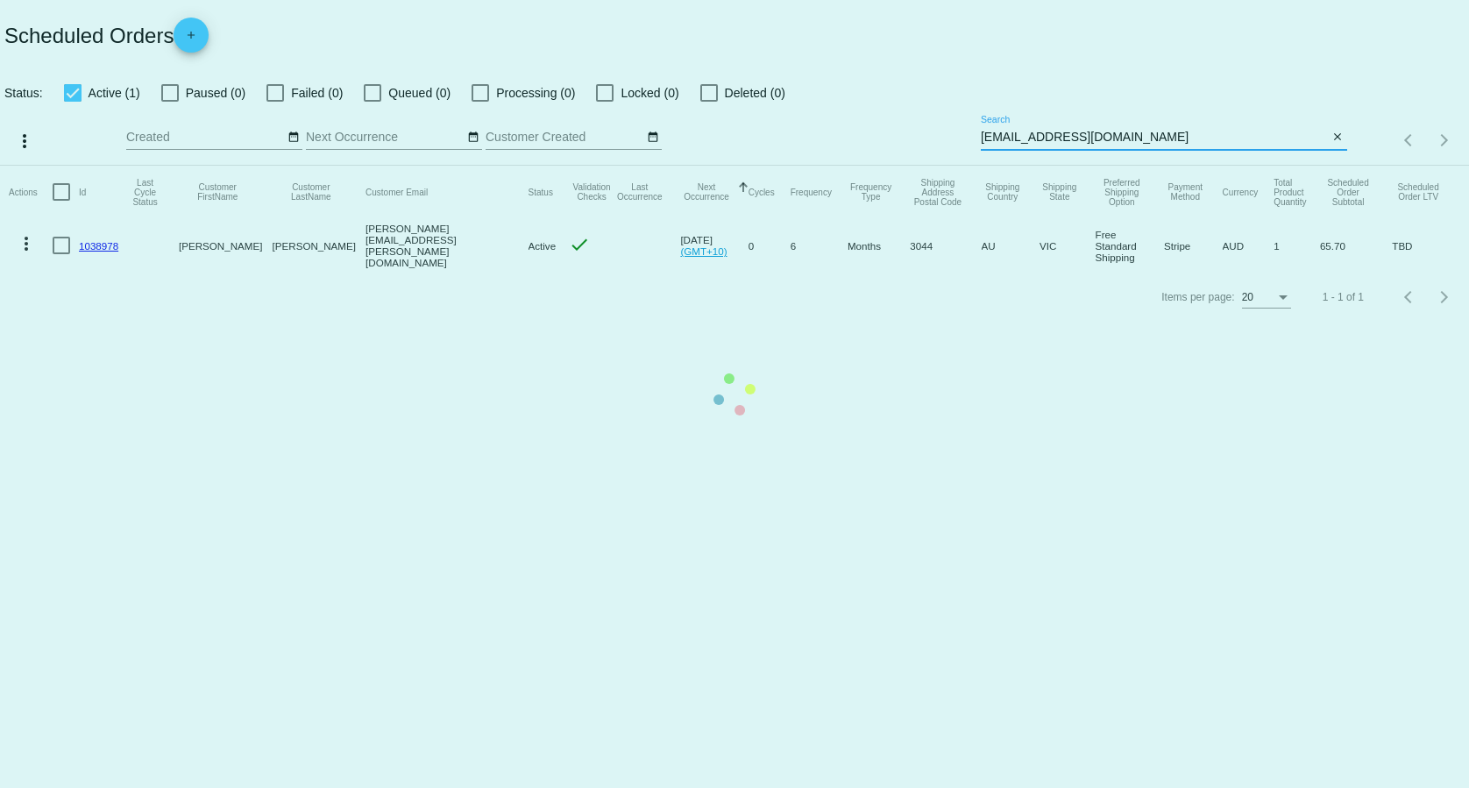
type input "[EMAIL_ADDRESS][DOMAIN_NAME]"
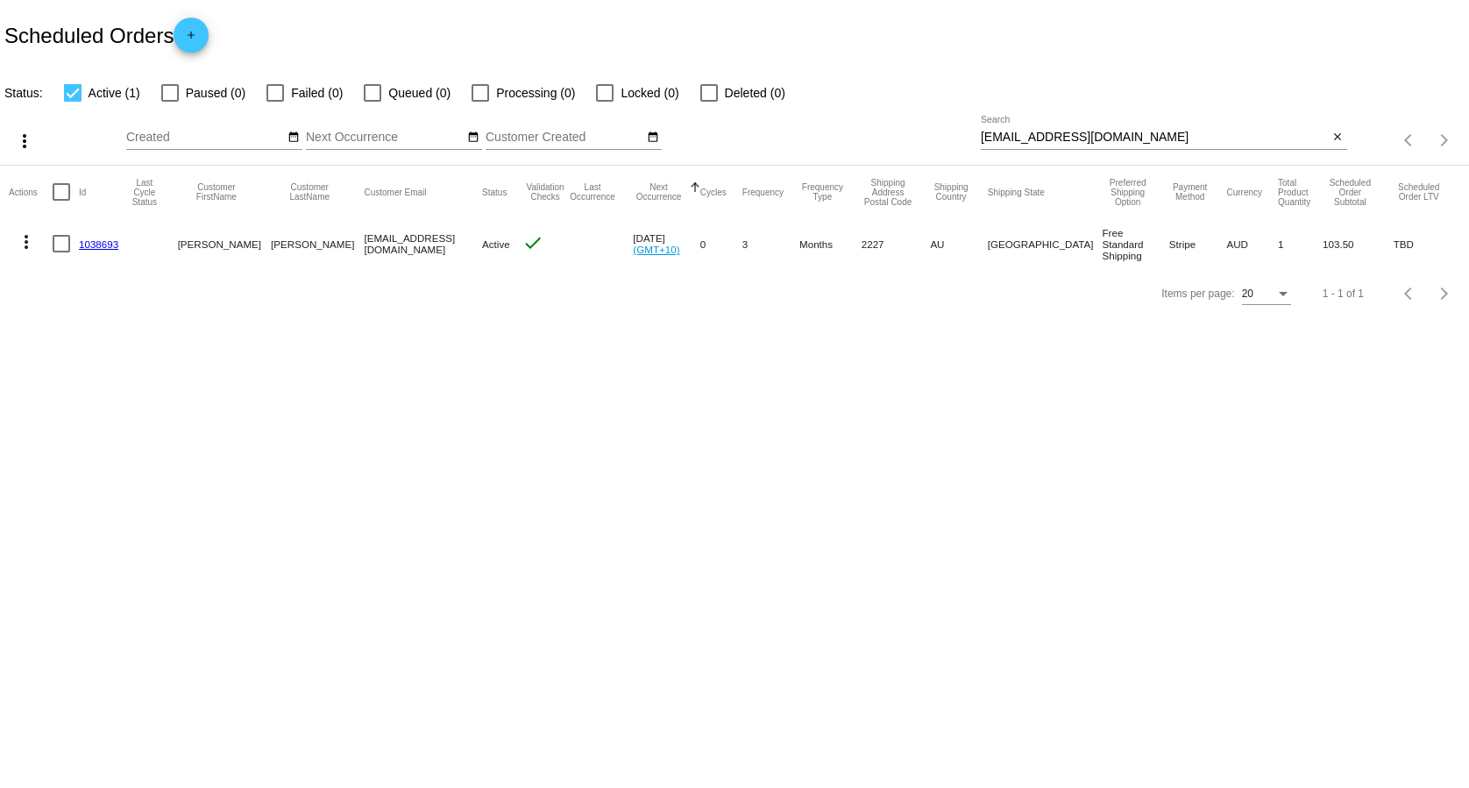
click at [105, 245] on link "1038693" at bounding box center [98, 243] width 39 height 11
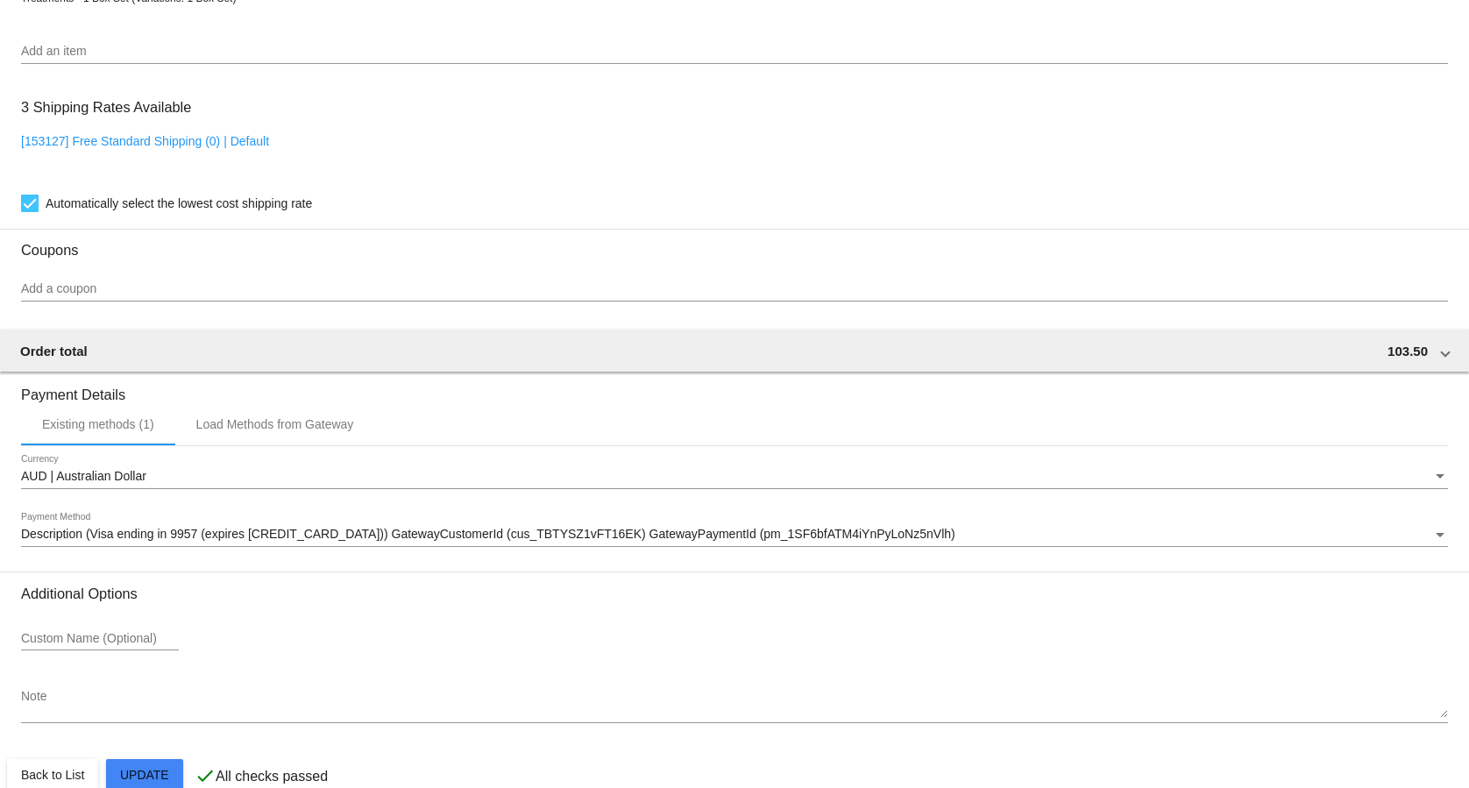
scroll to position [1185, 0]
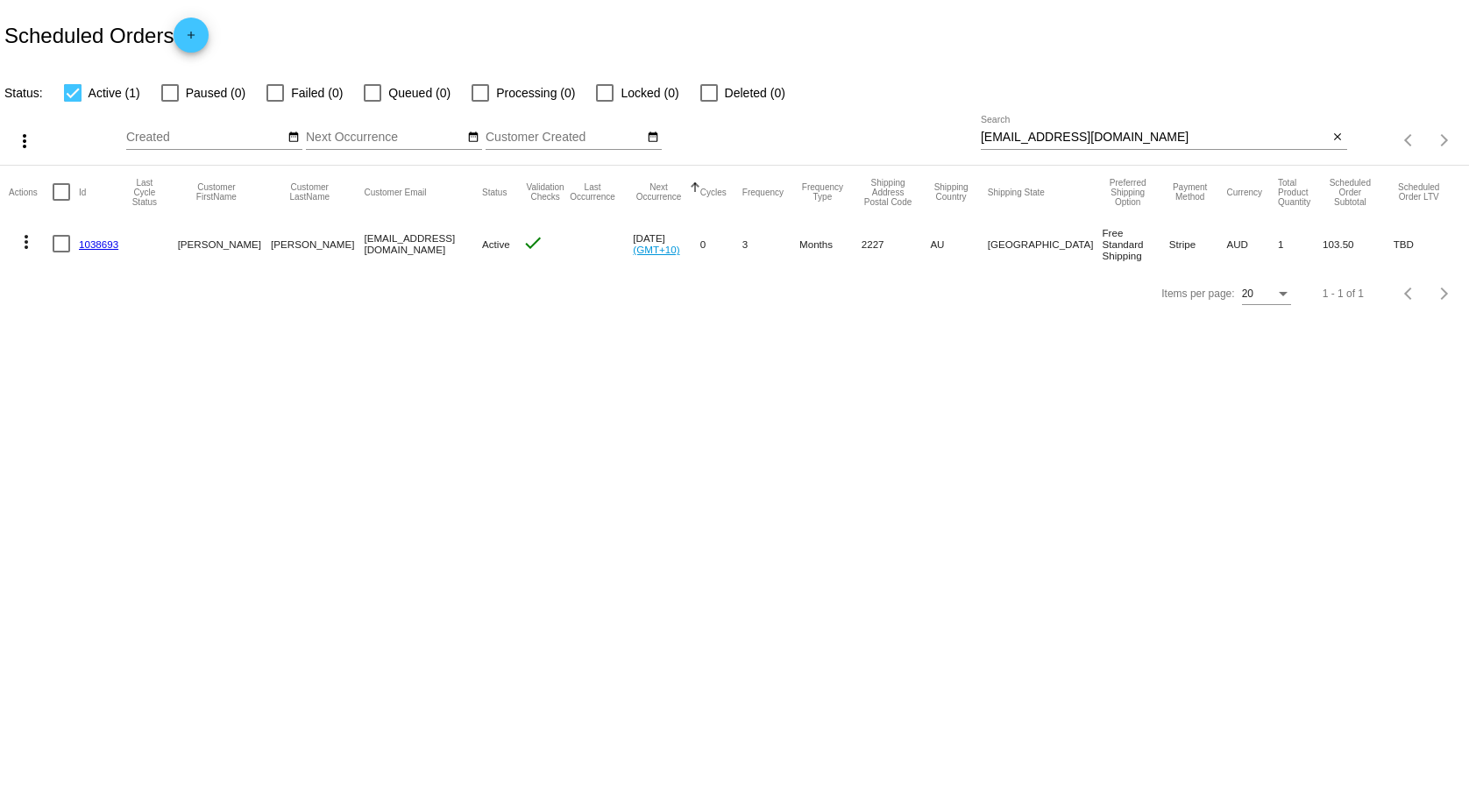
click at [1137, 143] on input "[EMAIL_ADDRESS][DOMAIN_NAME]" at bounding box center [1155, 138] width 348 height 14
paste input "[EMAIL_ADDRESS]."
click at [1137, 143] on input "glennstewart23@gmail.dedelstein412@[DOMAIN_NAME]" at bounding box center [1155, 138] width 348 height 14
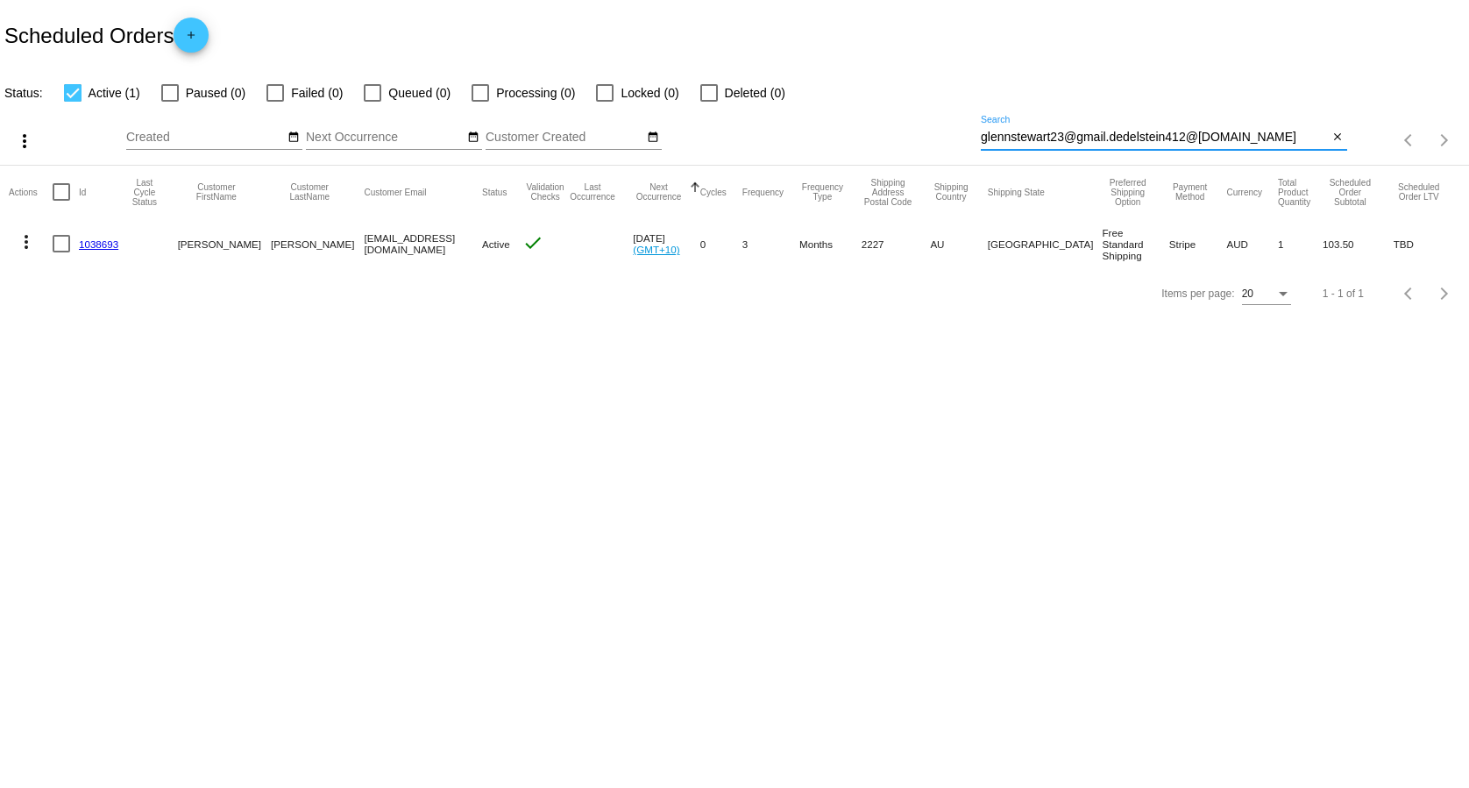
click at [1137, 143] on input "glennstewart23@gmail.dedelstein412@[DOMAIN_NAME]" at bounding box center [1155, 138] width 348 height 14
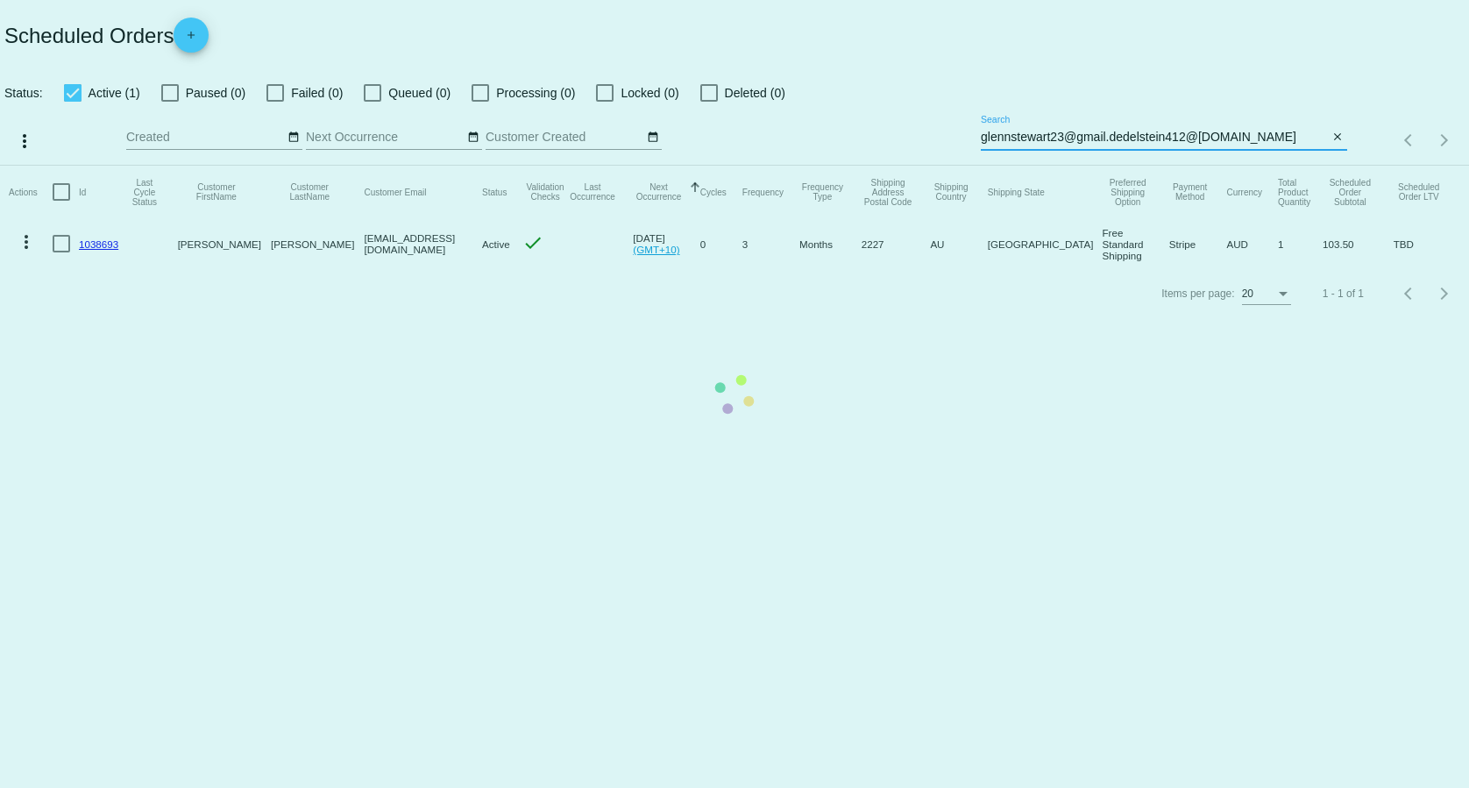
paste input
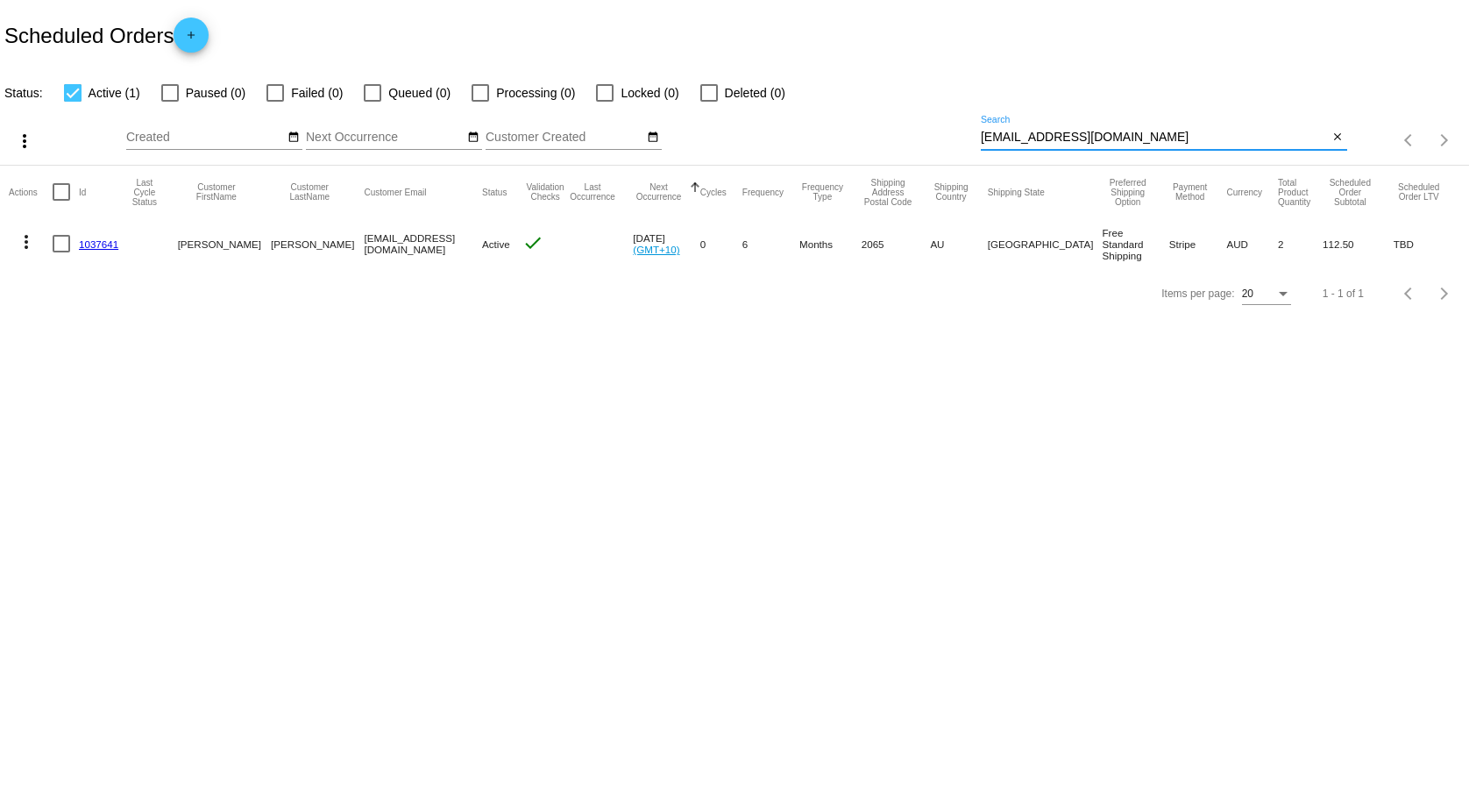
type input "[EMAIL_ADDRESS][DOMAIN_NAME]"
click at [95, 241] on link "1037641" at bounding box center [98, 243] width 39 height 11
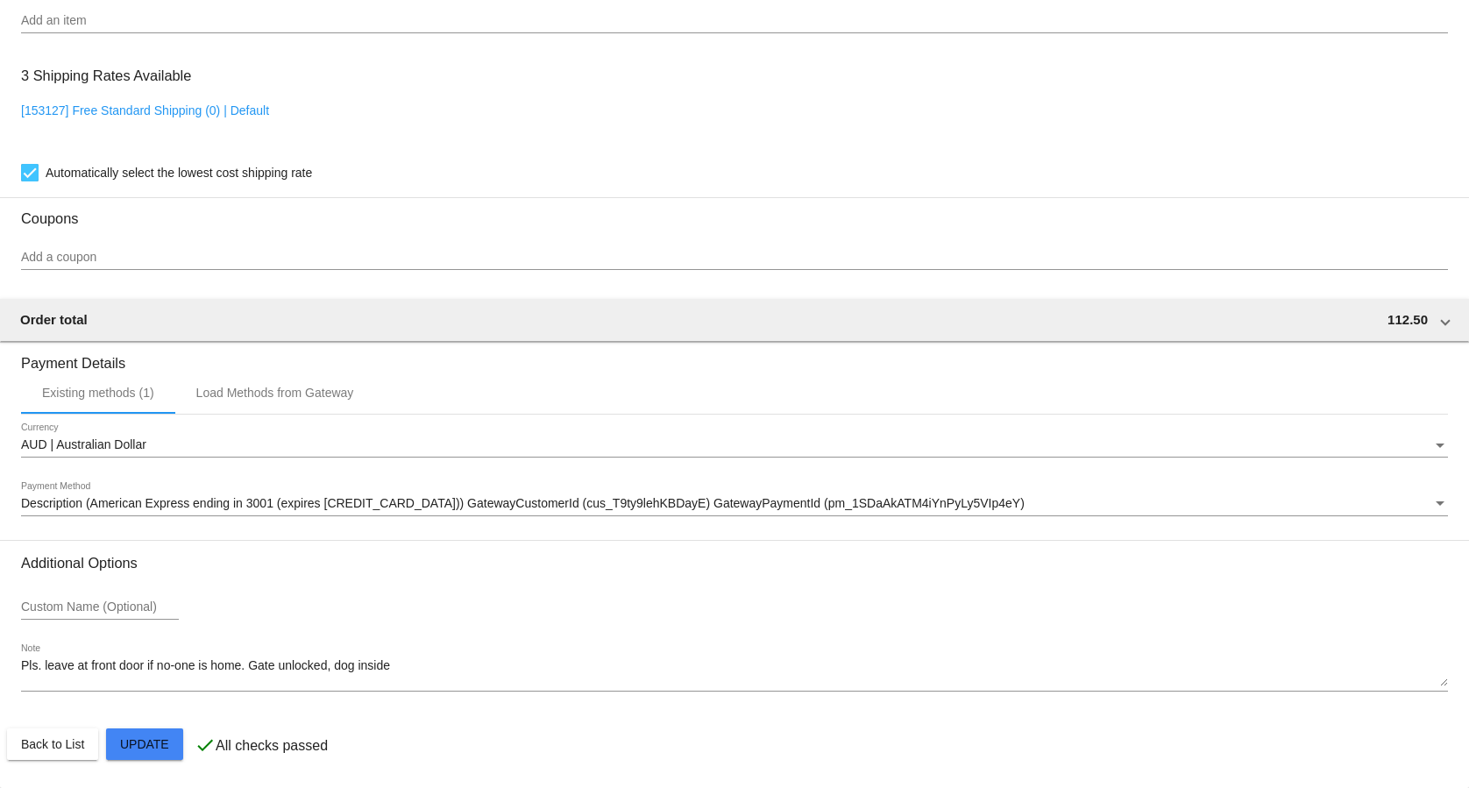
scroll to position [1235, 0]
click at [53, 766] on mat-card-actions "Back to List Update" at bounding box center [734, 744] width 1455 height 46
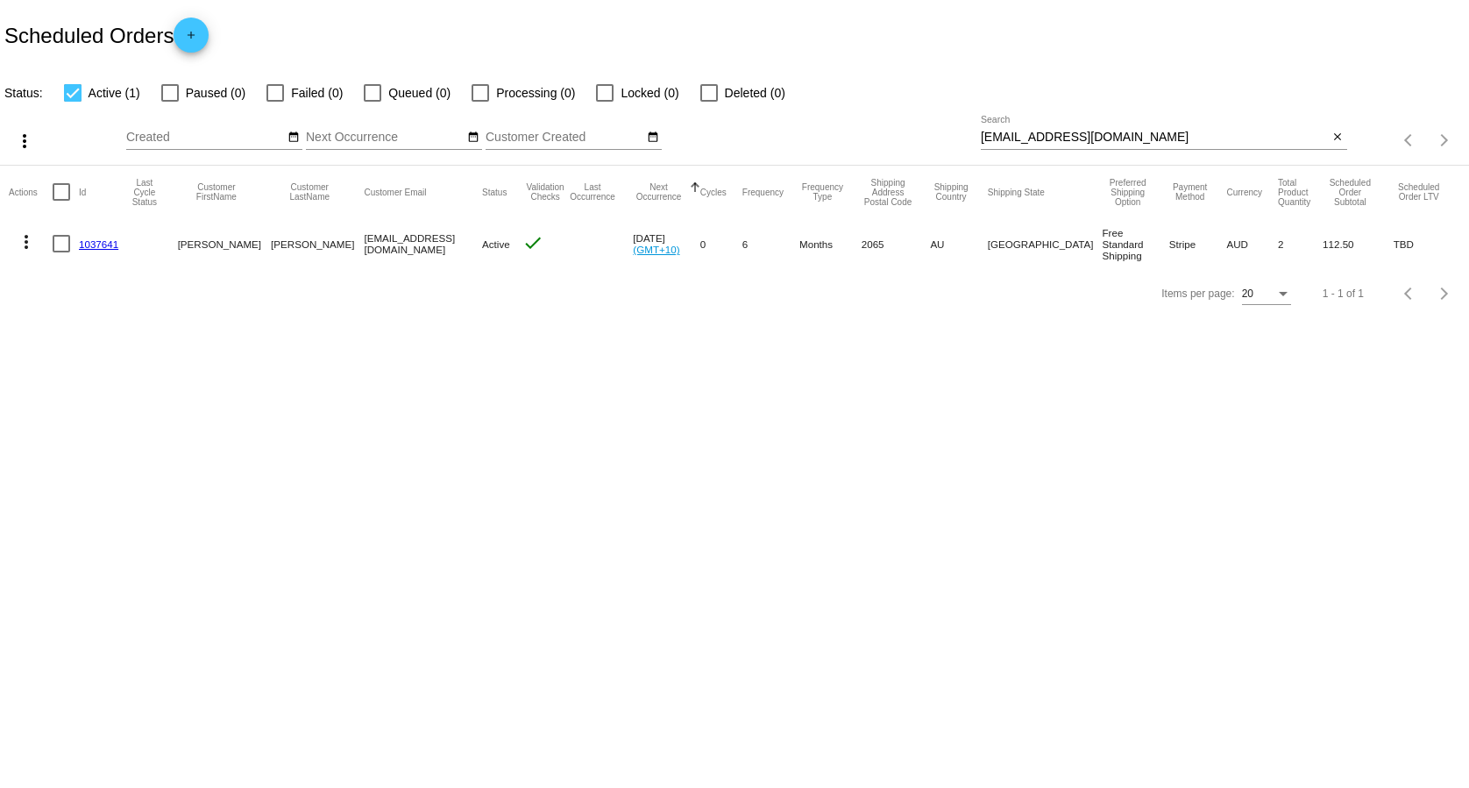
click at [1110, 136] on input "[EMAIL_ADDRESS][DOMAIN_NAME]" at bounding box center [1155, 138] width 348 height 14
paste input "willowelphin"
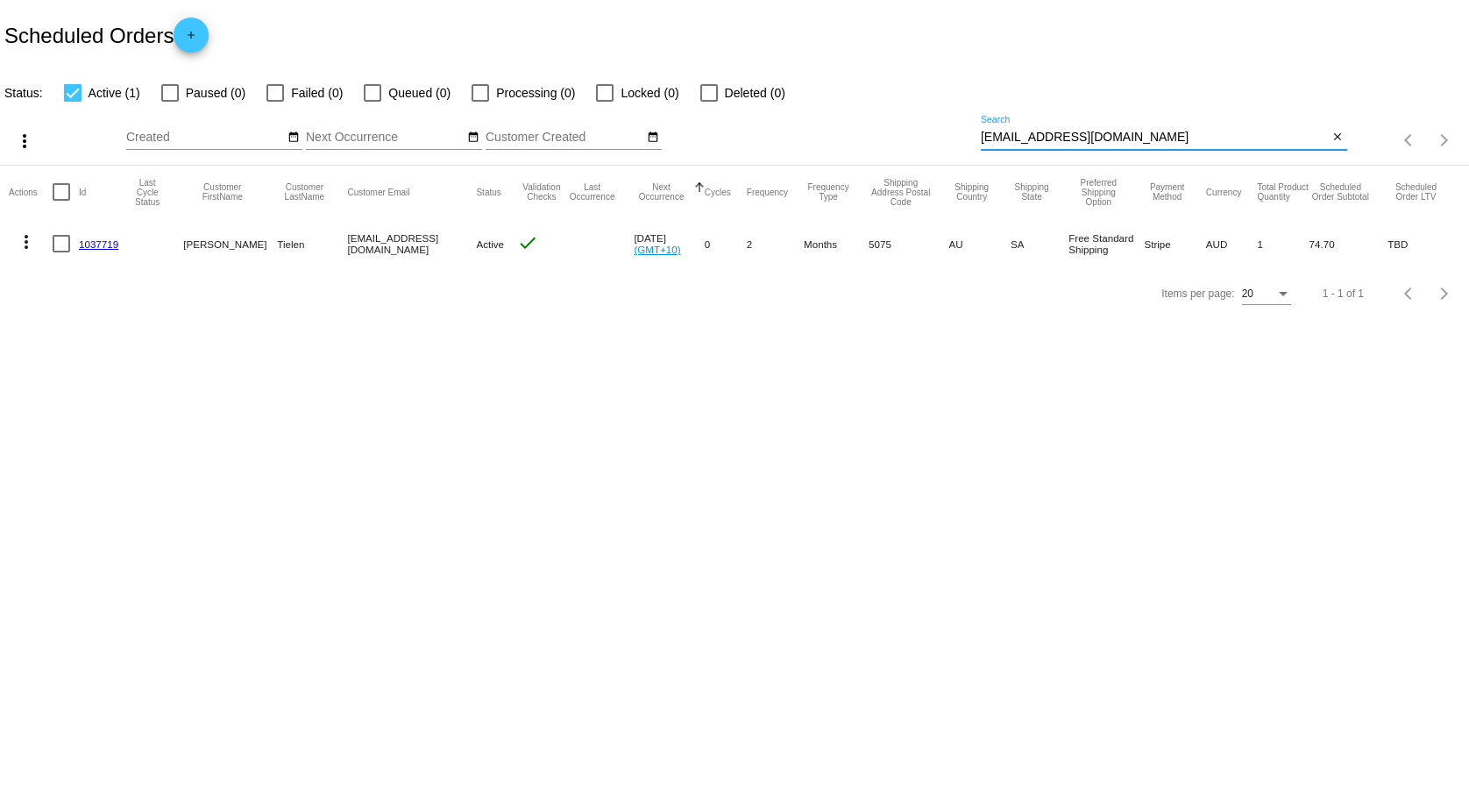
type input "[EMAIL_ADDRESS][DOMAIN_NAME]"
click at [94, 244] on link "1037719" at bounding box center [98, 243] width 39 height 11
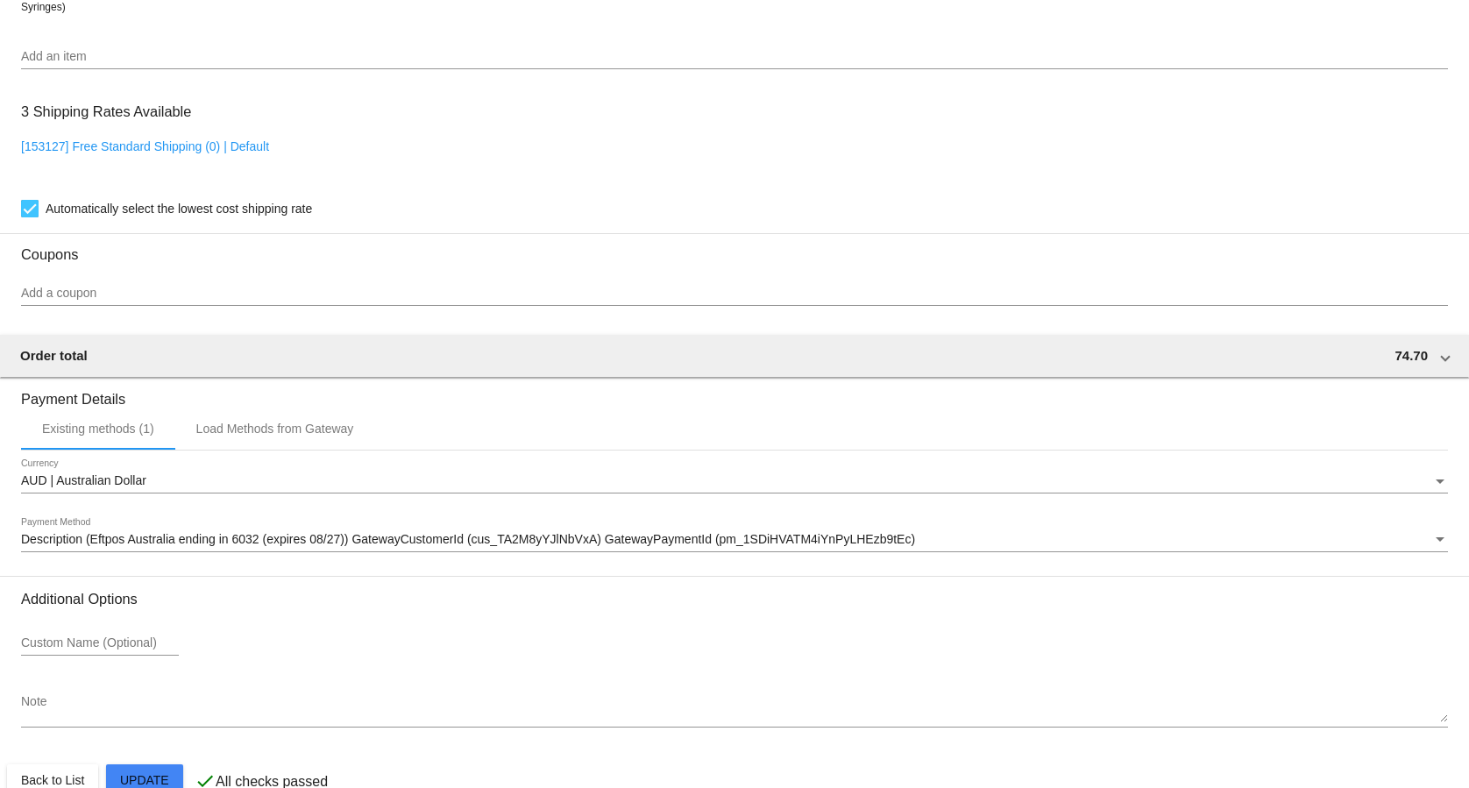
scroll to position [1185, 0]
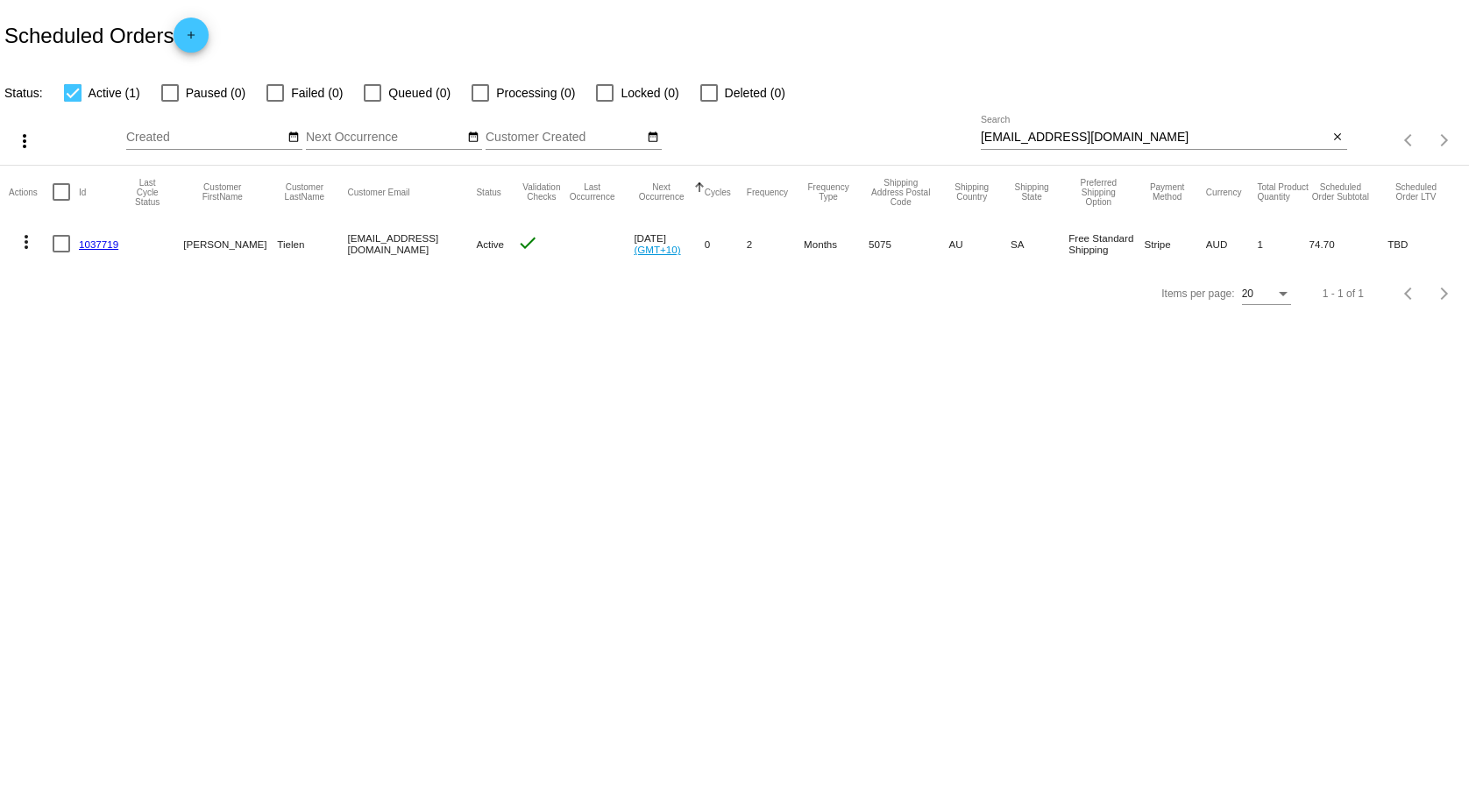
click at [1089, 137] on input "[EMAIL_ADDRESS][DOMAIN_NAME]" at bounding box center [1155, 138] width 348 height 14
paste input "[PERSON_NAME][EMAIL_ADDRESS][PERSON_NAME][DOMAIN_NAME]"
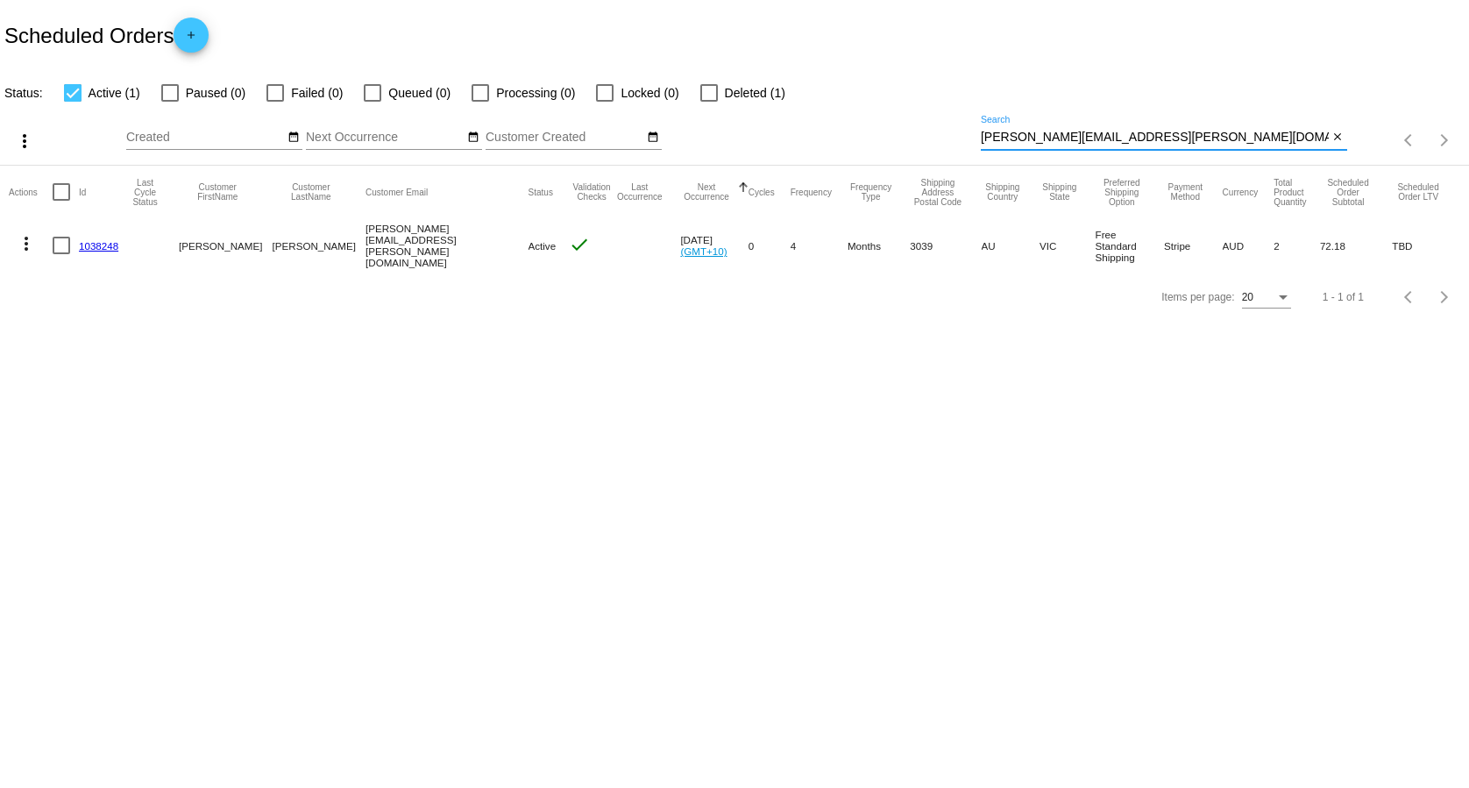
type input "[PERSON_NAME][EMAIL_ADDRESS][PERSON_NAME][DOMAIN_NAME]"
click at [89, 240] on link "1038248" at bounding box center [98, 245] width 39 height 11
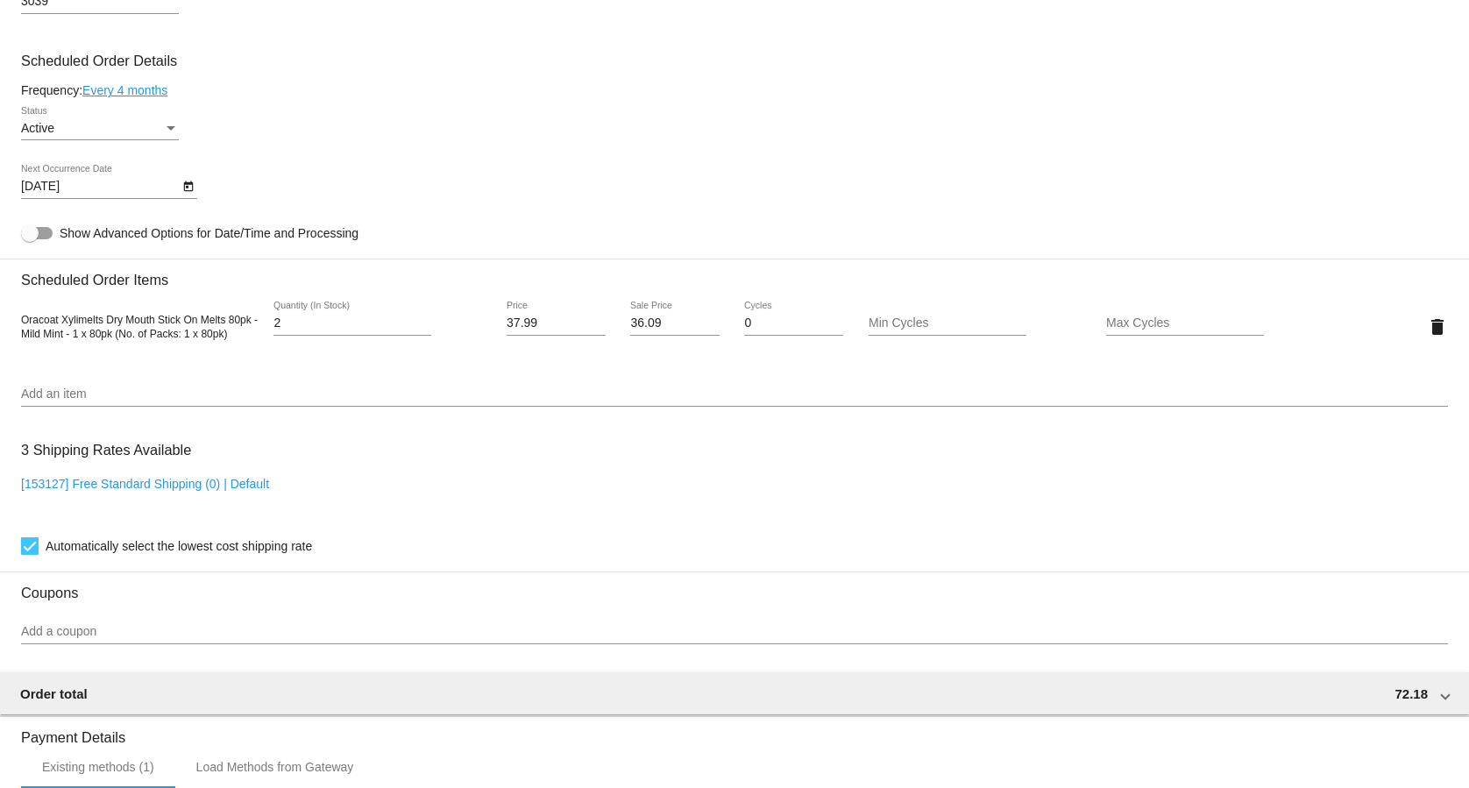
scroll to position [894, 0]
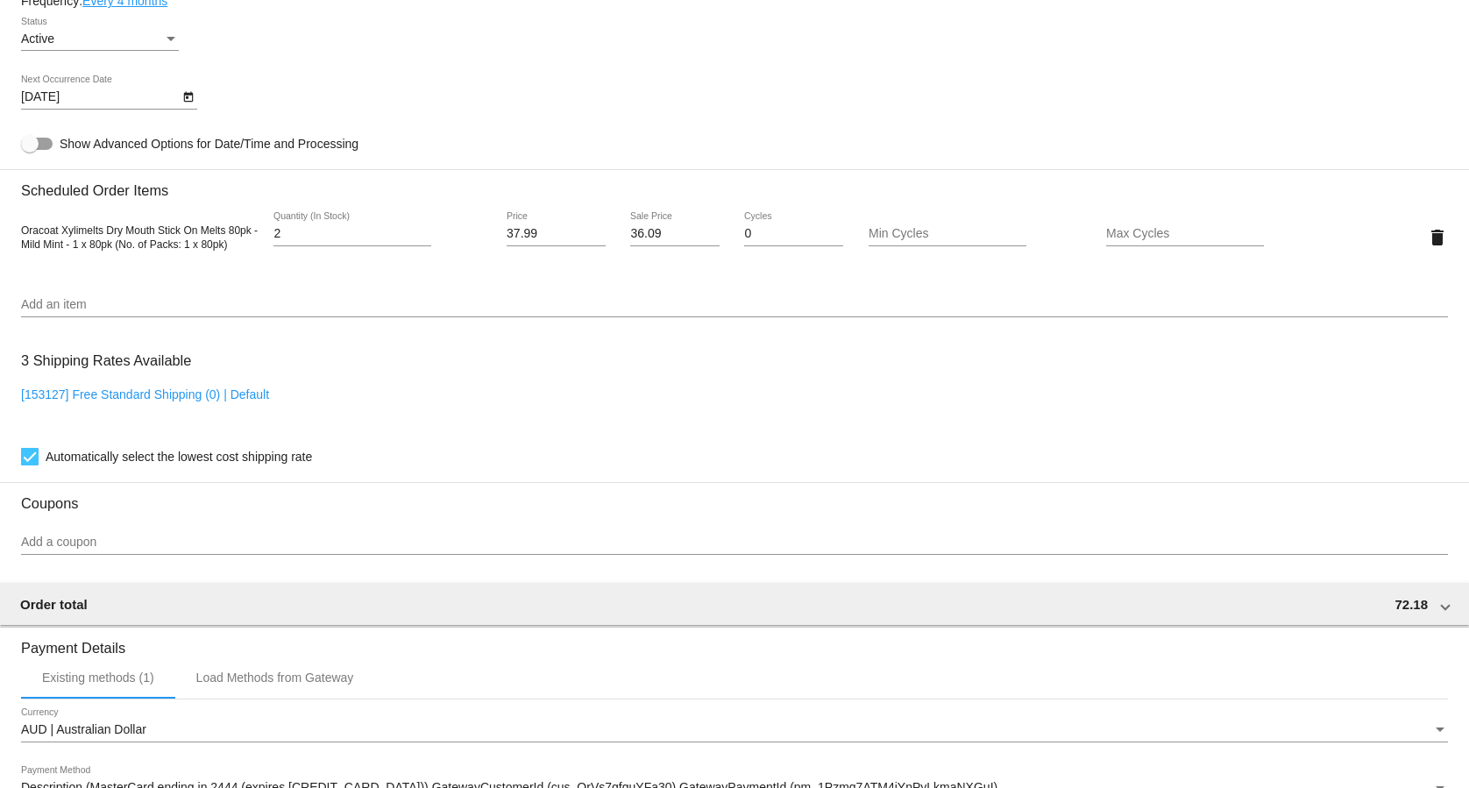
click at [69, 397] on link "[153127] Free Standard Shipping (0) | Default" at bounding box center [145, 394] width 248 height 14
checkbox input "false"
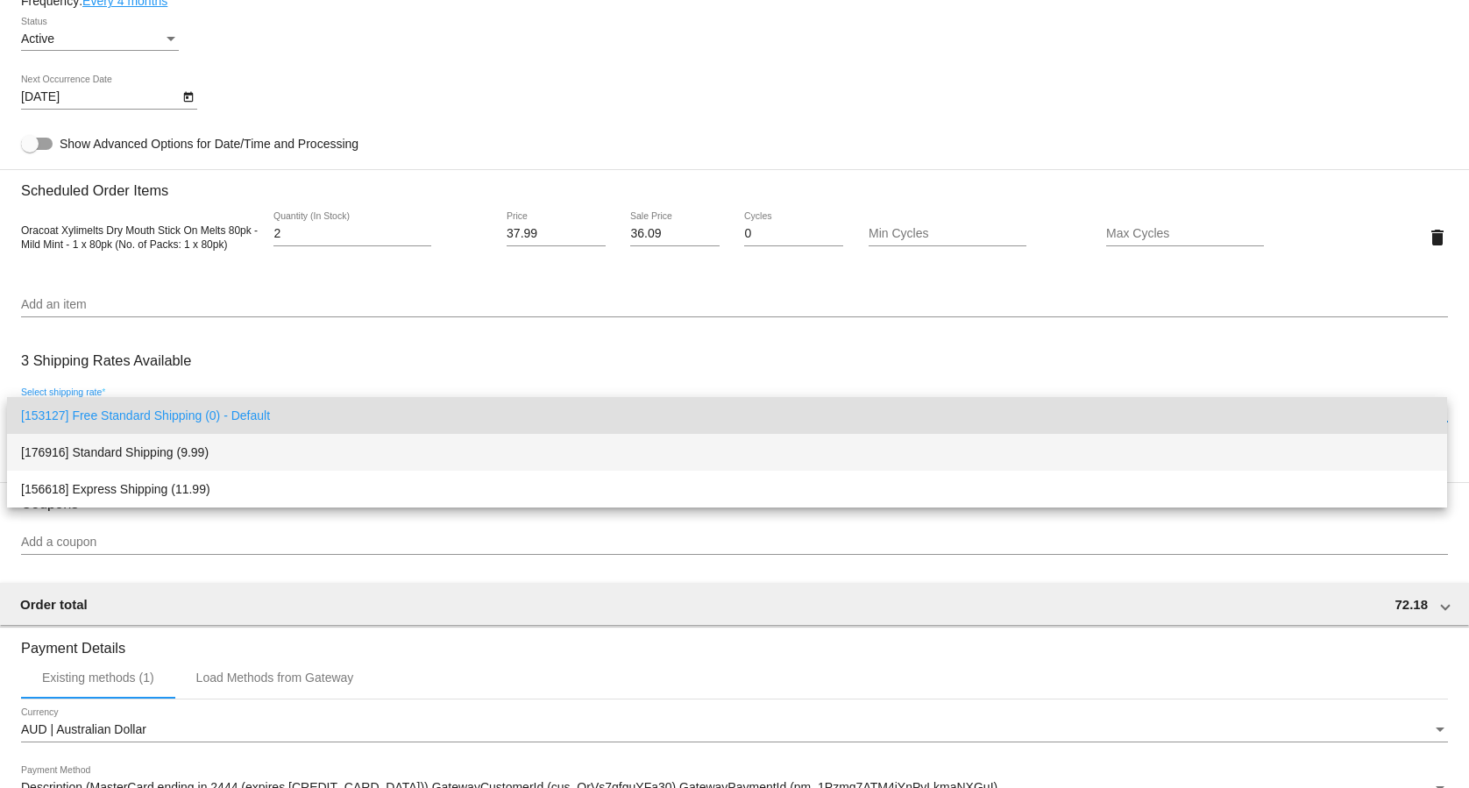
click at [89, 449] on span "[176916] Standard Shipping (9.99)" at bounding box center [727, 452] width 1412 height 37
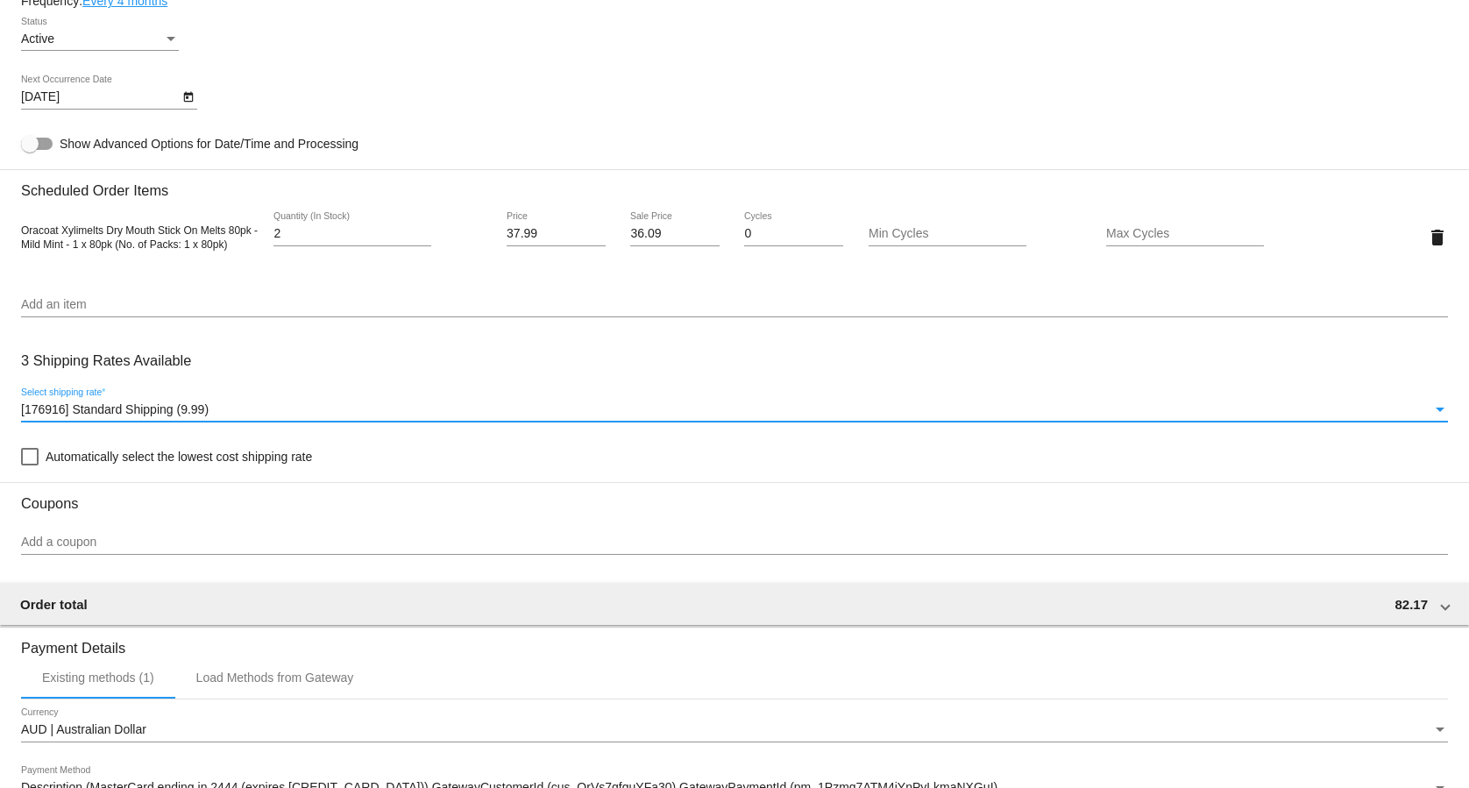
scroll to position [1185, 0]
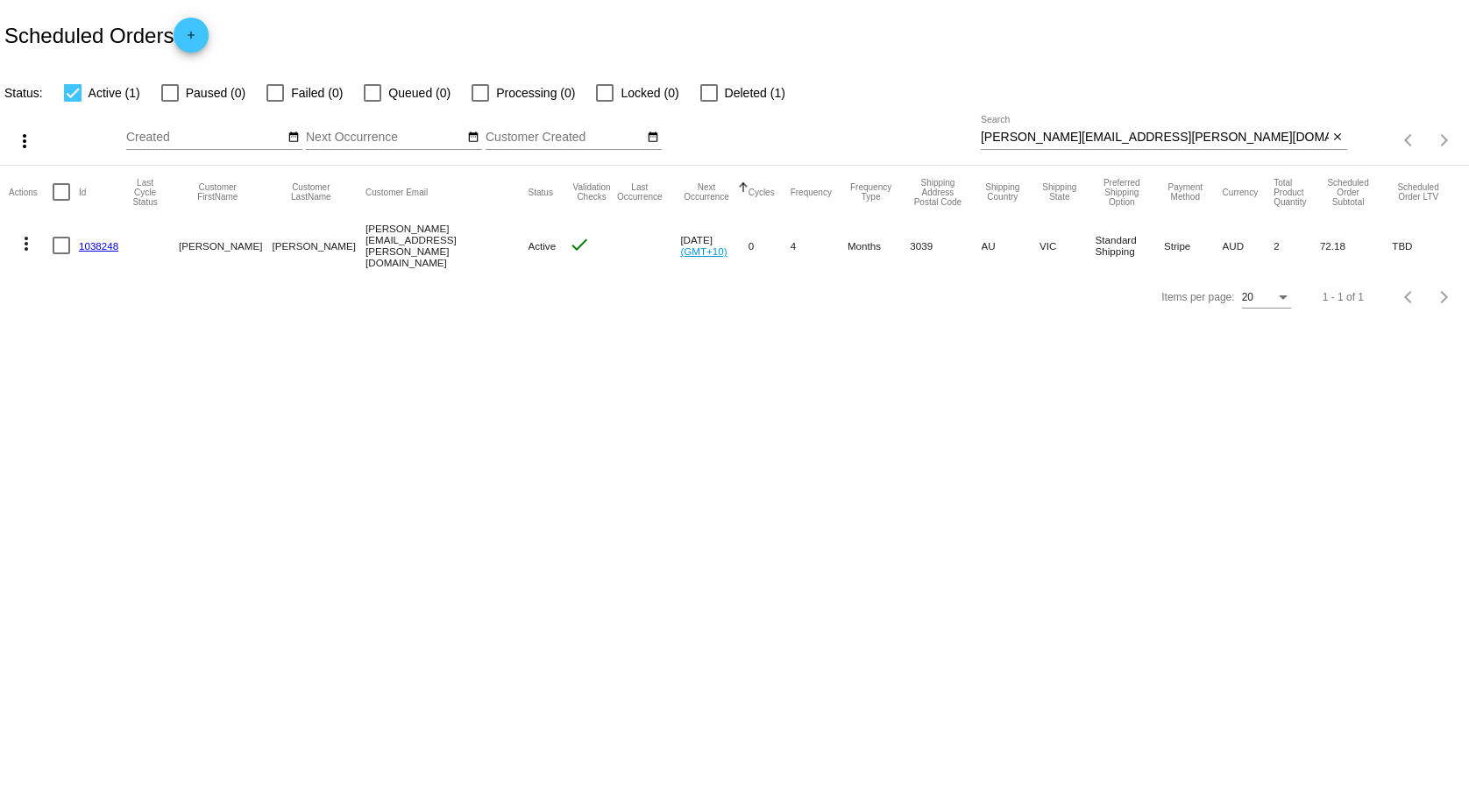
click at [1074, 139] on input "[PERSON_NAME][EMAIL_ADDRESS][PERSON_NAME][DOMAIN_NAME]" at bounding box center [1155, 138] width 348 height 14
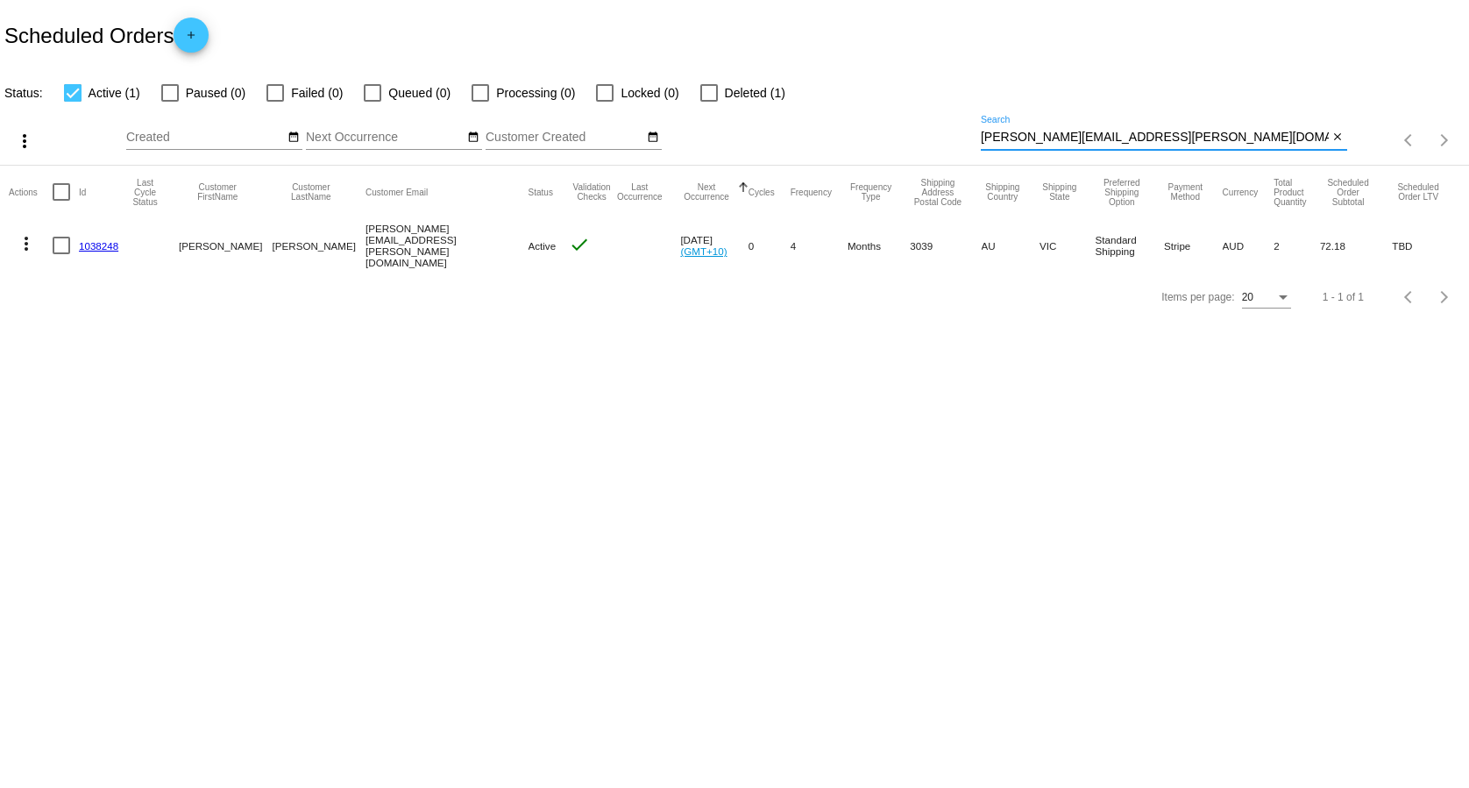
paste input "[EMAIL_ADDRESS][DOMAIN_NAME]"
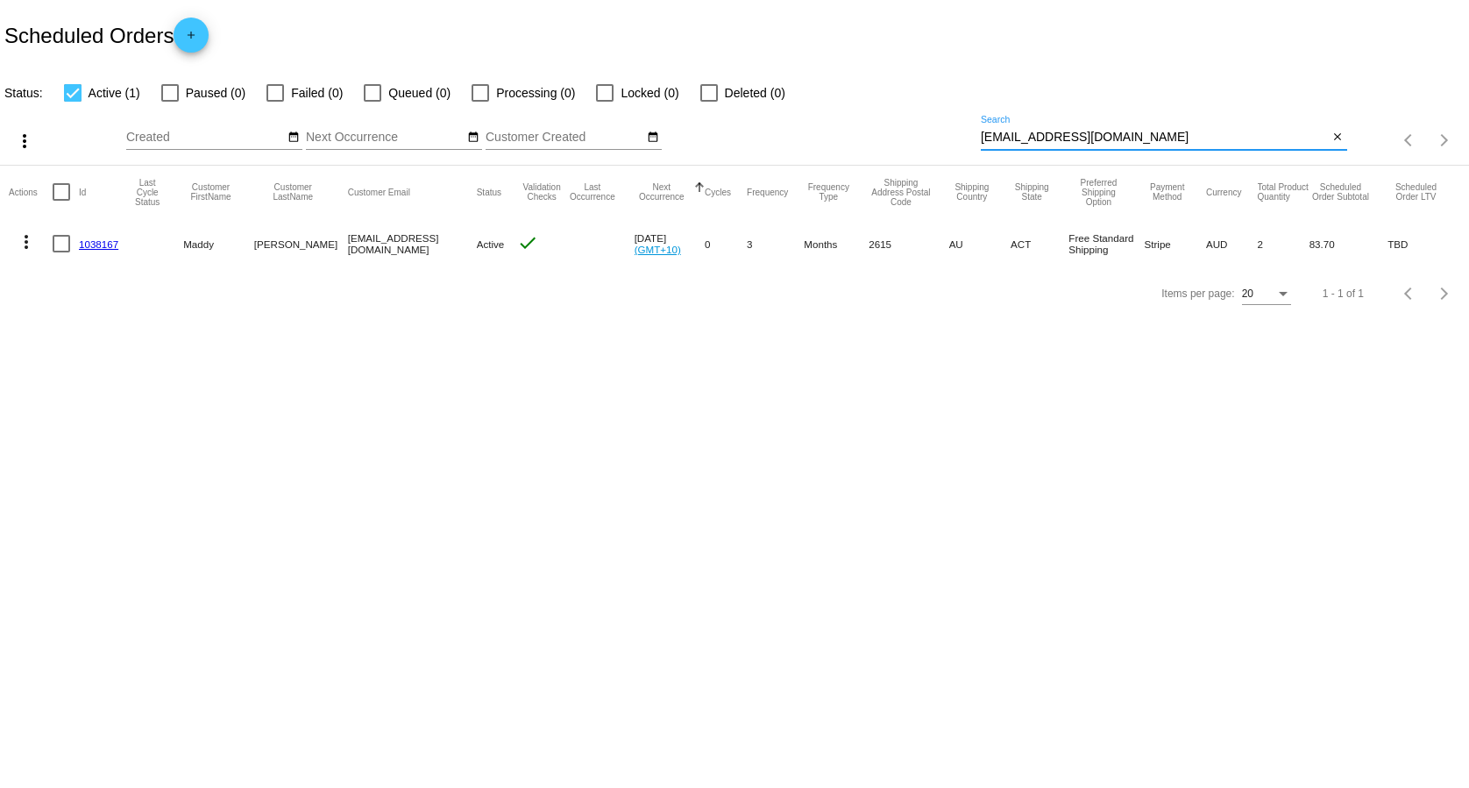
type input "[EMAIL_ADDRESS][DOMAIN_NAME]"
click at [92, 244] on link "1038167" at bounding box center [98, 243] width 39 height 11
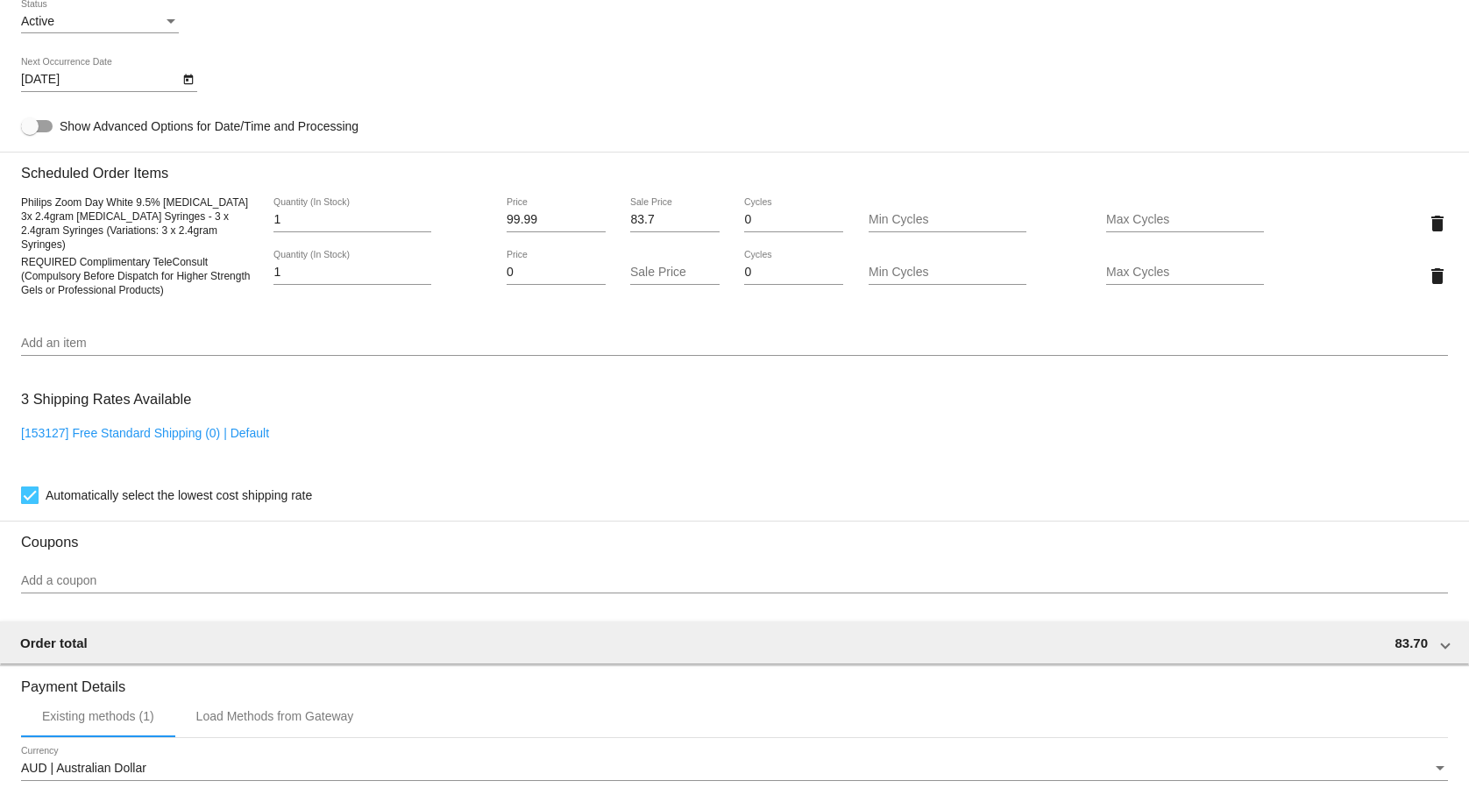
scroll to position [984, 0]
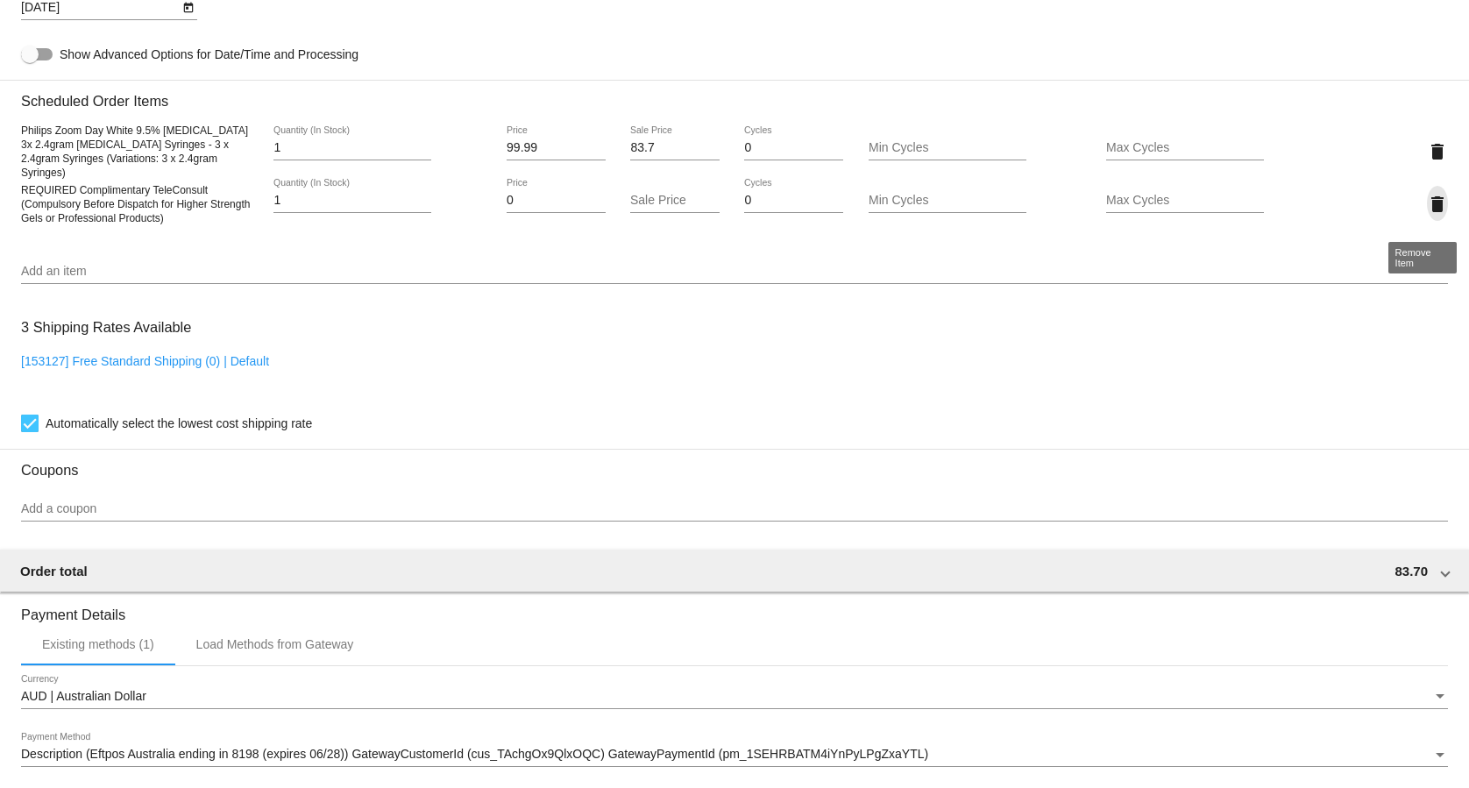
click at [1431, 210] on mat-icon "delete" at bounding box center [1437, 204] width 21 height 21
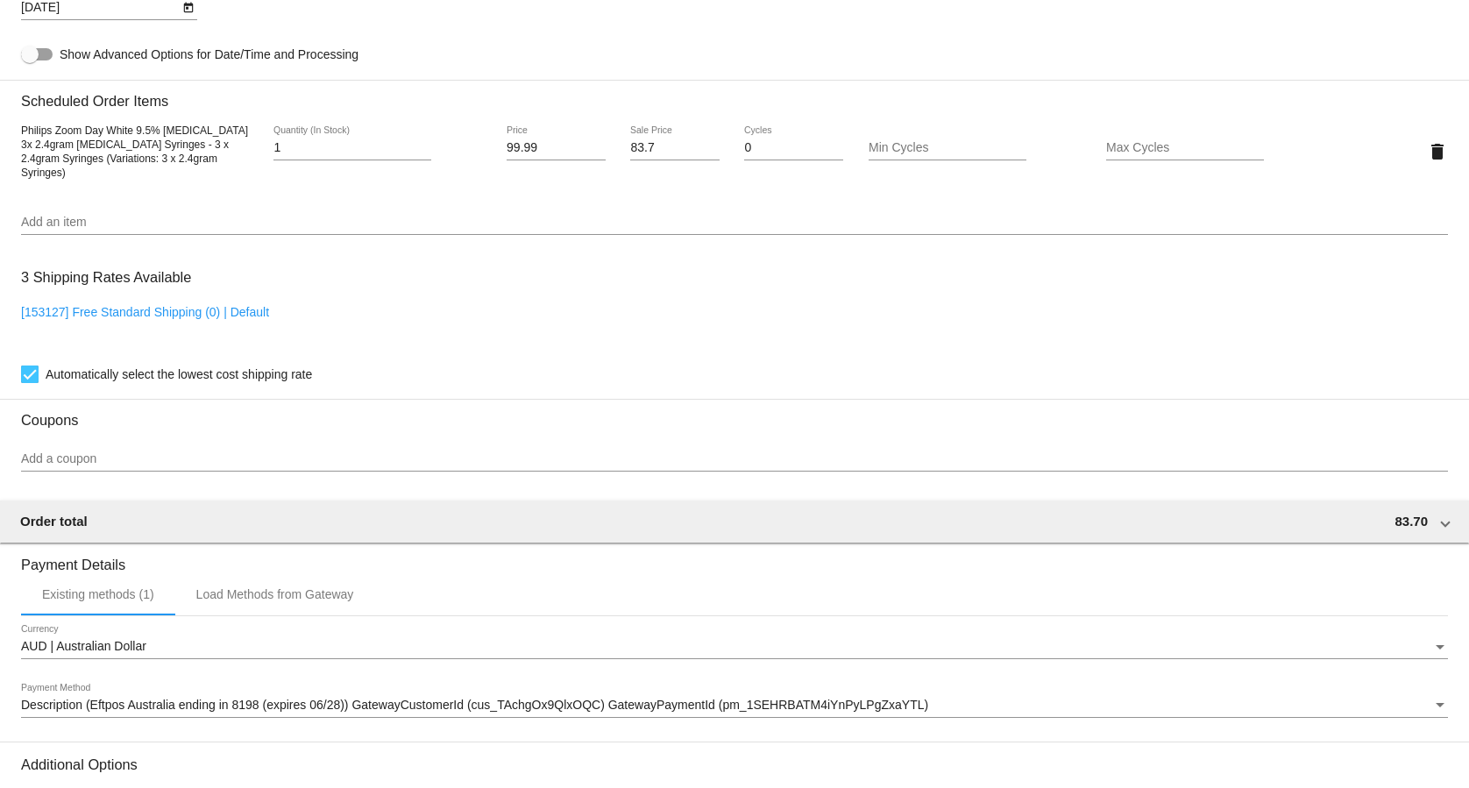
scroll to position [1195, 0]
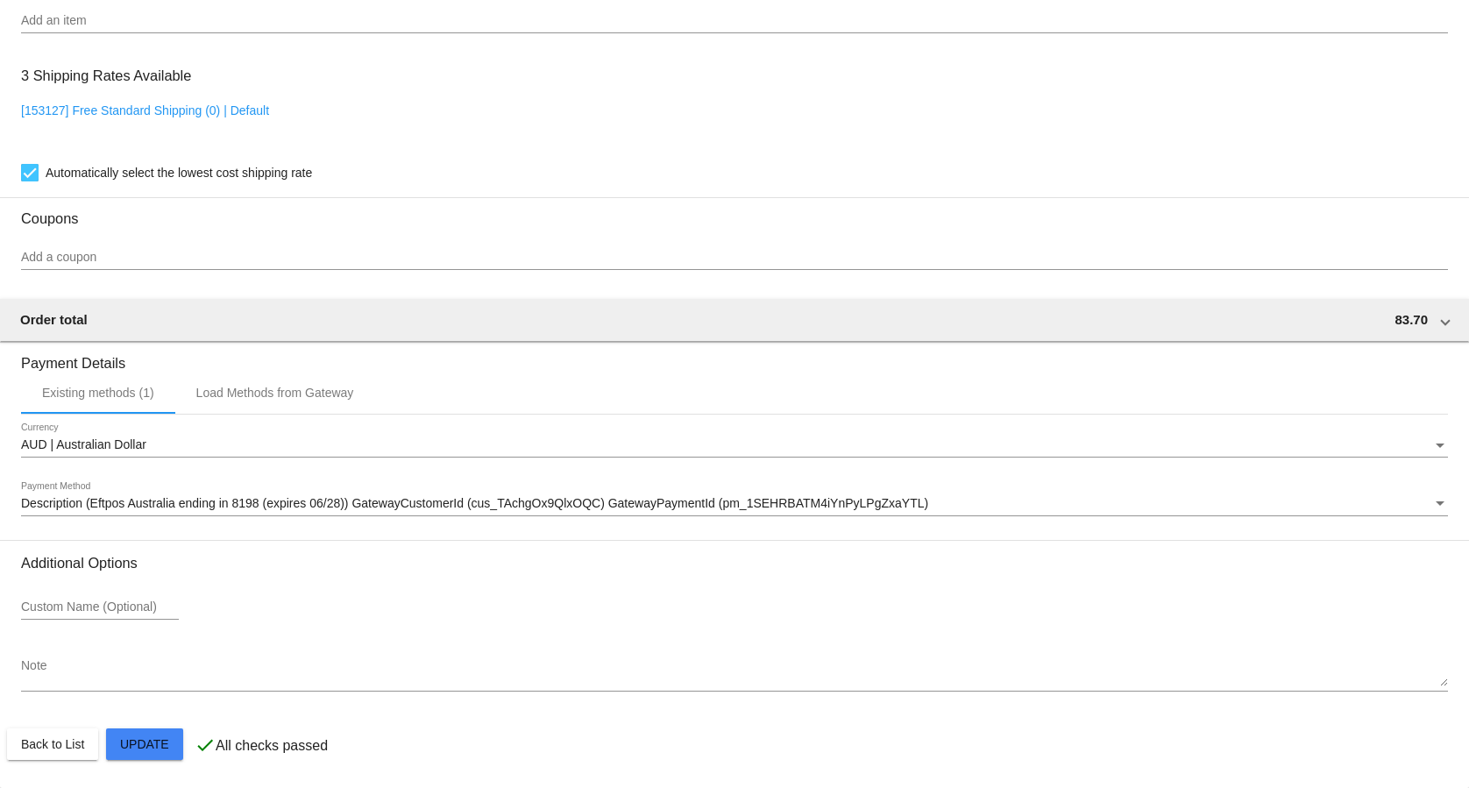
click at [269, 678] on textarea "Note" at bounding box center [734, 673] width 1427 height 28
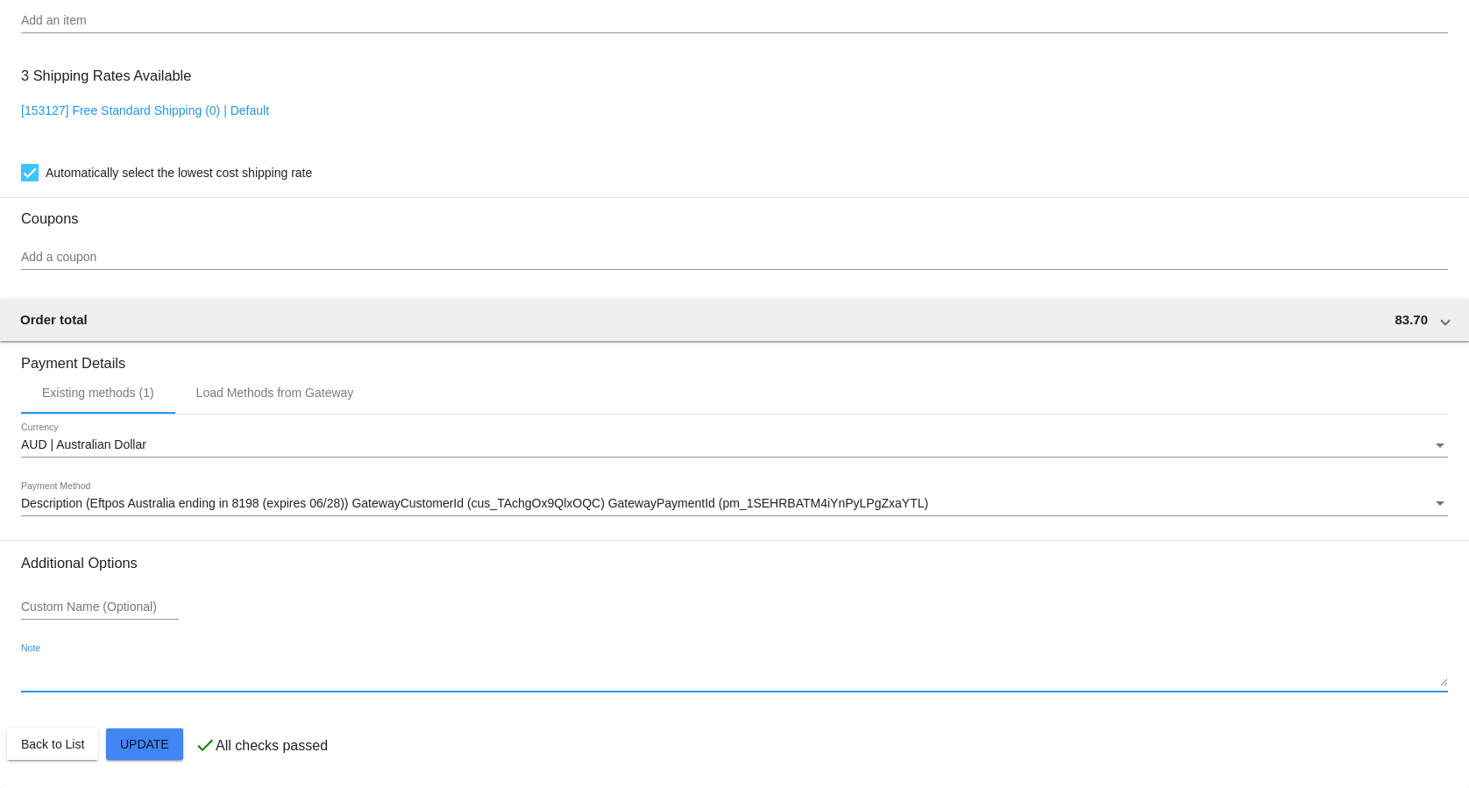
paste textarea "[DATE] 08:28AM TCA"
type textarea "[DATE] 08:28AM TCA"
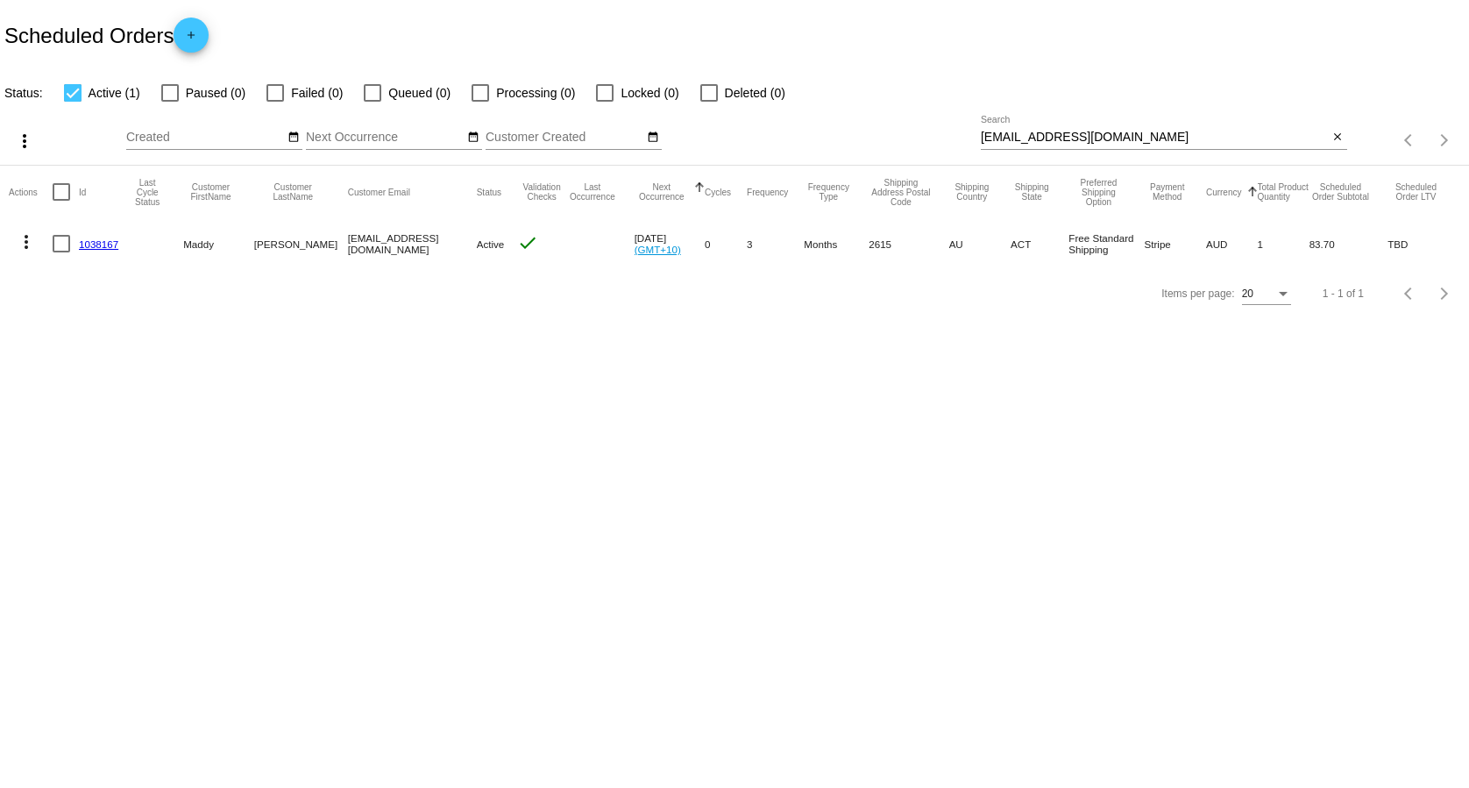
click at [1118, 142] on input "[EMAIL_ADDRESS][DOMAIN_NAME]" at bounding box center [1155, 138] width 348 height 14
paste input "kwhelan8874"
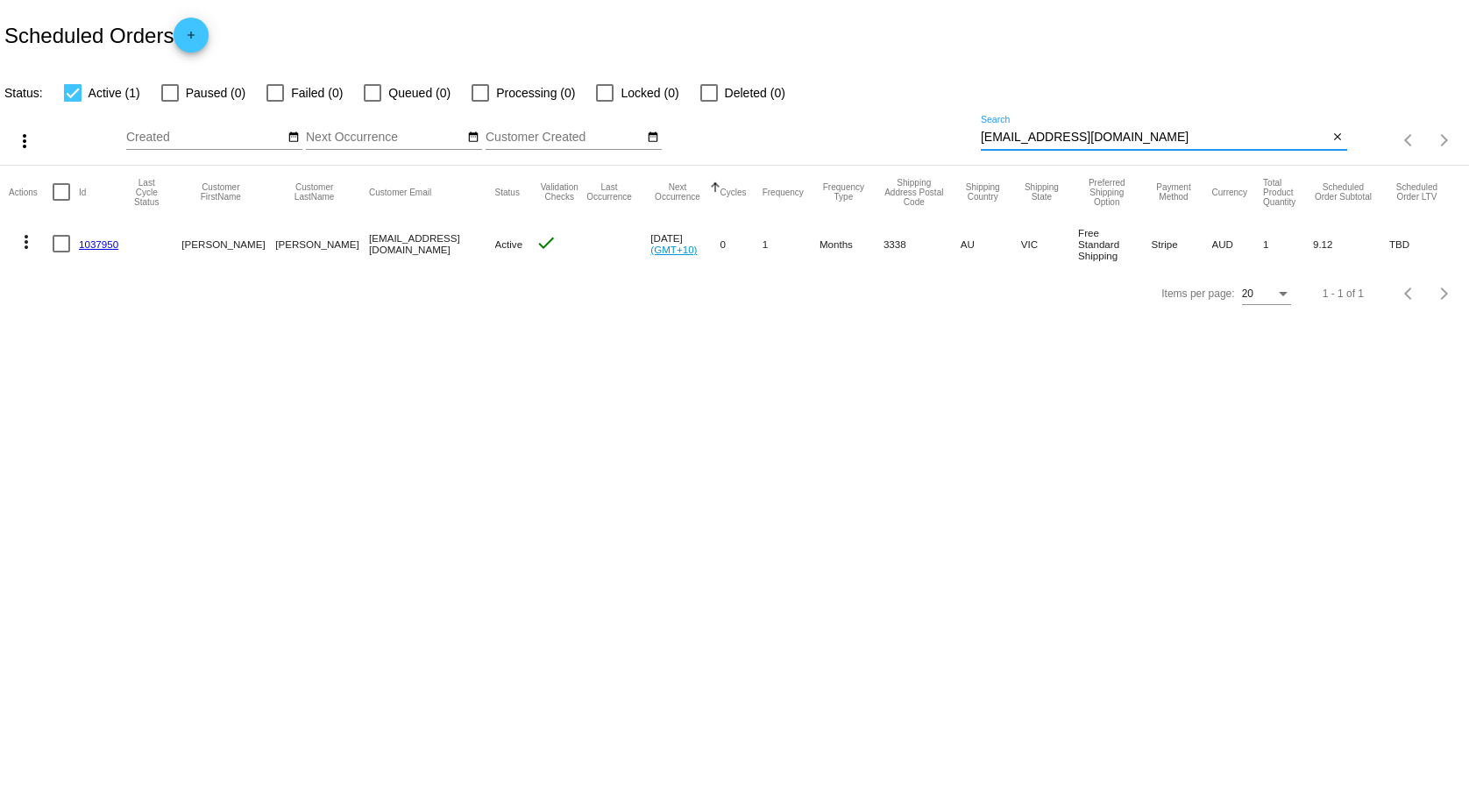
type input "[EMAIL_ADDRESS][DOMAIN_NAME]"
click at [102, 248] on link "1037950" at bounding box center [98, 243] width 39 height 11
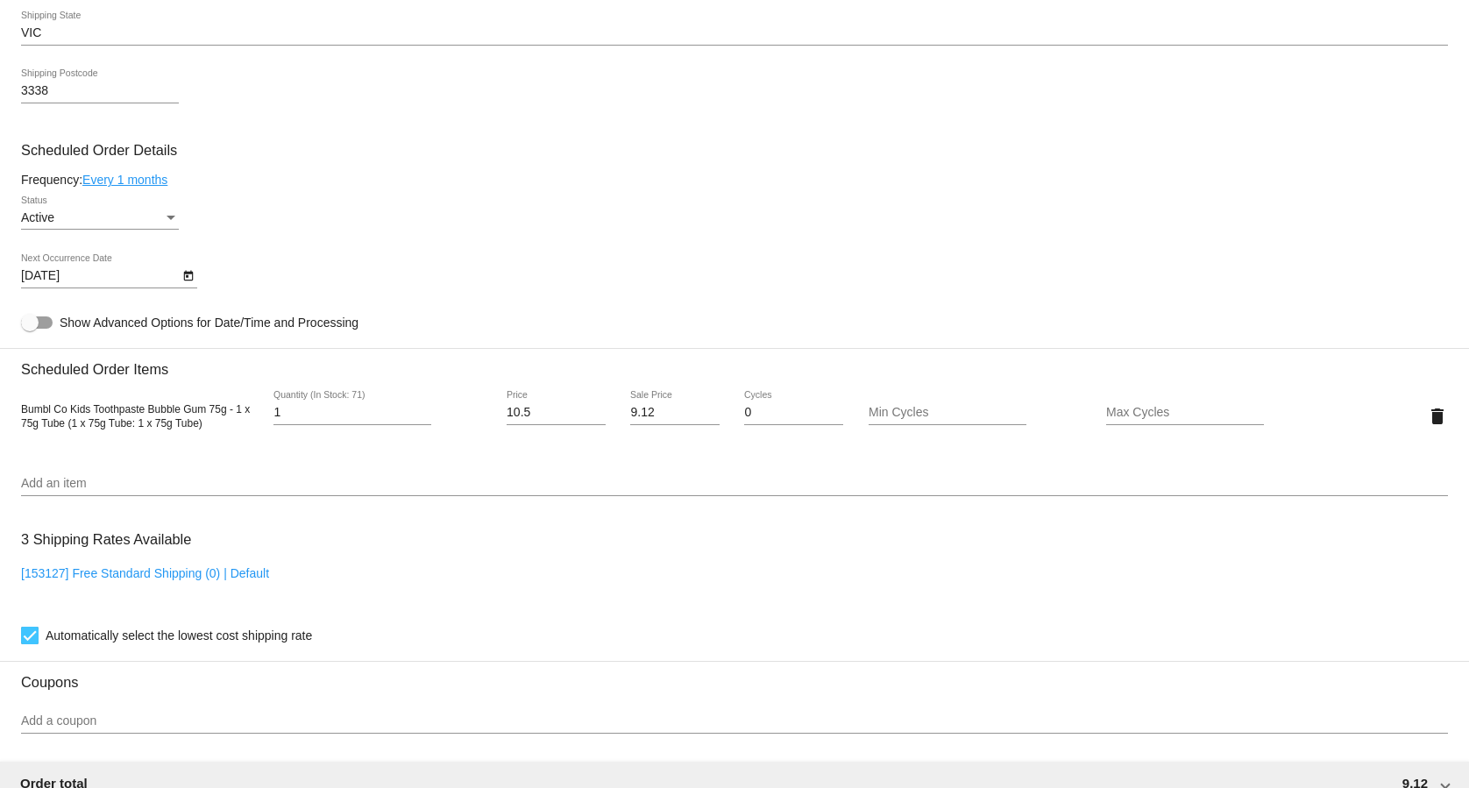
scroll to position [894, 0]
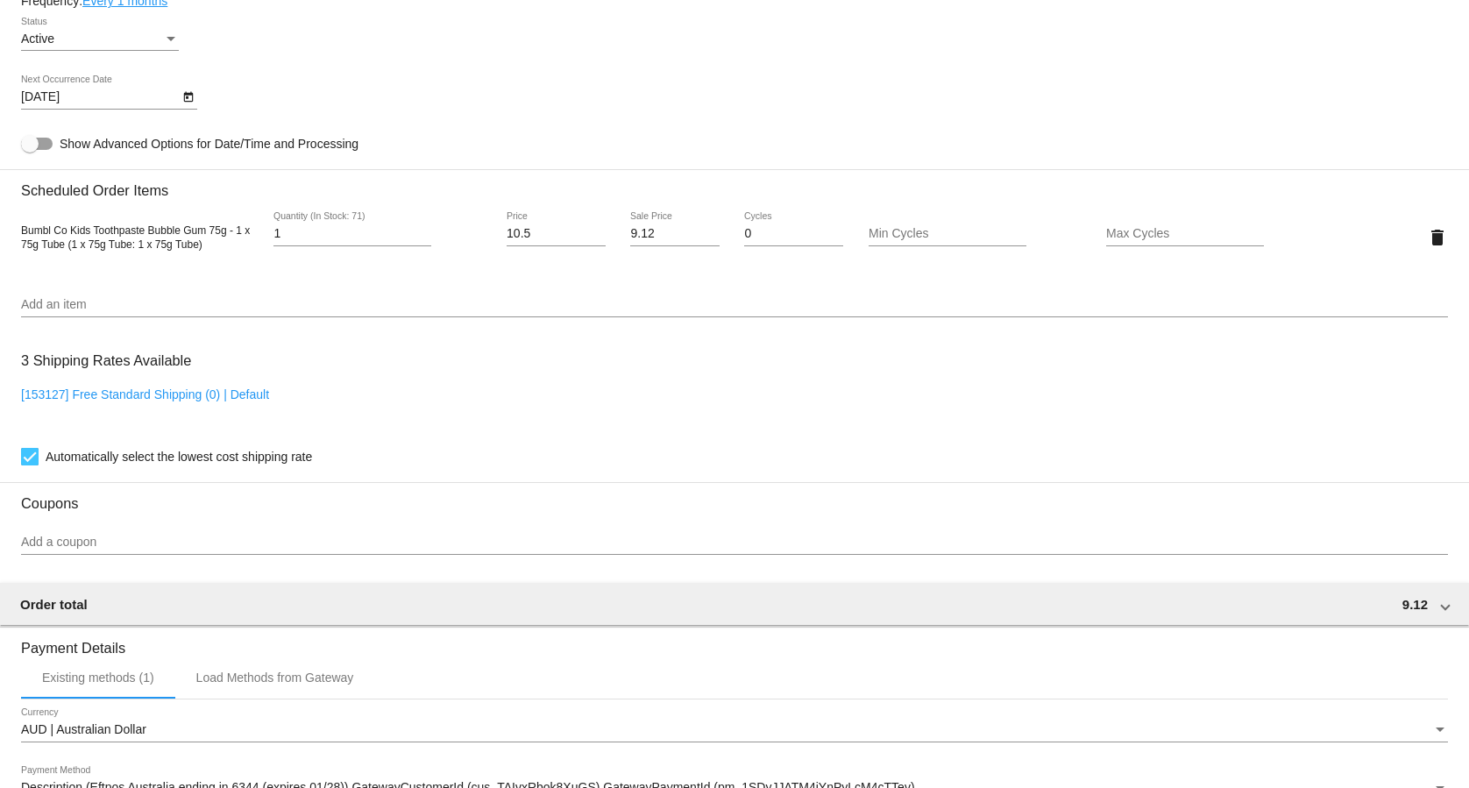
click at [254, 402] on link "[153127] Free Standard Shipping (0) | Default" at bounding box center [145, 394] width 248 height 14
checkbox input "false"
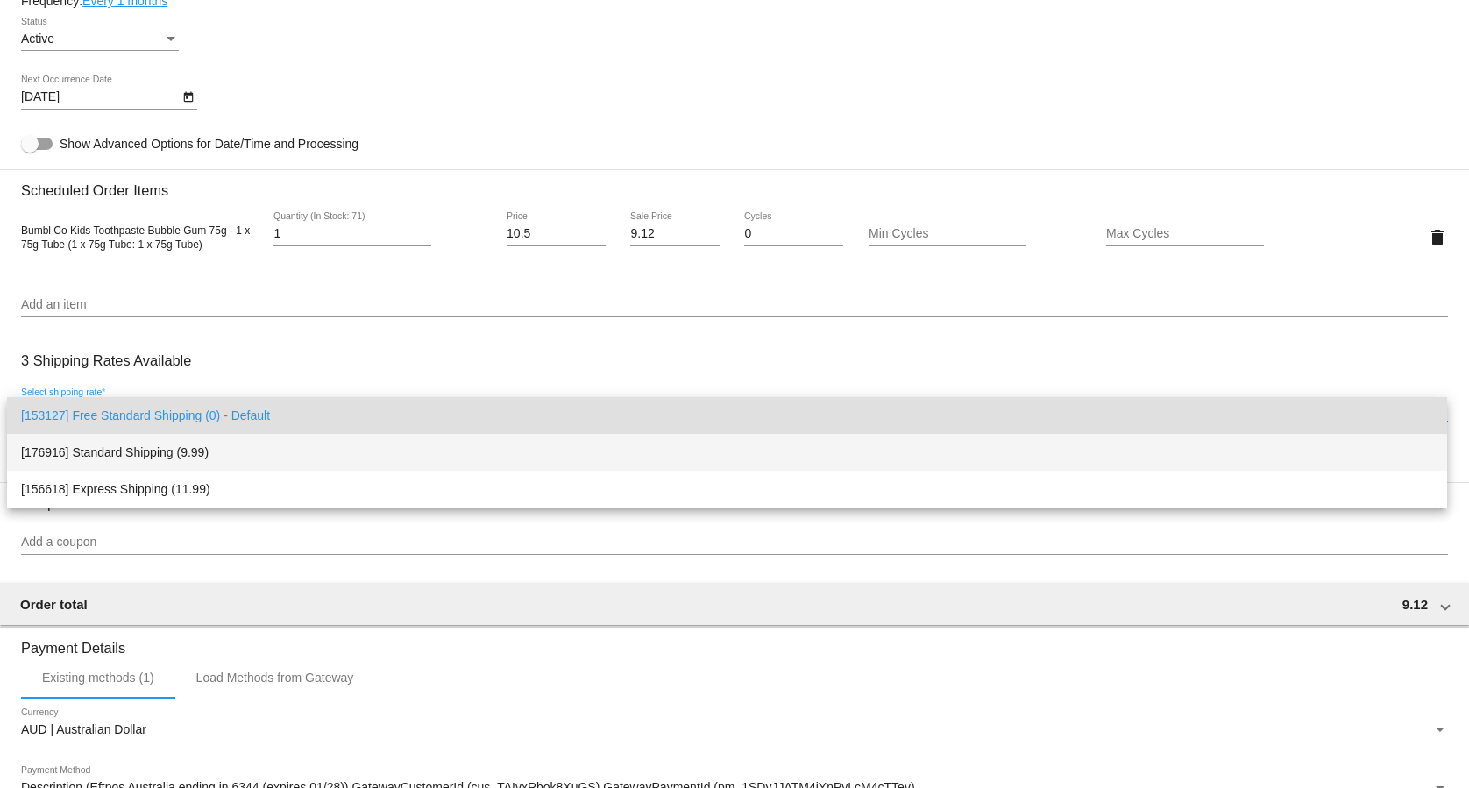
click at [264, 449] on span "[176916] Standard Shipping (9.99)" at bounding box center [727, 452] width 1412 height 37
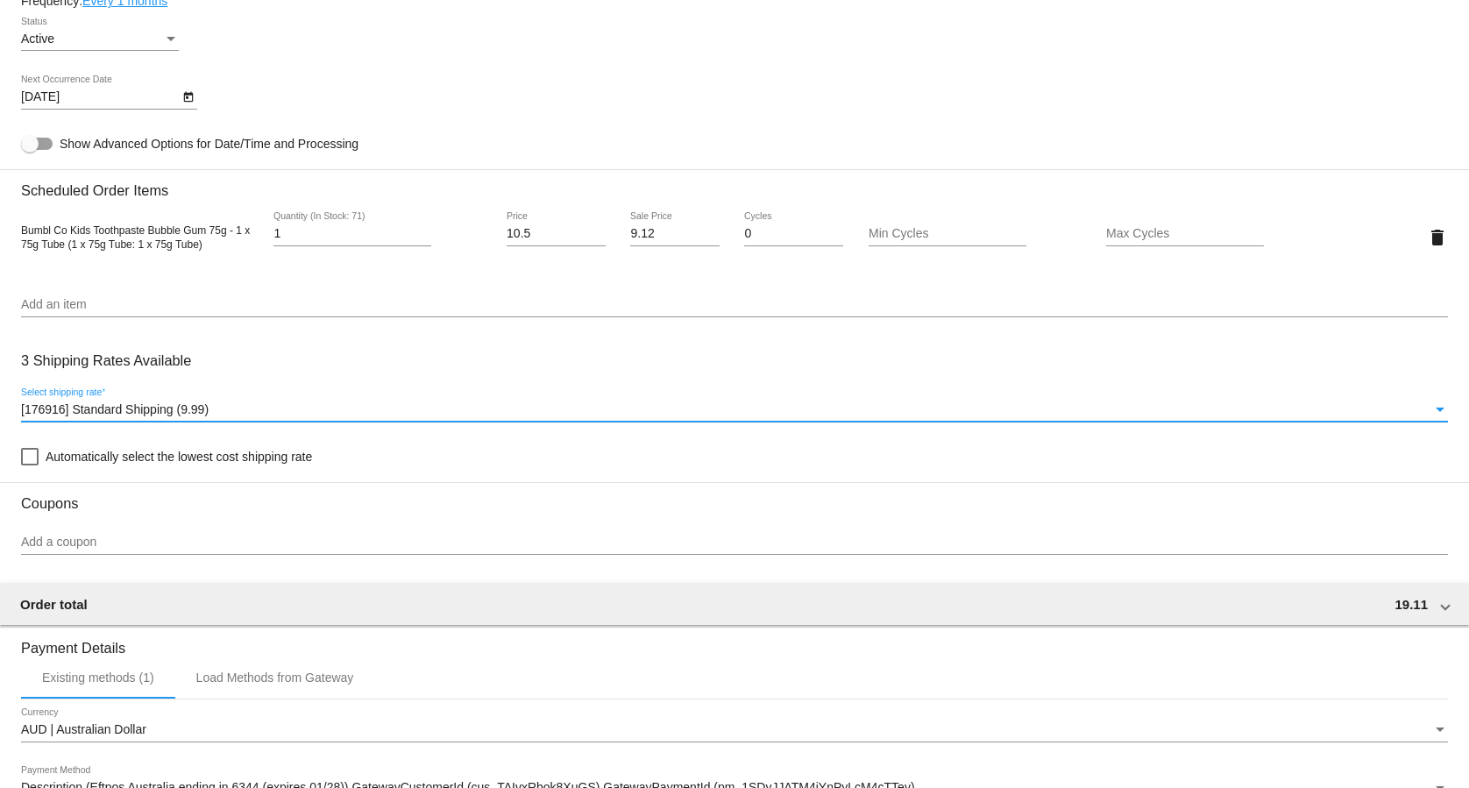
scroll to position [1185, 0]
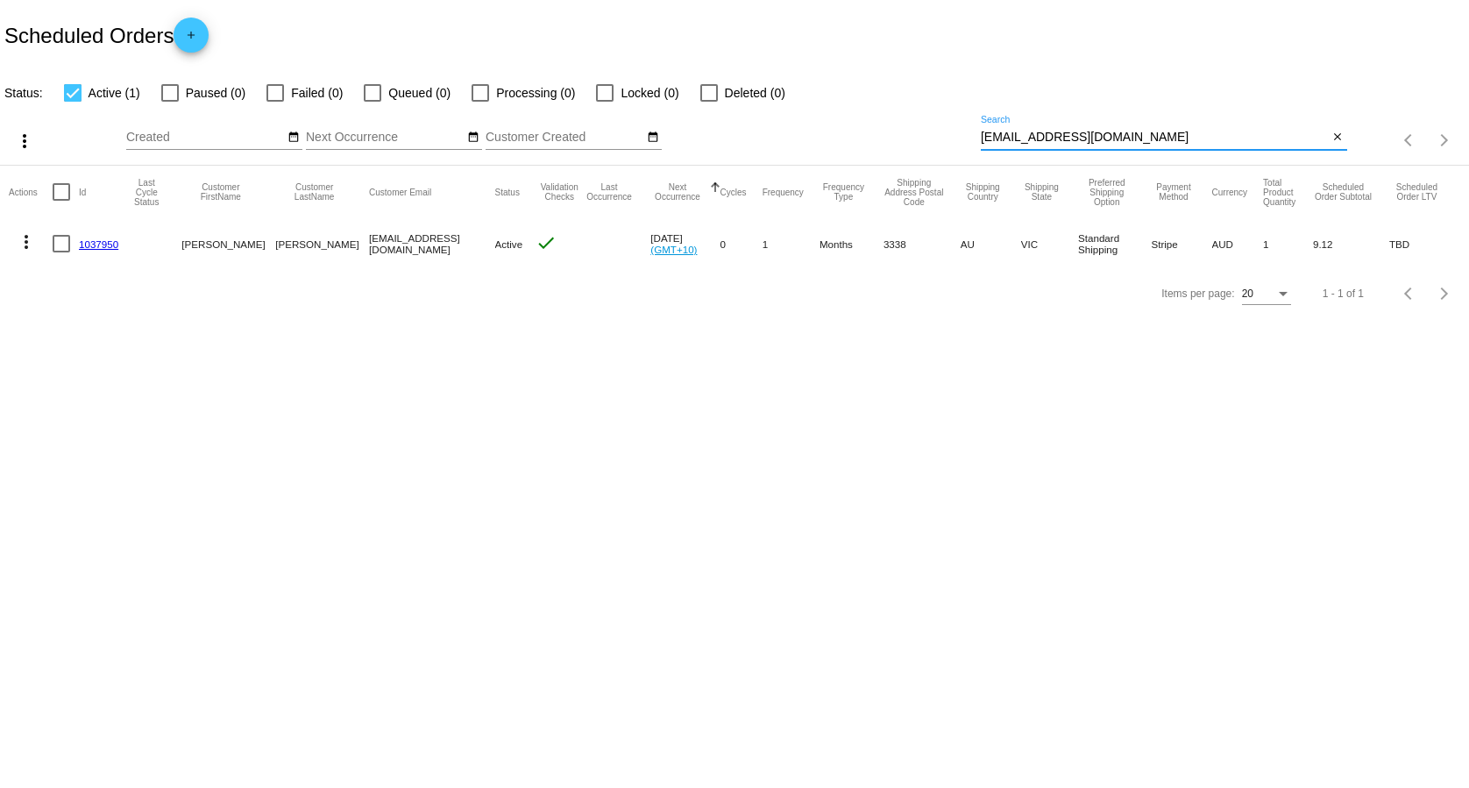
click at [1124, 145] on input "[EMAIL_ADDRESS][DOMAIN_NAME]" at bounding box center [1155, 138] width 348 height 14
paste input "jane3opie"
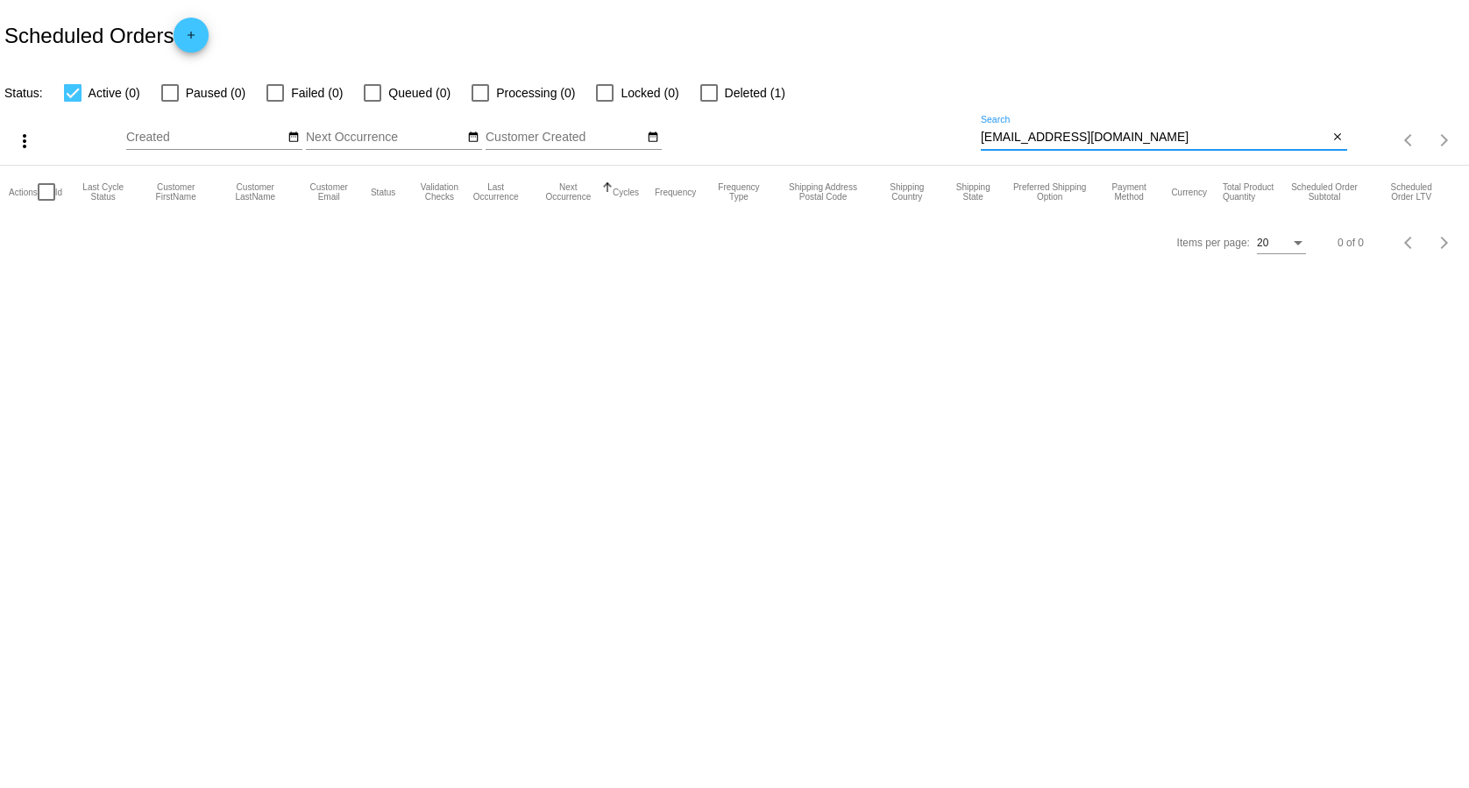
type input "[EMAIL_ADDRESS][DOMAIN_NAME]"
click at [1335, 139] on mat-icon "close" at bounding box center [1338, 138] width 12 height 14
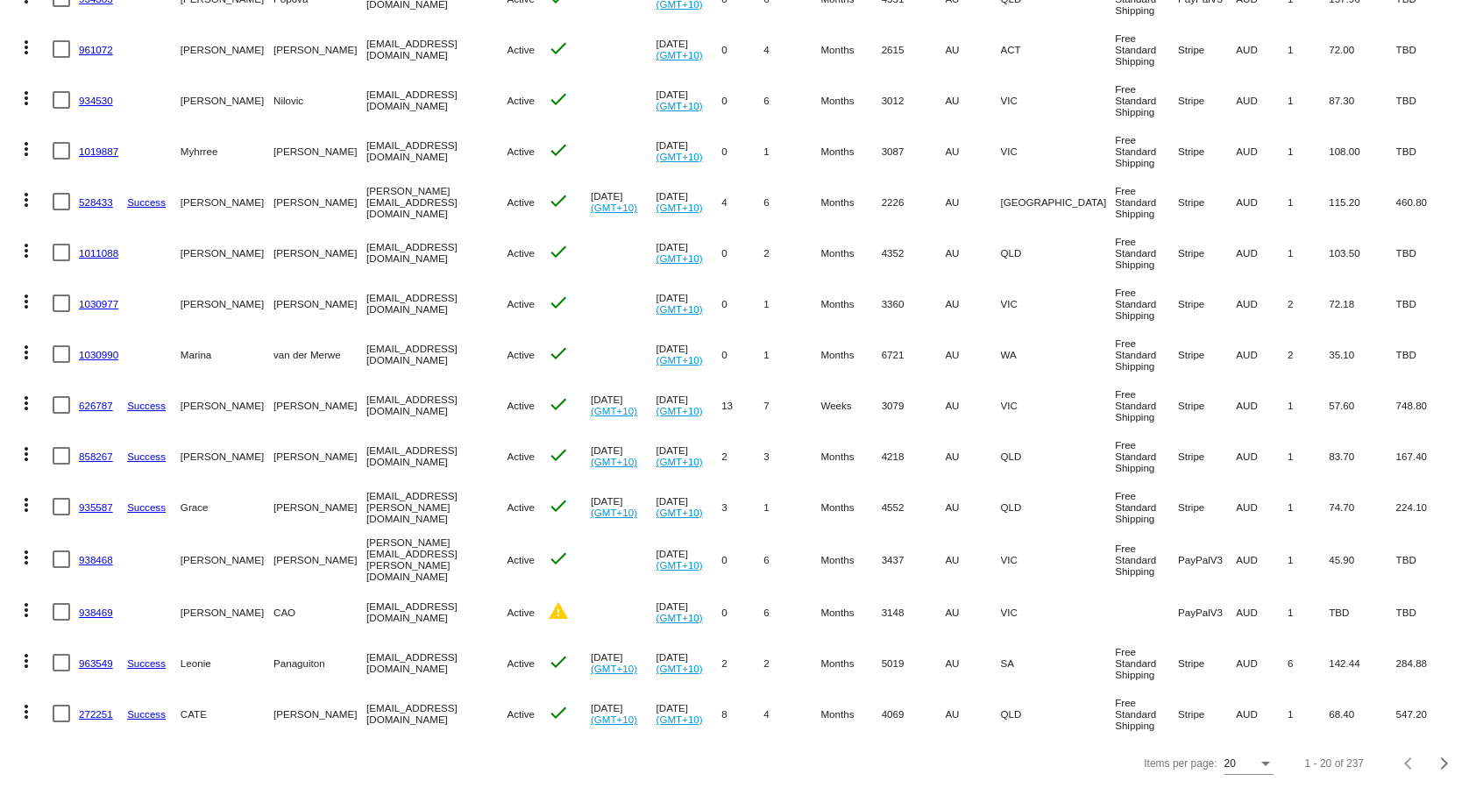
checkbox input "true"
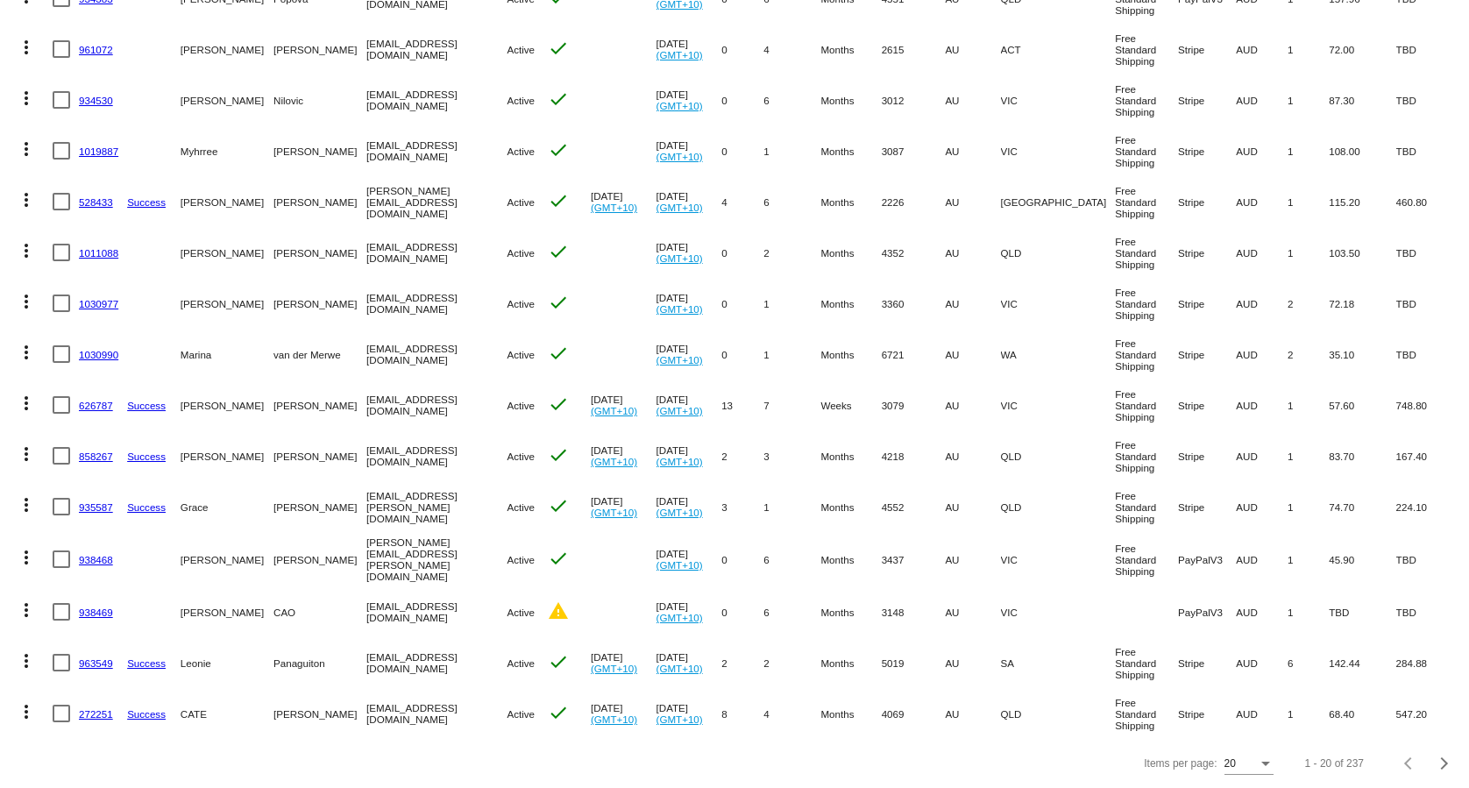
checkbox input "false"
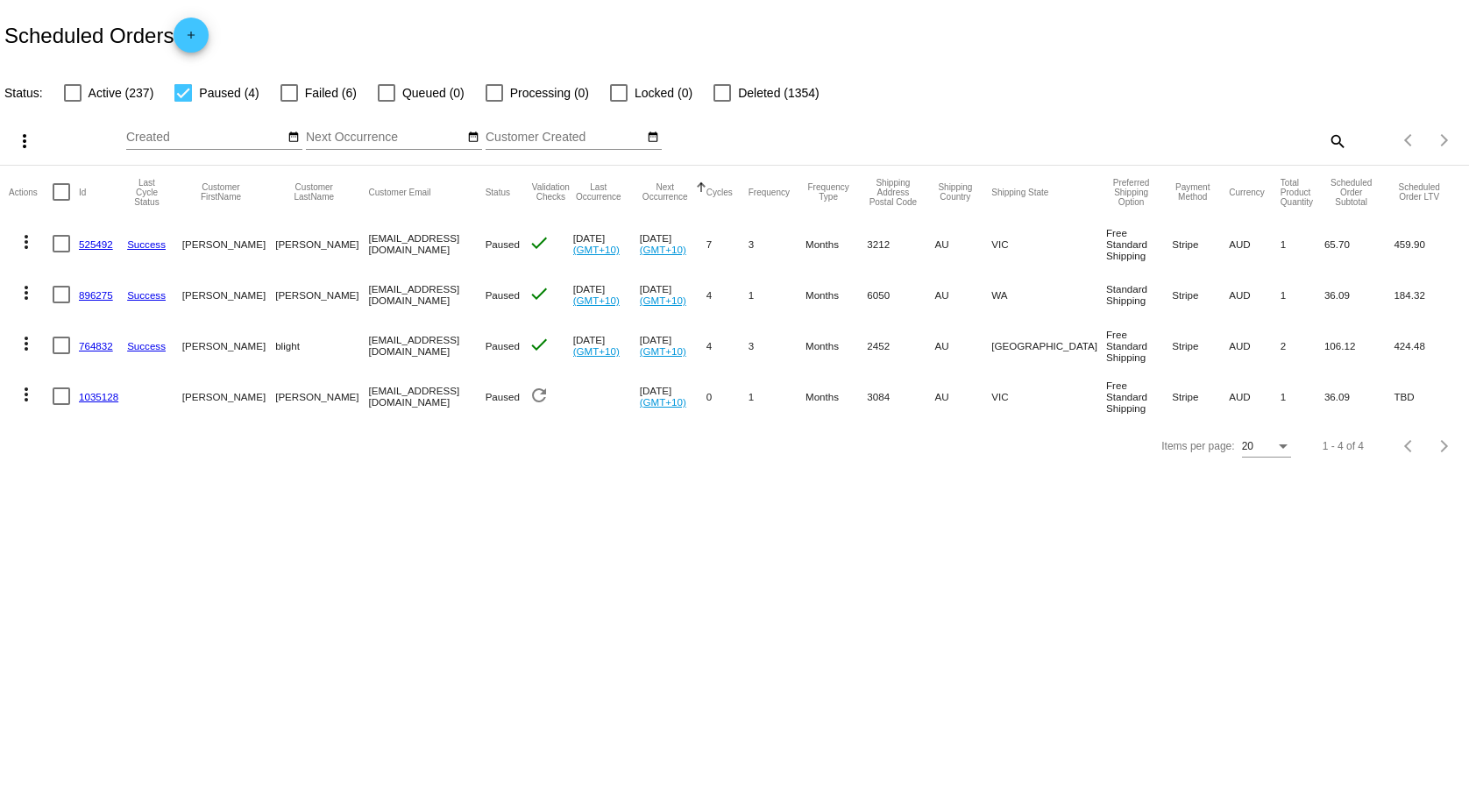
click at [23, 398] on mat-icon "more_vert" at bounding box center [26, 394] width 21 height 21
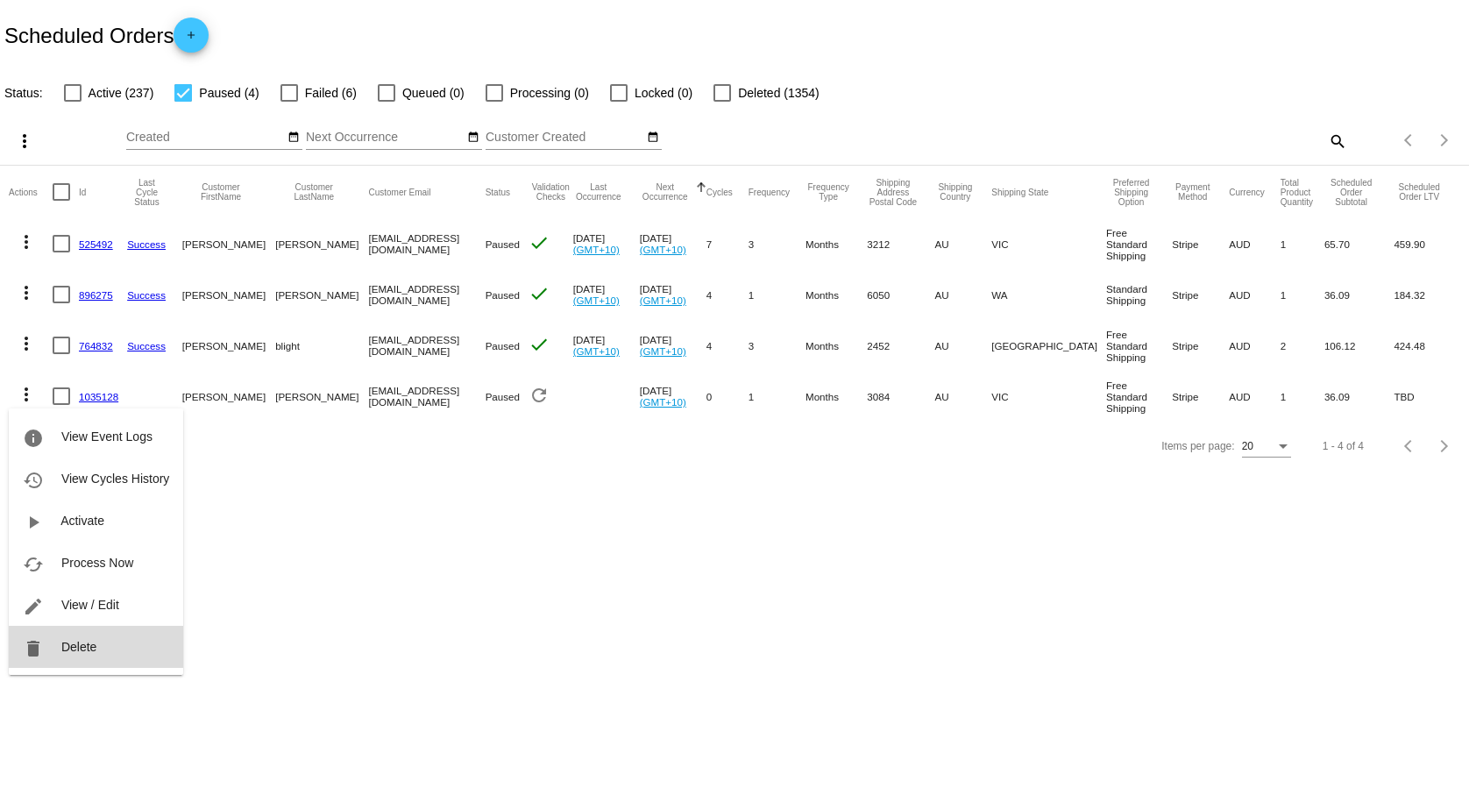
click at [110, 635] on button "delete Delete" at bounding box center [96, 647] width 174 height 42
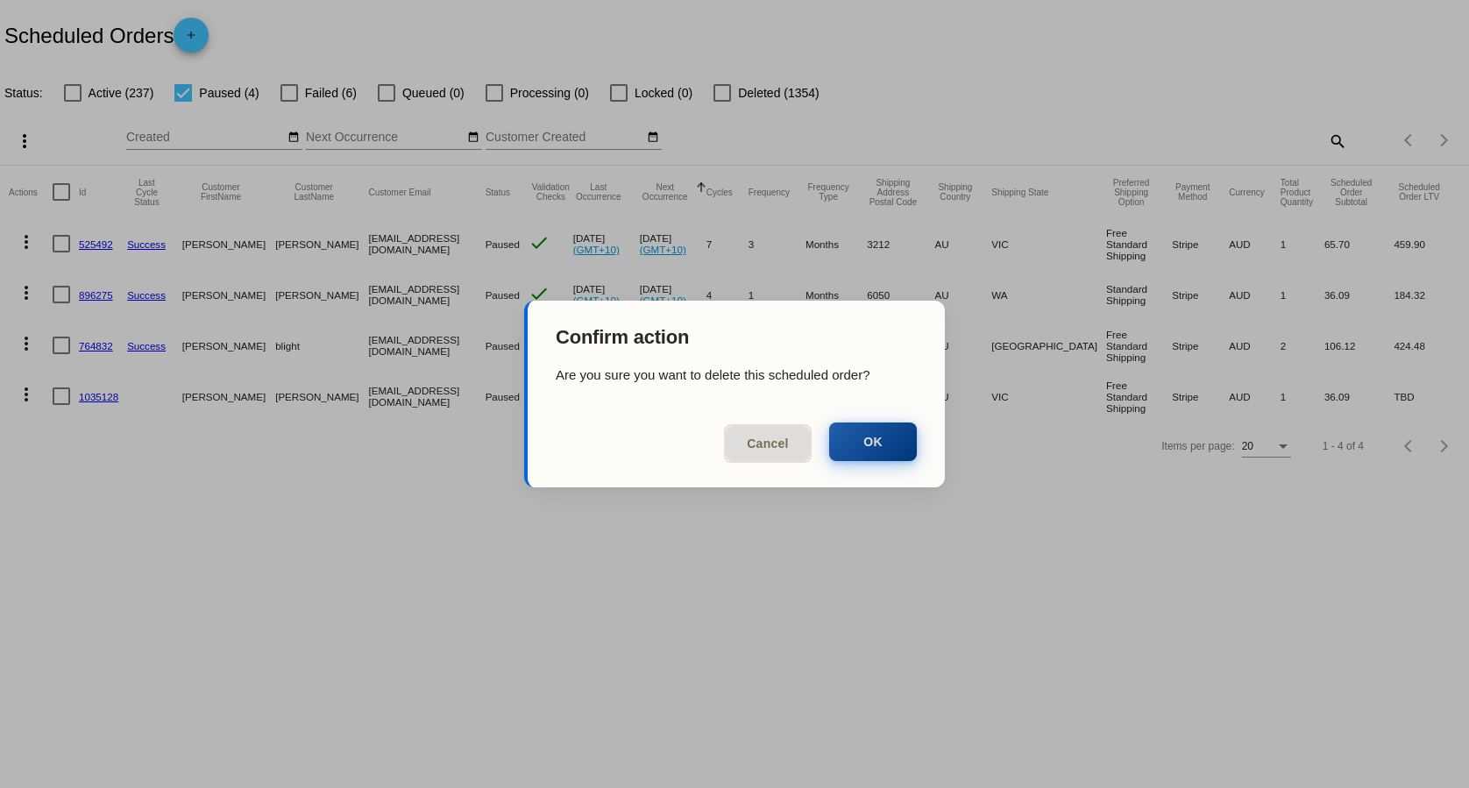
click at [885, 449] on button "OK" at bounding box center [873, 442] width 88 height 39
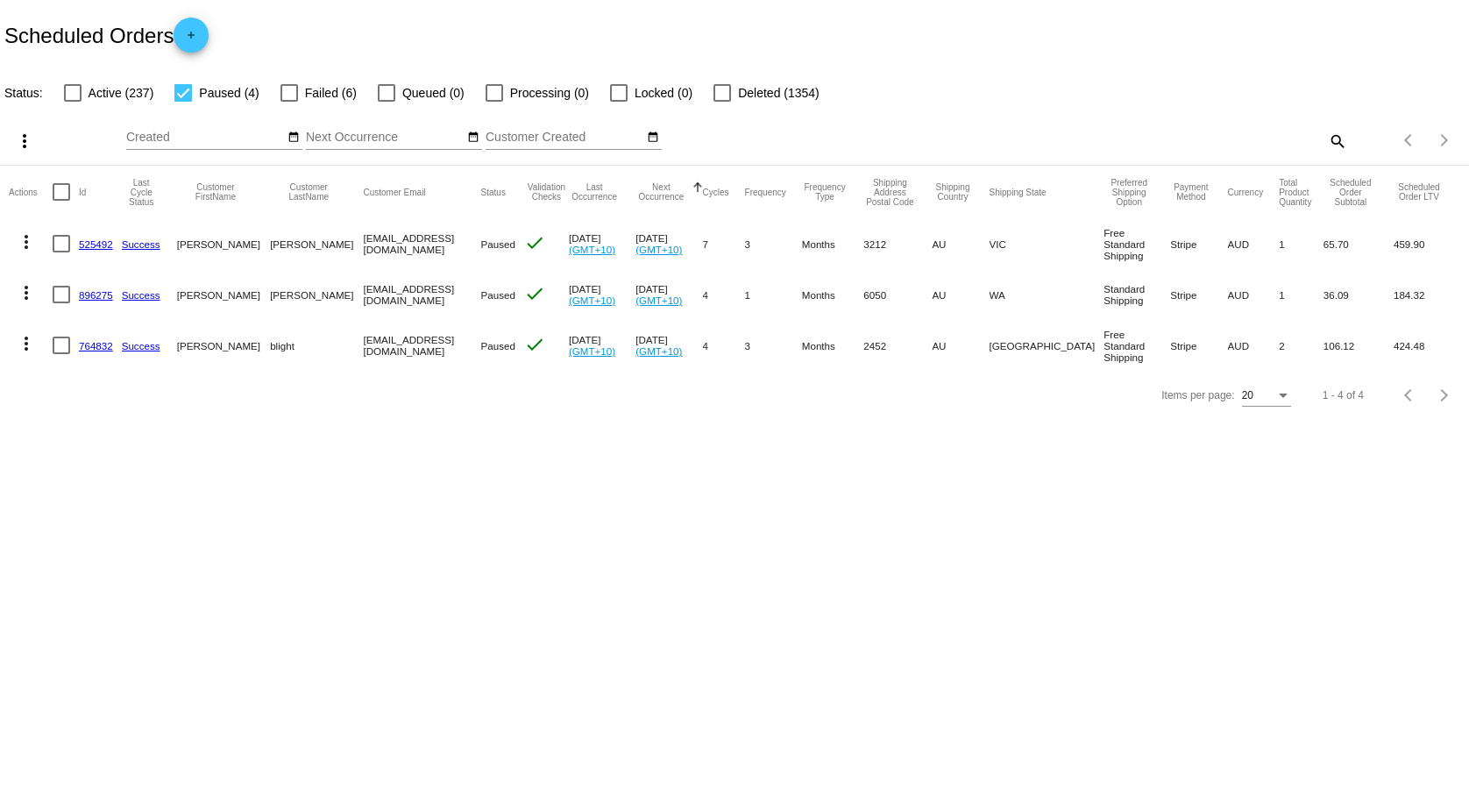
click at [316, 89] on span "Failed (6)" at bounding box center [331, 92] width 52 height 21
click at [289, 102] on input "Failed (6)" at bounding box center [288, 102] width 1 height 1
checkbox input "true"
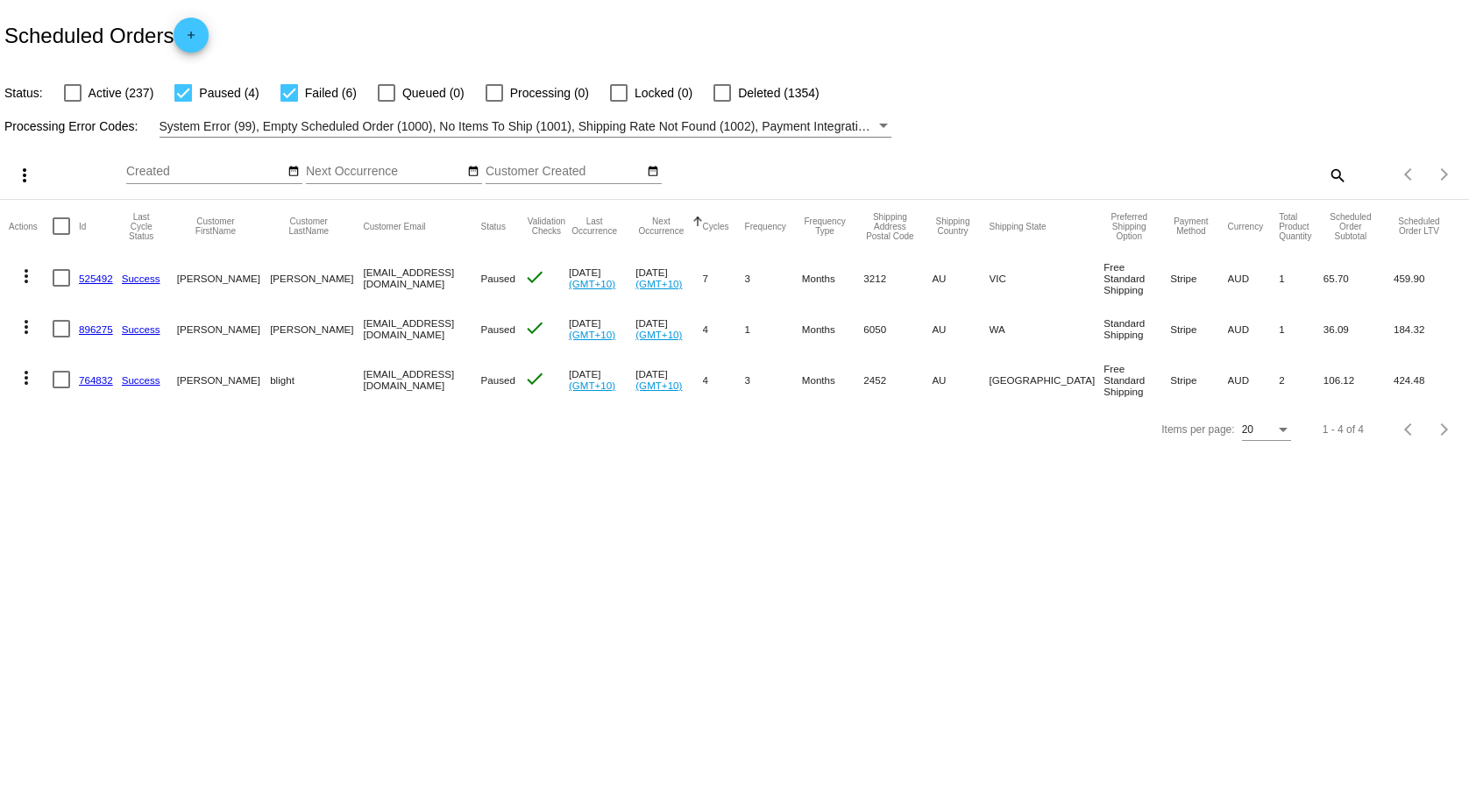
click at [208, 99] on span "Paused (4)" at bounding box center [229, 92] width 60 height 21
click at [183, 102] on input "Paused (4)" at bounding box center [182, 102] width 1 height 1
checkbox input "false"
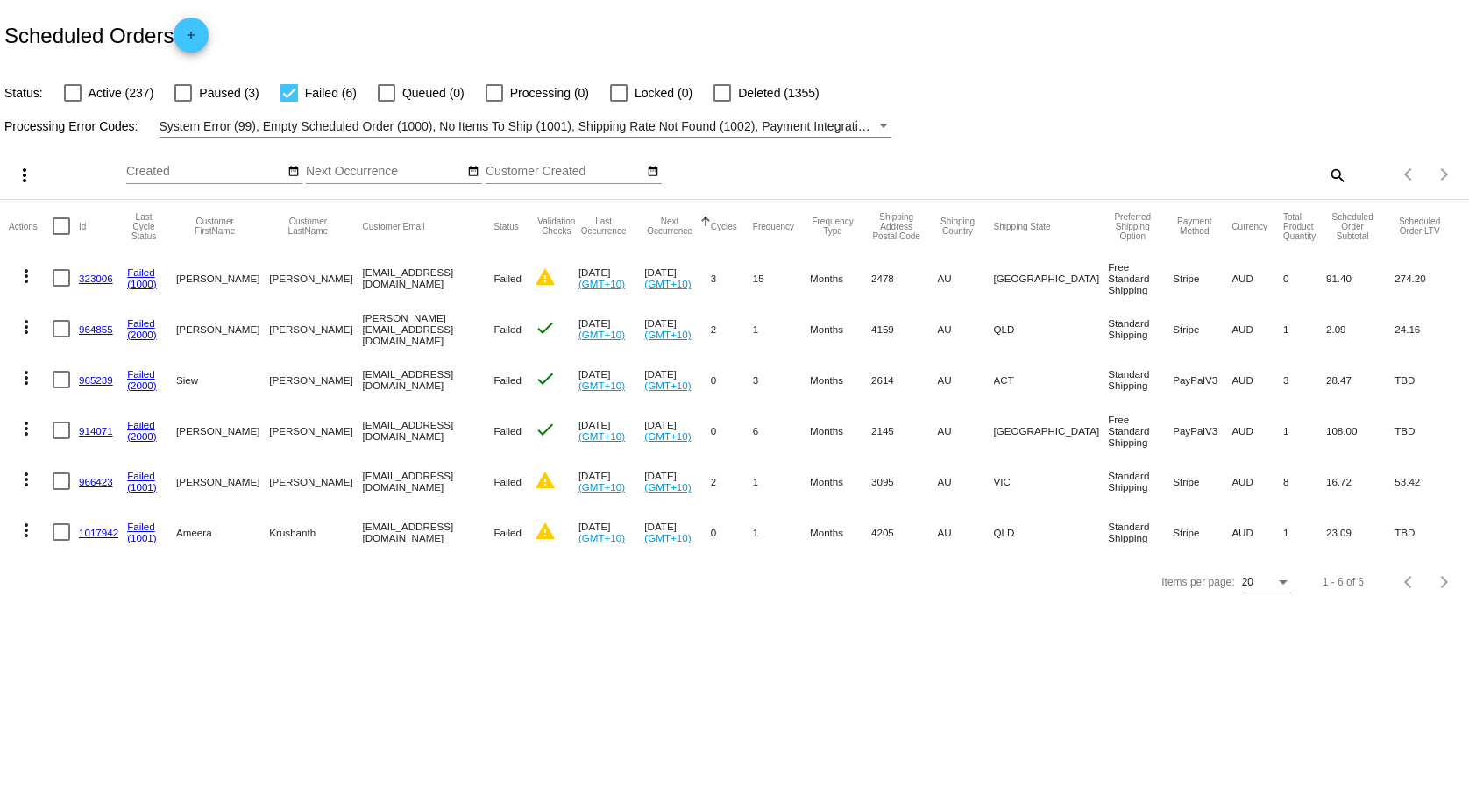
click at [140, 286] on link "(1000)" at bounding box center [142, 283] width 30 height 11
click at [139, 540] on link "(1001)" at bounding box center [142, 537] width 30 height 11
click at [151, 394] on mat-cell "Failed (2000)" at bounding box center [151, 379] width 49 height 51
click at [151, 388] on link "(2000)" at bounding box center [142, 385] width 30 height 11
click at [25, 282] on mat-icon "more_vert" at bounding box center [26, 276] width 21 height 21
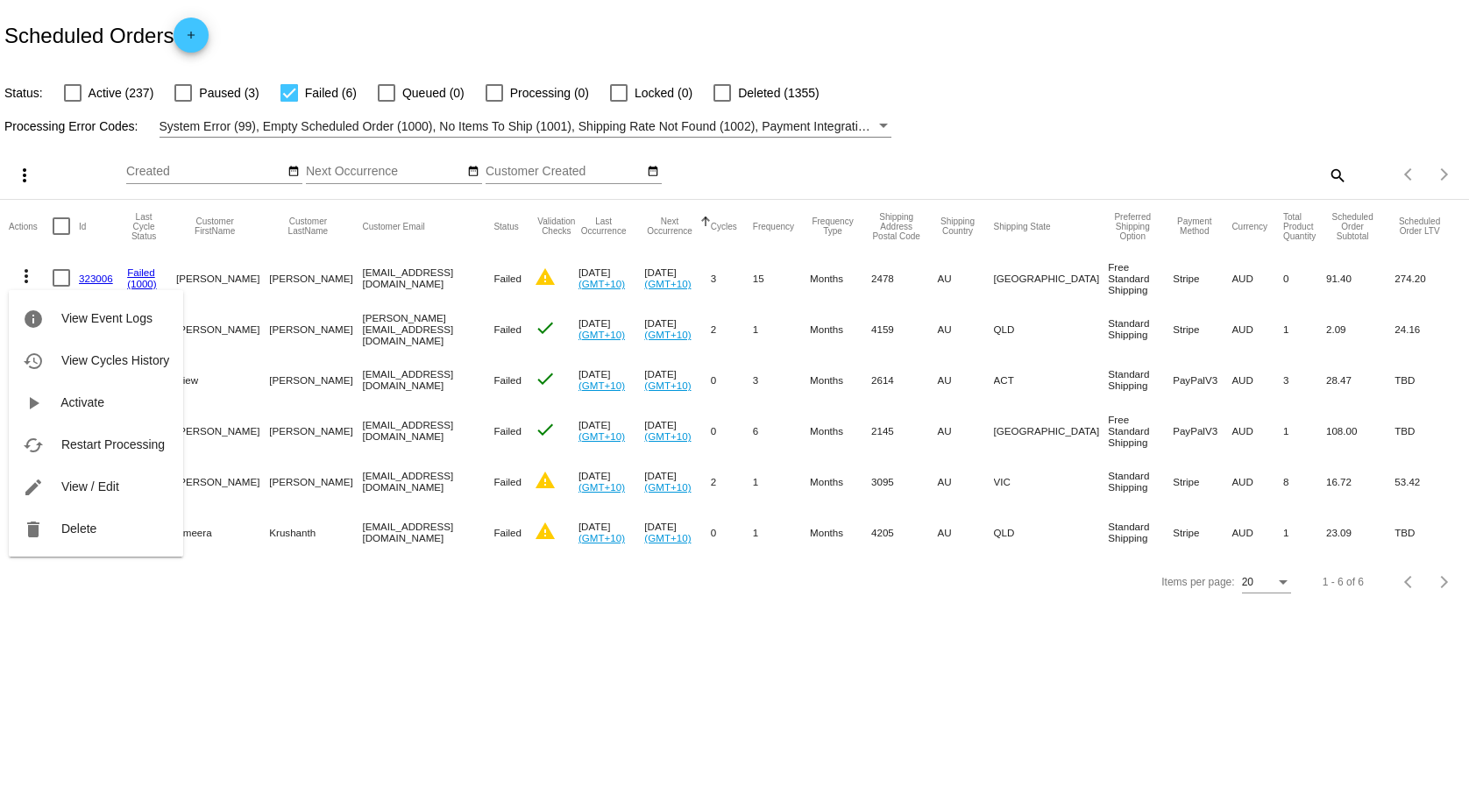
click at [25, 270] on div "info View Event Logs history View Cycles History play_arrow Activate cached Res…" at bounding box center [96, 407] width 174 height 300
click at [89, 534] on span "Delete" at bounding box center [78, 529] width 35 height 14
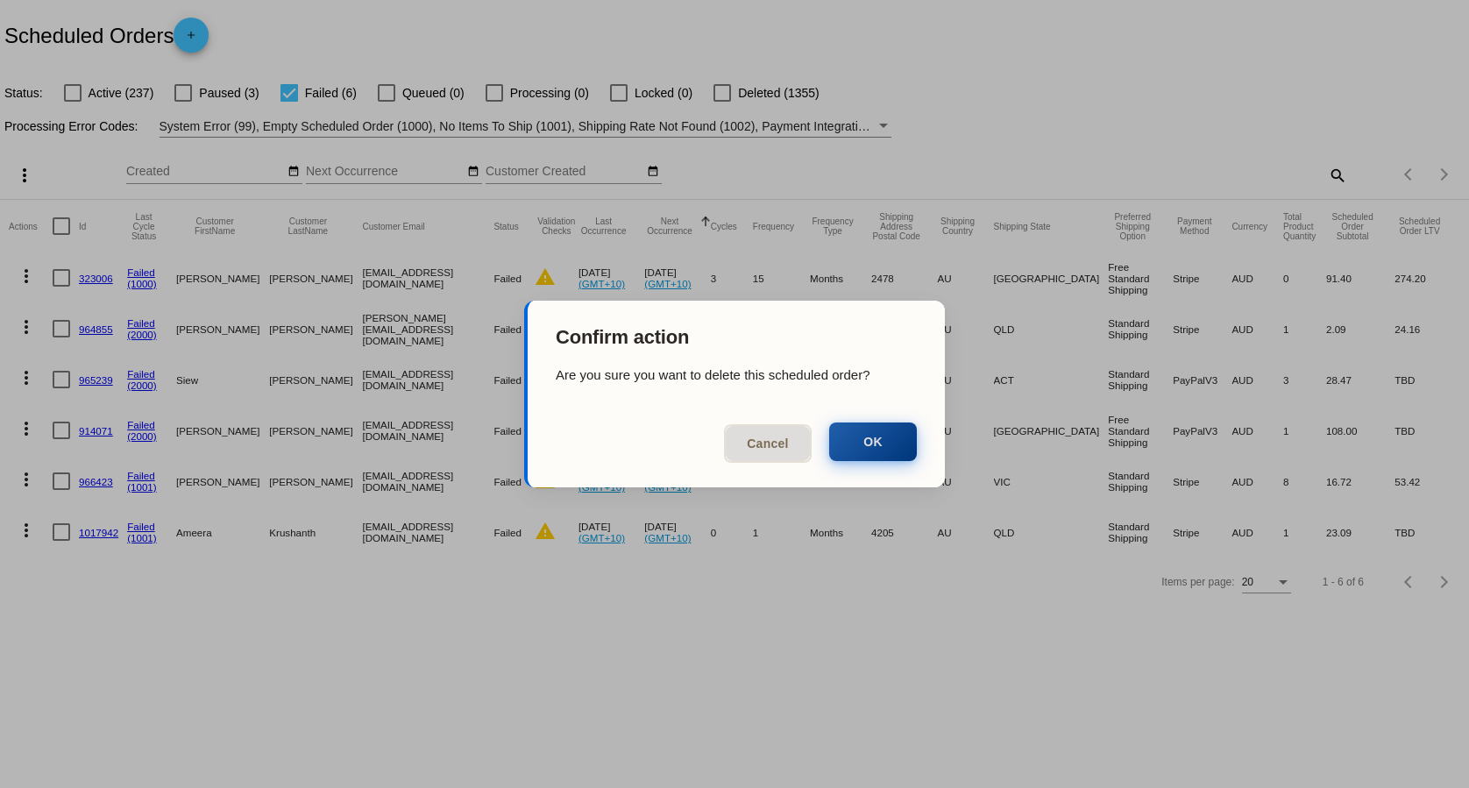
click at [831, 442] on button "OK" at bounding box center [873, 442] width 88 height 39
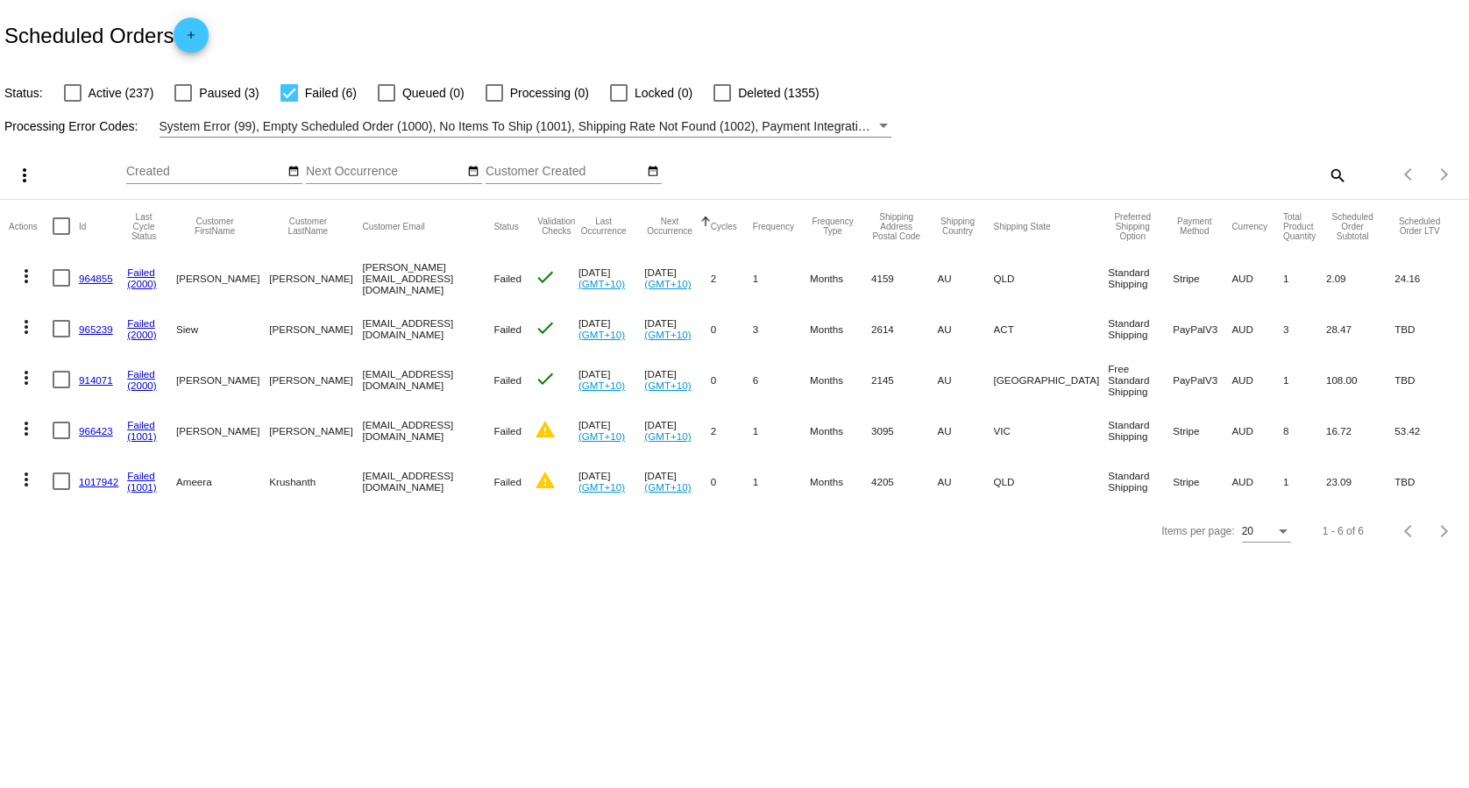
click at [25, 281] on mat-icon "more_vert" at bounding box center [26, 276] width 21 height 21
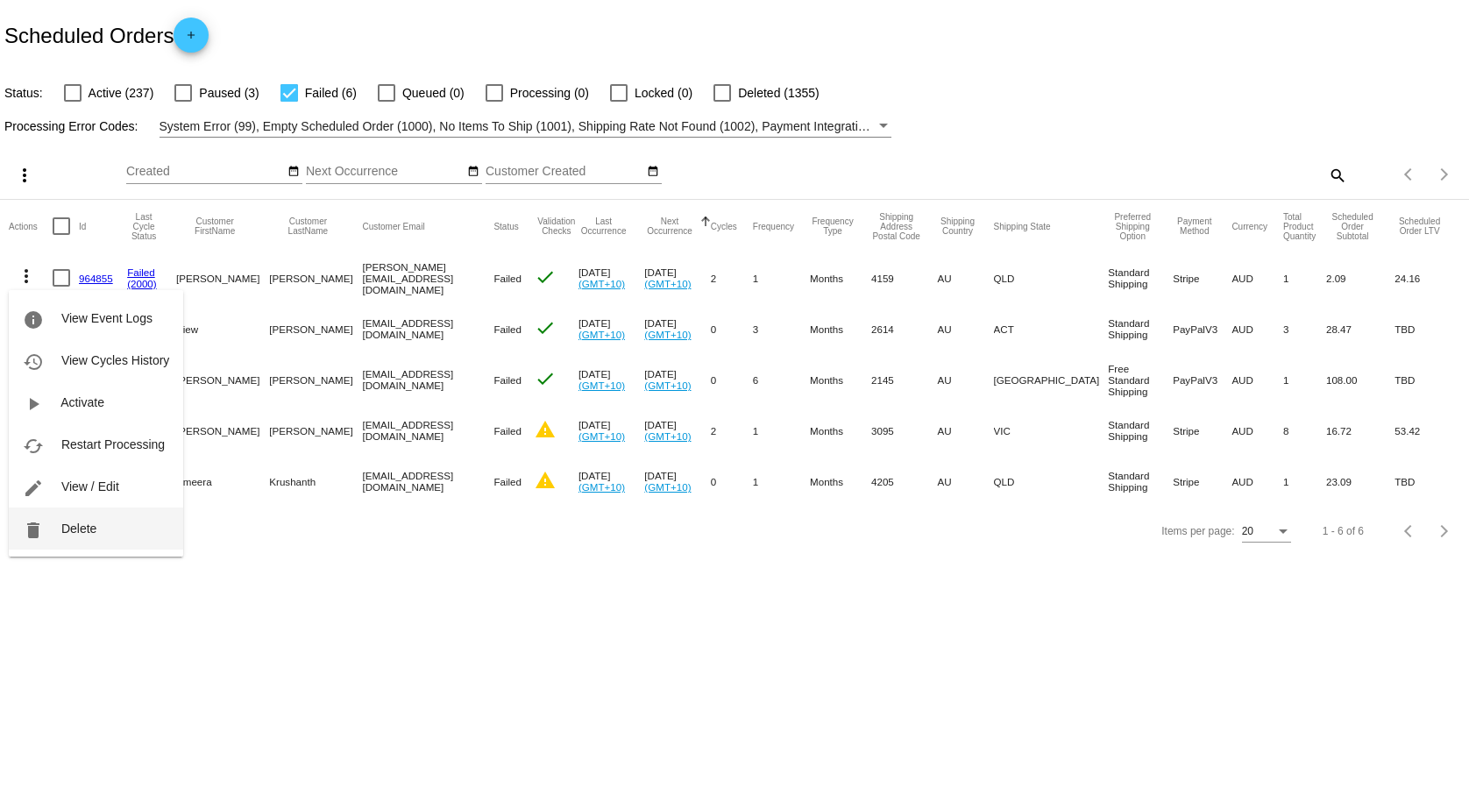
click at [108, 529] on button "delete Delete" at bounding box center [96, 529] width 174 height 42
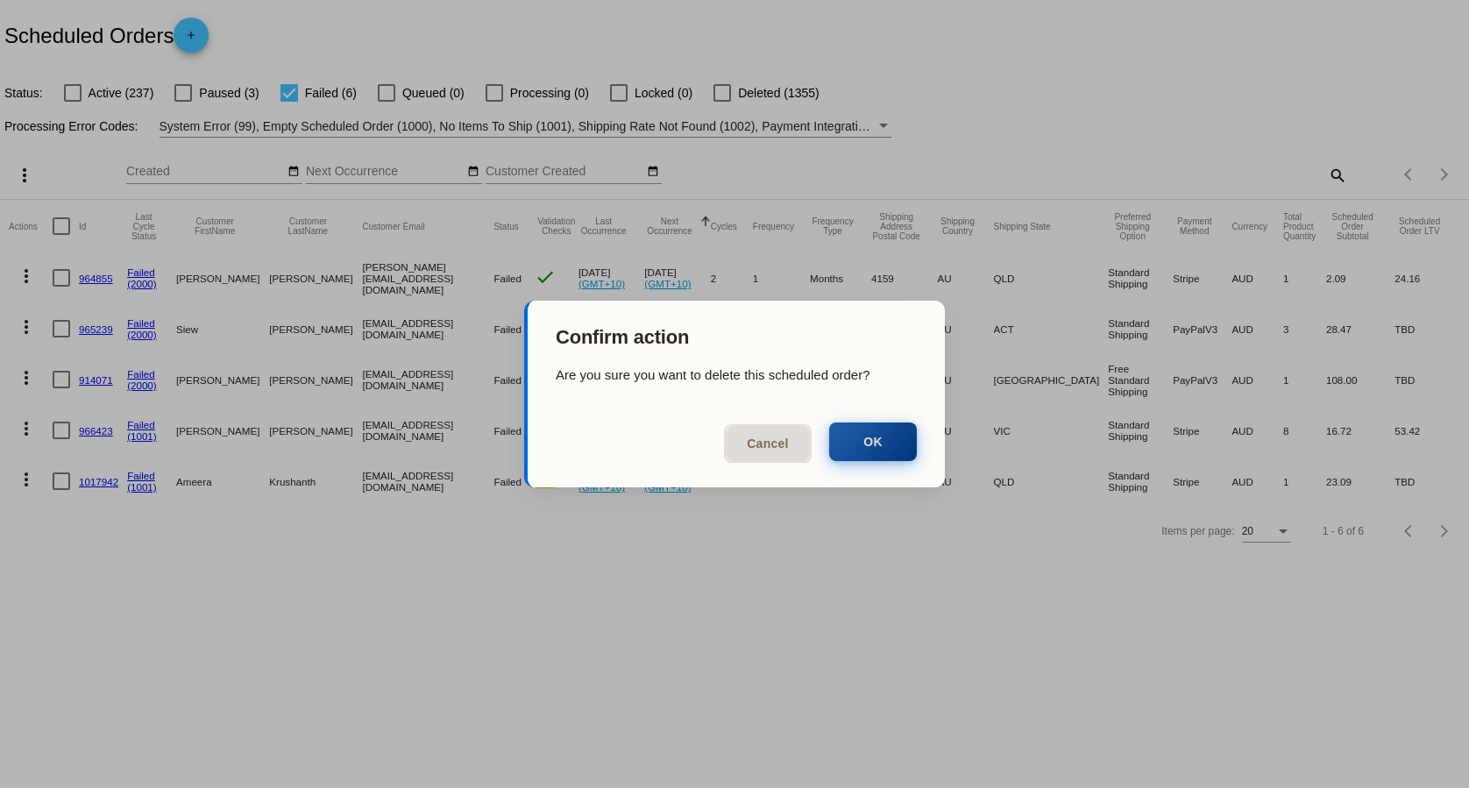
click at [877, 451] on button "OK" at bounding box center [873, 442] width 88 height 39
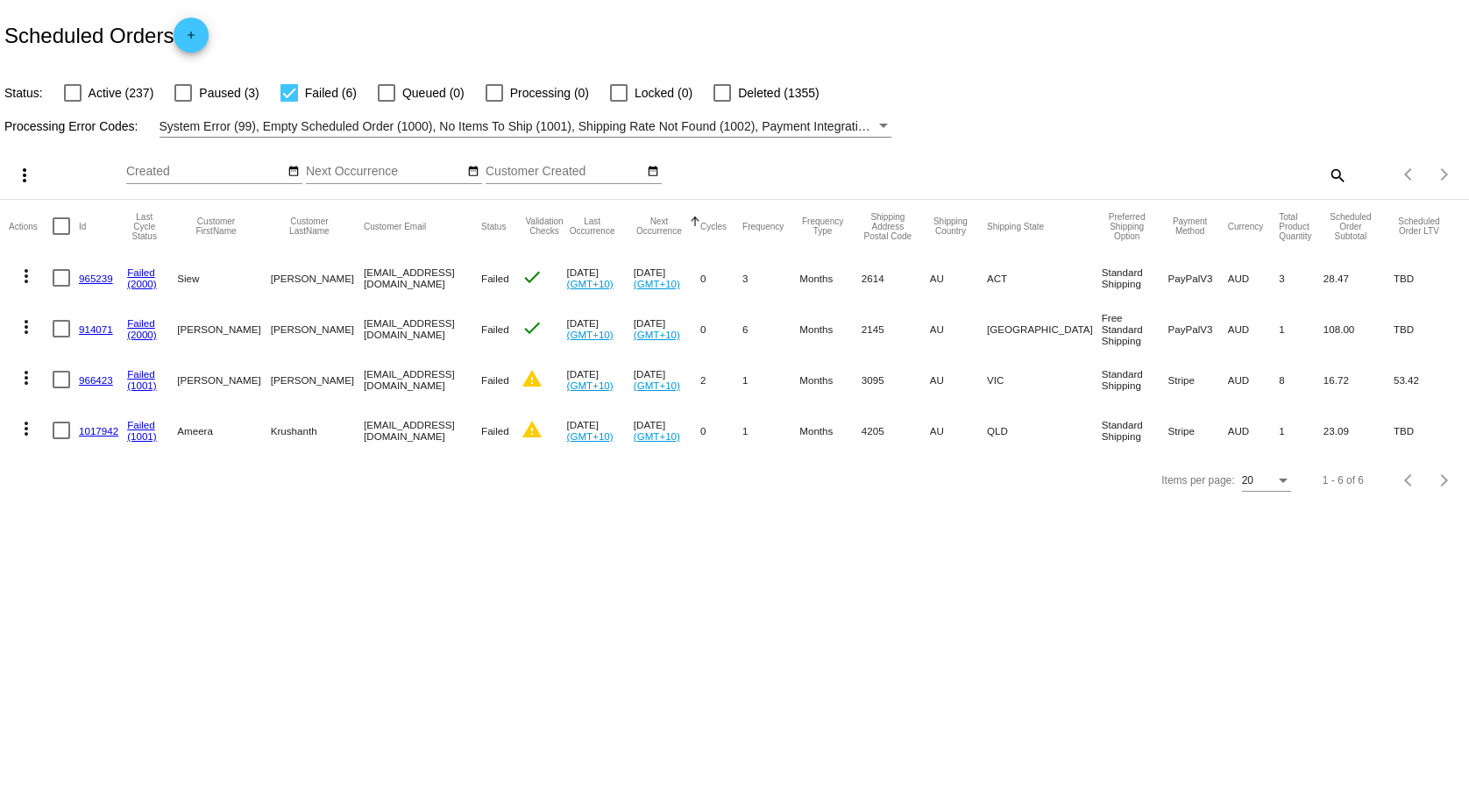
click at [29, 276] on mat-icon "more_vert" at bounding box center [26, 276] width 21 height 21
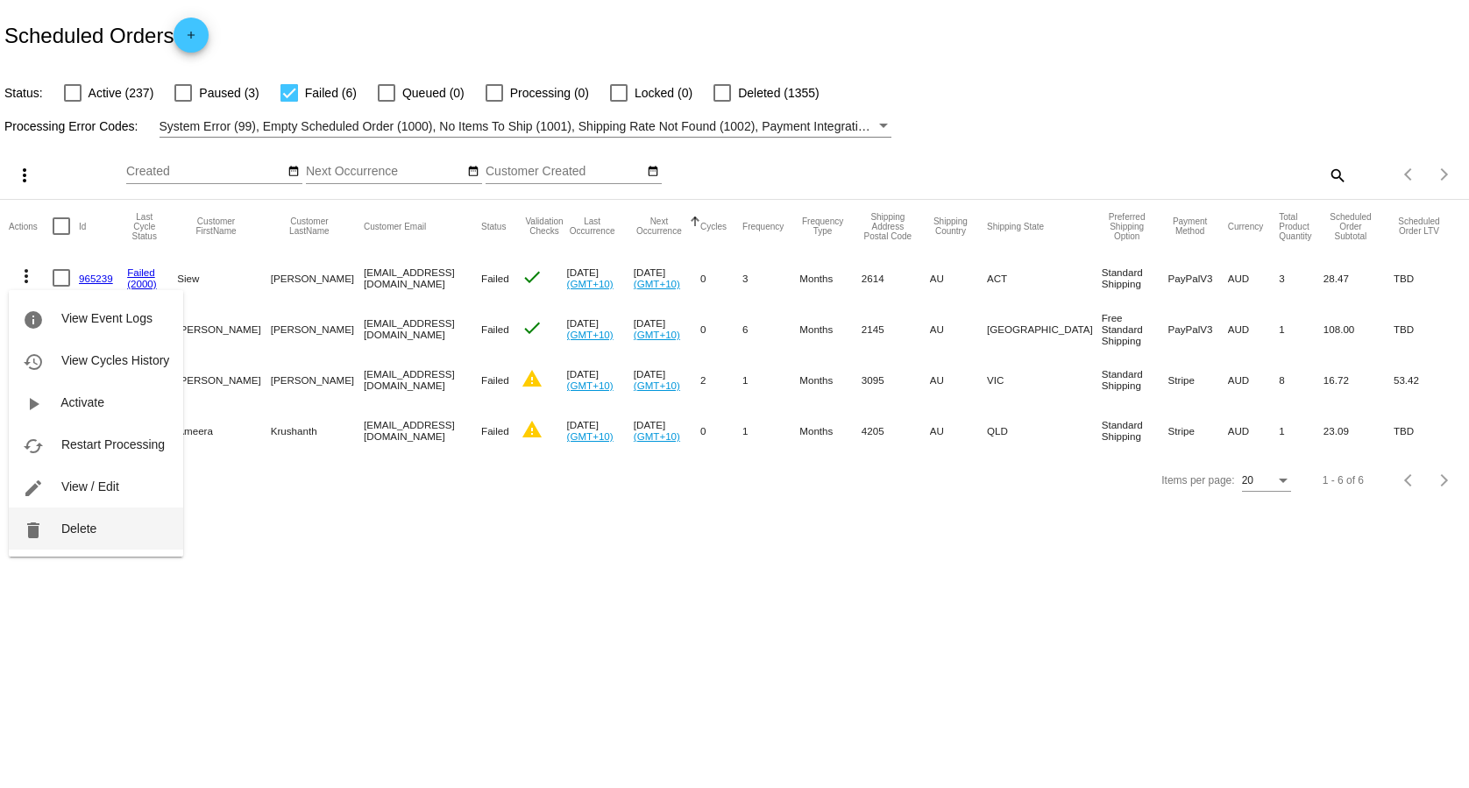
click at [112, 530] on button "delete Delete" at bounding box center [96, 529] width 174 height 42
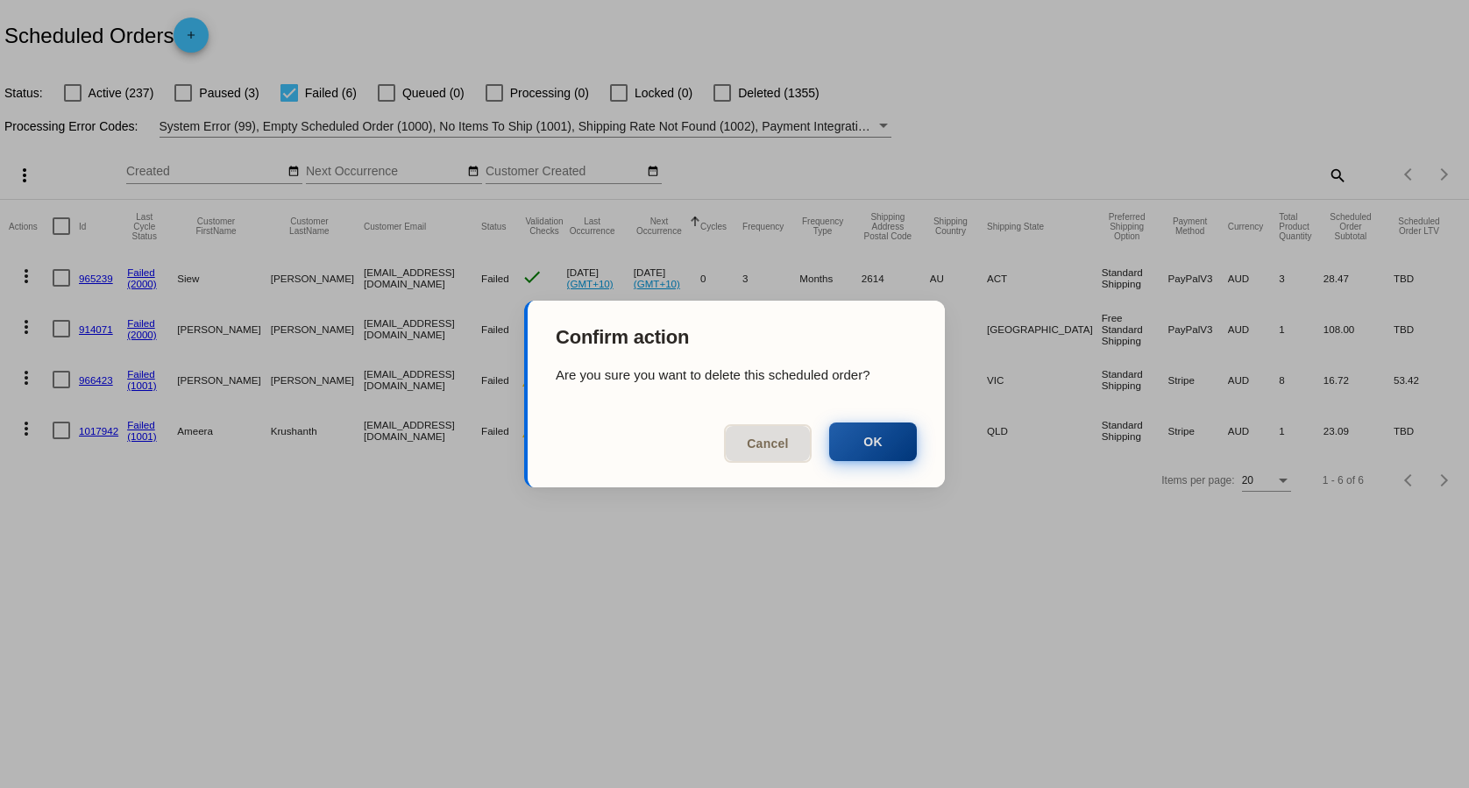
click at [878, 461] on button "OK" at bounding box center [873, 442] width 88 height 39
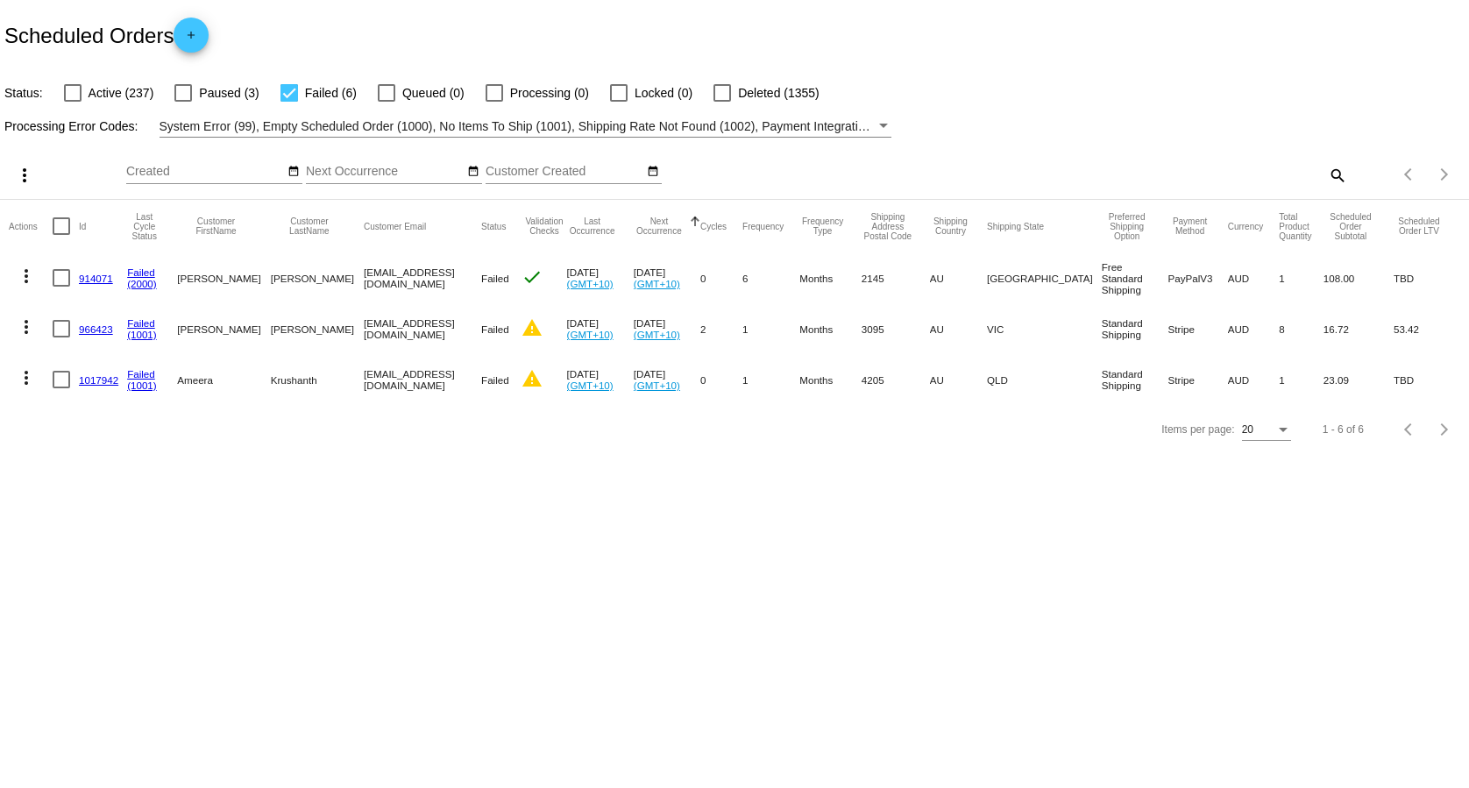
click at [27, 271] on mat-icon "more_vert" at bounding box center [26, 276] width 21 height 21
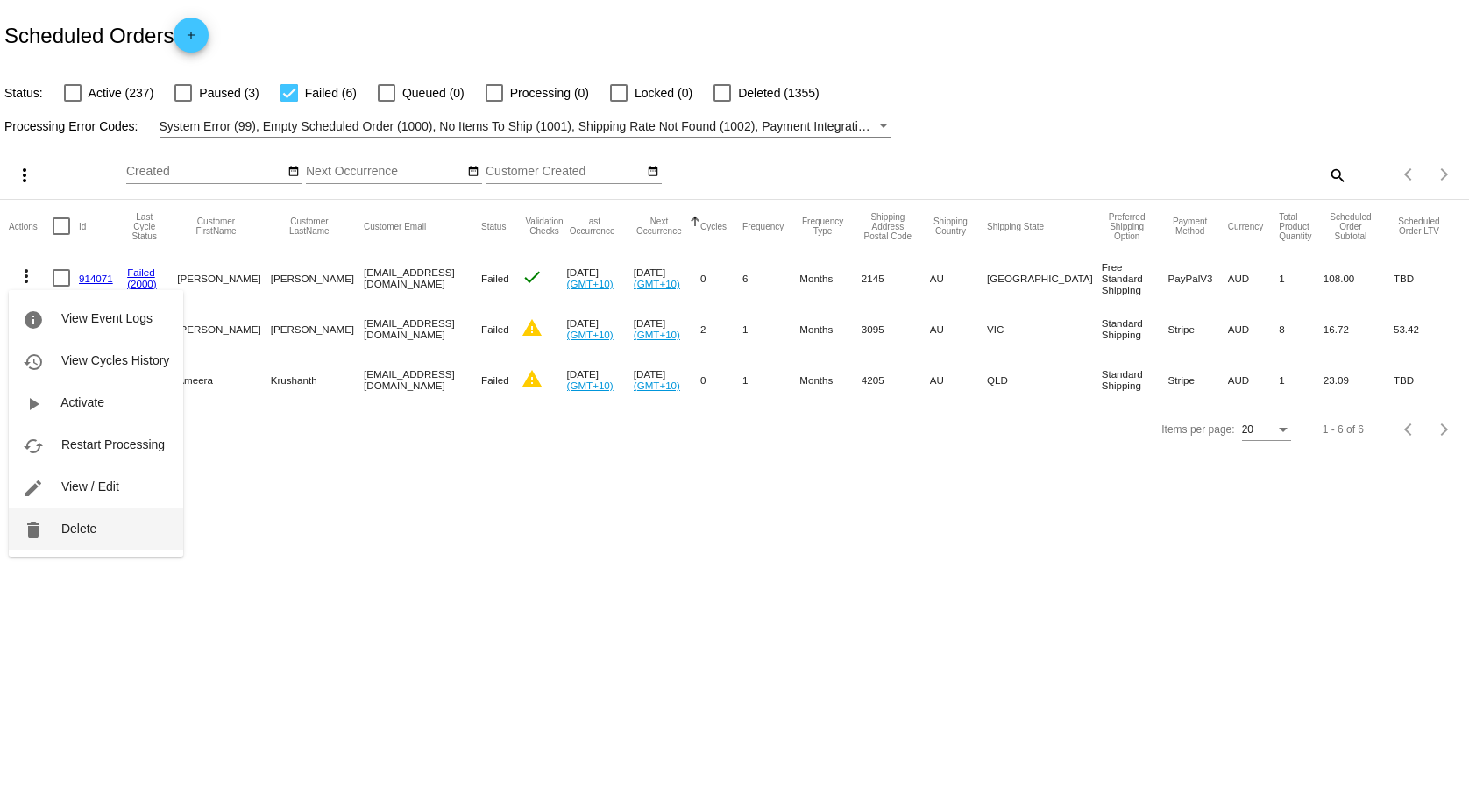
click at [89, 537] on button "delete Delete" at bounding box center [96, 529] width 174 height 42
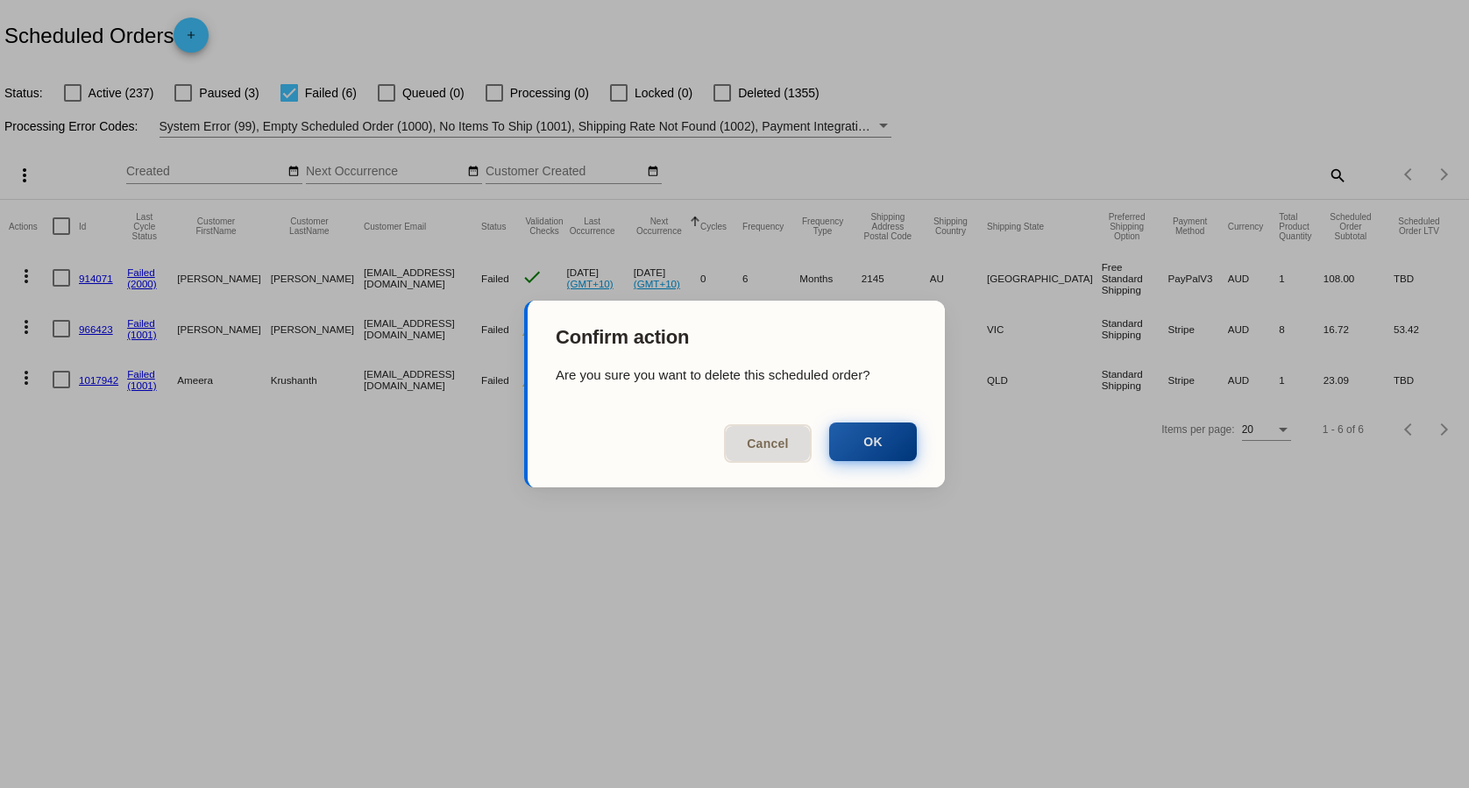
click at [847, 454] on button "OK" at bounding box center [873, 442] width 88 height 39
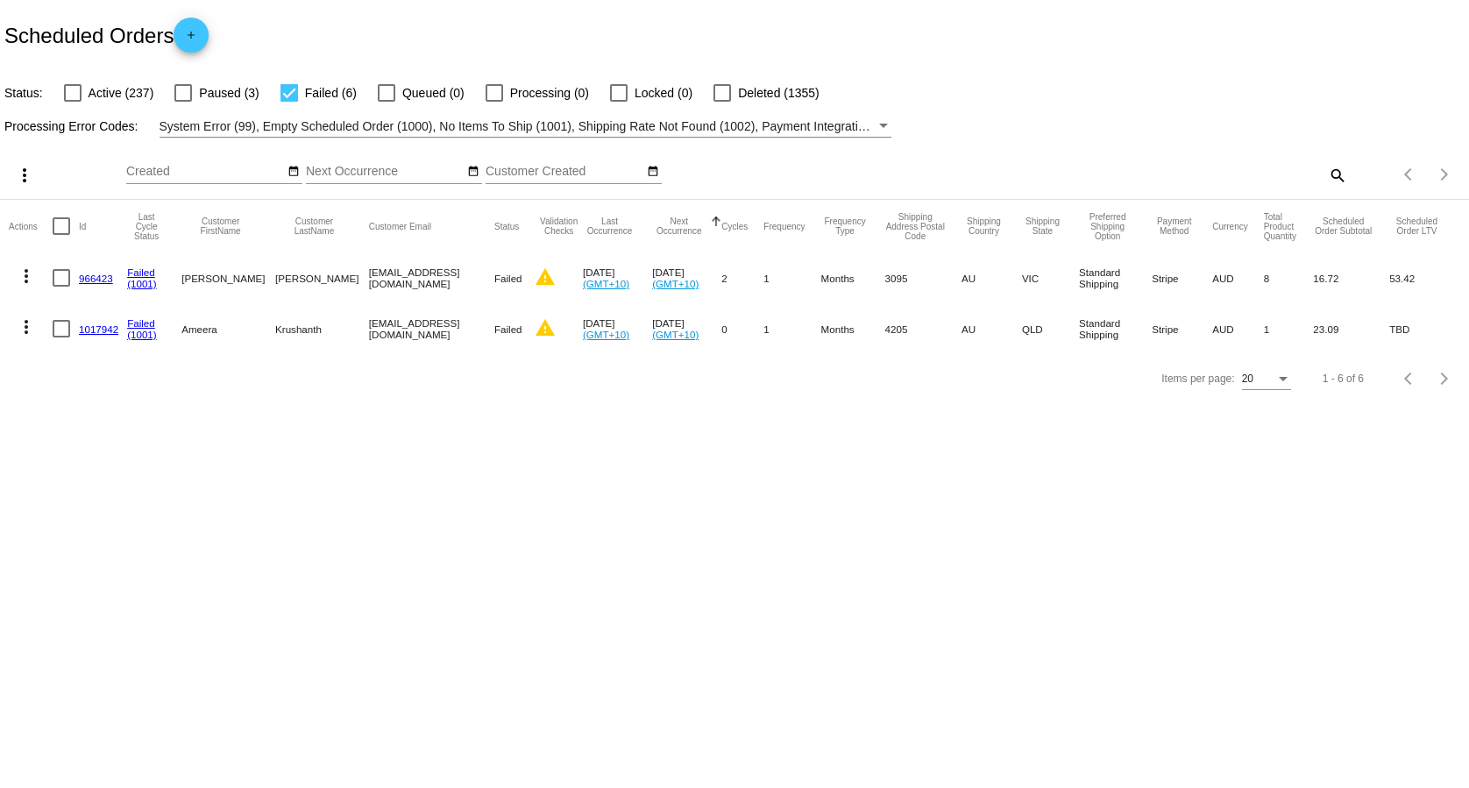
click at [100, 281] on link "966423" at bounding box center [96, 278] width 34 height 11
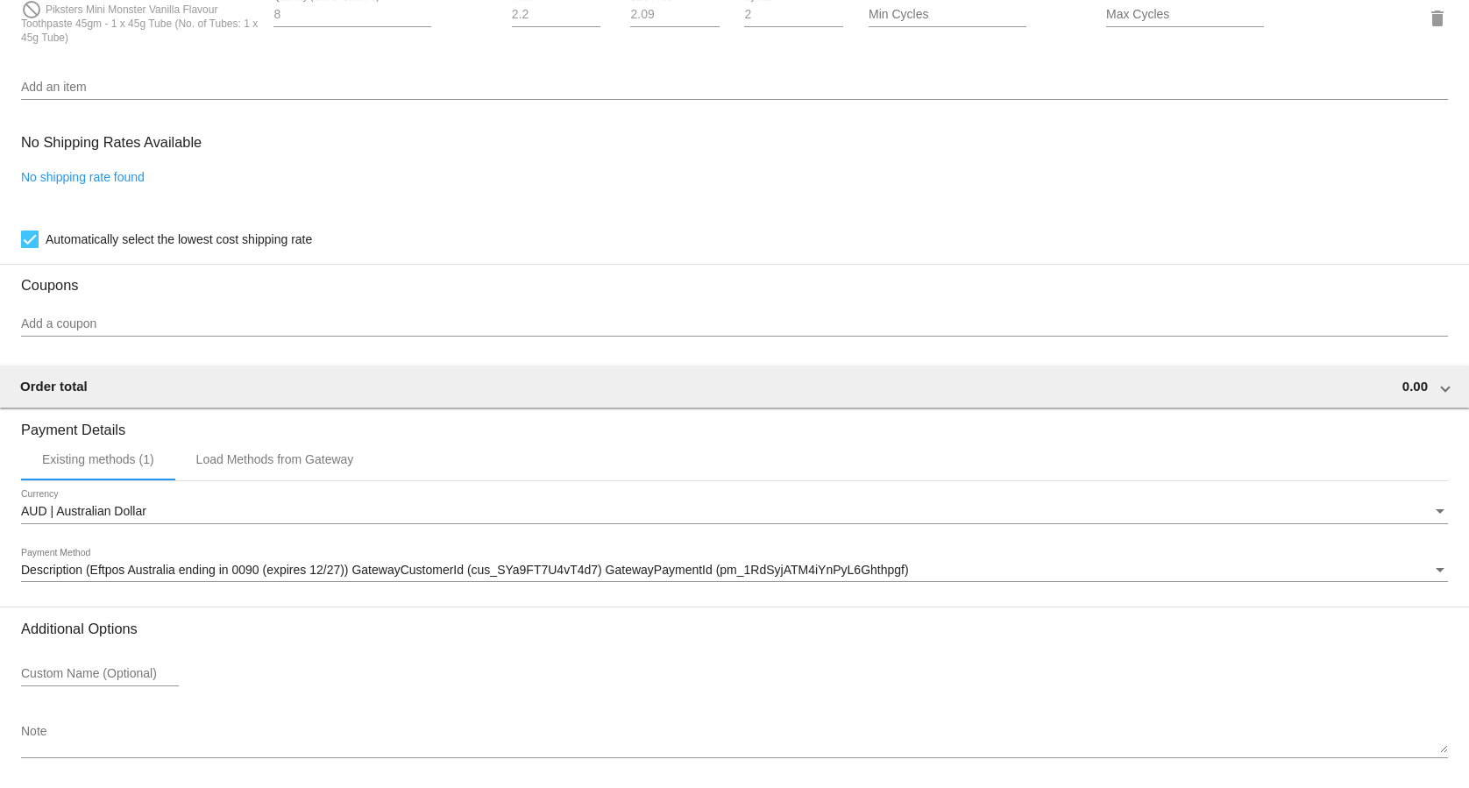
scroll to position [1426, 0]
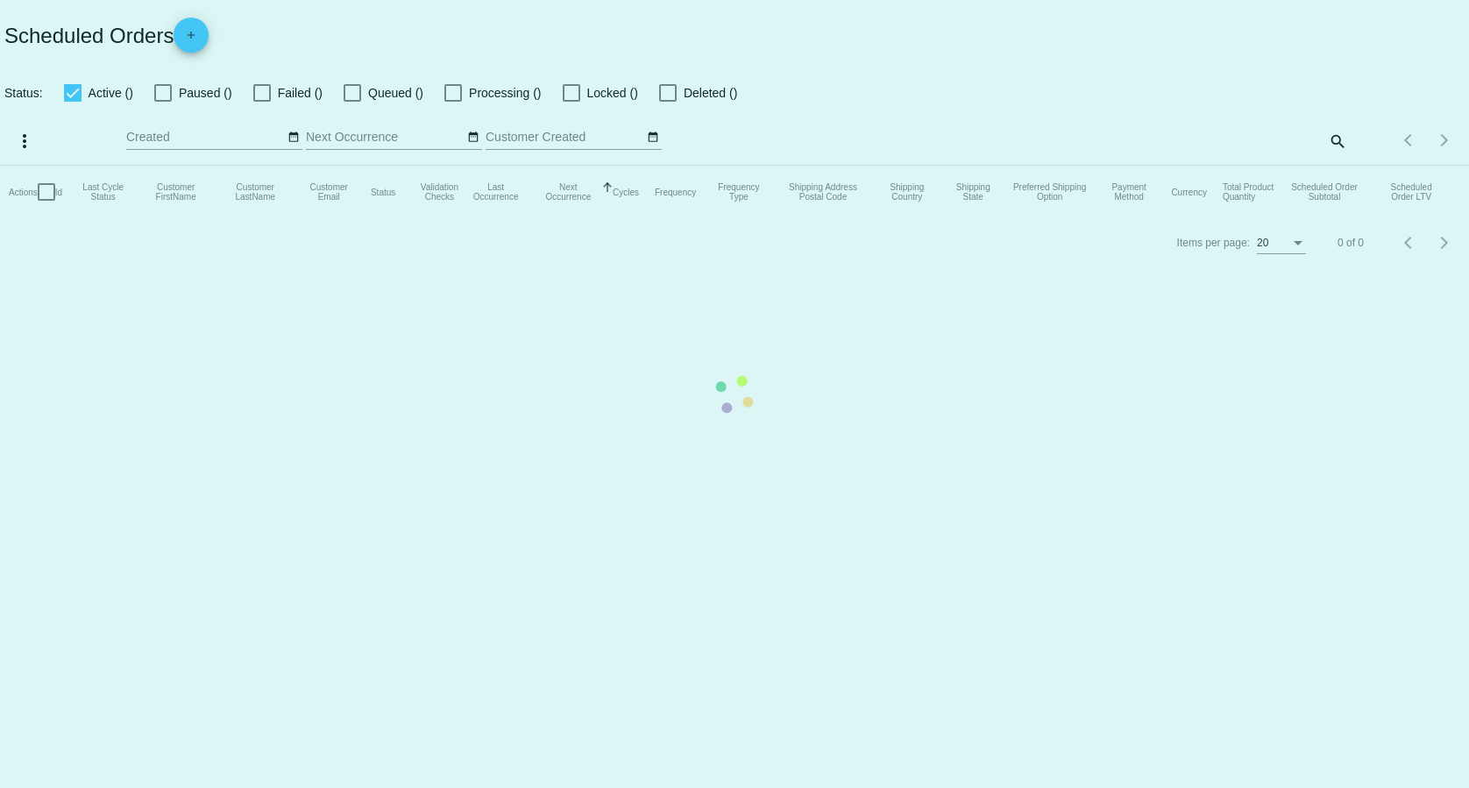
checkbox input "false"
checkbox input "true"
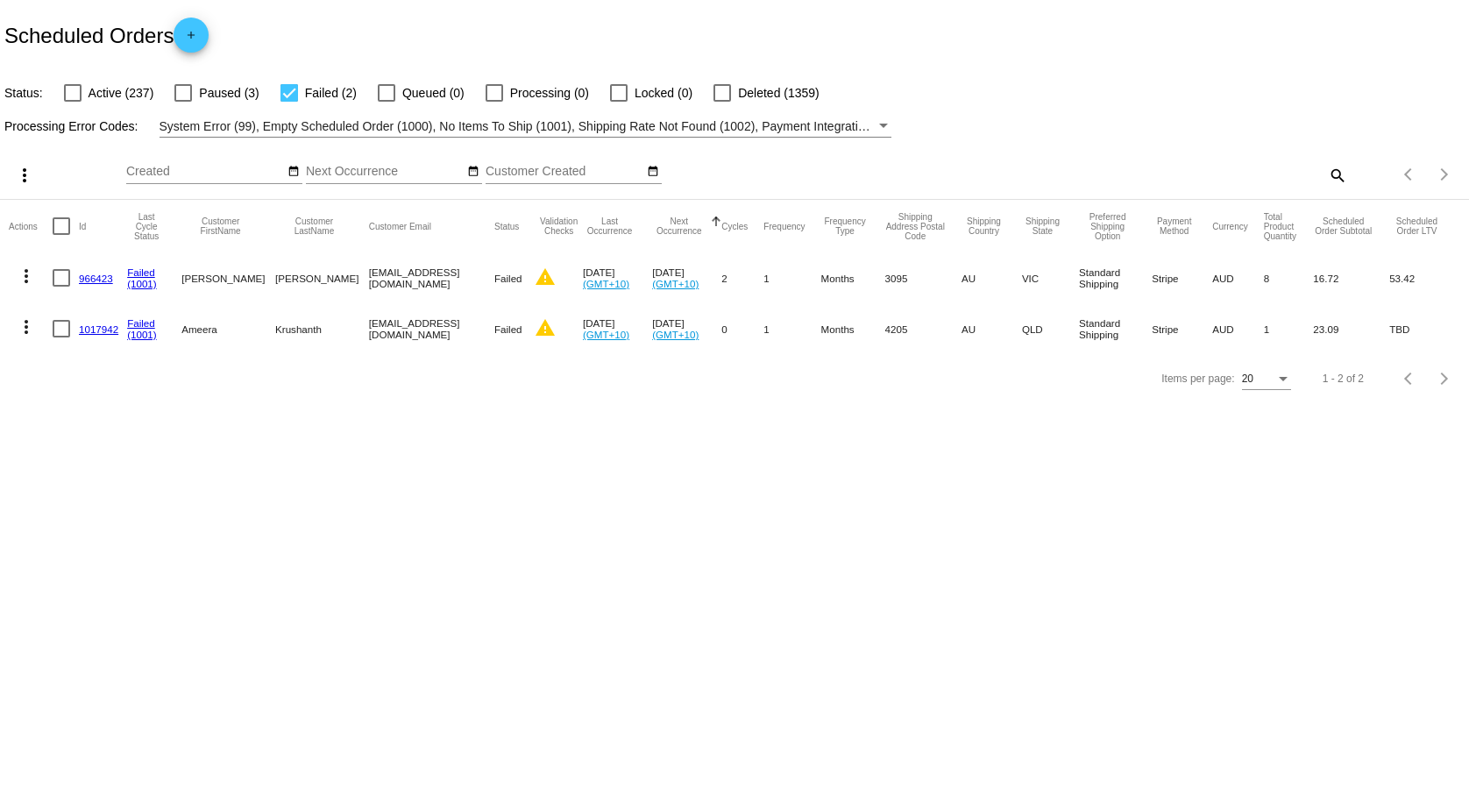
click at [118, 325] on link "1017942" at bounding box center [98, 328] width 39 height 11
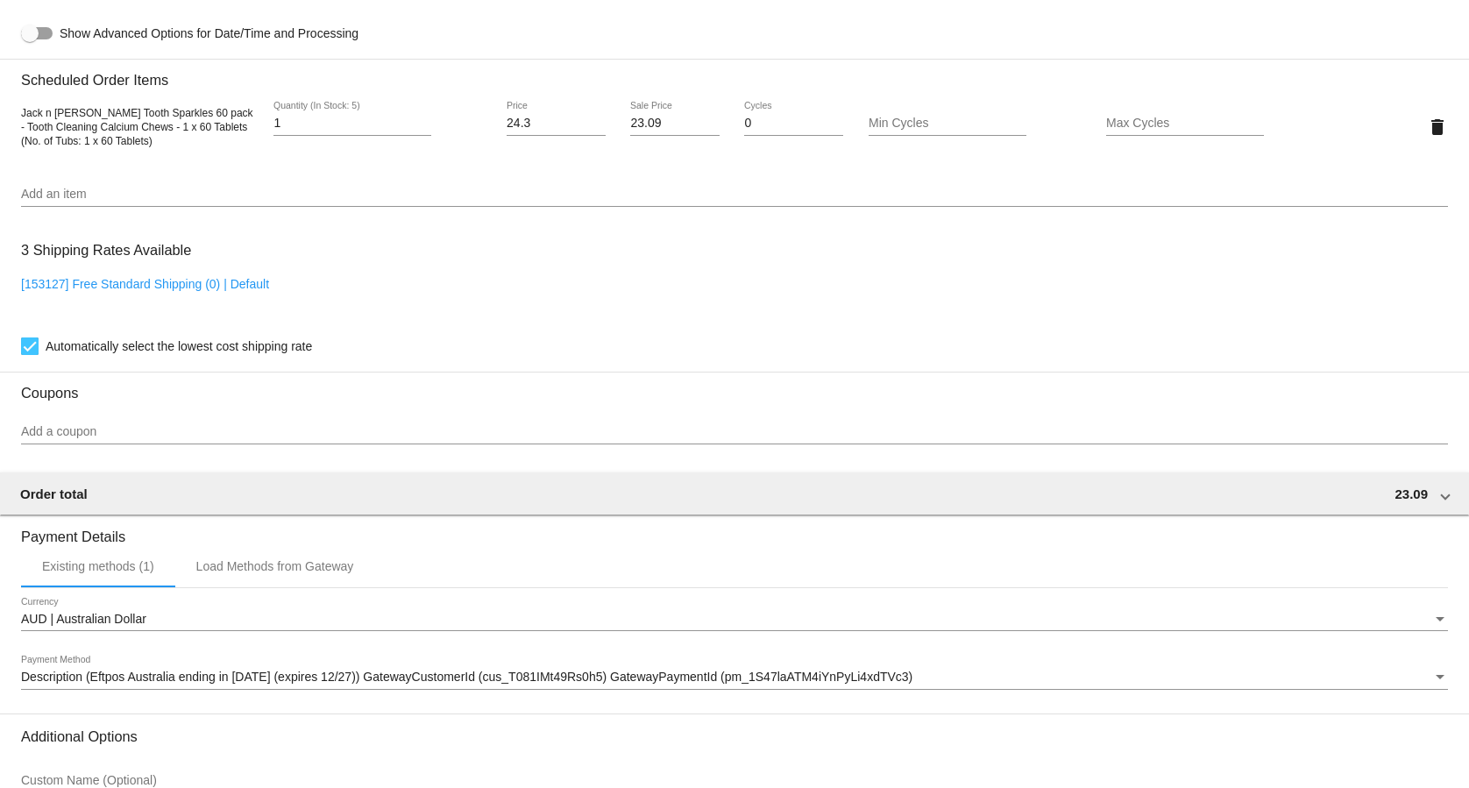
scroll to position [1024, 0]
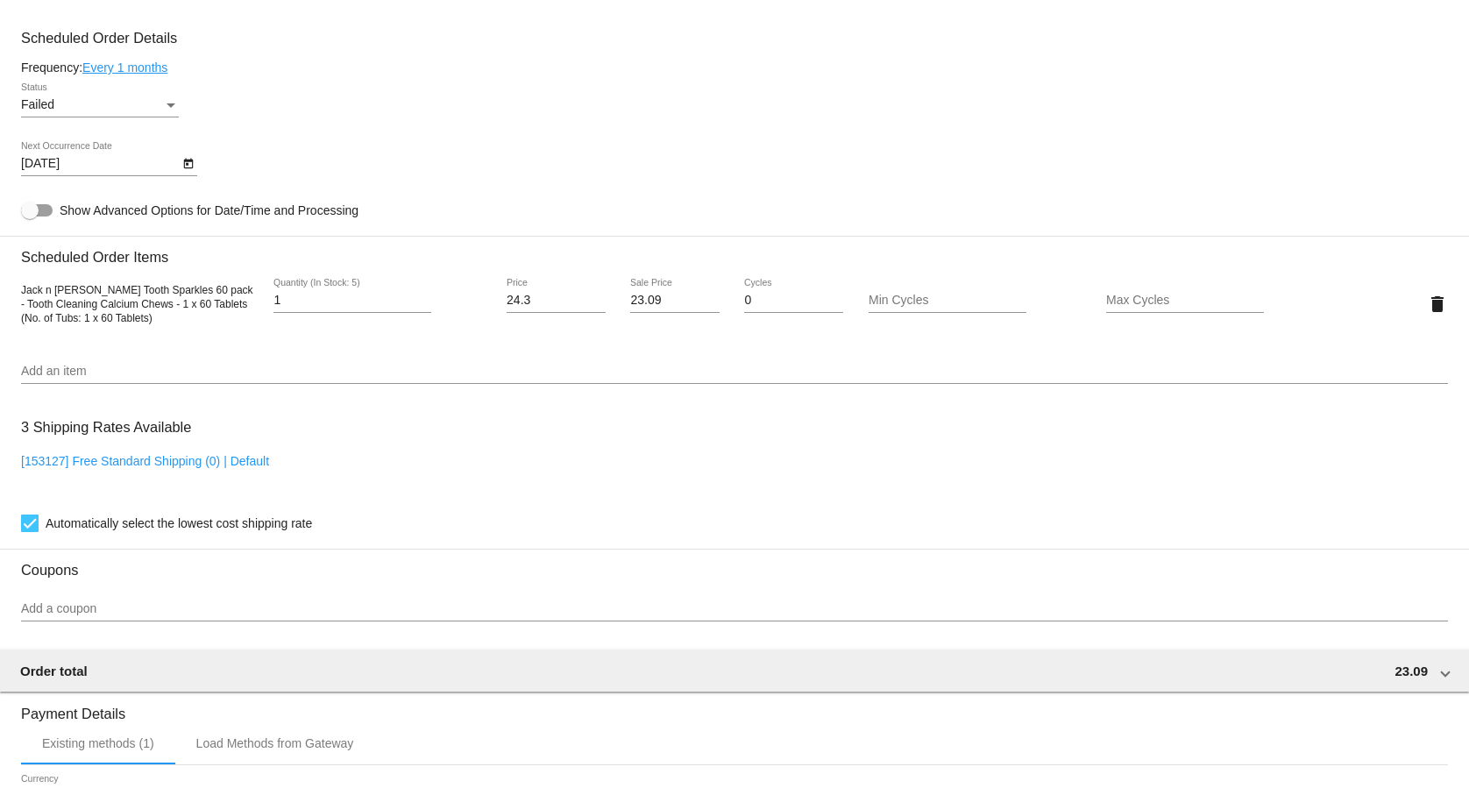
click at [180, 461] on link "[153127] Free Standard Shipping (0) | Default" at bounding box center [145, 461] width 248 height 14
checkbox input "false"
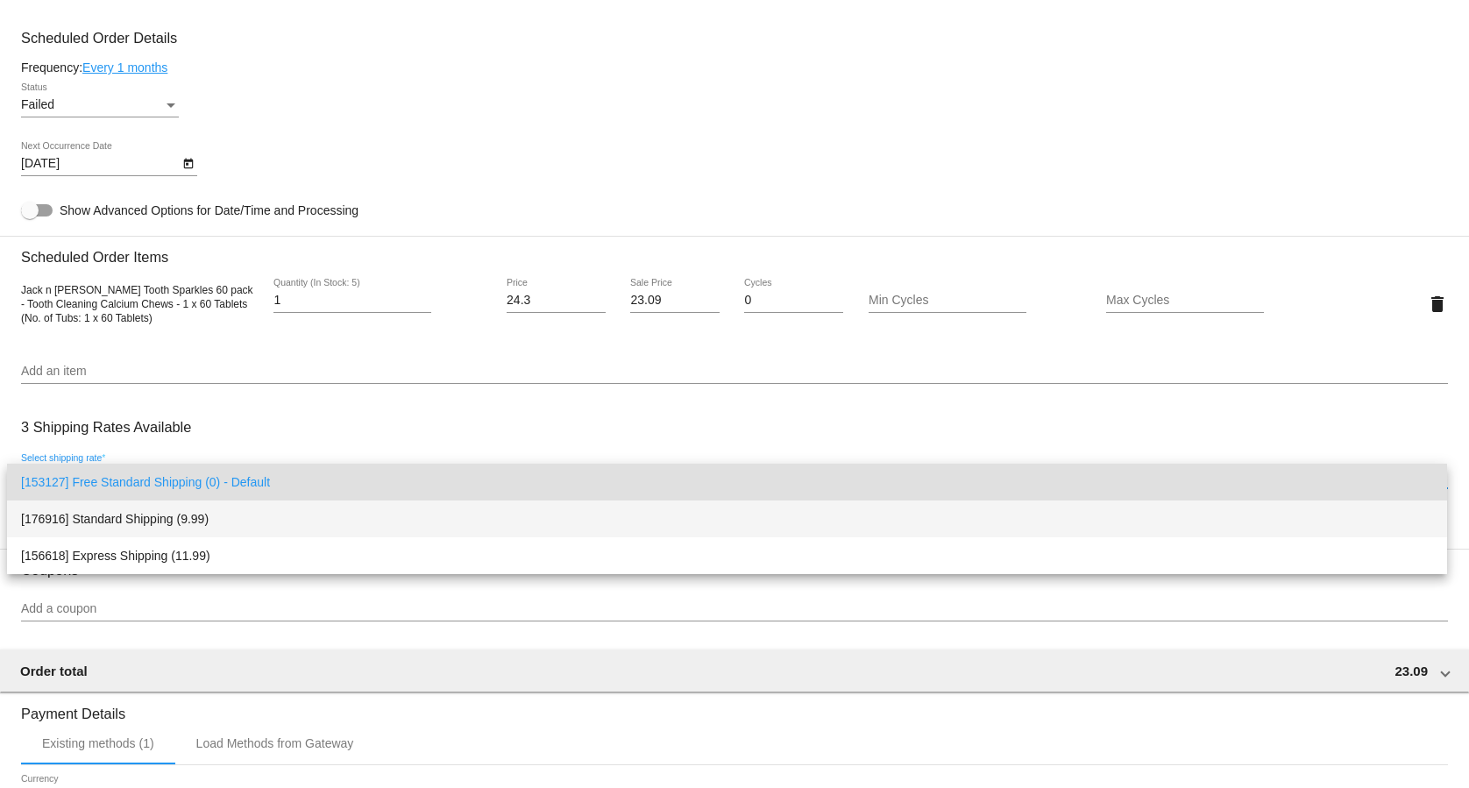
click at [167, 519] on span "[176916] Standard Shipping (9.99)" at bounding box center [727, 519] width 1412 height 37
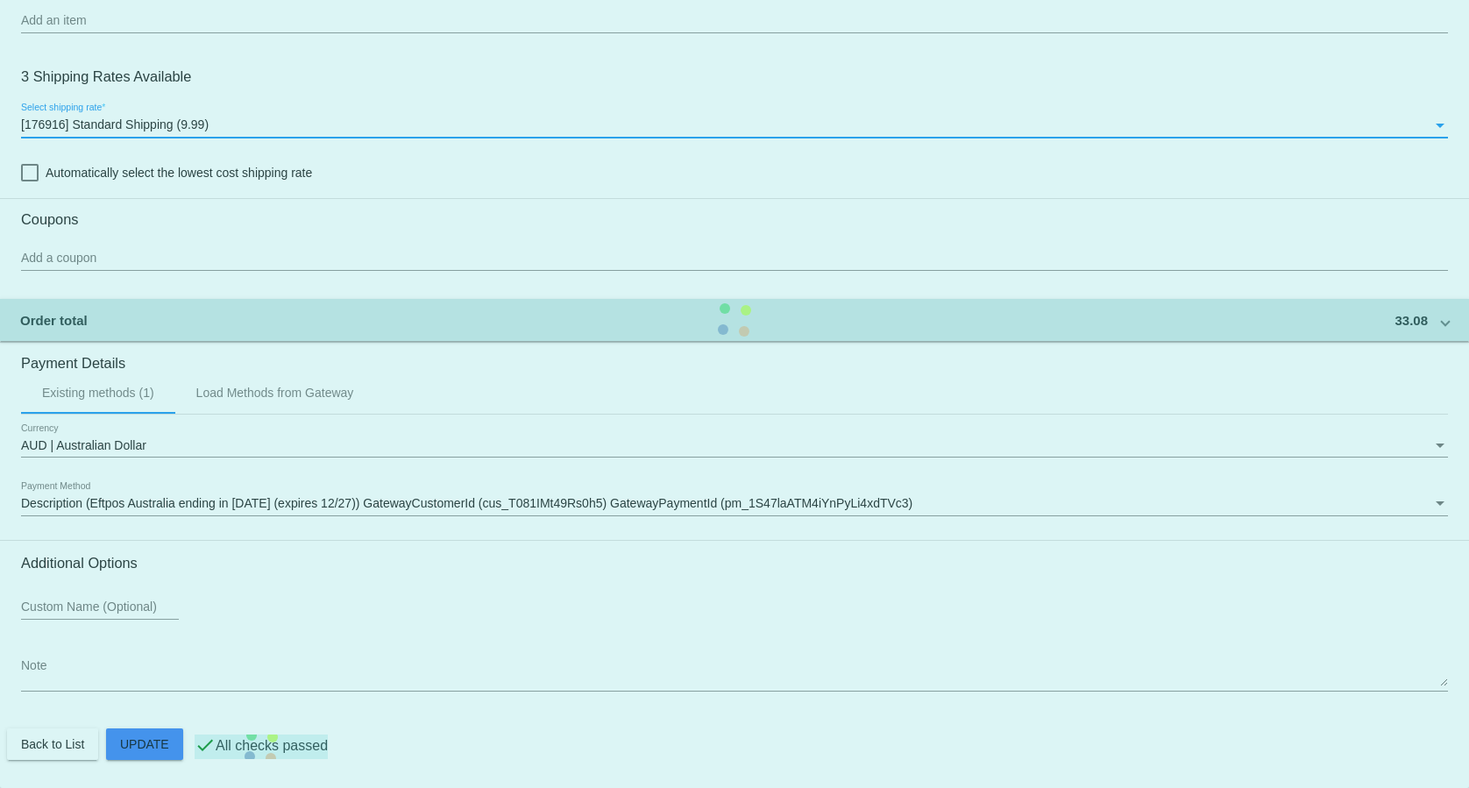
scroll to position [1382, 0]
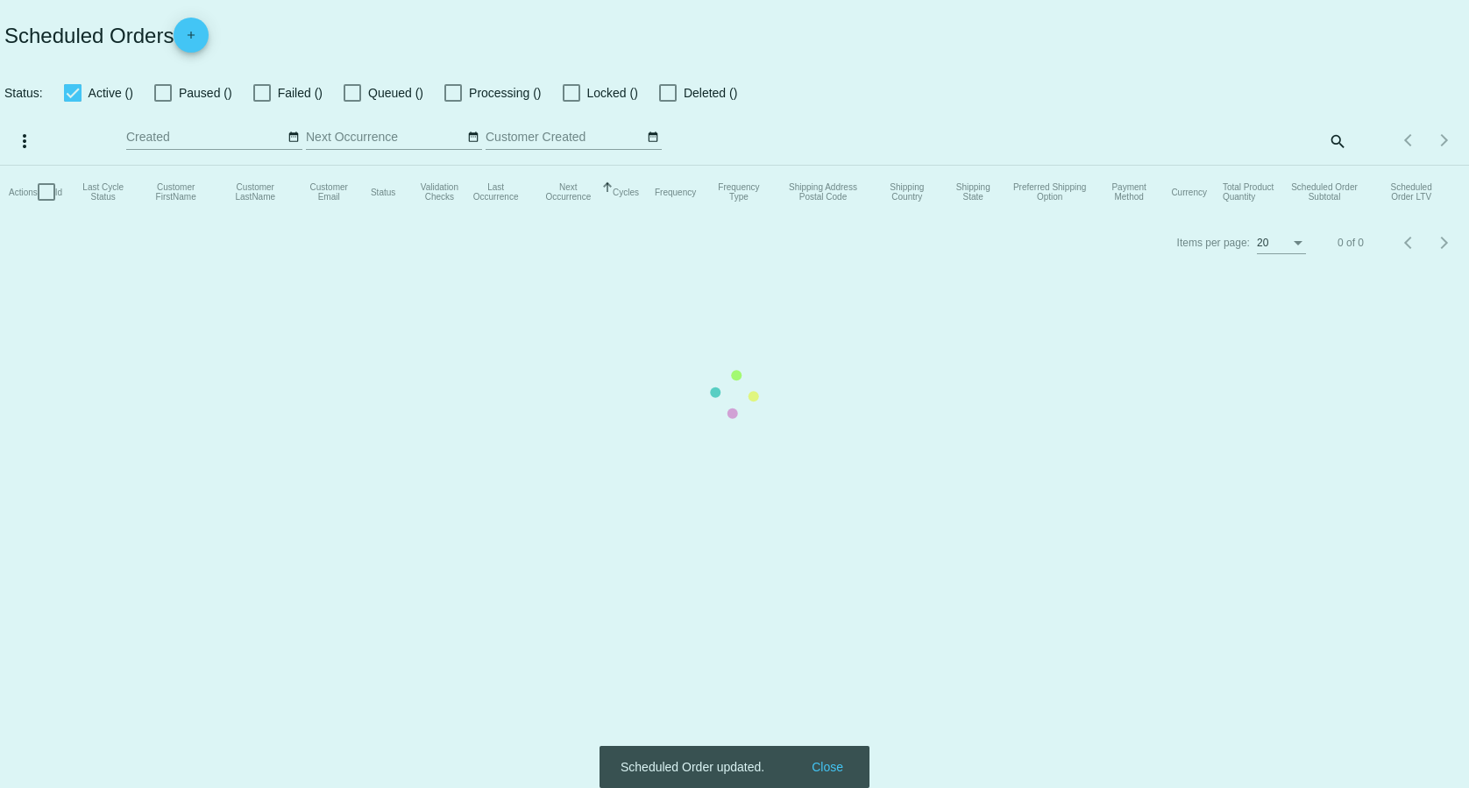
checkbox input "false"
checkbox input "true"
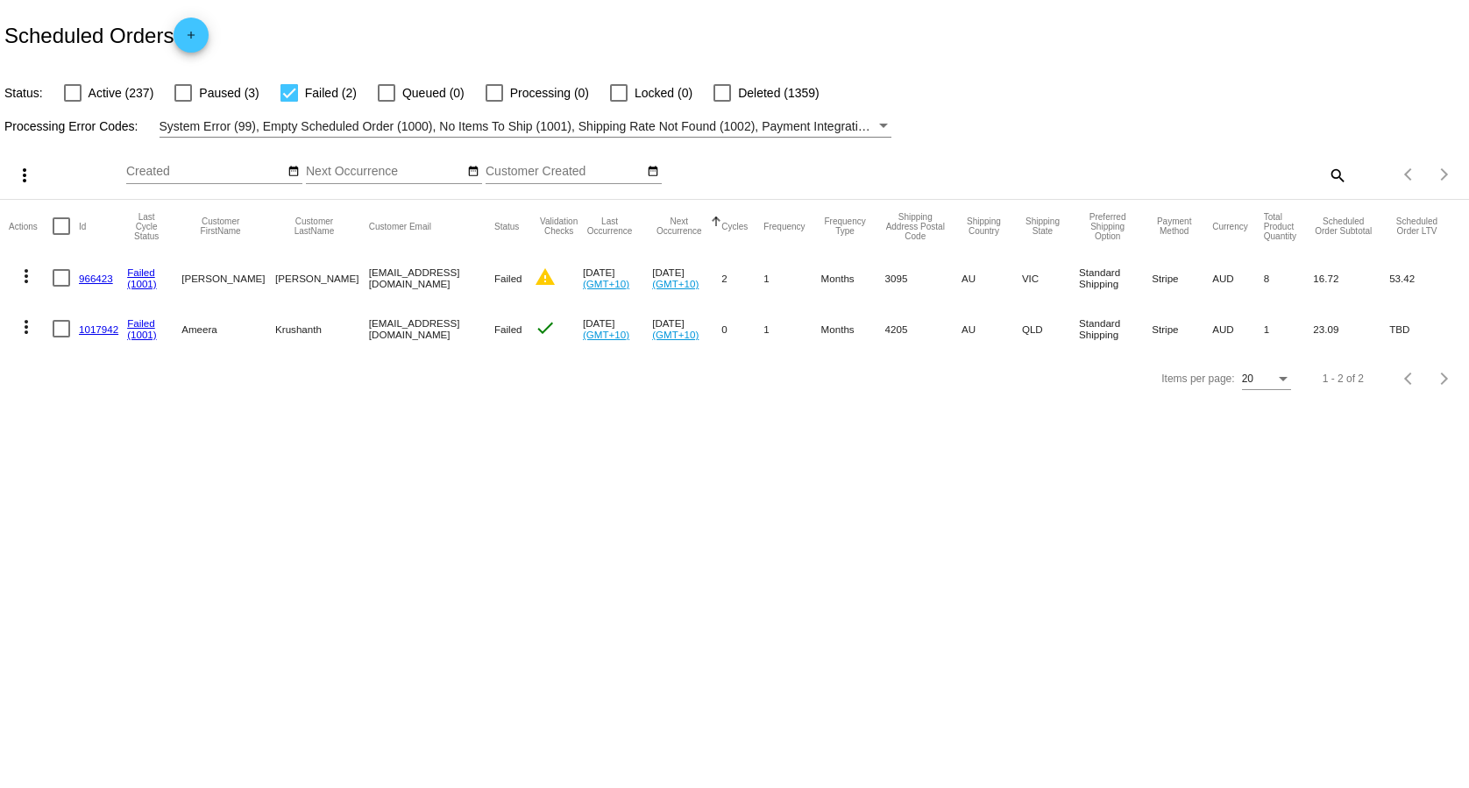
click at [25, 330] on mat-icon "more_vert" at bounding box center [26, 326] width 21 height 21
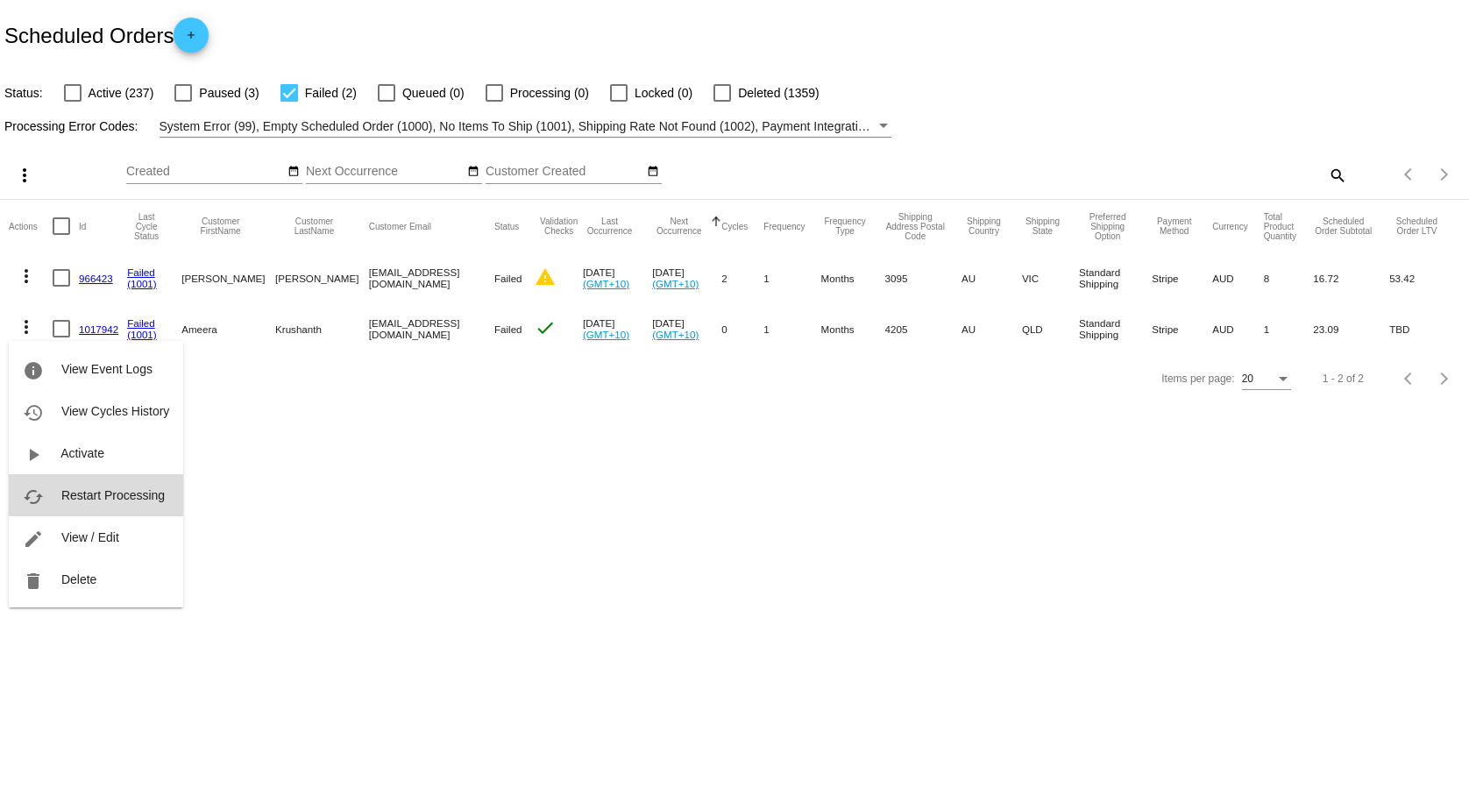
click at [113, 495] on span "Restart Processing" at bounding box center [112, 495] width 103 height 14
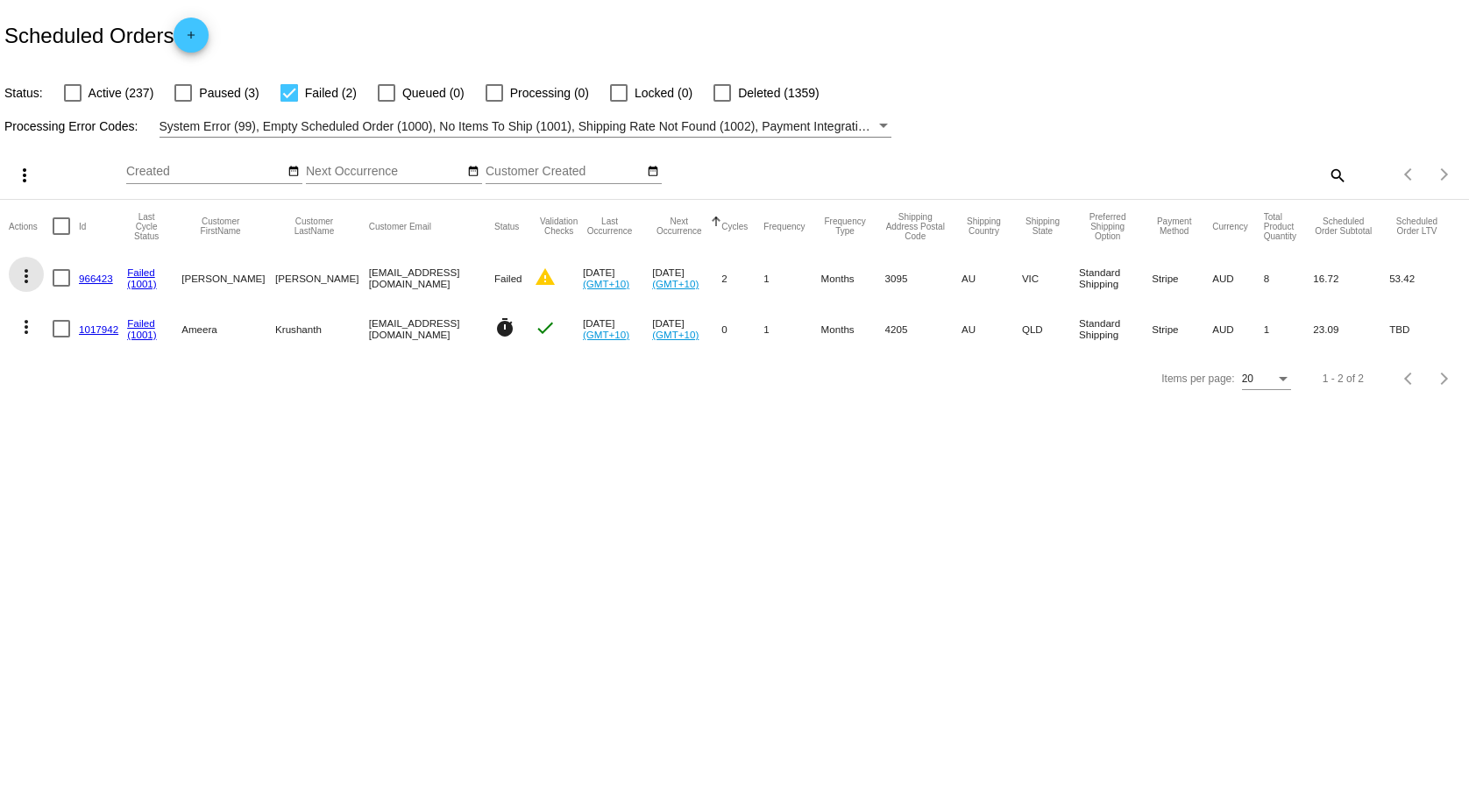
click at [24, 275] on mat-icon "more_vert" at bounding box center [26, 276] width 21 height 21
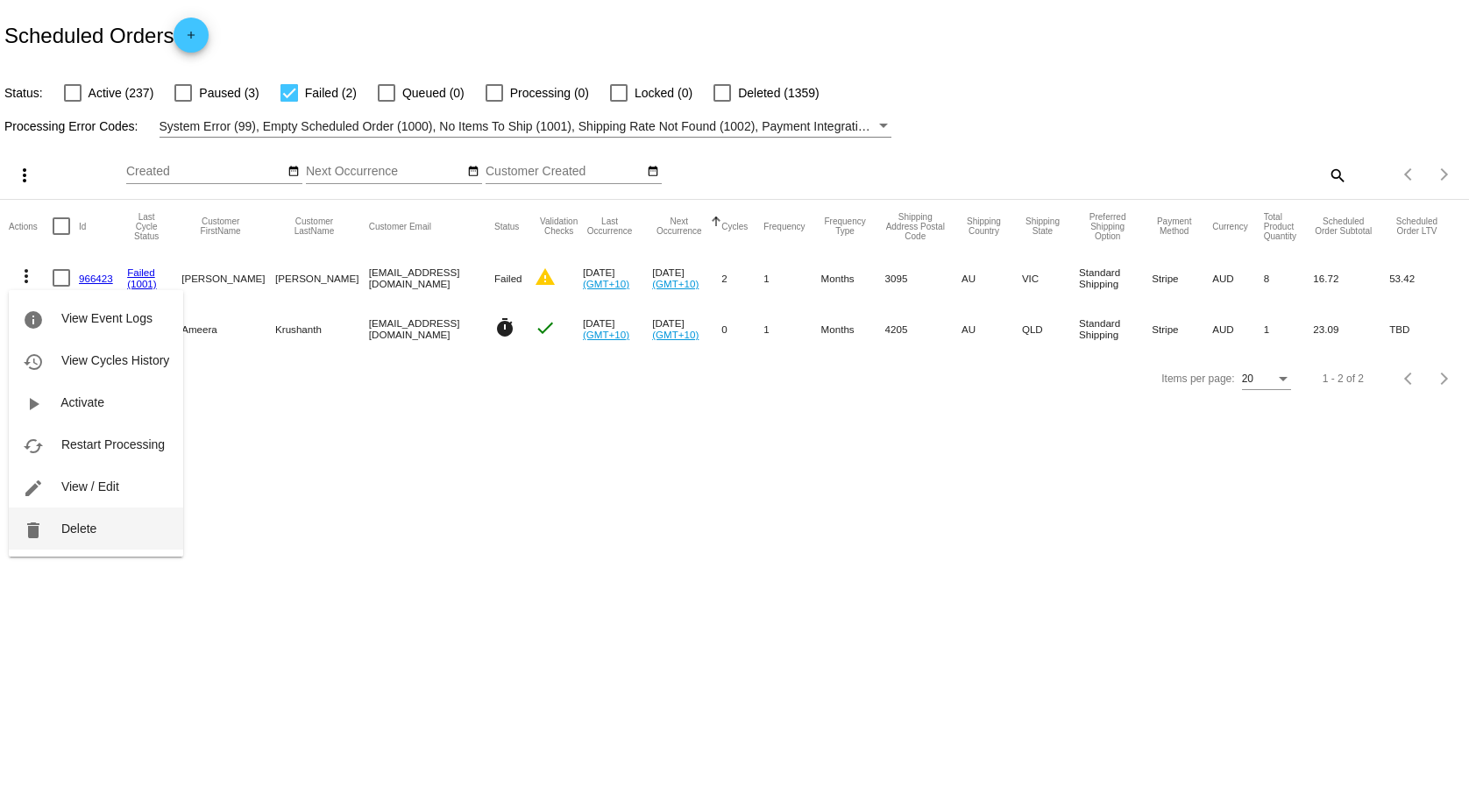
click at [110, 538] on button "delete Delete" at bounding box center [96, 529] width 174 height 42
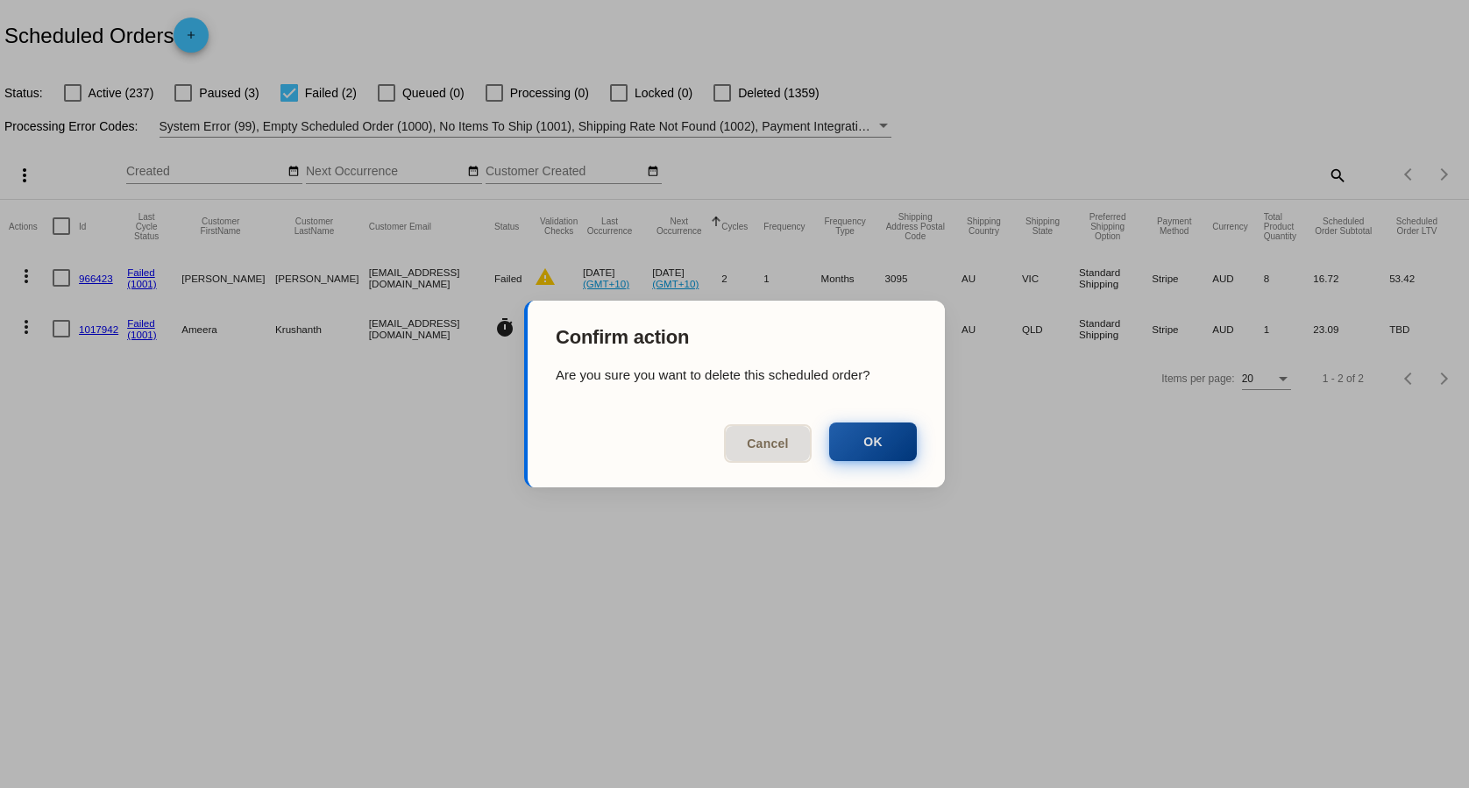
click at [897, 458] on button "OK" at bounding box center [873, 442] width 88 height 39
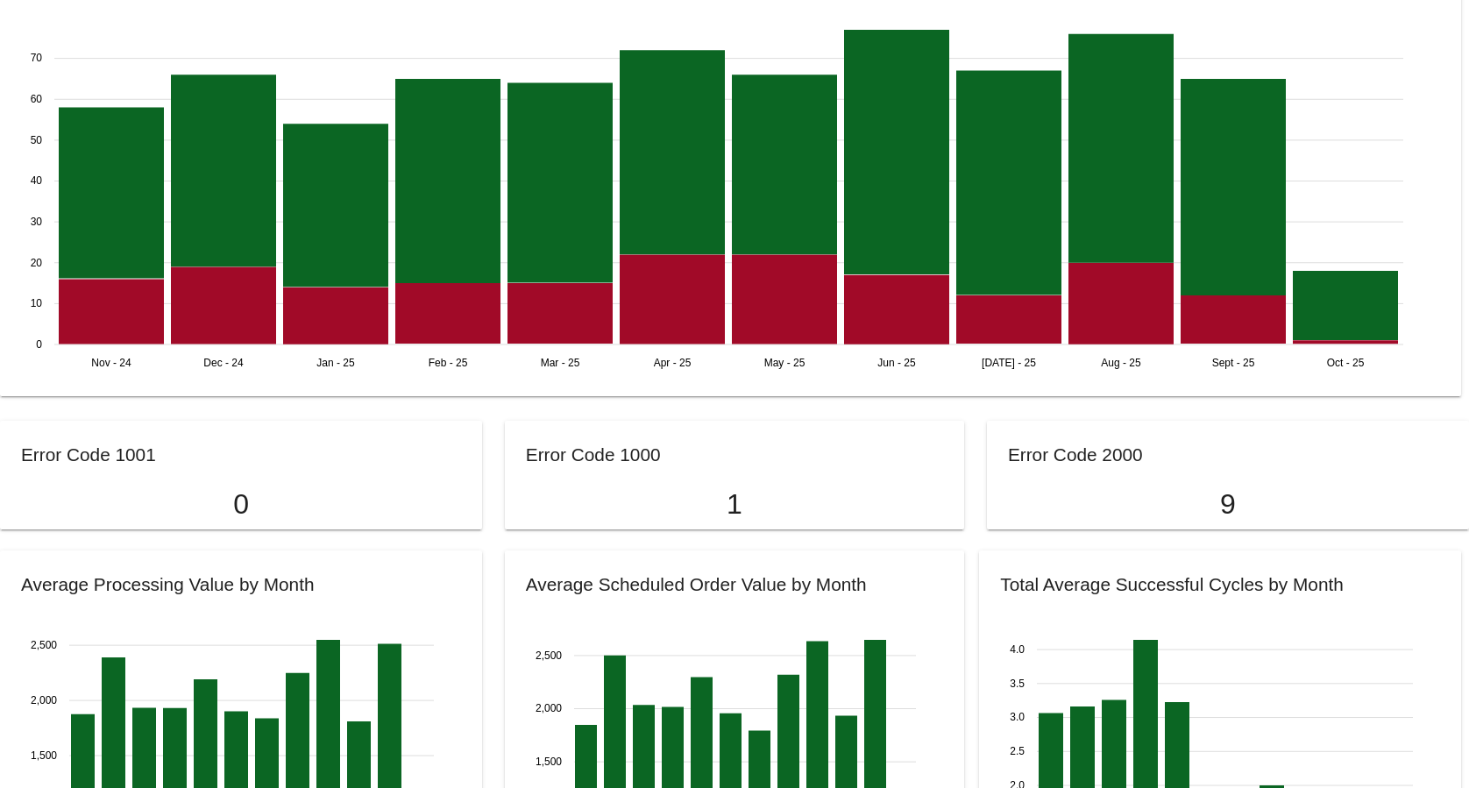
scroll to position [1252, 0]
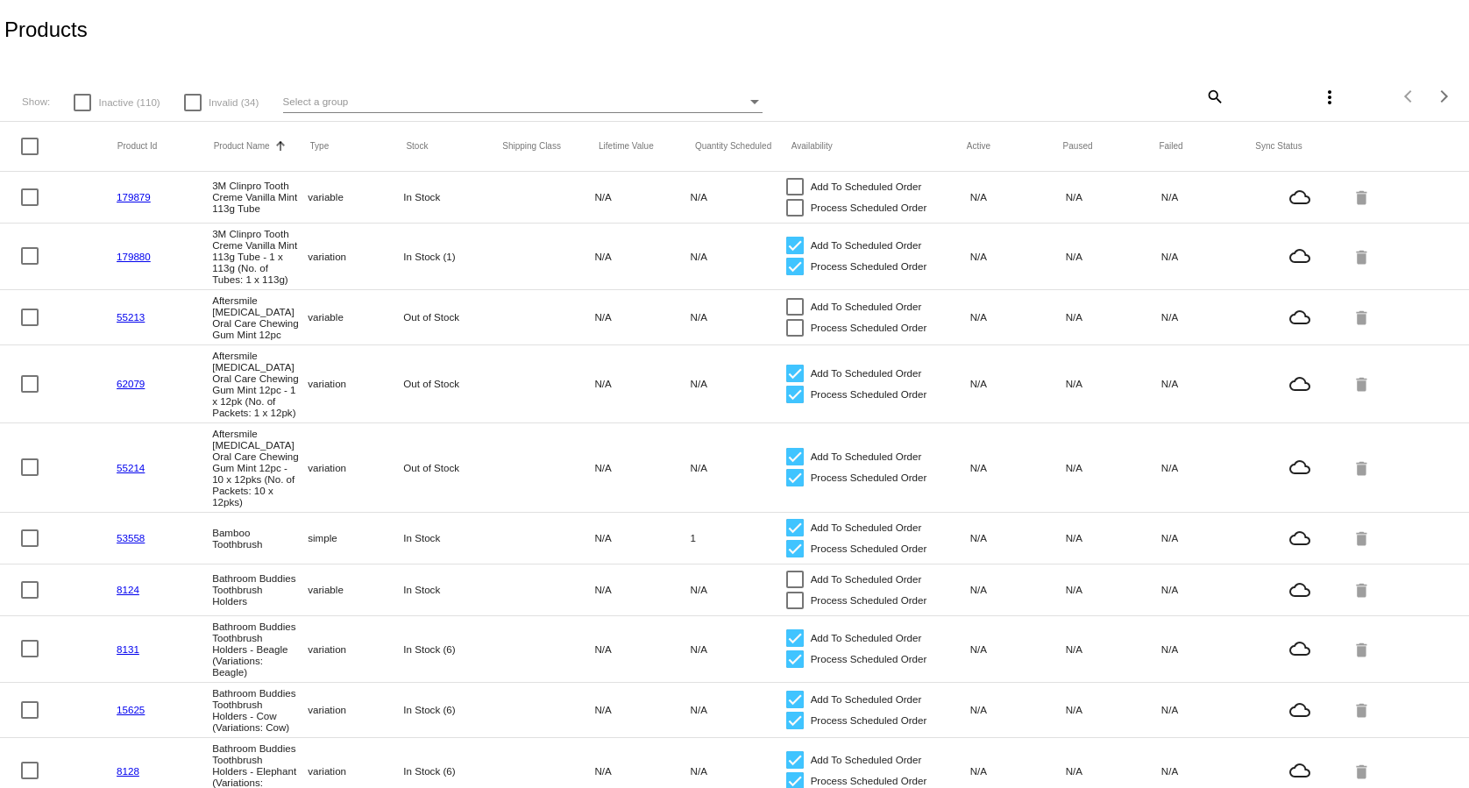
click at [442, 98] on div "Select a group" at bounding box center [515, 101] width 464 height 21
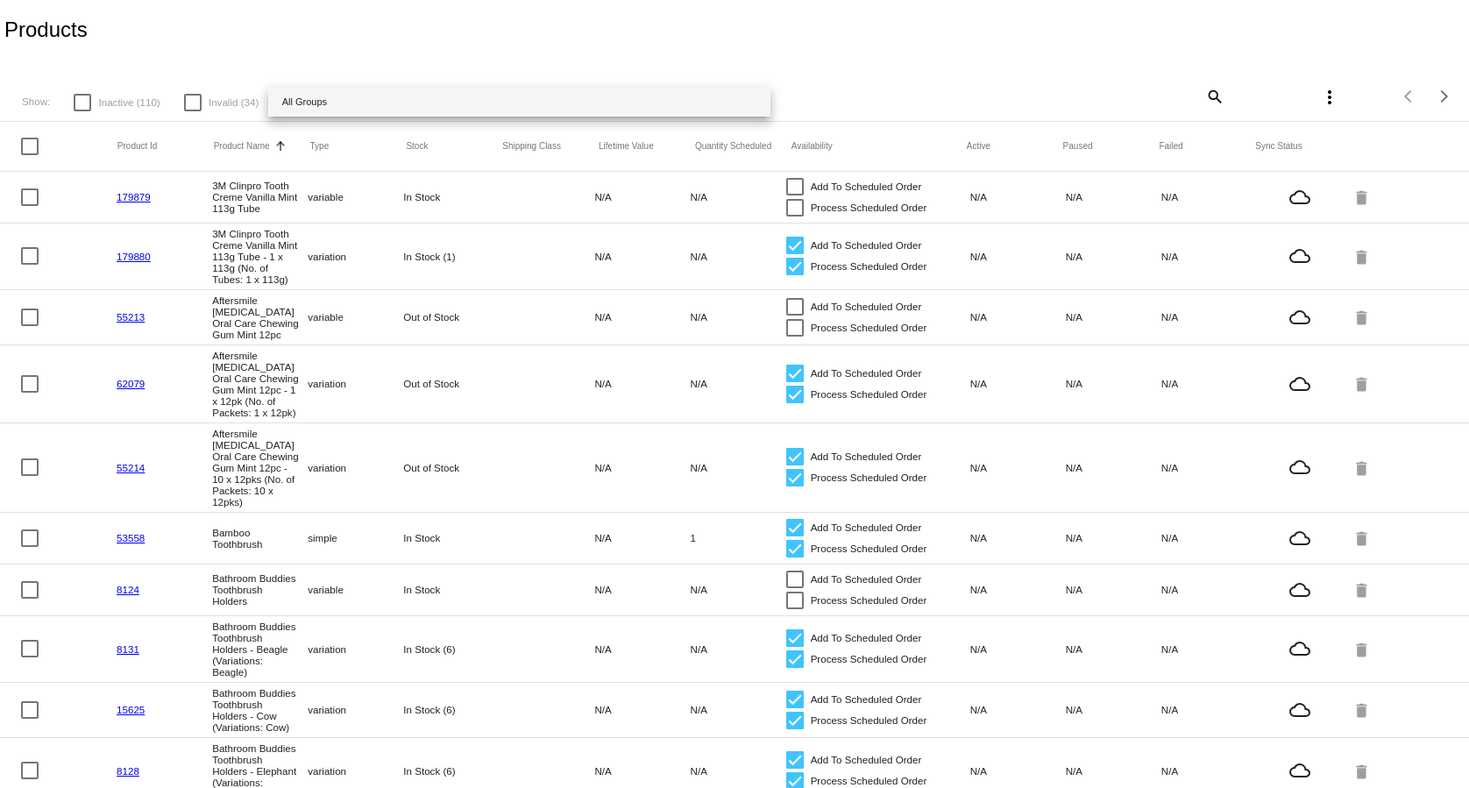
click at [1211, 88] on div at bounding box center [734, 394] width 1469 height 788
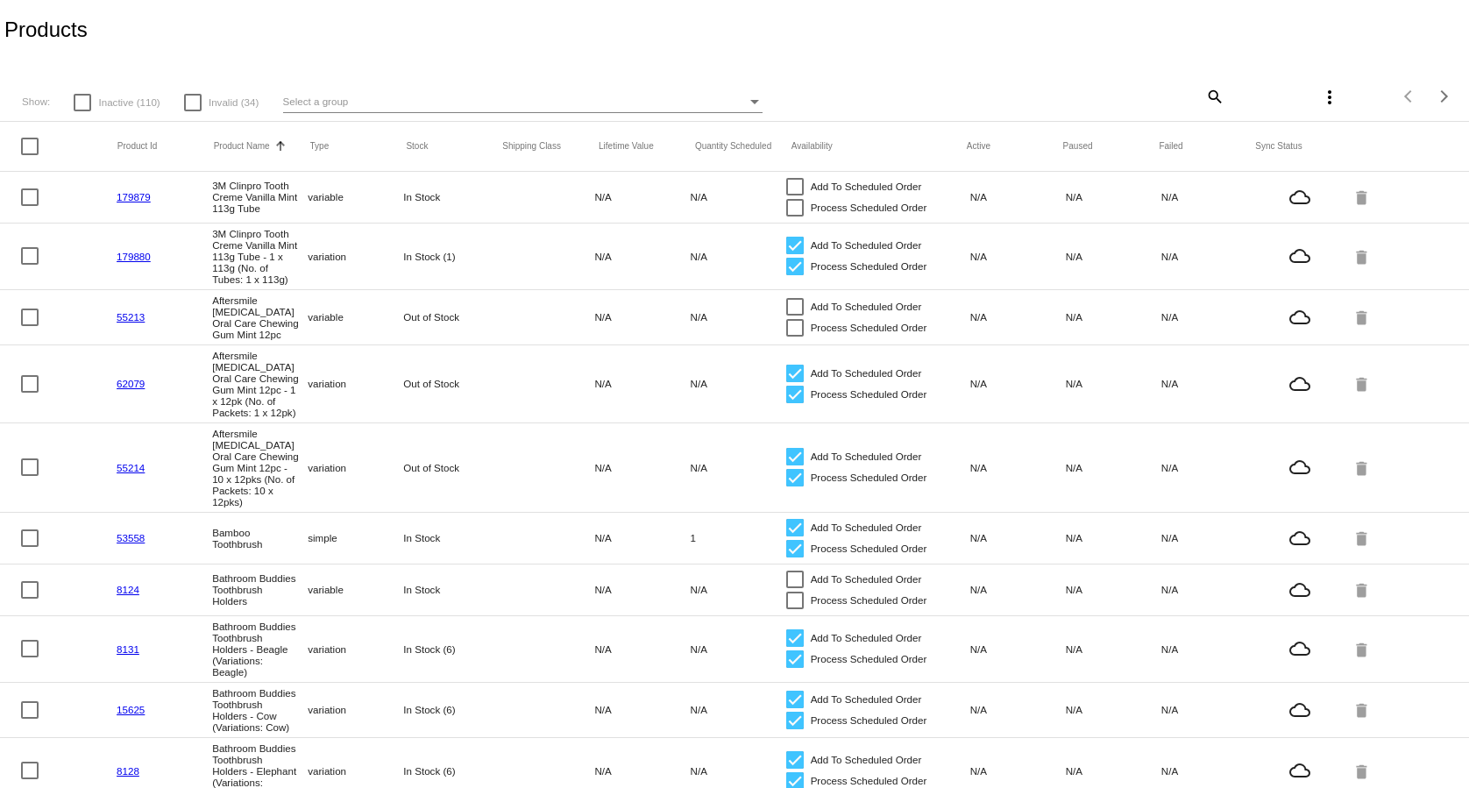
click at [1206, 89] on mat-icon "search" at bounding box center [1214, 95] width 21 height 27
click at [1134, 95] on input "Search" at bounding box center [1103, 94] width 244 height 14
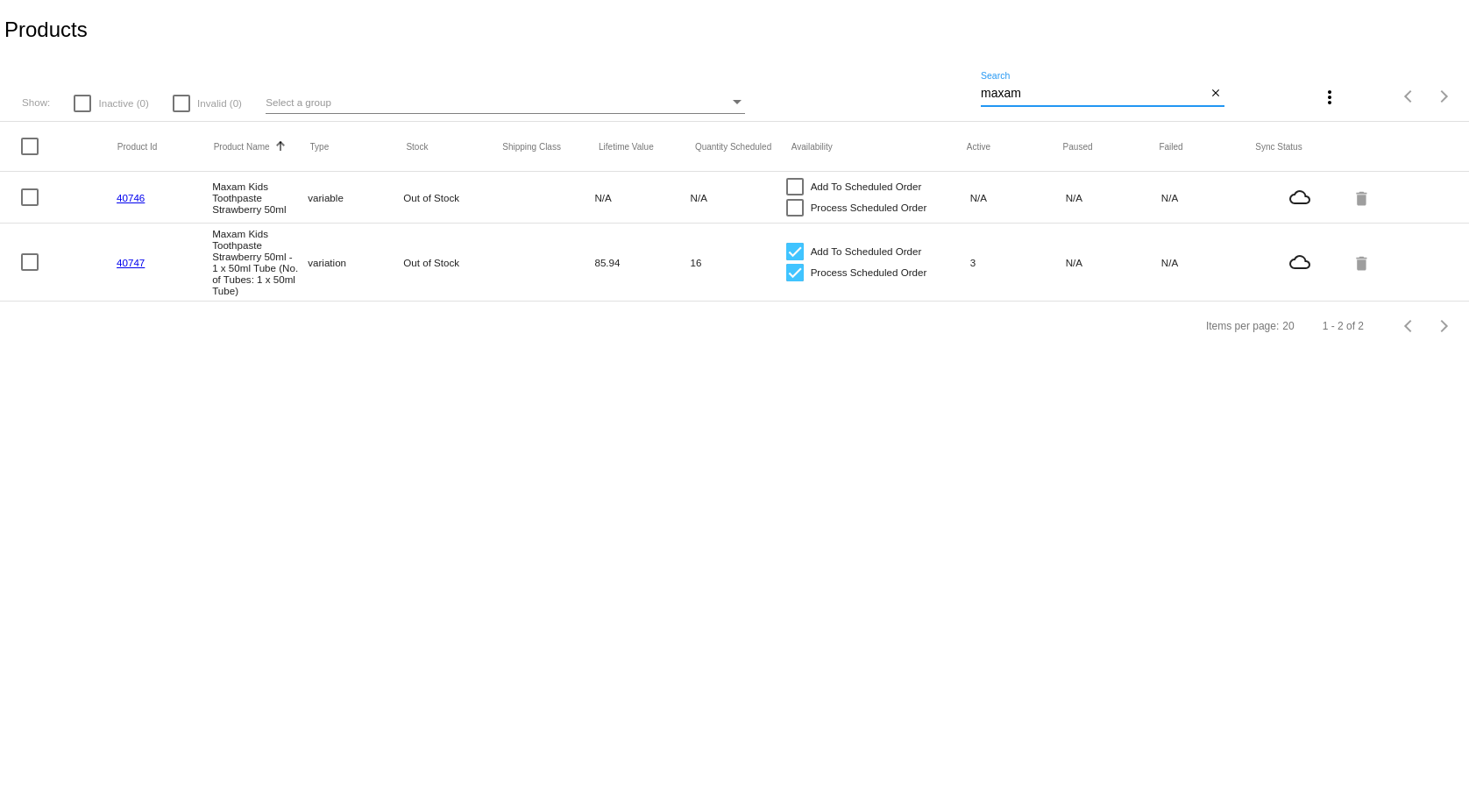
type input "maxam"
click at [772, 186] on mat-row "40746 Maxam Kids Toothpaste Strawberry 50ml variable Out of Stock N/A N/A Add T…" at bounding box center [734, 198] width 1469 height 52
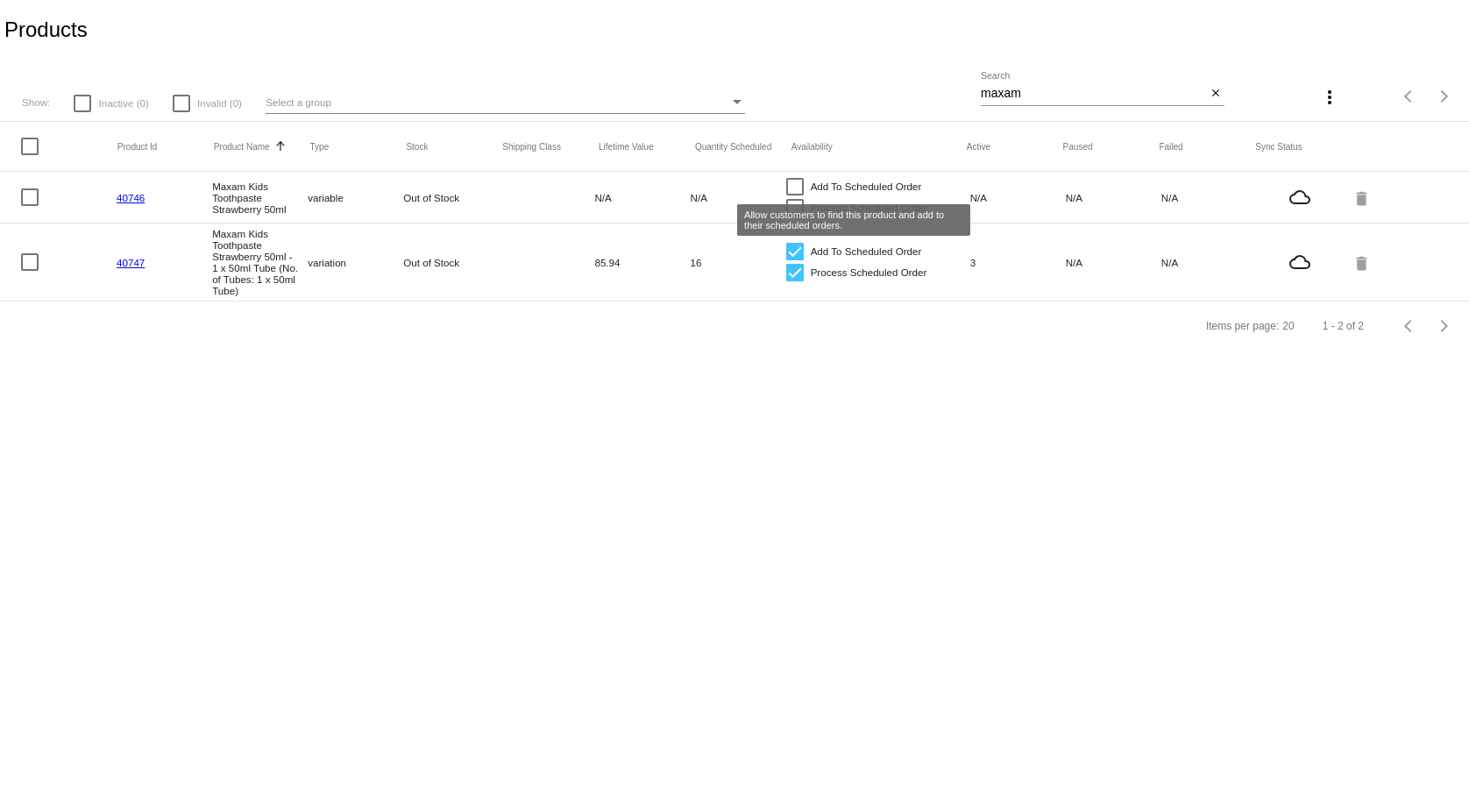
click at [790, 181] on div at bounding box center [795, 187] width 18 height 18
click at [794, 195] on input "Add To Scheduled Order" at bounding box center [794, 195] width 1 height 1
checkbox input "true"
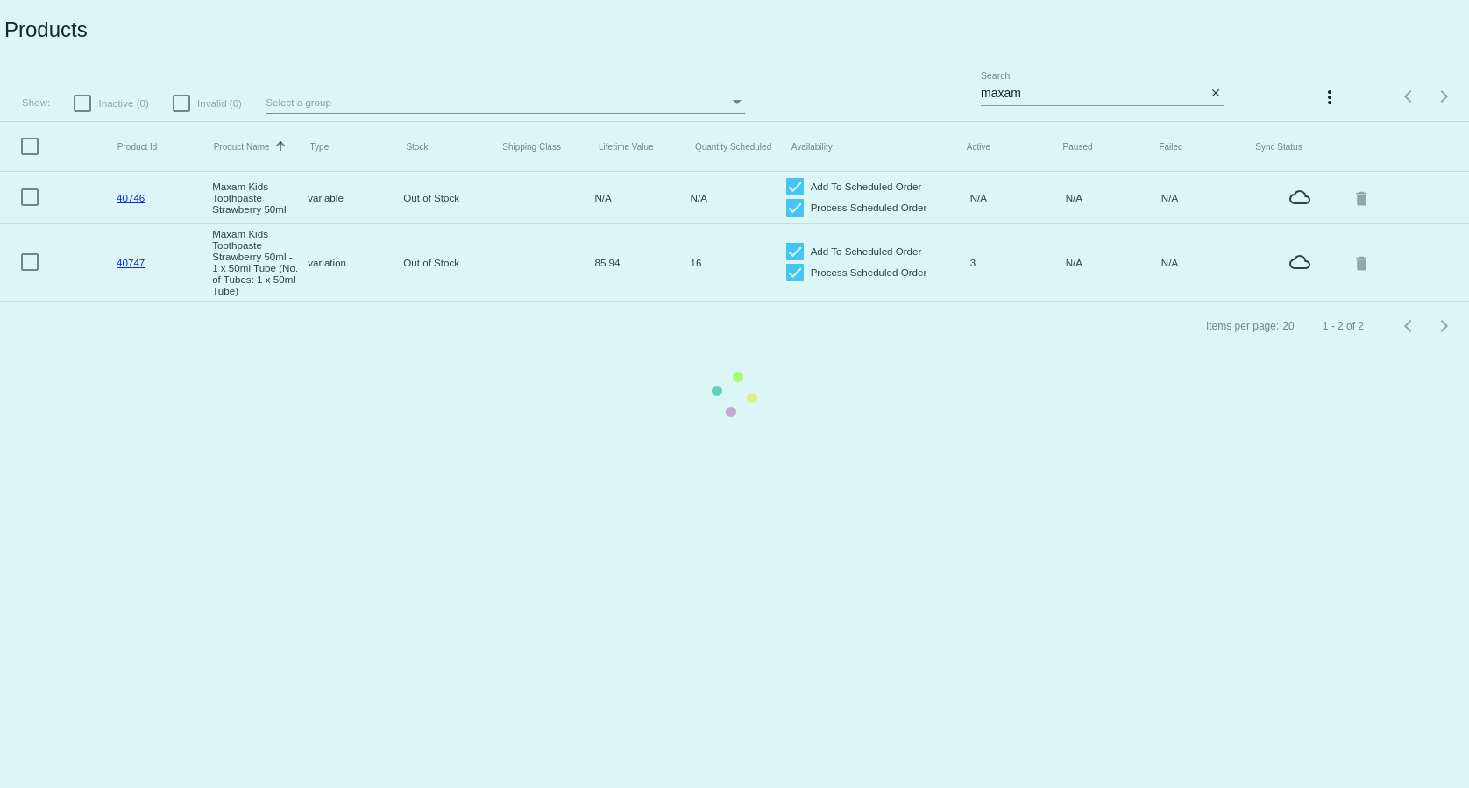
click at [792, 204] on mat-table "Product Id Product Name Sorted by ProductName ascending Type Stock Shipping Cla…" at bounding box center [734, 212] width 1469 height 180
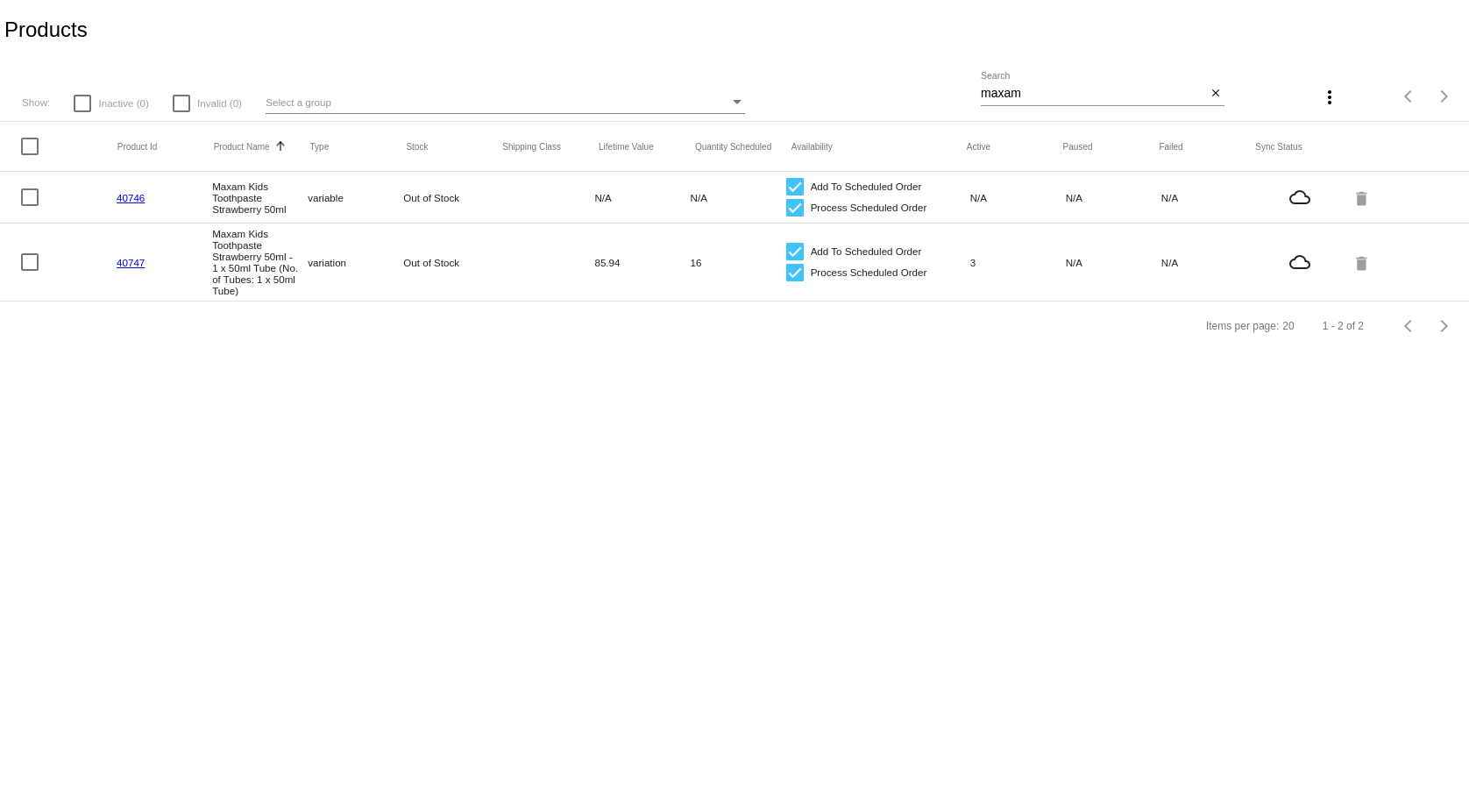
click at [428, 264] on mat-cell "Out of Stock" at bounding box center [451, 262] width 96 height 20
drag, startPoint x: 411, startPoint y: 201, endPoint x: 485, endPoint y: 202, distance: 73.6
click at [485, 202] on mat-cell "Out of Stock" at bounding box center [451, 198] width 96 height 20
click at [451, 200] on mat-cell "Out of Stock" at bounding box center [451, 198] width 96 height 20
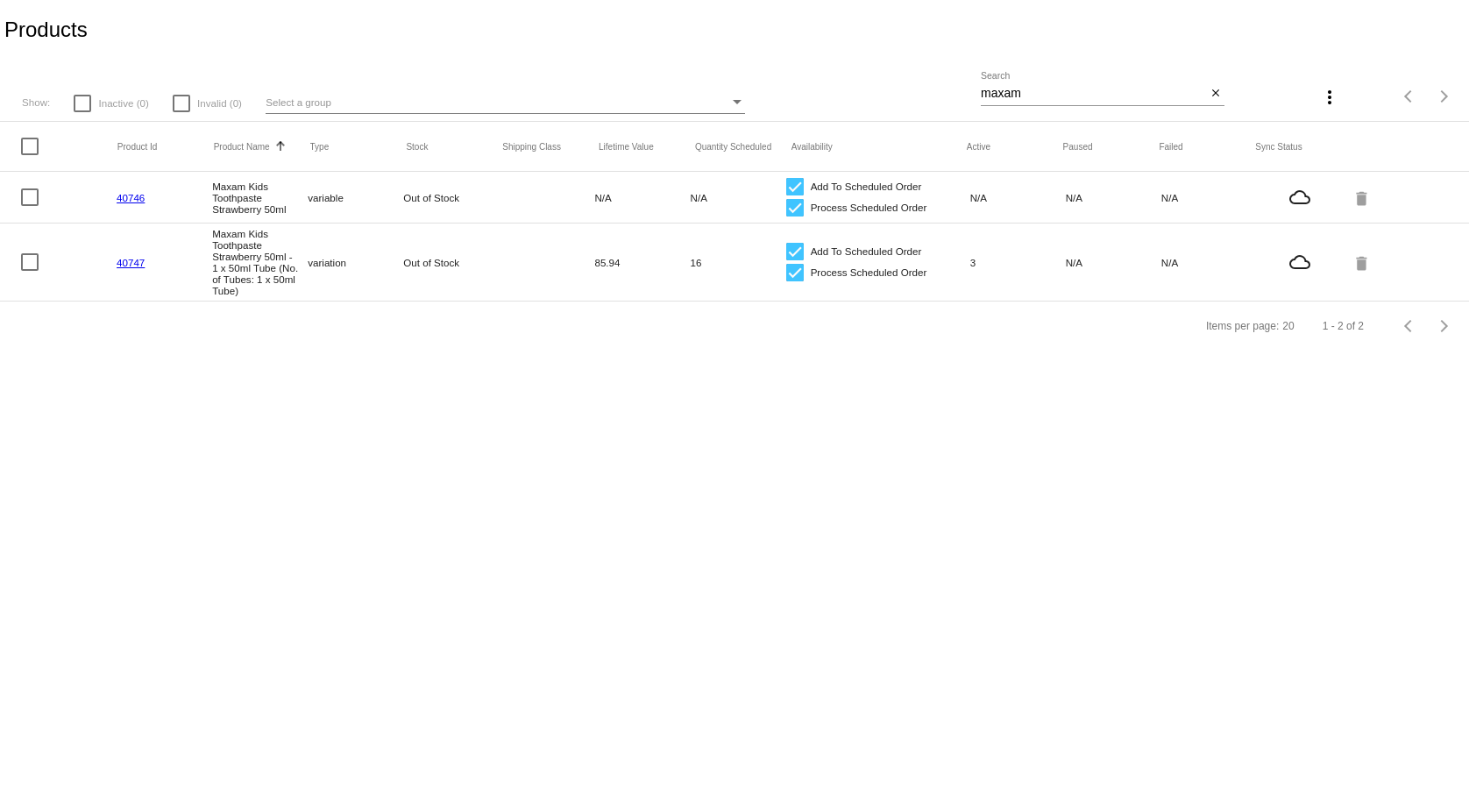
click at [451, 200] on mat-cell "Out of Stock" at bounding box center [451, 198] width 96 height 20
click at [446, 203] on mat-cell "Out of Stock" at bounding box center [451, 198] width 96 height 20
click at [129, 201] on link "40746" at bounding box center [131, 197] width 28 height 11
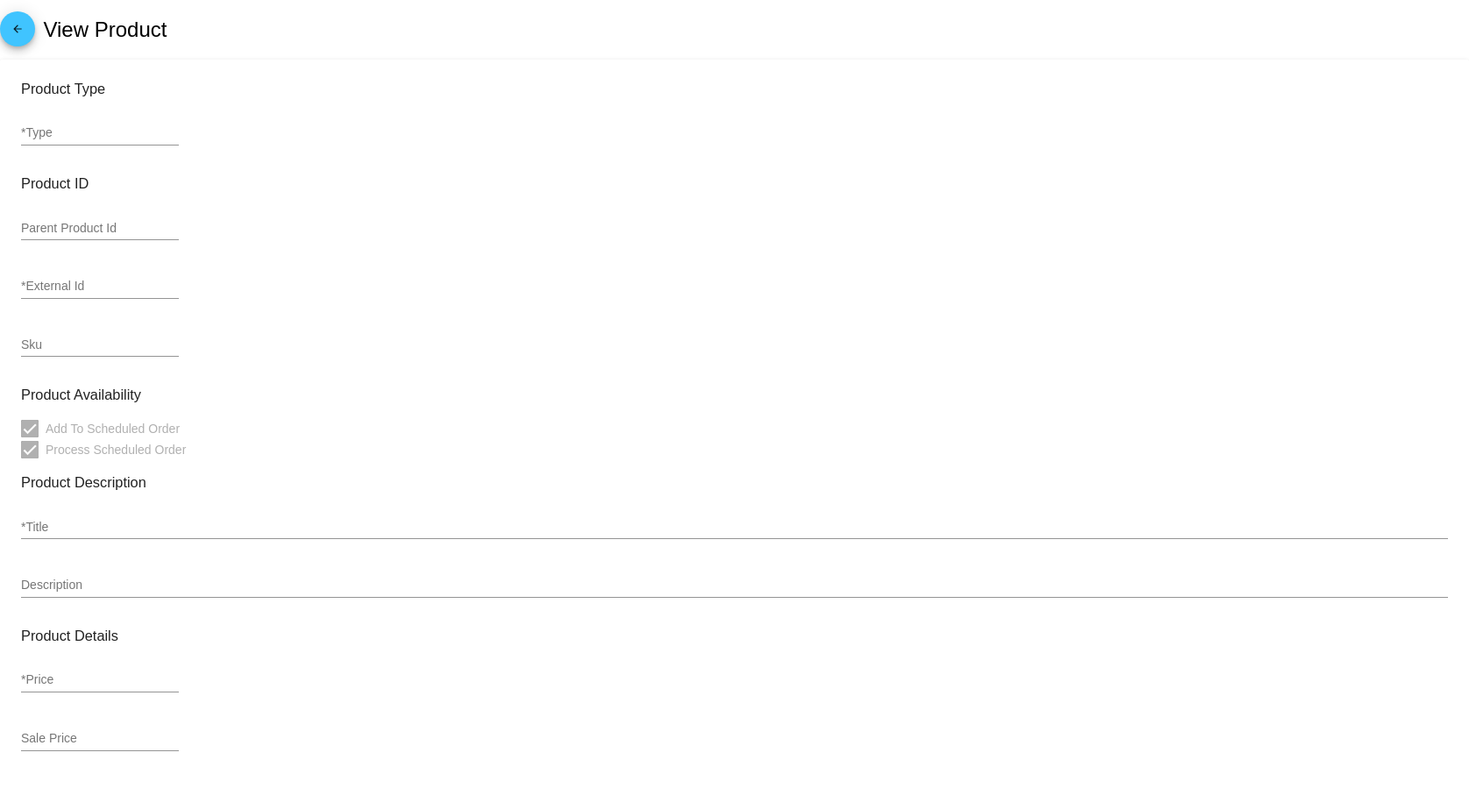
type input "variable"
type input "40746"
type input "TP-MAX-STW-50"
type input "Maxam Kids Toothpaste Strawberry 50ml"
type input "0"
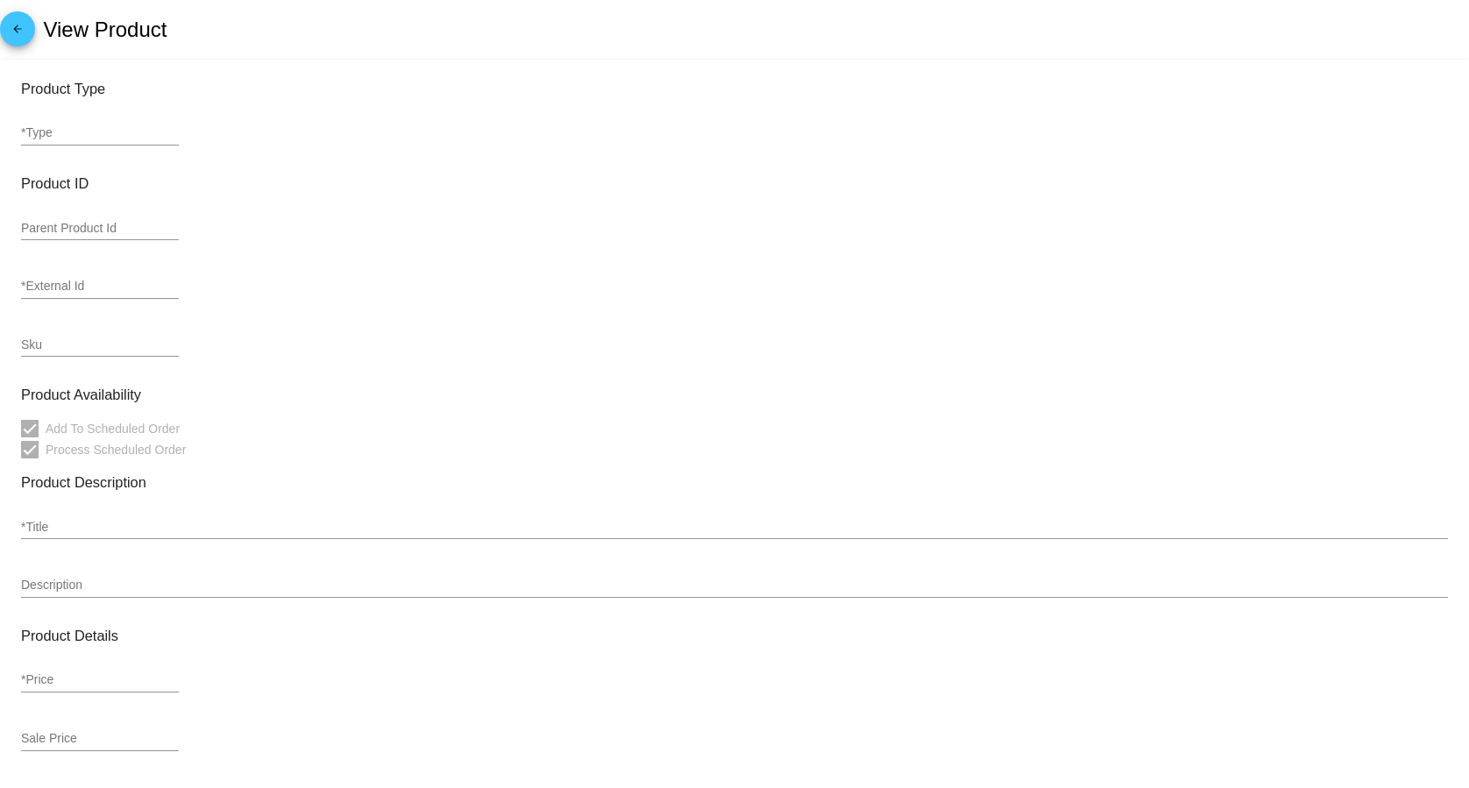
type input "Out of Stock"
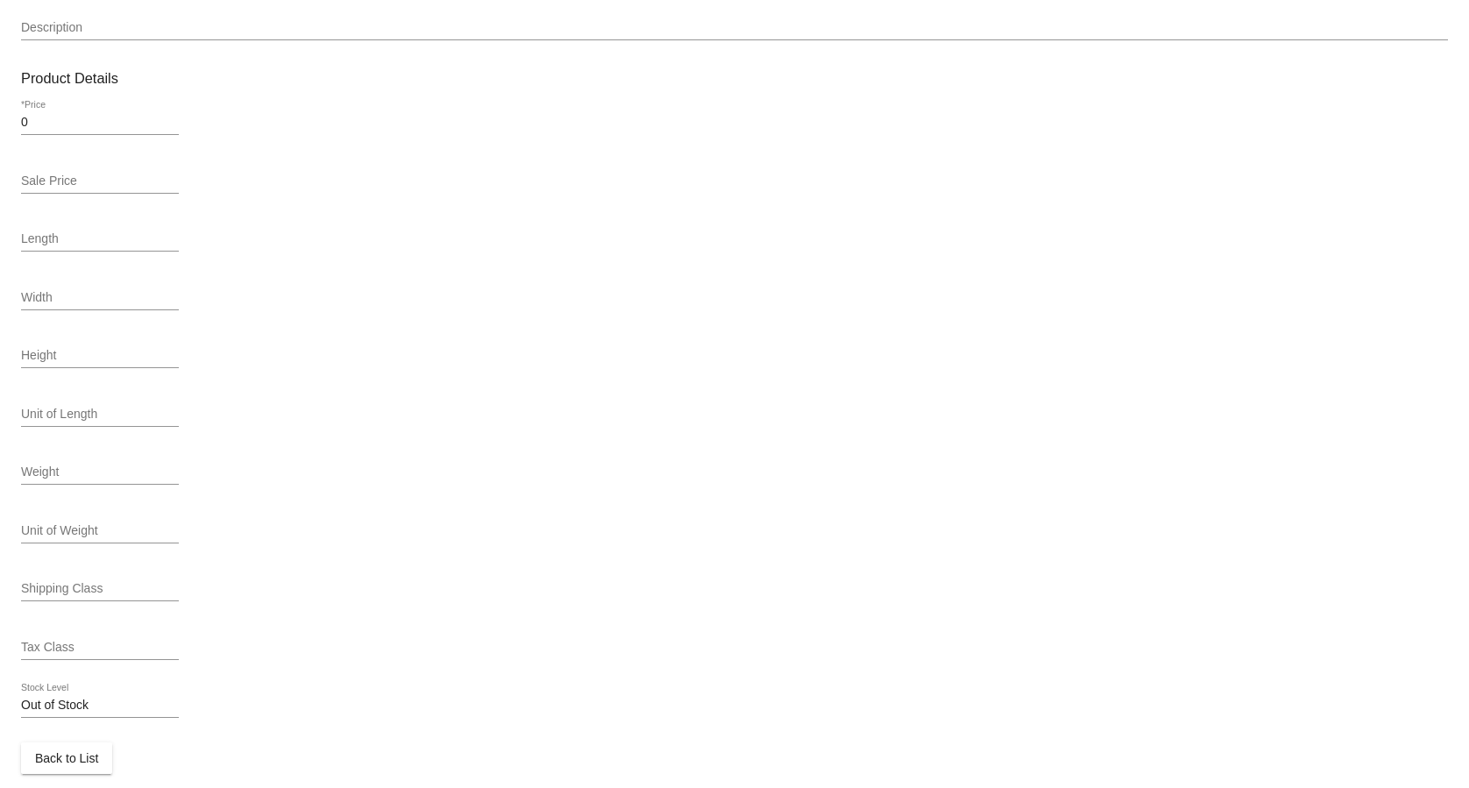
scroll to position [584, 0]
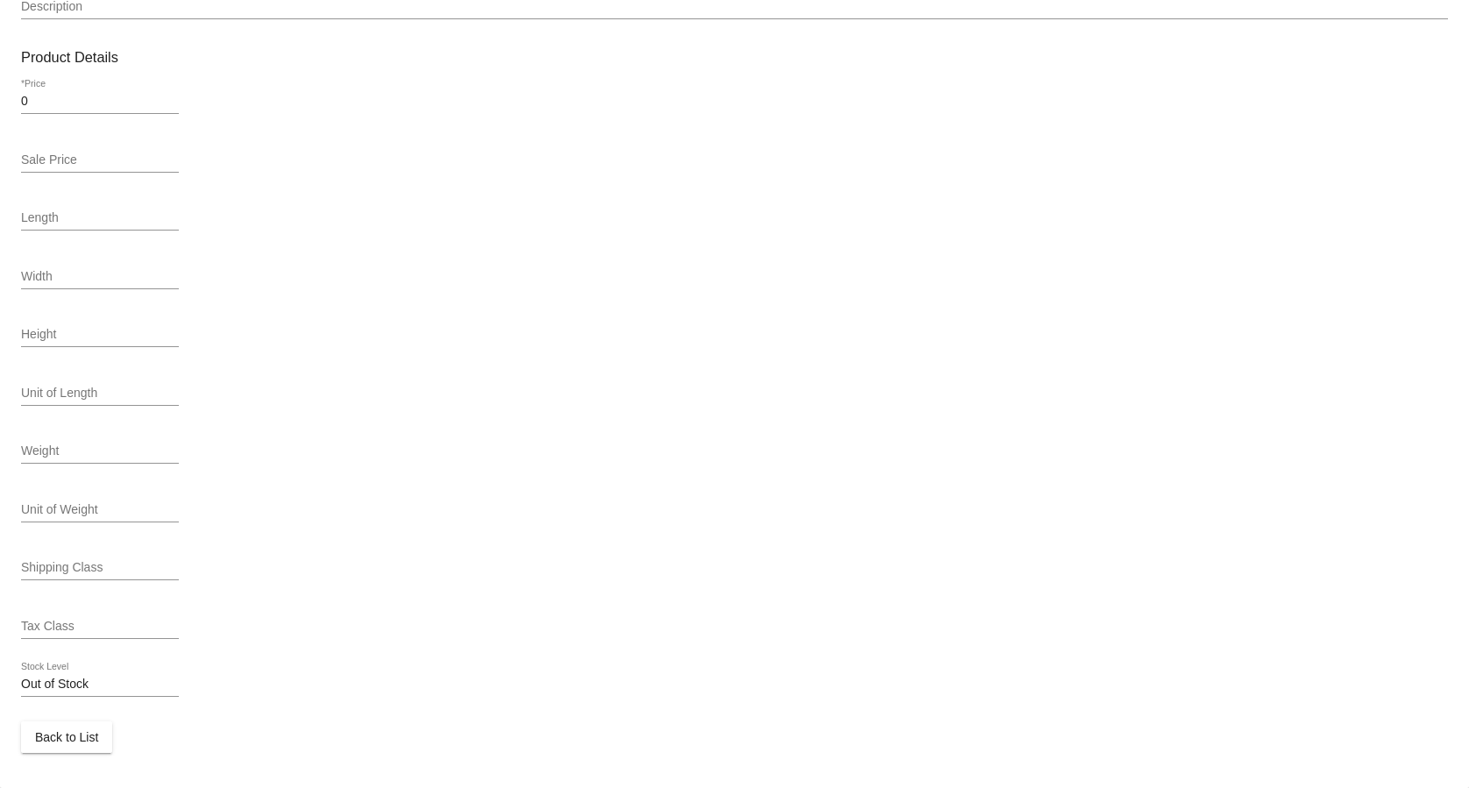
click at [75, 701] on div "Out of Stock Stock Level" at bounding box center [100, 688] width 158 height 50
click at [75, 684] on input "Out of Stock" at bounding box center [100, 685] width 158 height 14
click at [79, 749] on button "Back to List" at bounding box center [66, 737] width 91 height 32
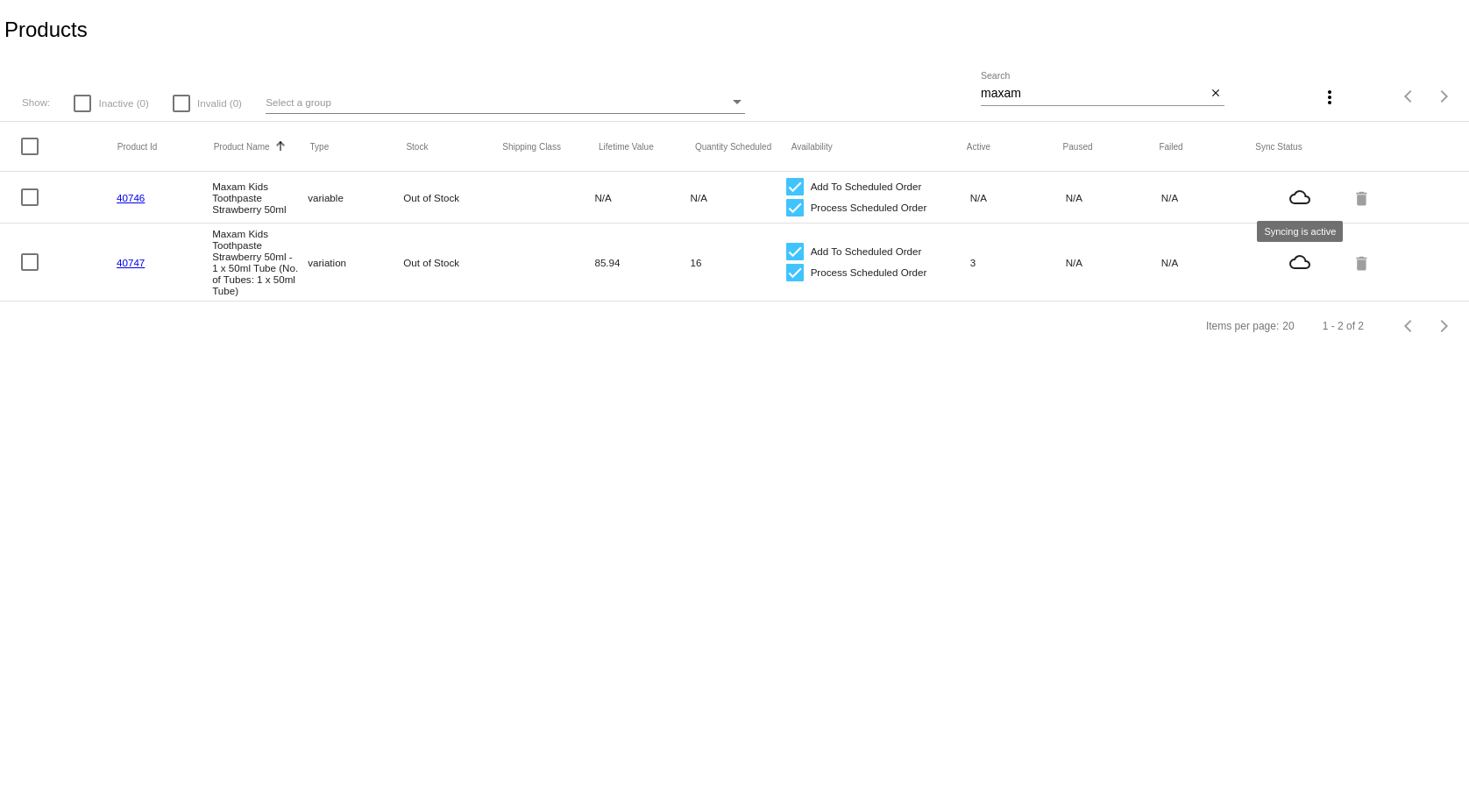
click at [1304, 204] on mat-icon "cloud_queue" at bounding box center [1300, 197] width 87 height 21
click at [1299, 191] on mat-icon "cloud_queue" at bounding box center [1300, 197] width 87 height 21
drag, startPoint x: 310, startPoint y: 200, endPoint x: 389, endPoint y: 200, distance: 78.9
click at [389, 200] on mat-cell "variable" at bounding box center [356, 198] width 96 height 20
click at [457, 197] on mat-cell "Out of Stock" at bounding box center [451, 198] width 96 height 20
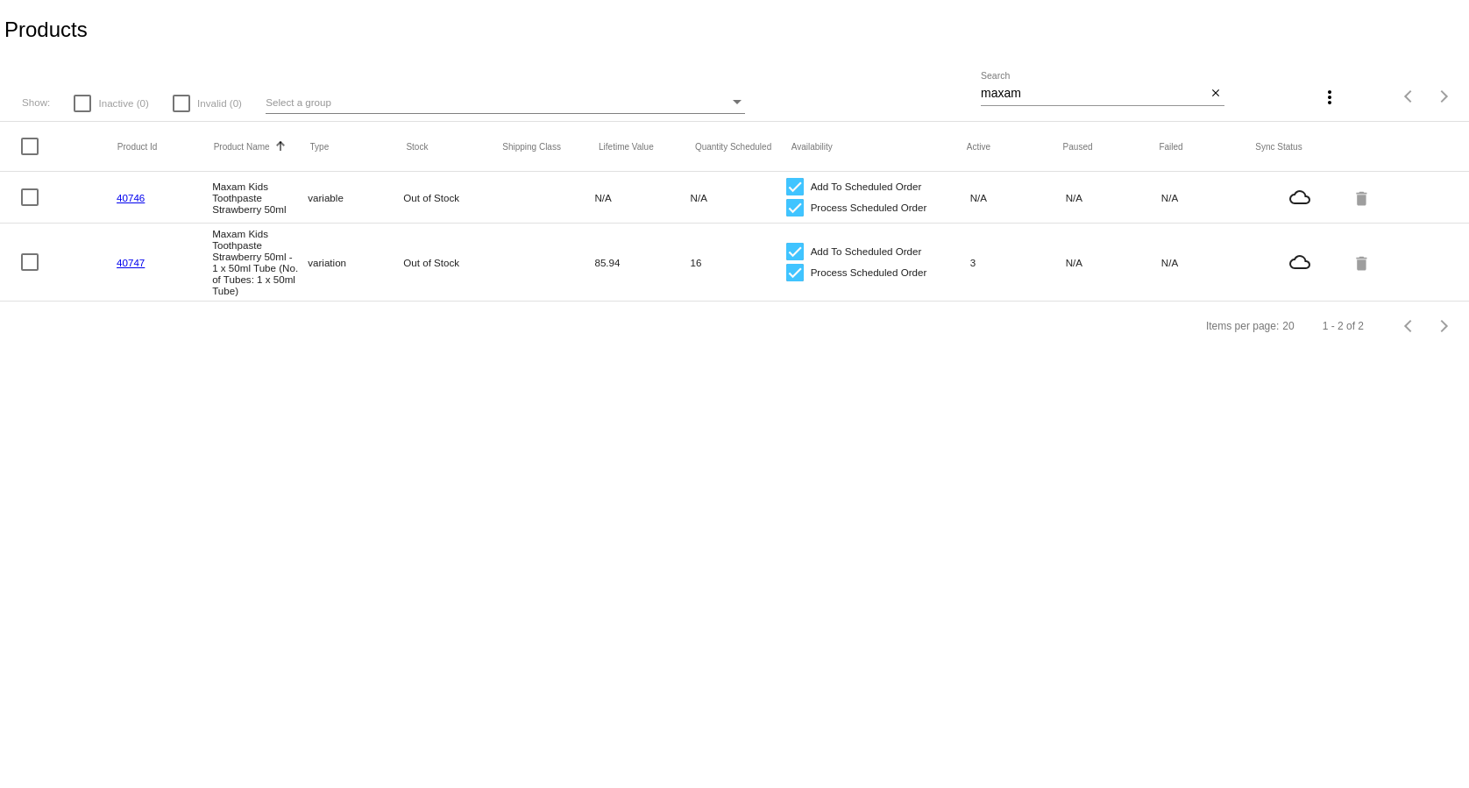
click at [623, 196] on mat-cell "N/A" at bounding box center [642, 198] width 96 height 20
drag, startPoint x: 618, startPoint y: 198, endPoint x: 714, endPoint y: 201, distance: 96.5
click at [690, 201] on mat-cell "N/A" at bounding box center [642, 198] width 96 height 20
click at [714, 201] on mat-cell "N/A" at bounding box center [739, 198] width 96 height 20
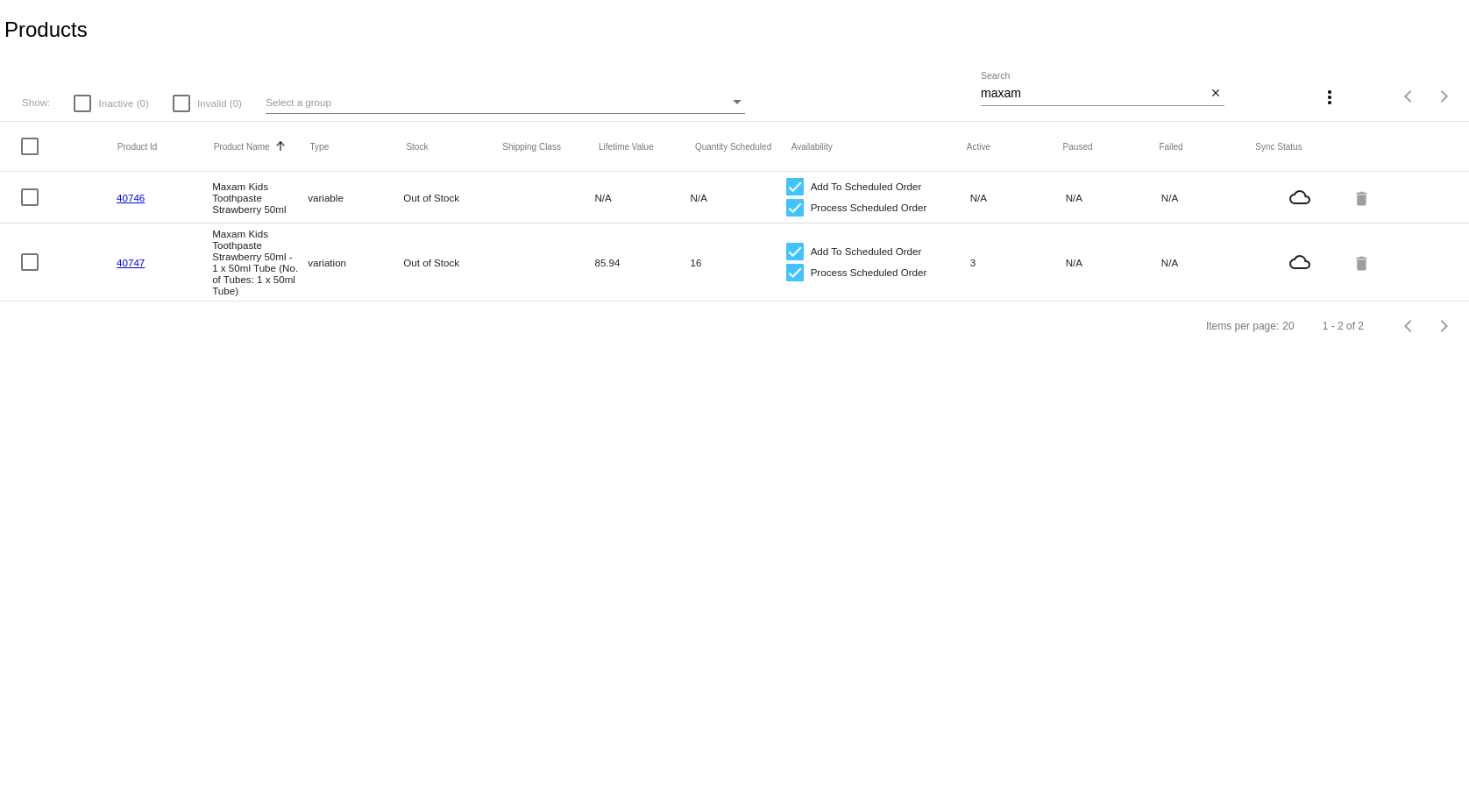
click at [714, 201] on mat-cell "N/A" at bounding box center [739, 198] width 96 height 20
